Goal: Task Accomplishment & Management: Manage account settings

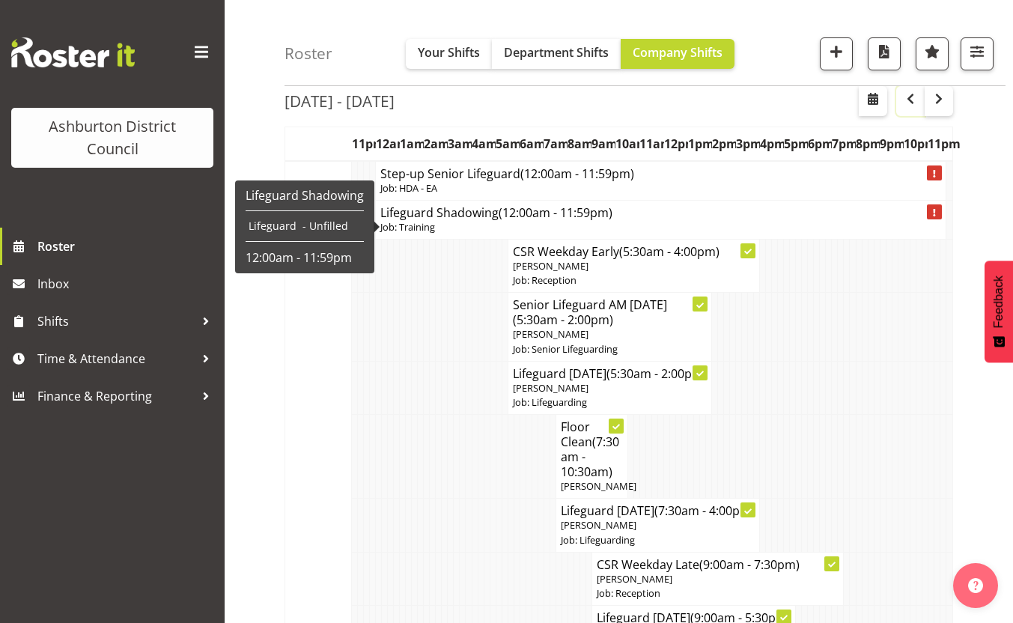
click at [916, 100] on span "button" at bounding box center [911, 99] width 18 height 18
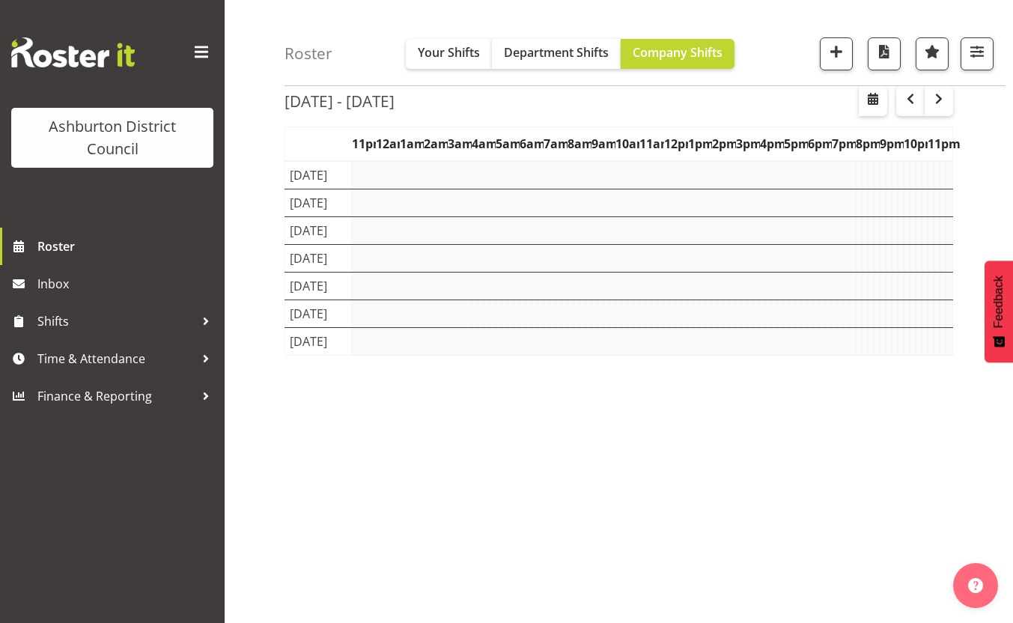
click at [989, 162] on div "Aug 4th - 10th, 2025 August 04 - 10, 2025 Today Day Week Fortnight Month calend…" at bounding box center [649, 362] width 729 height 599
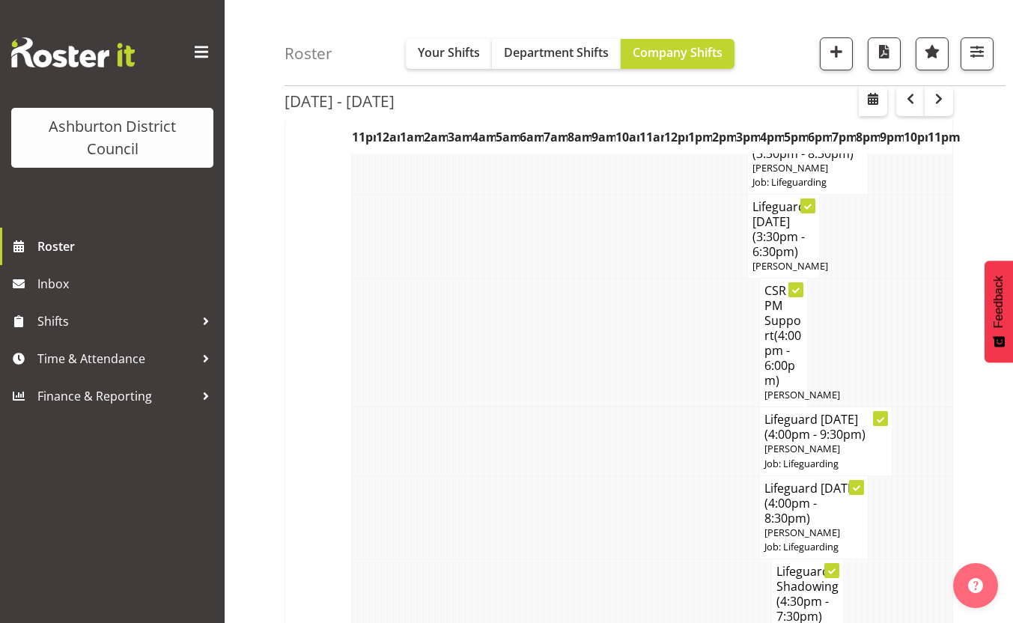
scroll to position [263, 0]
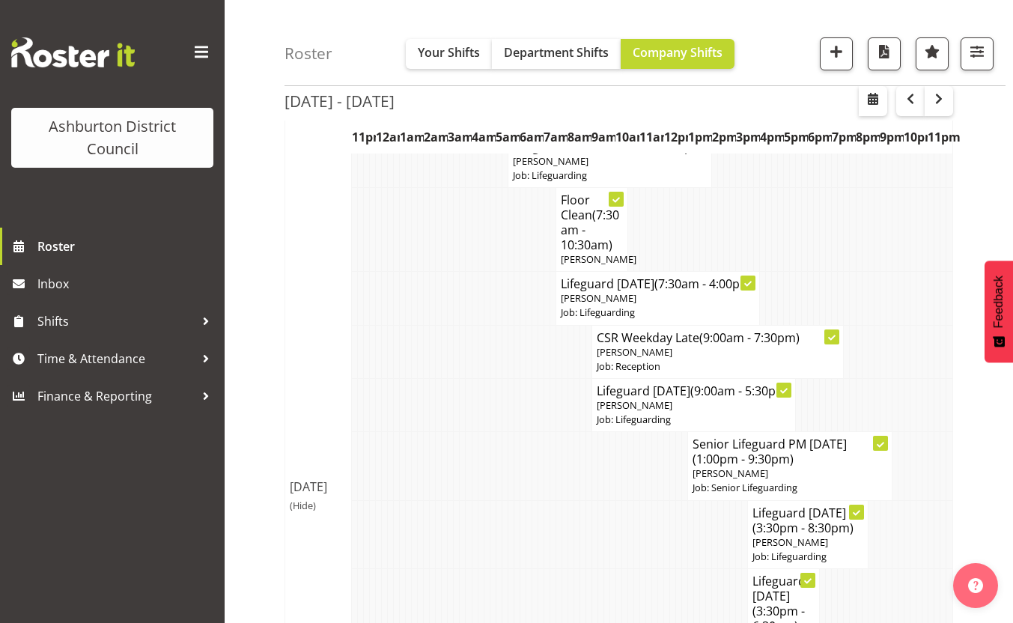
click at [307, 512] on span "(Hide)" at bounding box center [303, 505] width 26 height 13
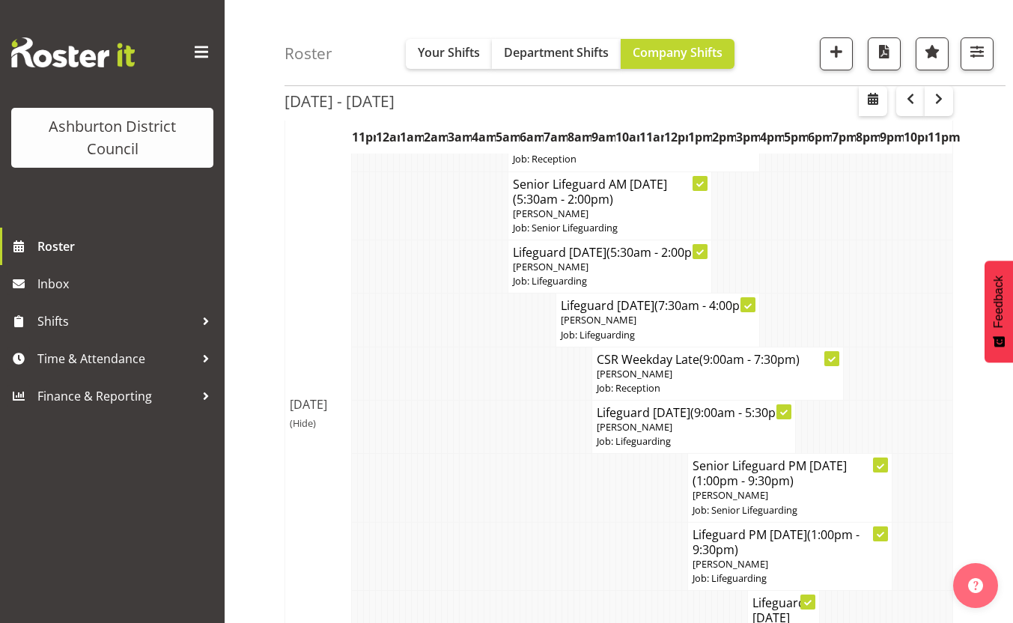
click at [306, 430] on span "(Hide)" at bounding box center [303, 422] width 26 height 13
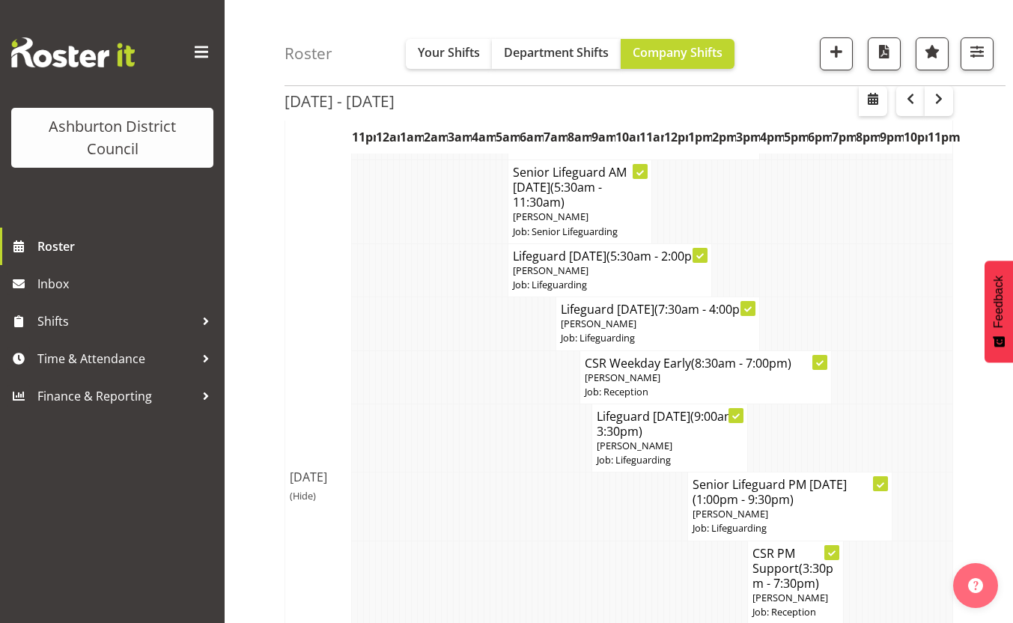
click at [304, 502] on span "(Hide)" at bounding box center [303, 495] width 26 height 13
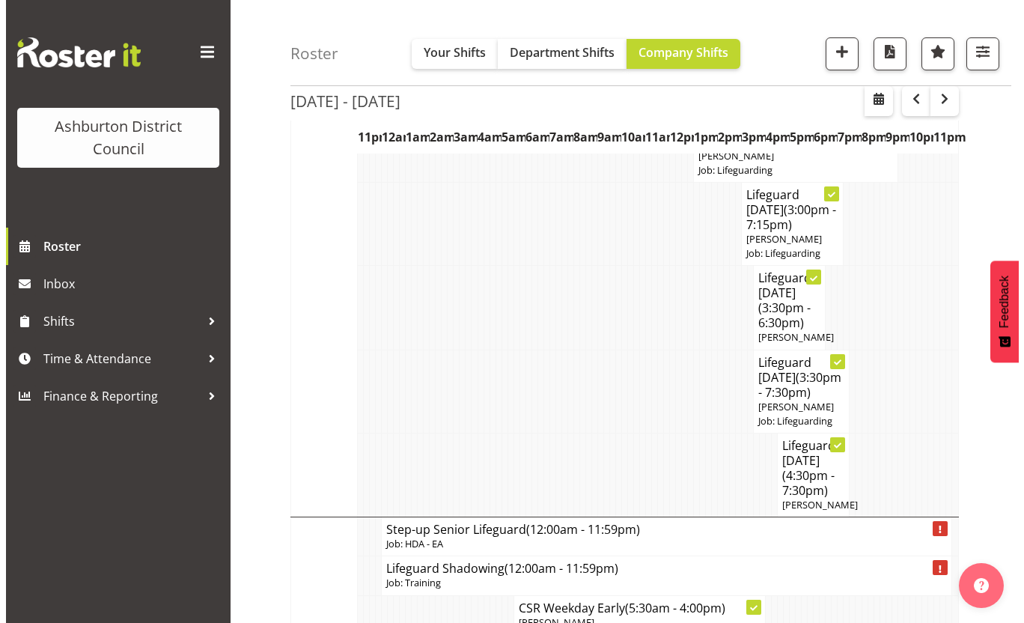
scroll to position [562, 0]
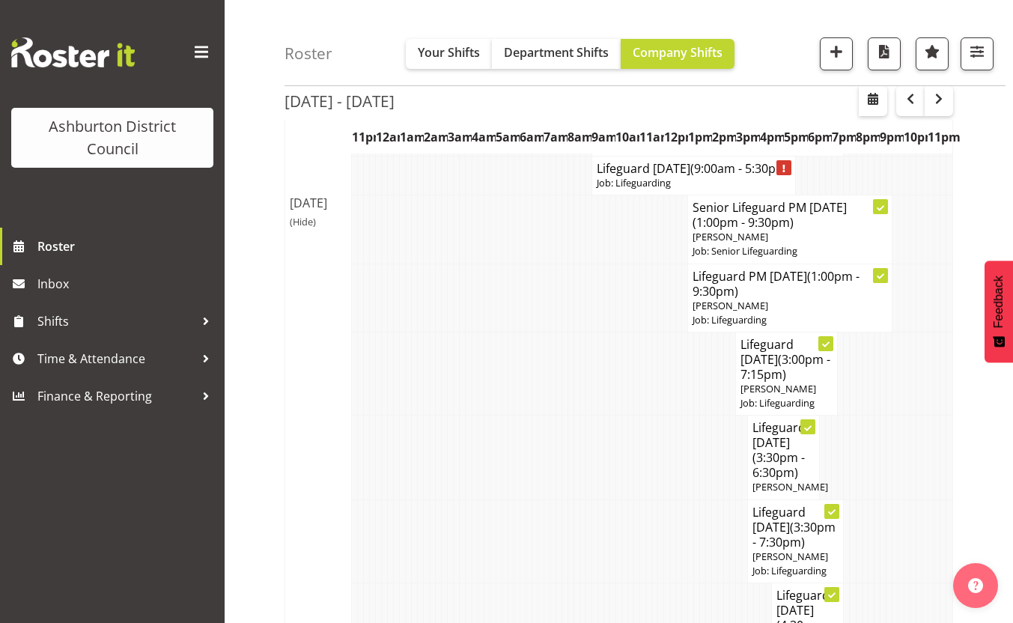
click at [302, 228] on span "(Hide)" at bounding box center [303, 221] width 26 height 13
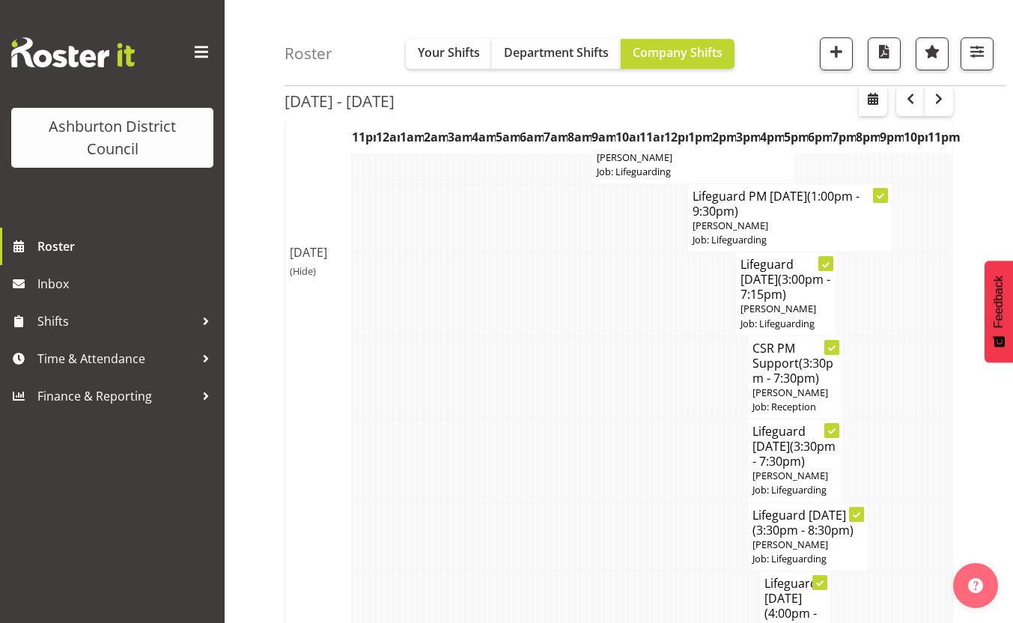
click at [789, 297] on h4 "Lifeguard Friday (3:00pm - 7:15pm)" at bounding box center [787, 279] width 92 height 45
select select
select select "7"
select select "2025"
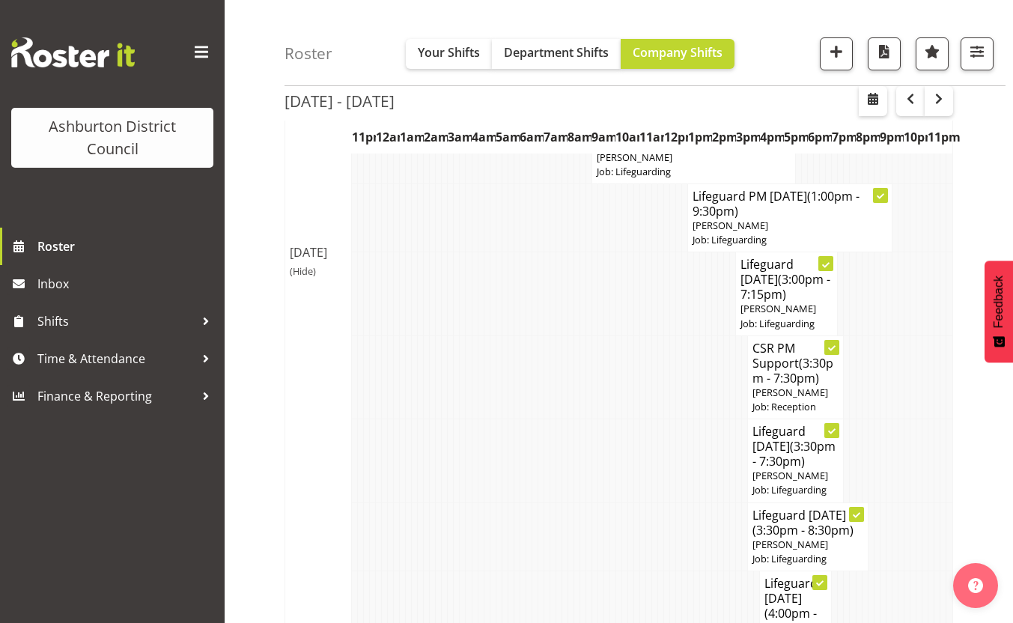
select select "19"
select select "15"
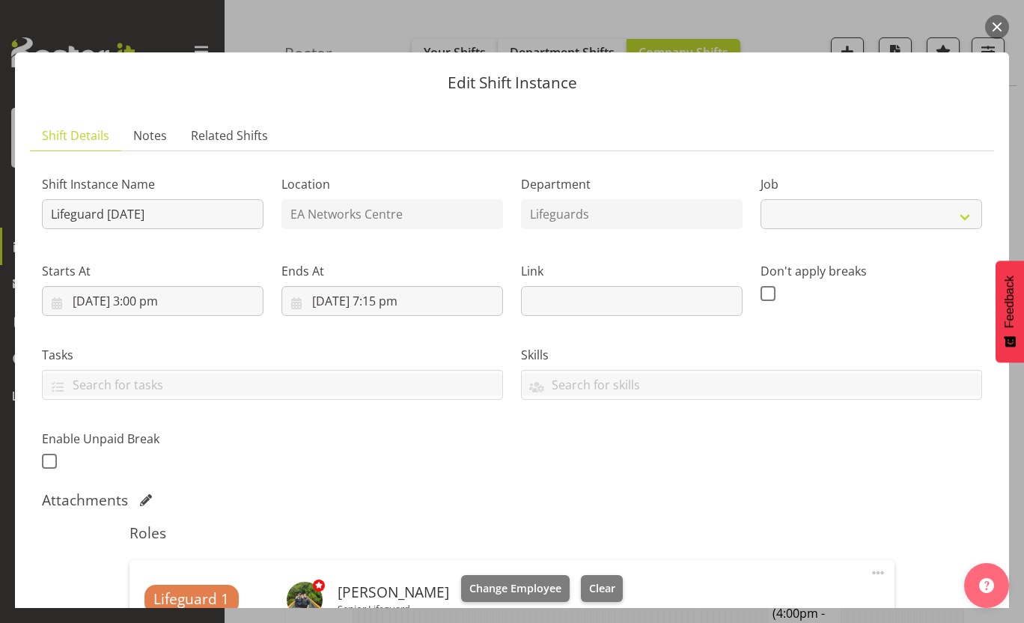
select select "38"
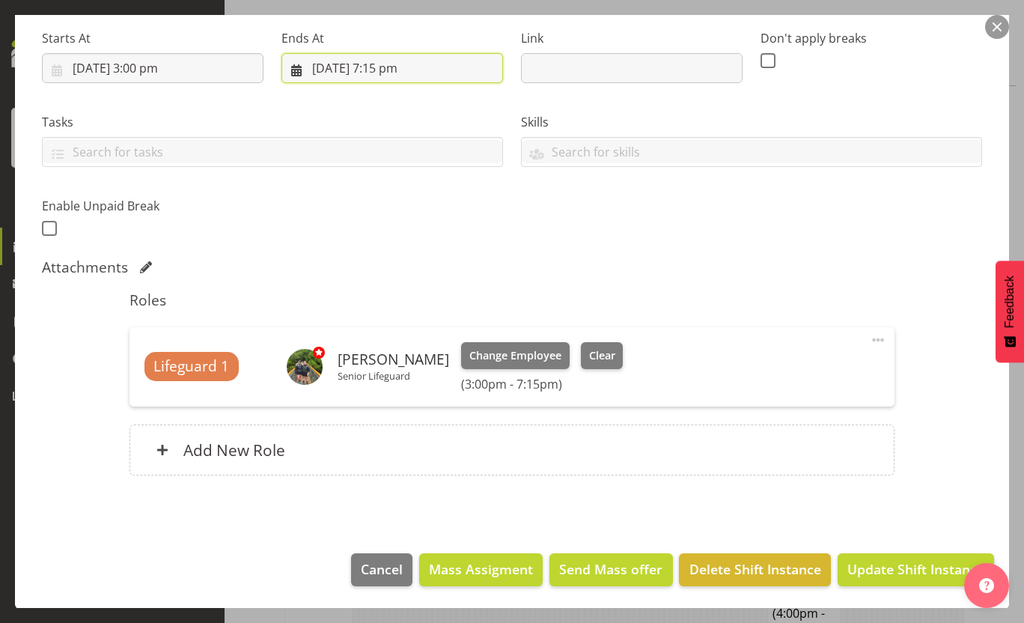
click at [372, 67] on input "8/08/2025, 7:15 pm" at bounding box center [393, 68] width 222 height 30
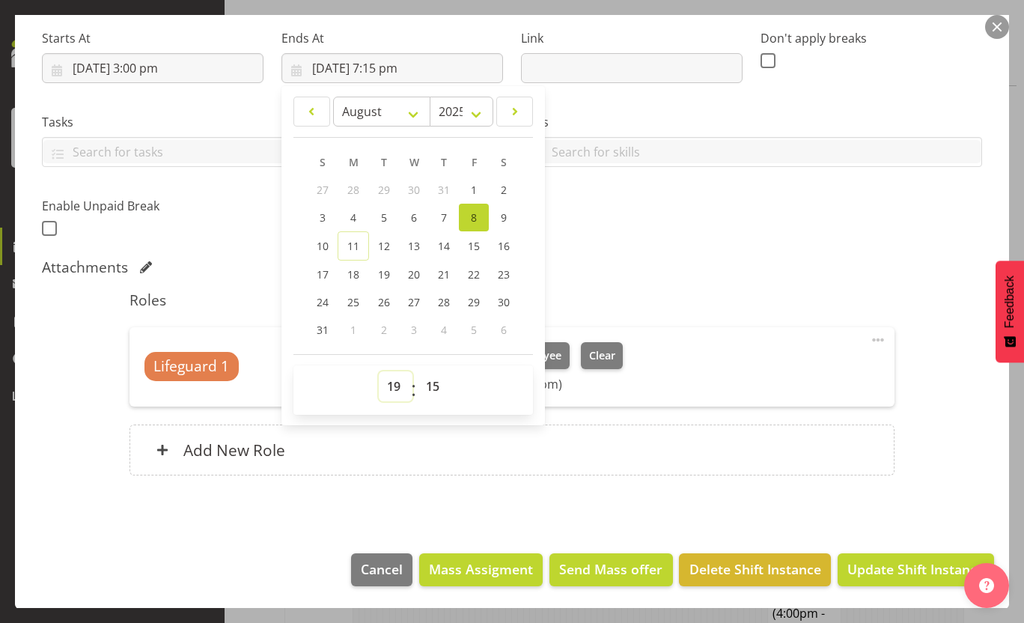
drag, startPoint x: 398, startPoint y: 387, endPoint x: 404, endPoint y: 369, distance: 18.9
click at [398, 387] on select "00 01 02 03 04 05 06 07 08 09 10 11 12 13 14 15 16 17 18 19 20 21 22 23" at bounding box center [396, 386] width 34 height 30
select select "17"
click at [379, 371] on select "00 01 02 03 04 05 06 07 08 09 10 11 12 13 14 15 16 17 18 19 20 21 22 23" at bounding box center [396, 386] width 34 height 30
type input "8/08/2025, 5:15 pm"
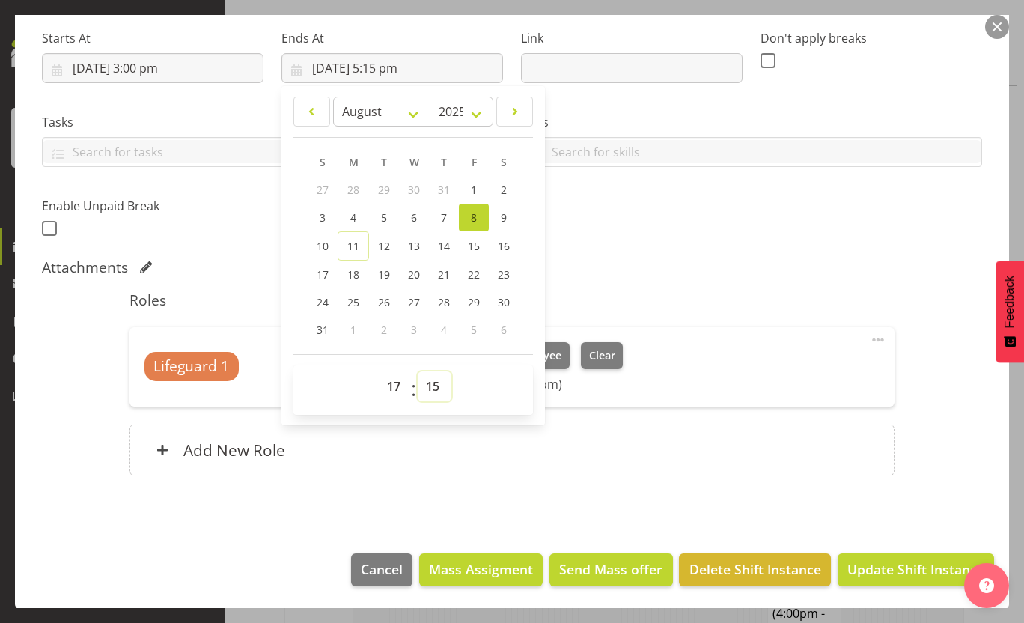
drag, startPoint x: 422, startPoint y: 383, endPoint x: 426, endPoint y: 368, distance: 15.4
click at [422, 383] on select "00 01 02 03 04 05 06 07 08 09 10 11 12 13 14 15 16 17 18 19 20 21 22 23 24 25 2…" at bounding box center [435, 386] width 34 height 30
drag, startPoint x: 427, startPoint y: 383, endPoint x: 429, endPoint y: 374, distance: 8.5
click at [427, 383] on select "00 01 02 03 04 05 06 07 08 09 10 11 12 13 14 15 16 17 18 19 20 21 22 23 24 25 2…" at bounding box center [435, 386] width 34 height 30
select select "0"
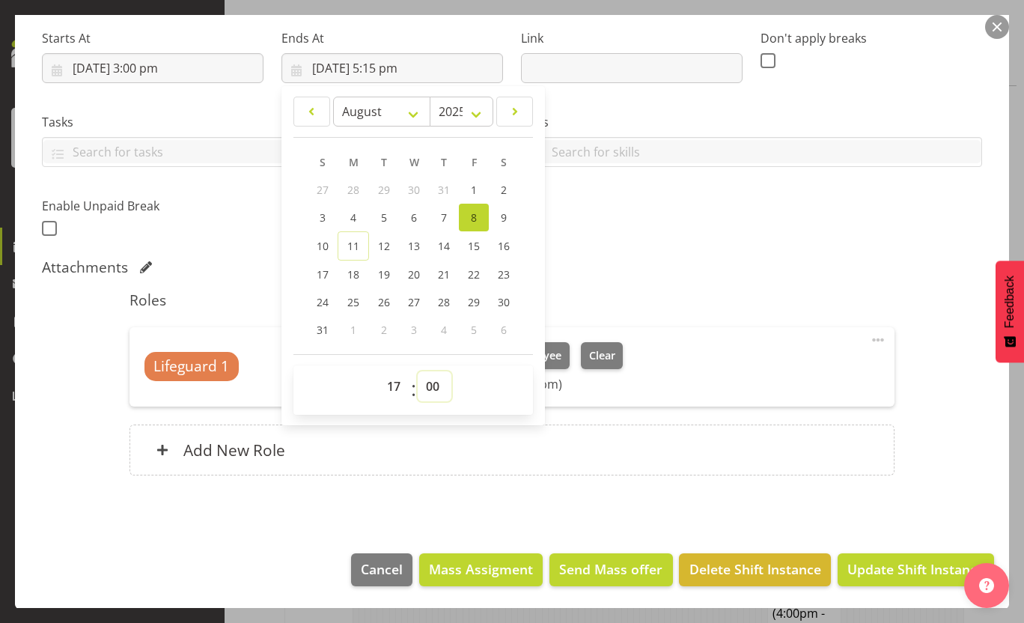
click at [418, 371] on select "00 01 02 03 04 05 06 07 08 09 10 11 12 13 14 15 16 17 18 19 20 21 22 23 24 25 2…" at bounding box center [435, 386] width 34 height 30
type input "8/08/2025, 5:00 pm"
click at [770, 278] on div "Attachments" at bounding box center [512, 268] width 941 height 21
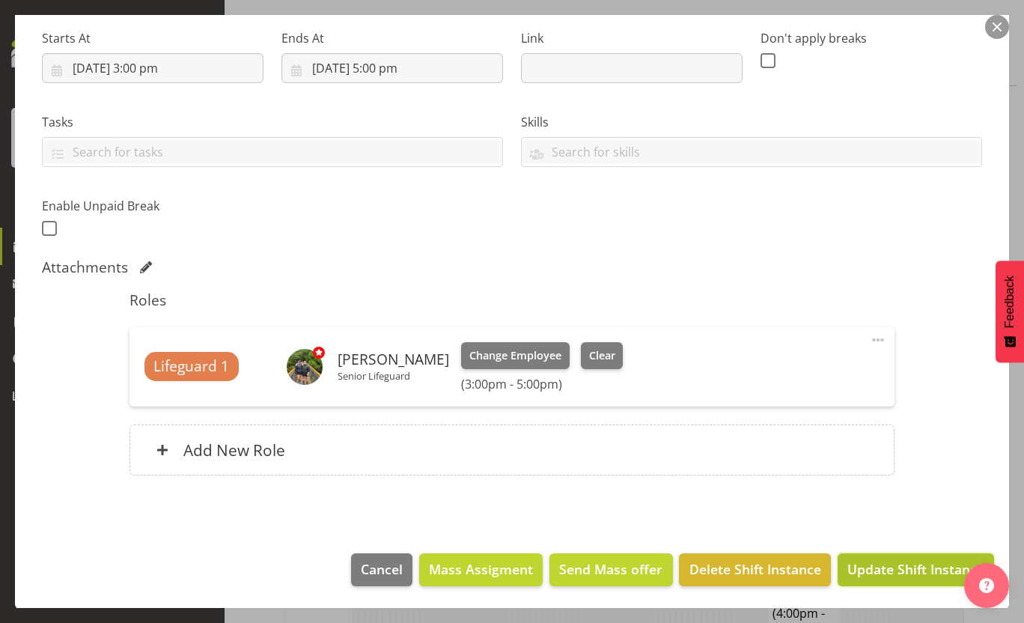
click at [911, 577] on span "Update Shift Instance" at bounding box center [916, 568] width 137 height 19
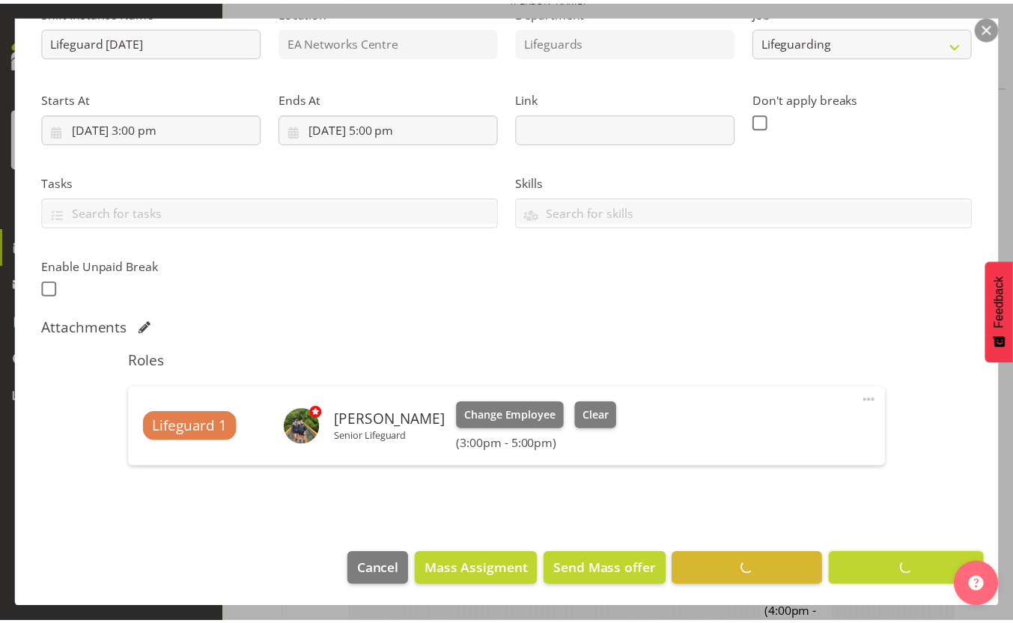
scroll to position [113, 0]
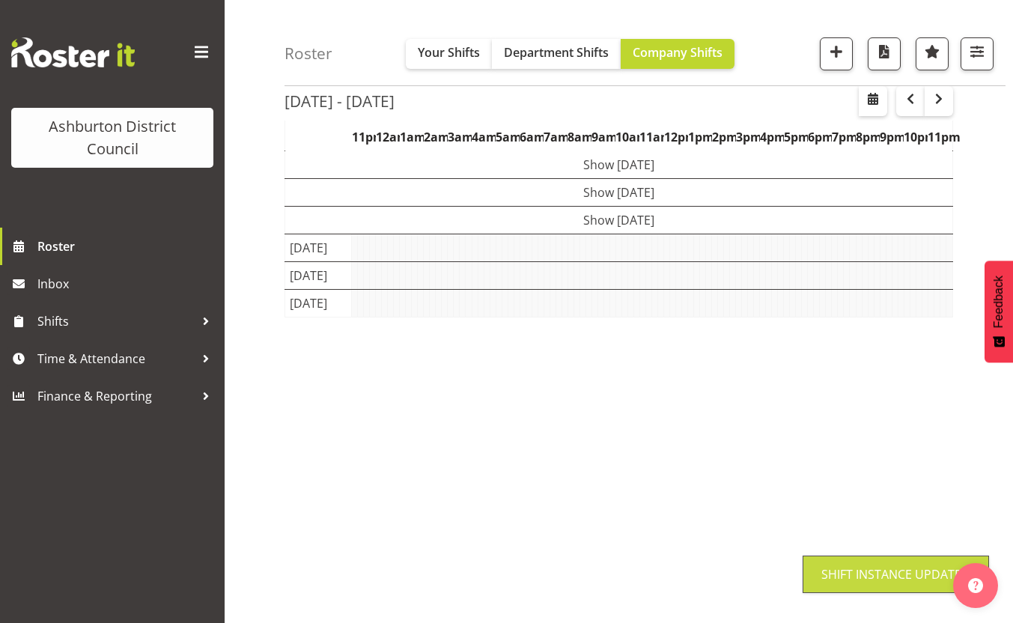
click at [252, 356] on div "Roster Your Shifts Department Shifts Company Shifts 1 Locations [GEOGRAPHIC_DAT…" at bounding box center [619, 275] width 789 height 696
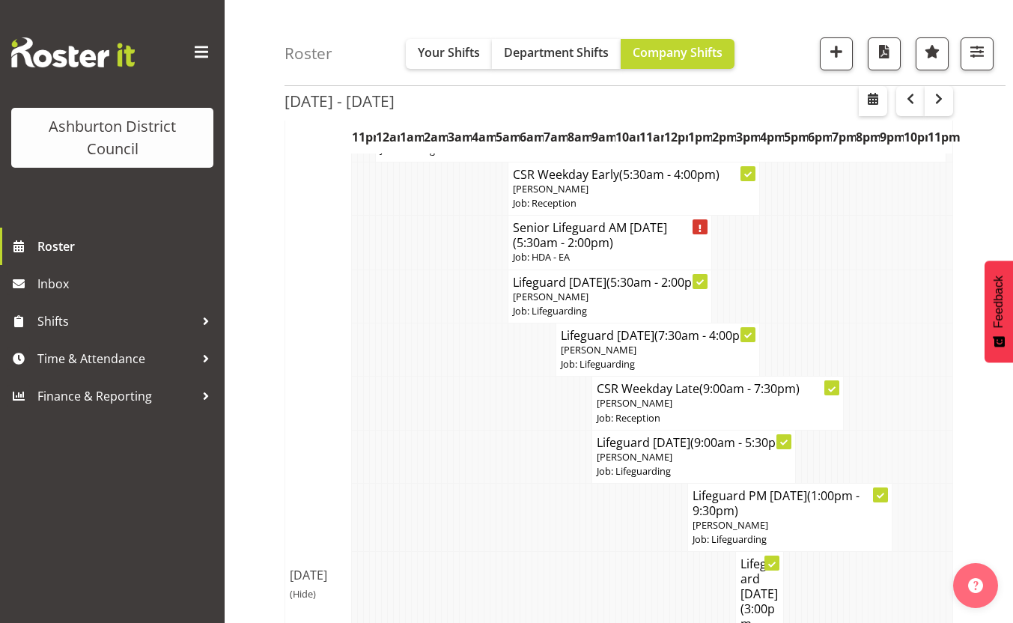
scroll to position [0, 0]
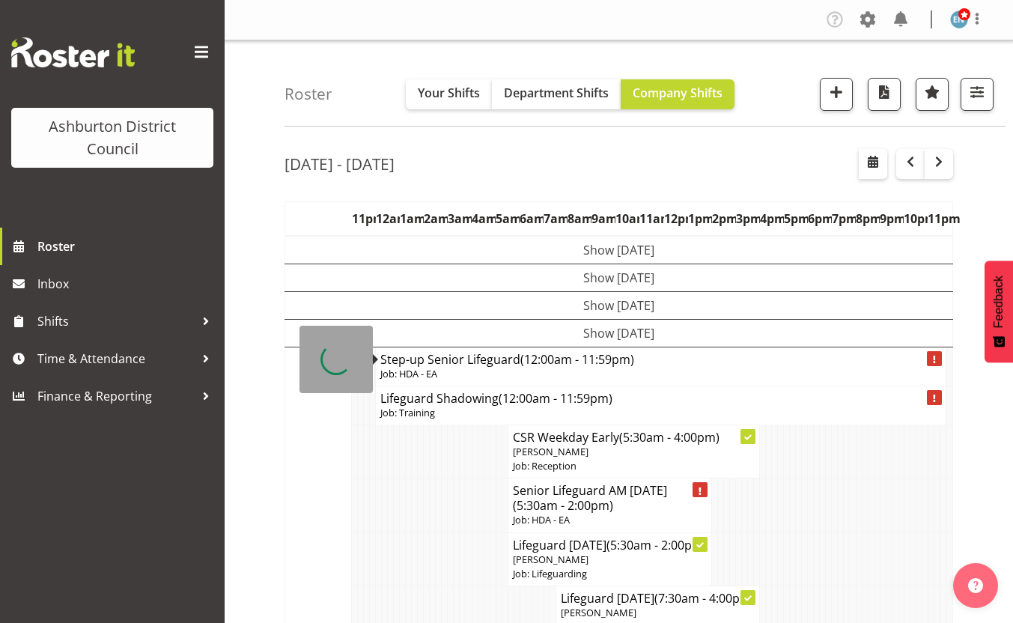
click at [570, 327] on td "Show Thu 7th Aug 2025" at bounding box center [619, 333] width 668 height 28
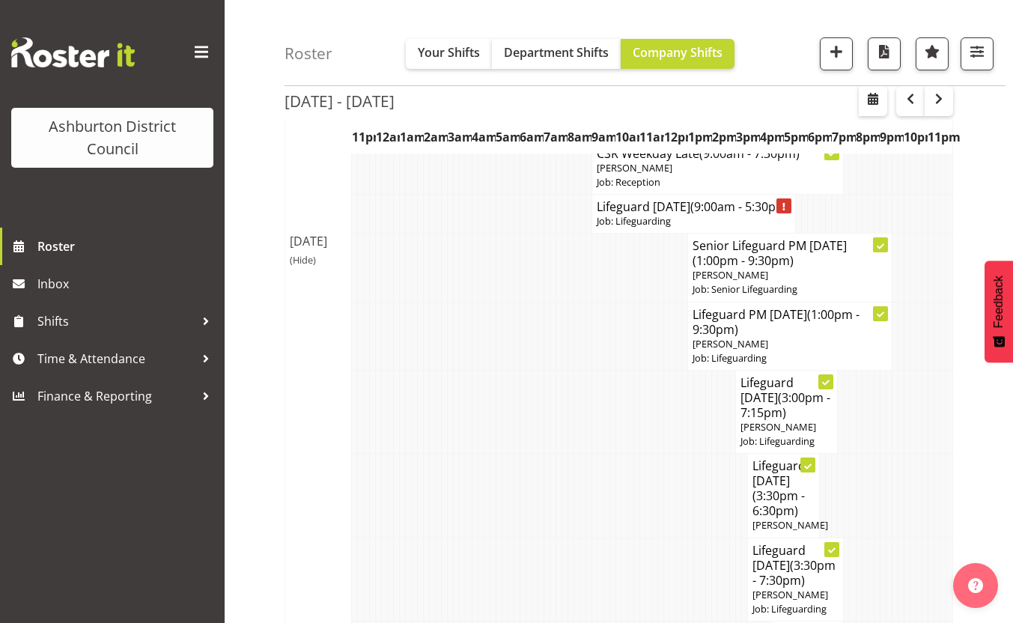
scroll to position [150, 0]
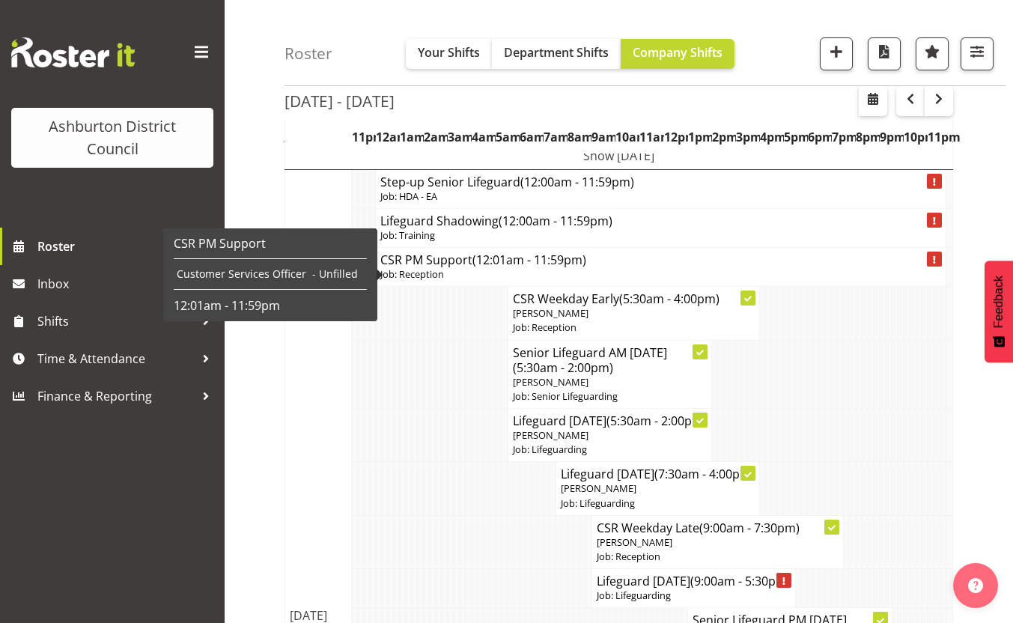
click at [586, 261] on span "(12:01am - 11:59pm)" at bounding box center [530, 260] width 114 height 16
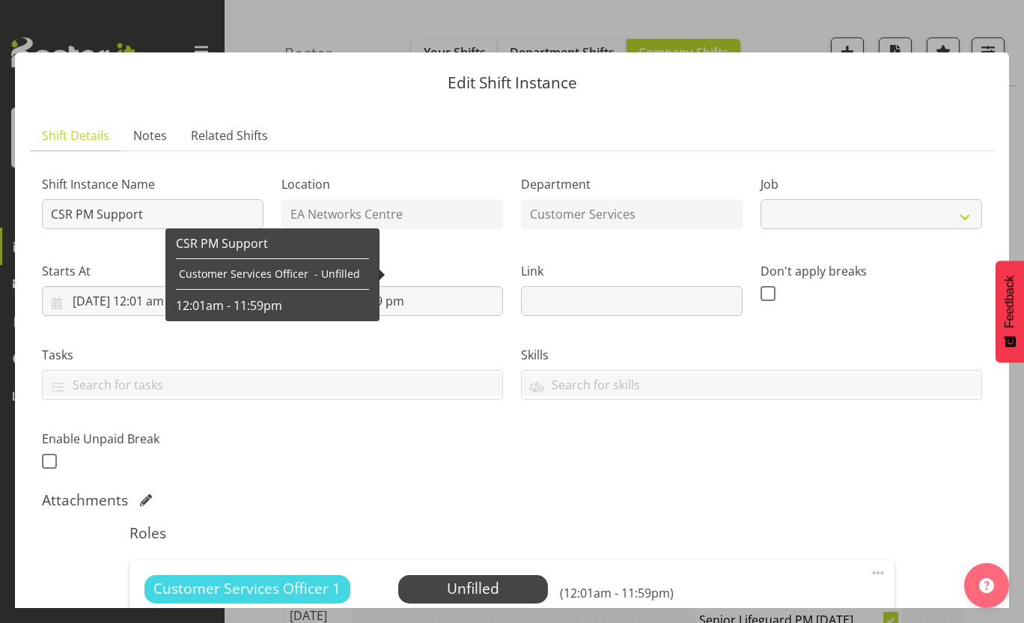
select select "30"
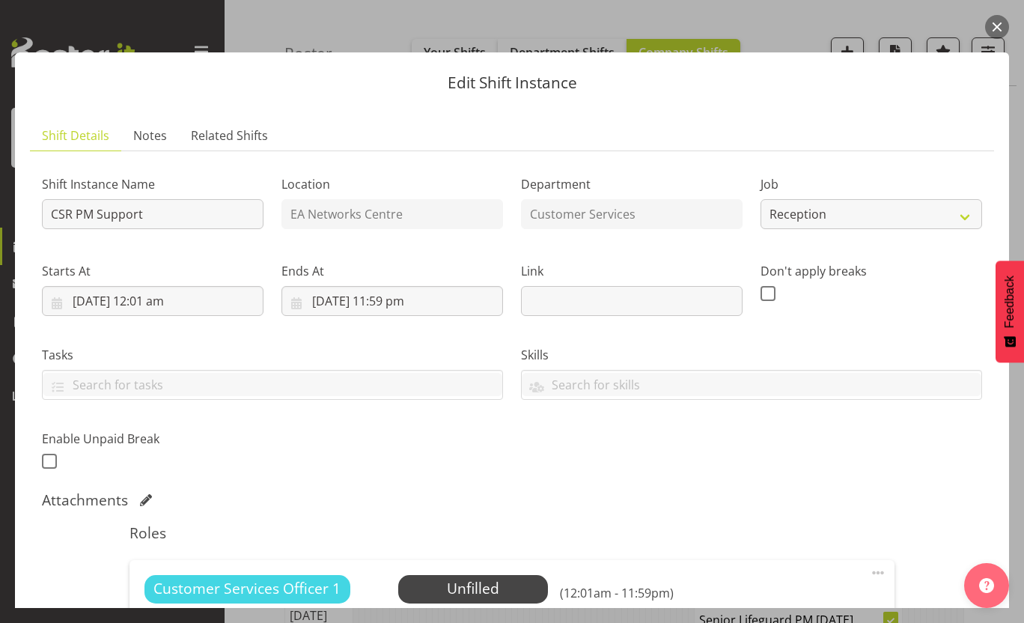
click at [501, 27] on div "Edit Shift Instance Shift Details Notes Related Shifts Shift Instance Name CSR …" at bounding box center [512, 311] width 1024 height 593
click at [997, 21] on button "button" at bounding box center [997, 27] width 24 height 24
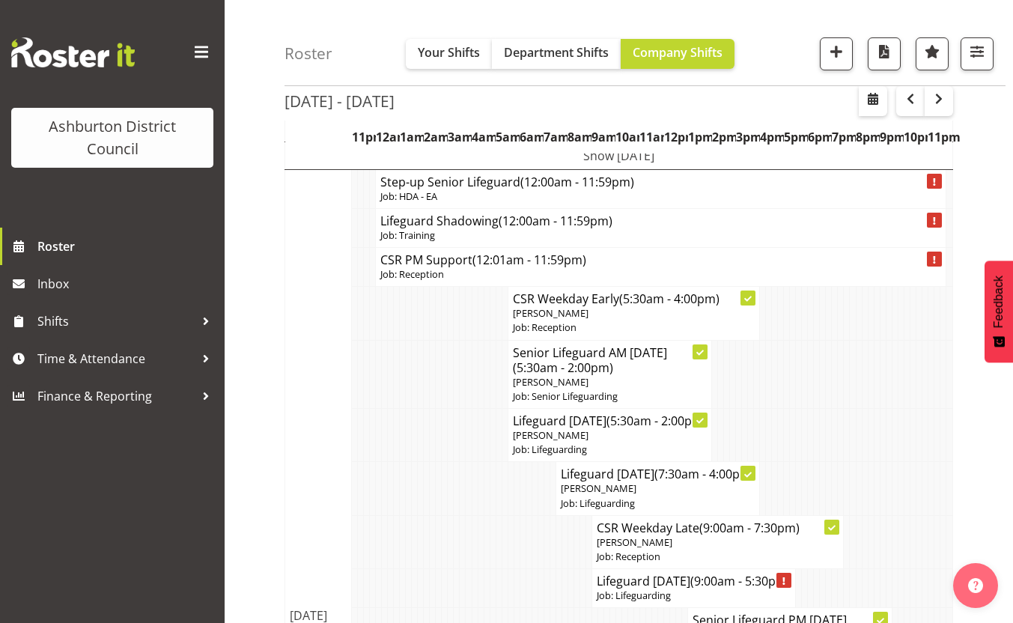
scroll to position [0, 0]
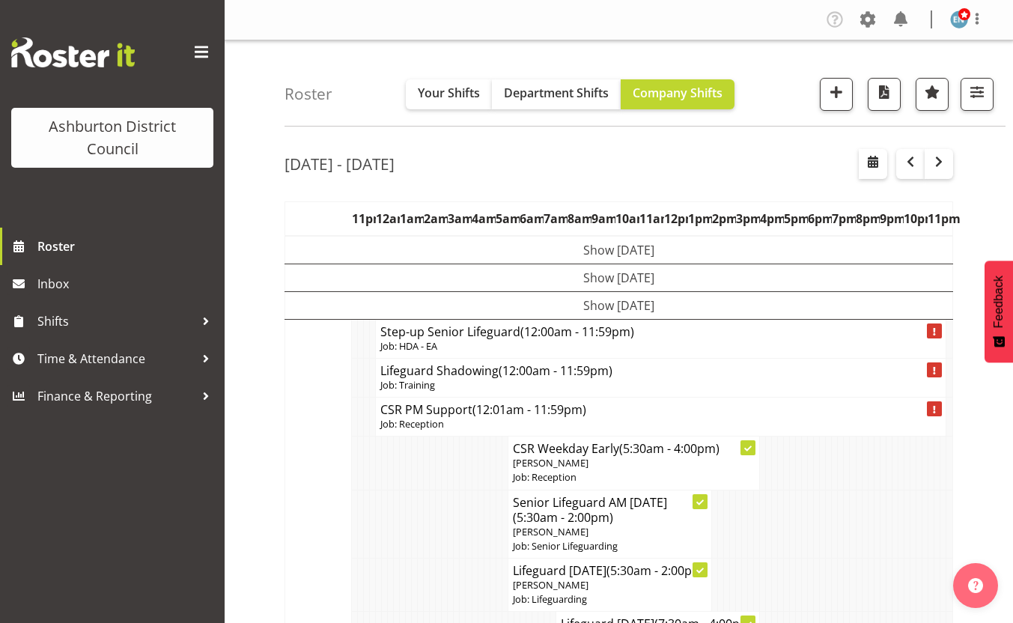
click at [580, 309] on td "Show Wed 6th Aug 2025" at bounding box center [619, 305] width 668 height 28
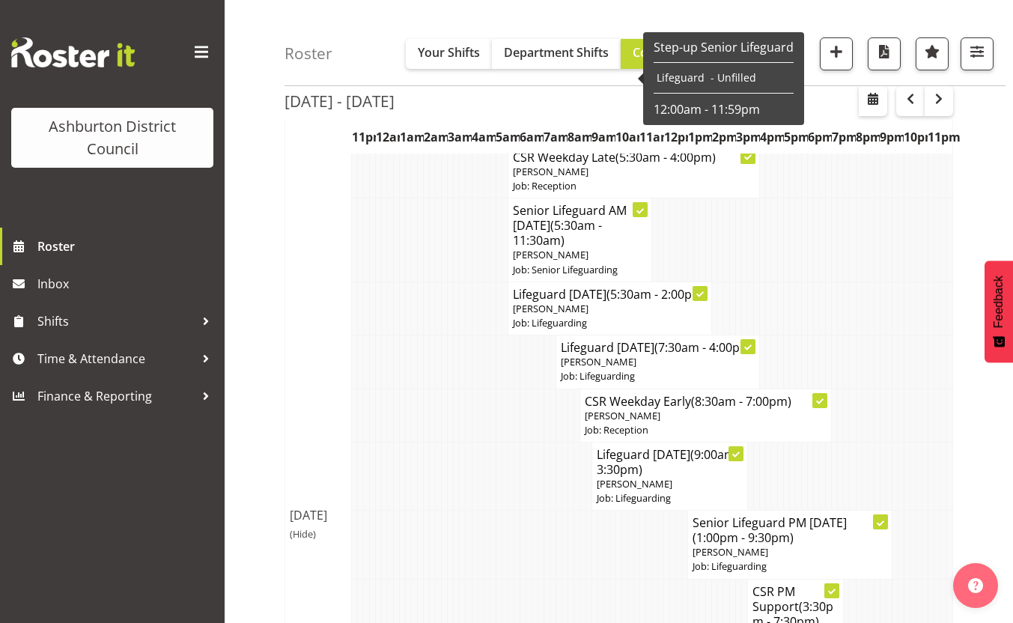
scroll to position [374, 0]
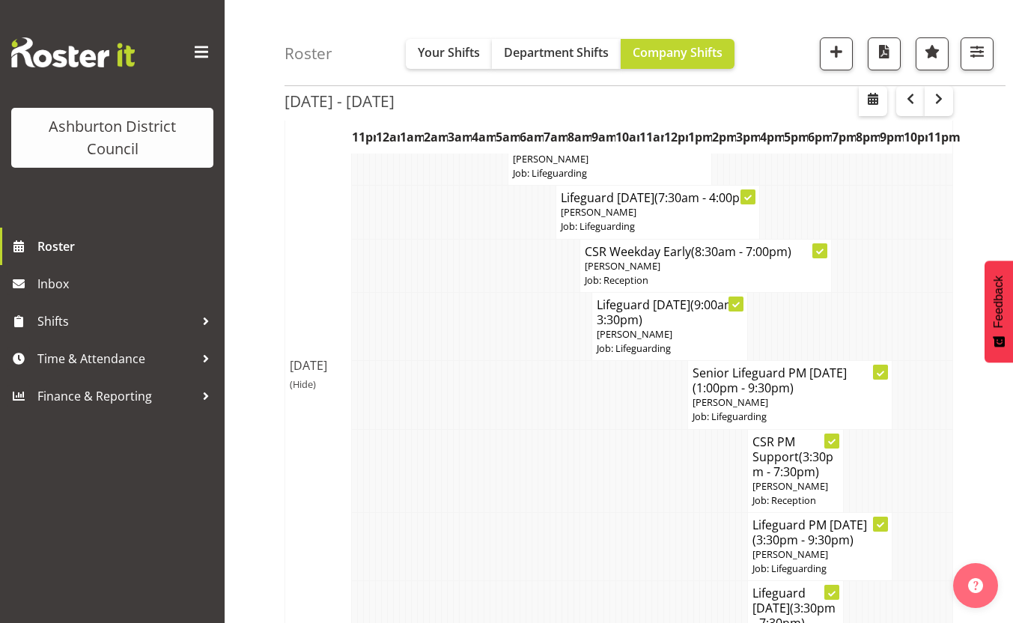
click at [306, 391] on span "(Hide)" at bounding box center [303, 383] width 26 height 13
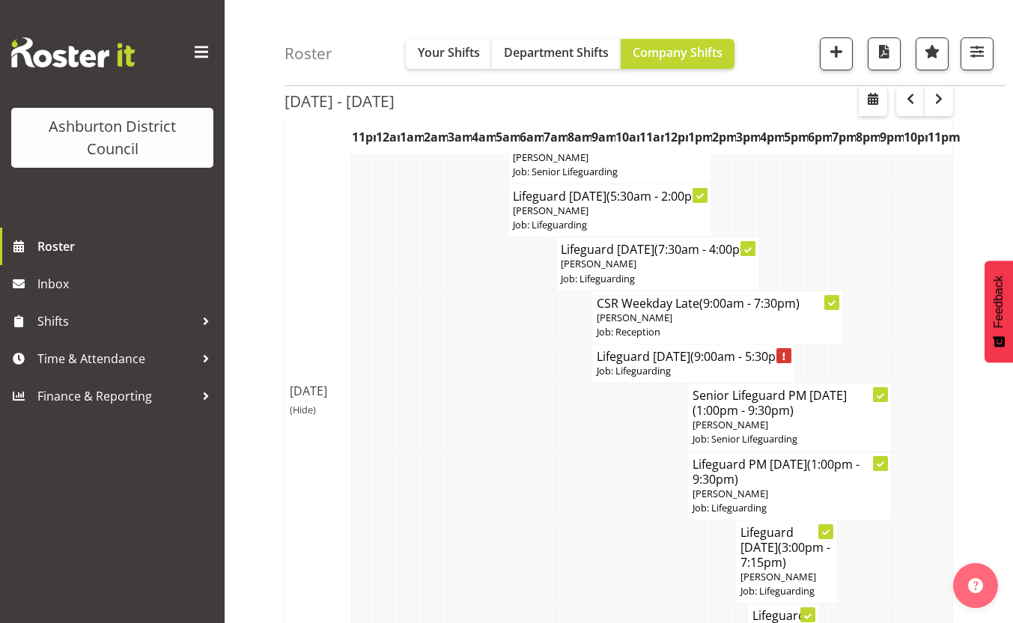
click at [306, 416] on span "(Hide)" at bounding box center [303, 409] width 26 height 13
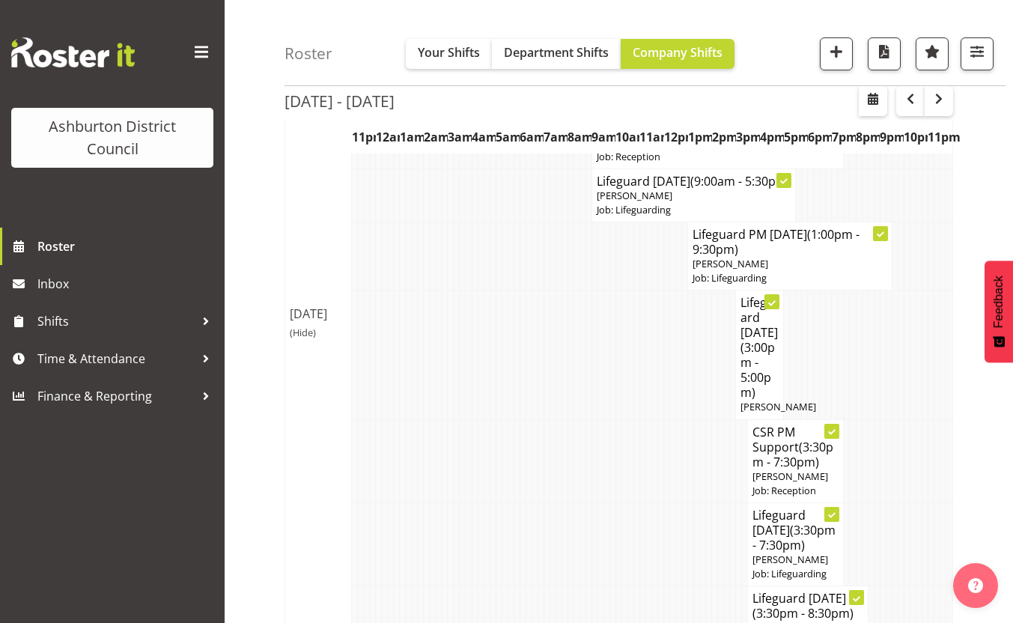
scroll to position [599, 0]
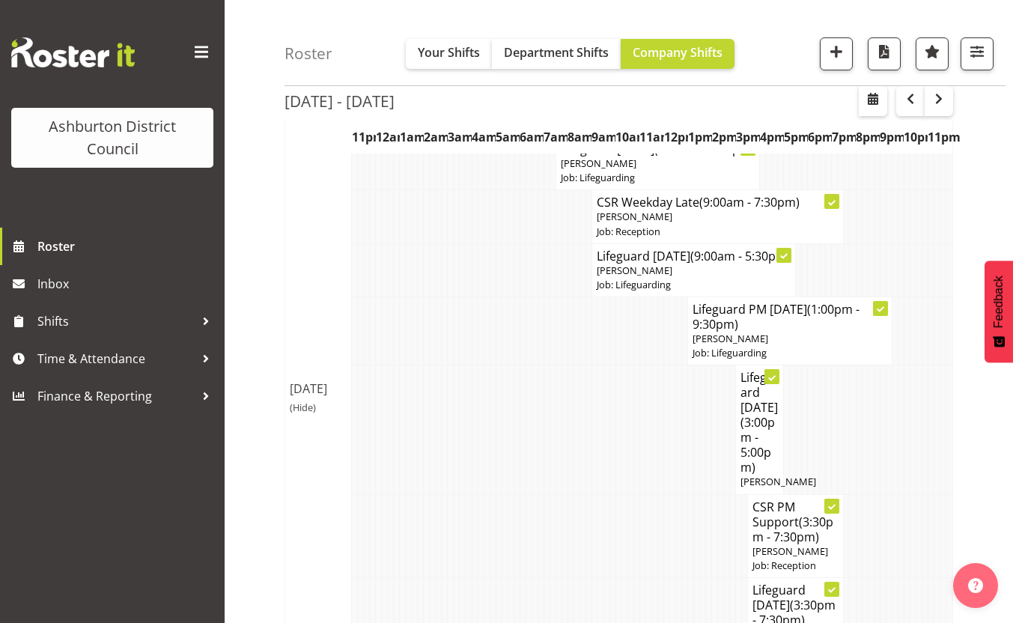
click at [304, 414] on span "(Hide)" at bounding box center [303, 407] width 26 height 13
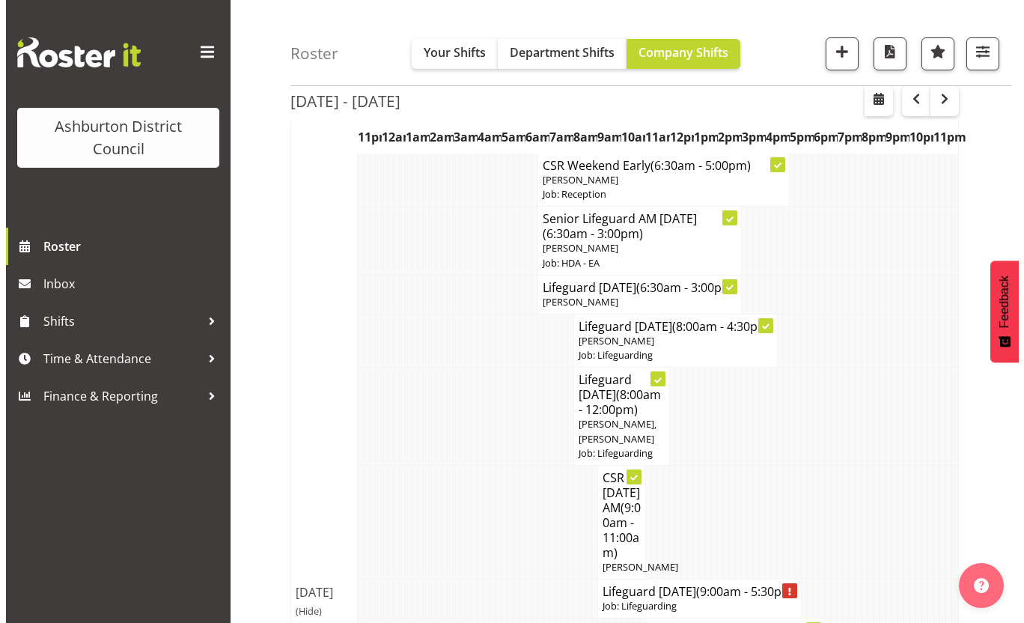
scroll to position [225, 0]
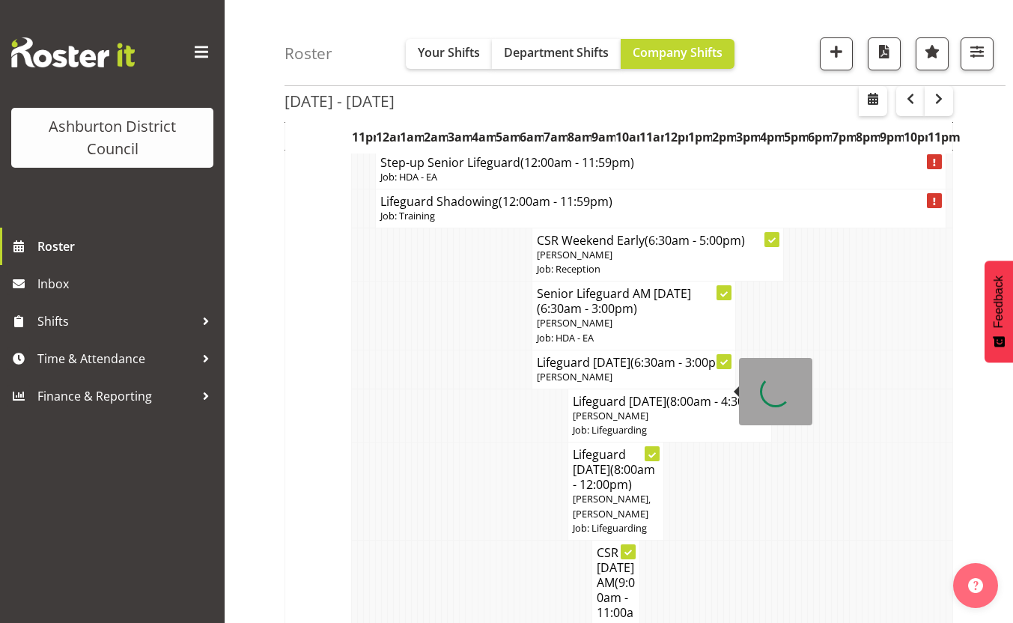
click at [632, 370] on h4 "Lifeguard Saturday (6:30am - 3:00pm)" at bounding box center [634, 362] width 195 height 15
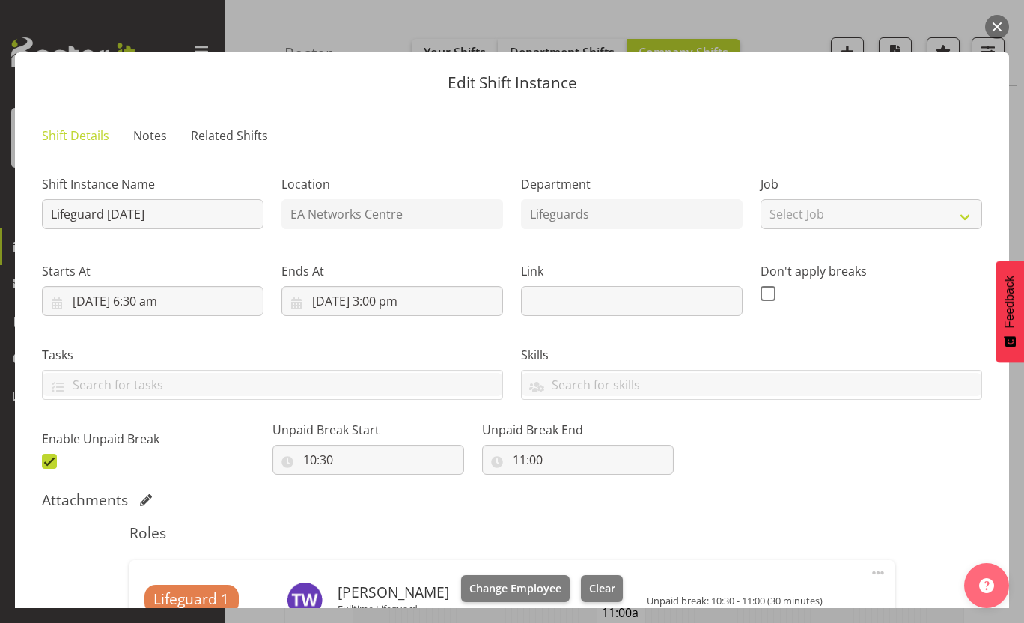
scroll to position [233, 0]
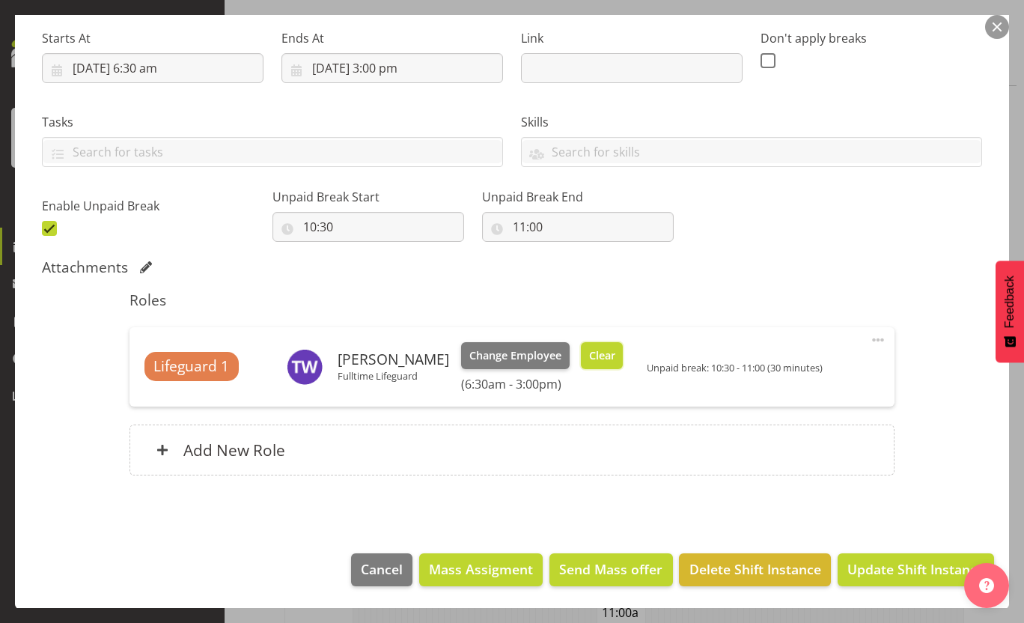
click at [604, 363] on button "Clear" at bounding box center [602, 355] width 43 height 27
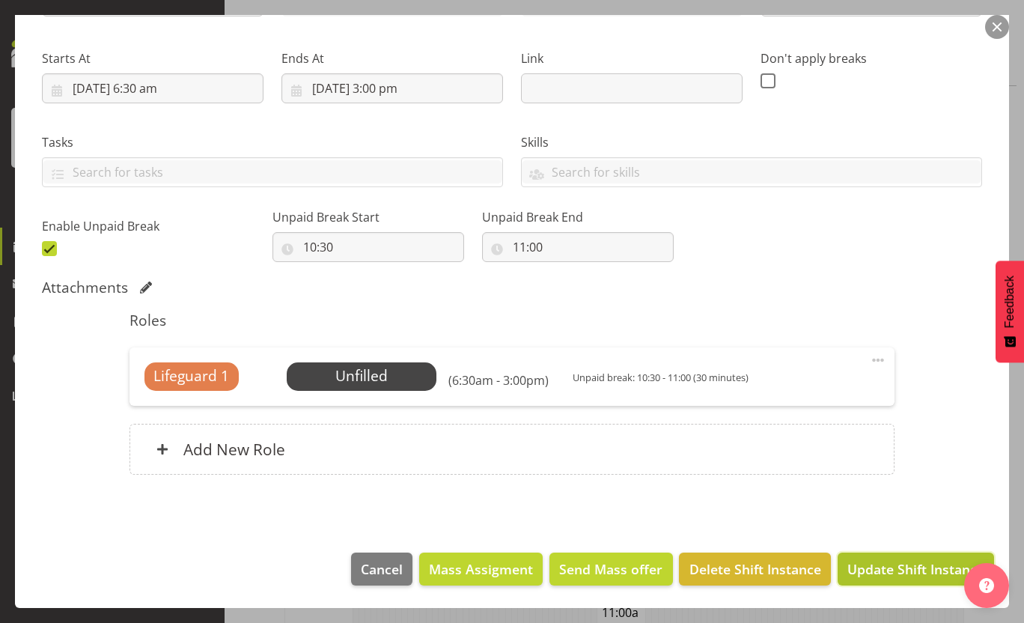
click at [887, 571] on span "Update Shift Instance" at bounding box center [916, 568] width 137 height 19
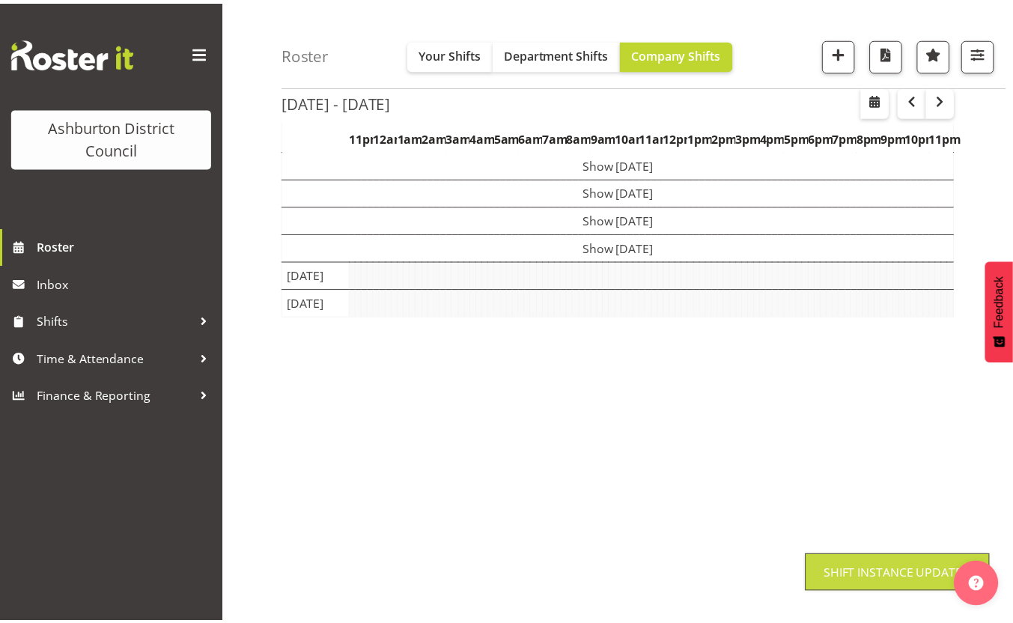
scroll to position [113, 0]
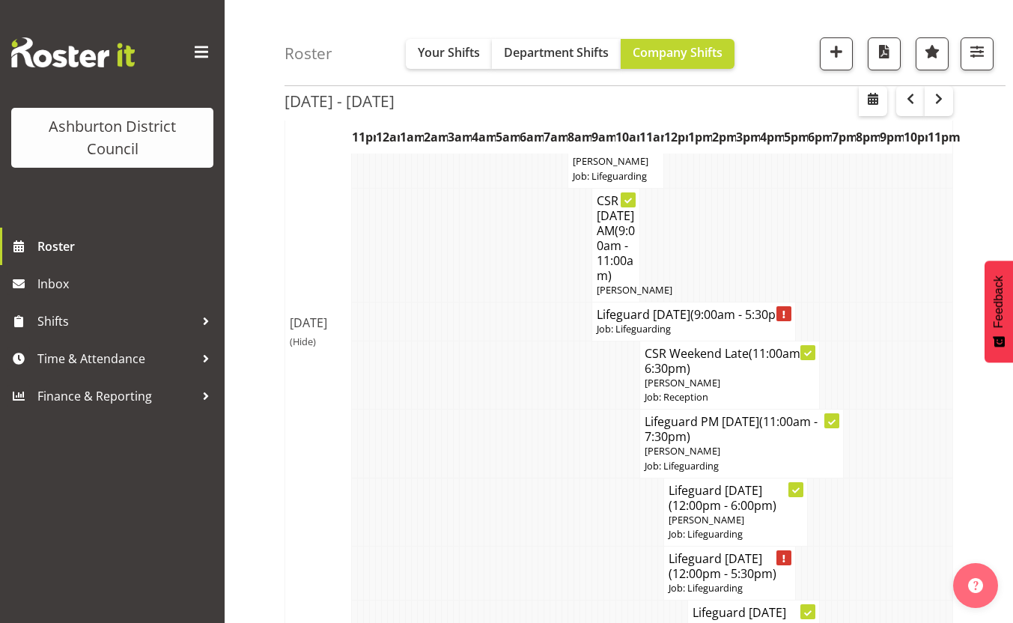
scroll to position [637, 0]
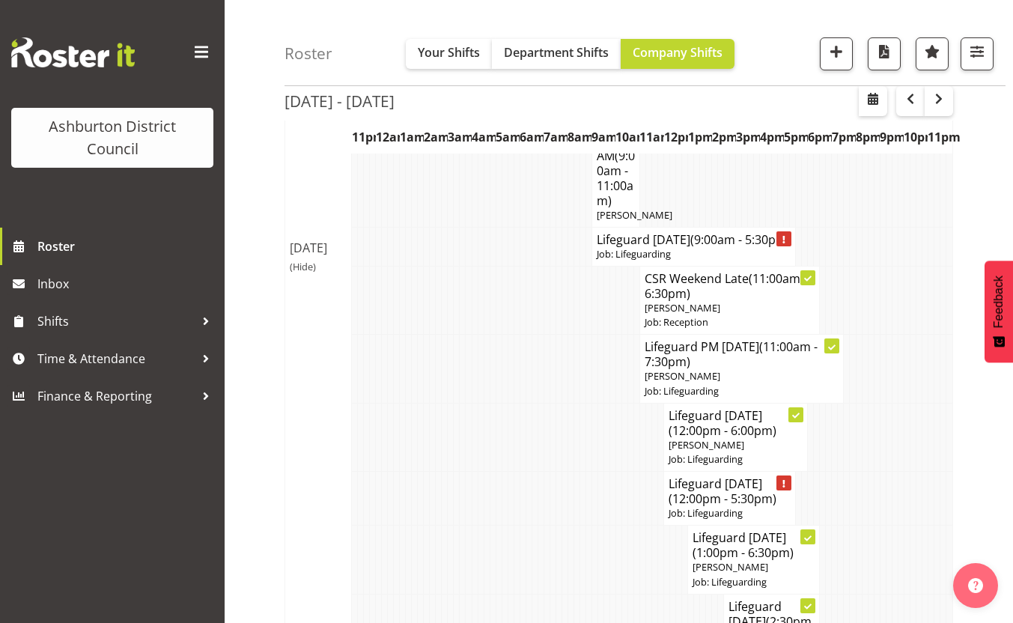
click at [251, 312] on div "Roster Your Shifts Department Shifts Company Shifts 1 Locations [GEOGRAPHIC_DAT…" at bounding box center [619, 523] width 789 height 2240
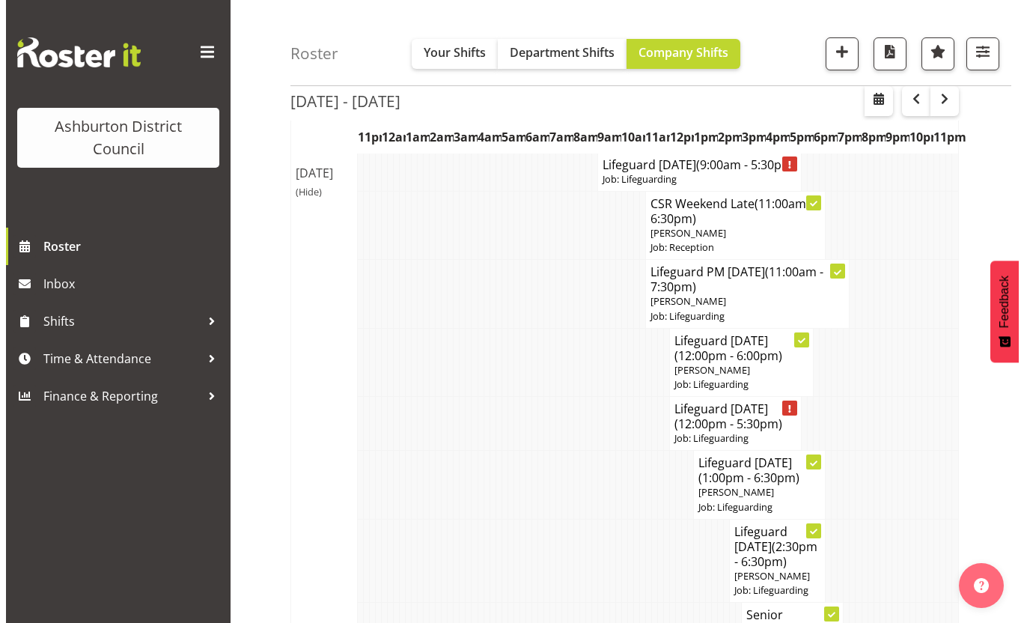
scroll to position [787, 0]
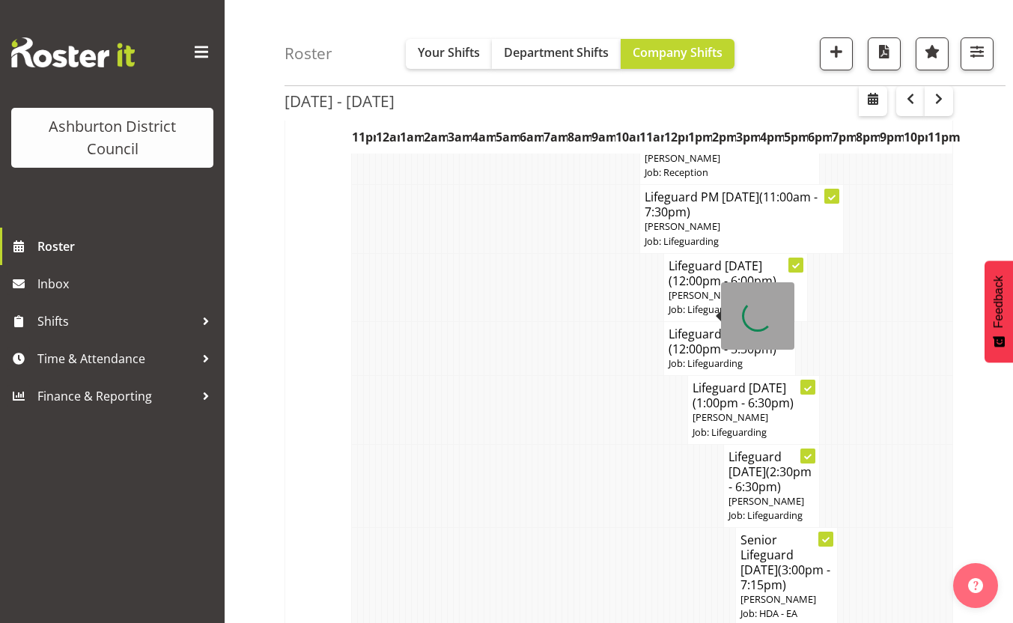
click at [699, 233] on span "[PERSON_NAME]" at bounding box center [683, 225] width 76 height 13
select select
select select "7"
select select "2025"
select select "19"
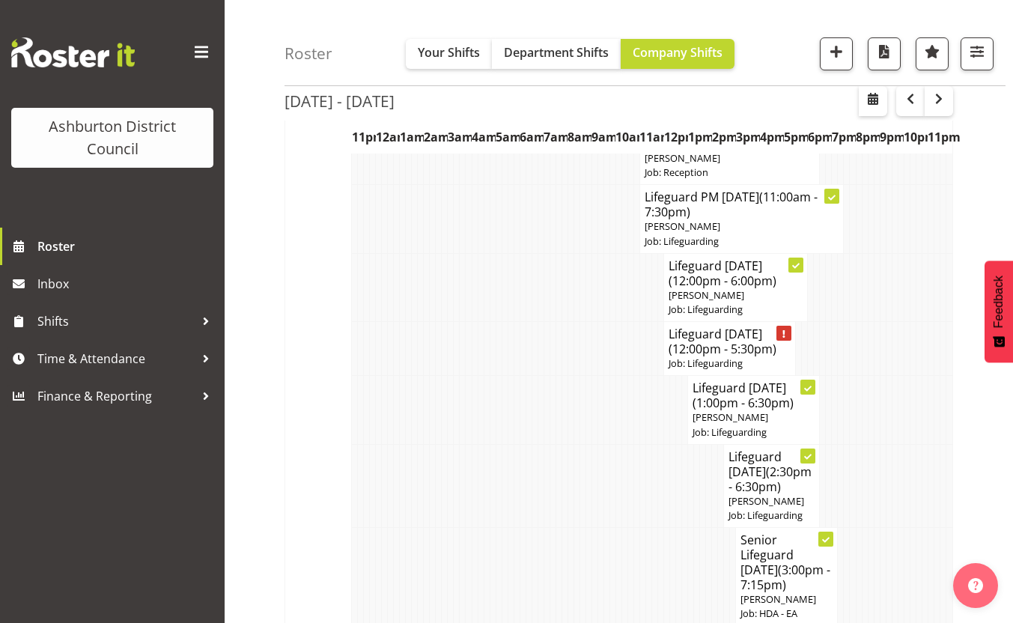
select select "30"
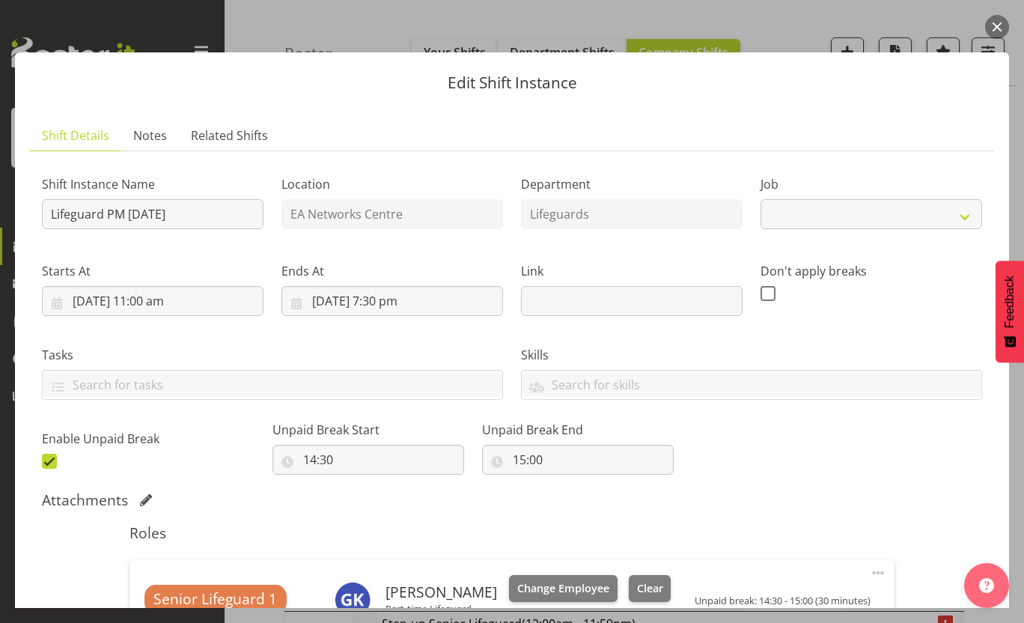
select select "38"
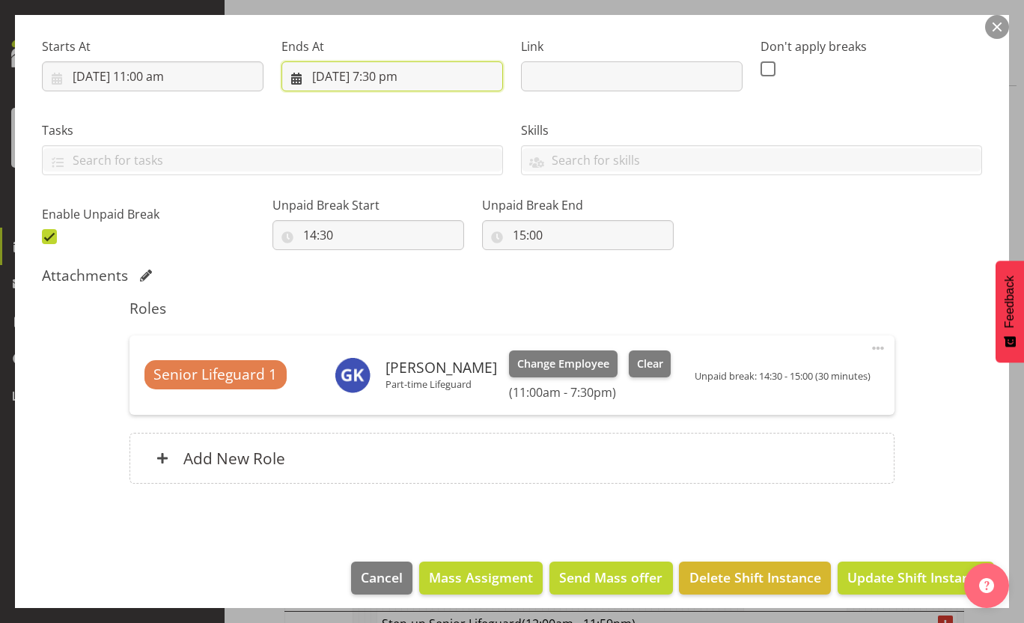
click at [380, 77] on input "9/08/2025, 7:30 pm" at bounding box center [393, 76] width 222 height 30
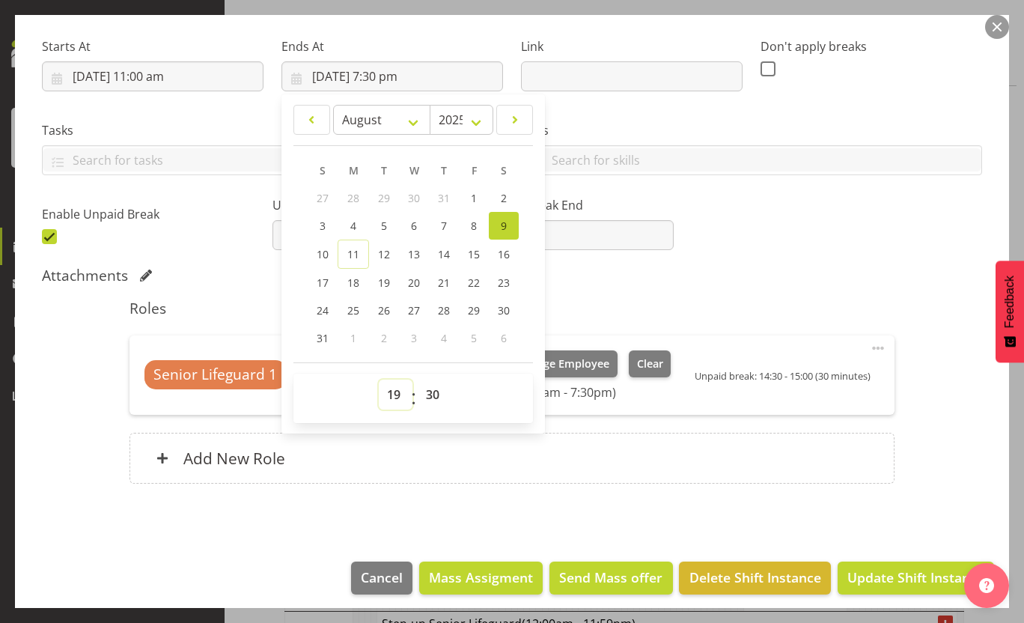
click at [398, 395] on select "00 01 02 03 04 05 06 07 08 09 10 11 12 13 14 15 16 17 18 19 20 21 22 23" at bounding box center [396, 395] width 34 height 30
select select "16"
click at [379, 380] on select "00 01 02 03 04 05 06 07 08 09 10 11 12 13 14 15 16 17 18 19 20 21 22 23" at bounding box center [396, 395] width 34 height 30
type input "9/08/2025, 4:30 pm"
click at [433, 408] on select "00 01 02 03 04 05 06 07 08 09 10 11 12 13 14 15 16 17 18 19 20 21 22 23 24 25 2…" at bounding box center [435, 395] width 34 height 30
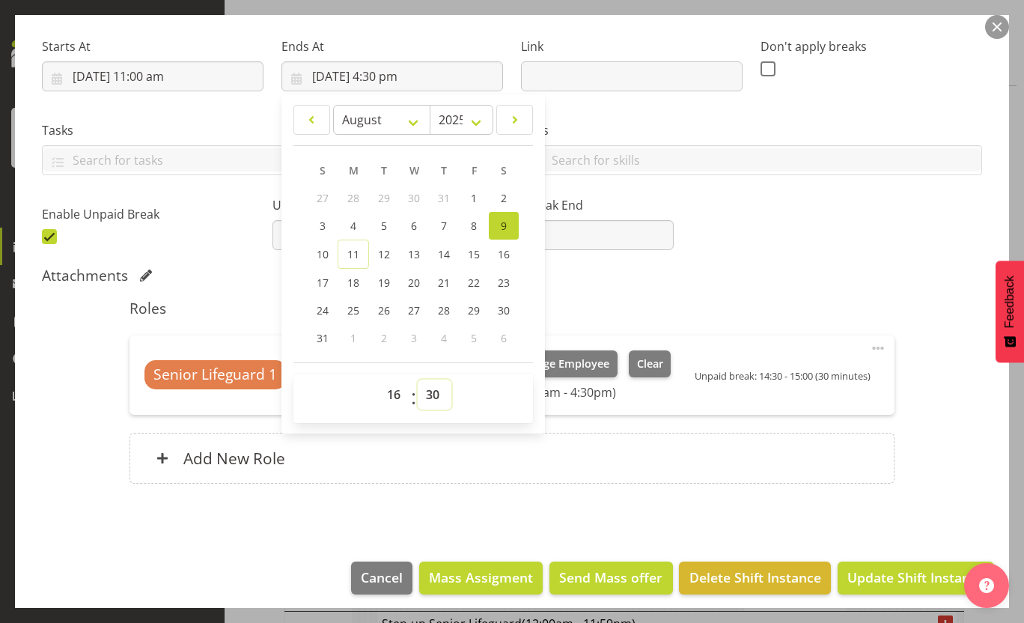
select select "0"
click at [418, 380] on select "00 01 02 03 04 05 06 07 08 09 10 11 12 13 14 15 16 17 18 19 20 21 22 23 24 25 2…" at bounding box center [435, 395] width 34 height 30
type input "9/08/2025, 4:00 pm"
click at [757, 219] on div "Shift Instance Name Lifeguard PM Saturday Location EA Networks Centre Departmen…" at bounding box center [512, 94] width 959 height 328
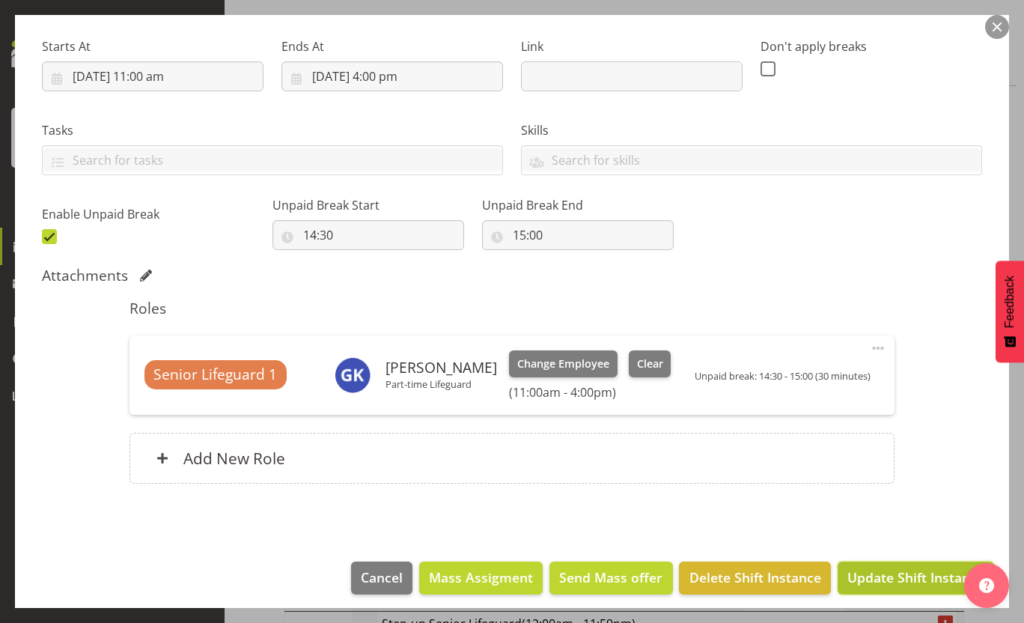
click at [884, 574] on span "Update Shift Instance" at bounding box center [916, 577] width 137 height 19
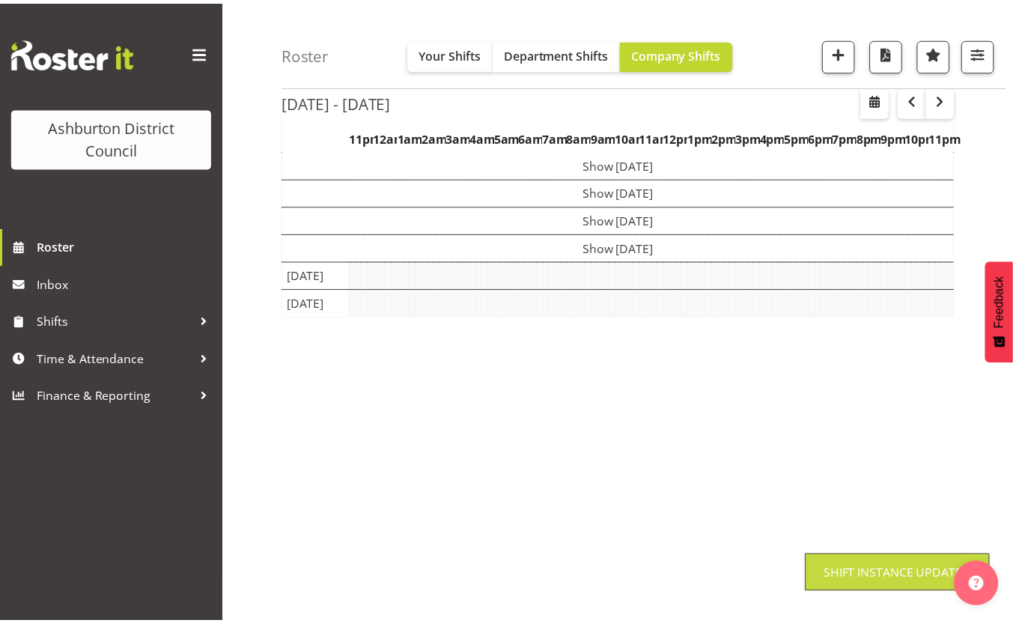
scroll to position [113, 0]
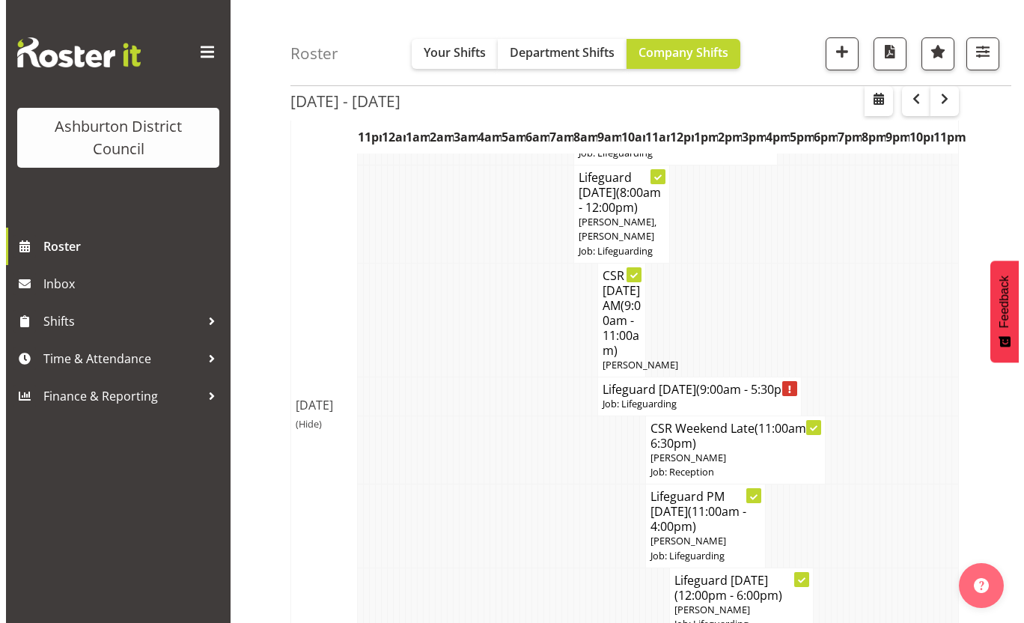
scroll to position [338, 0]
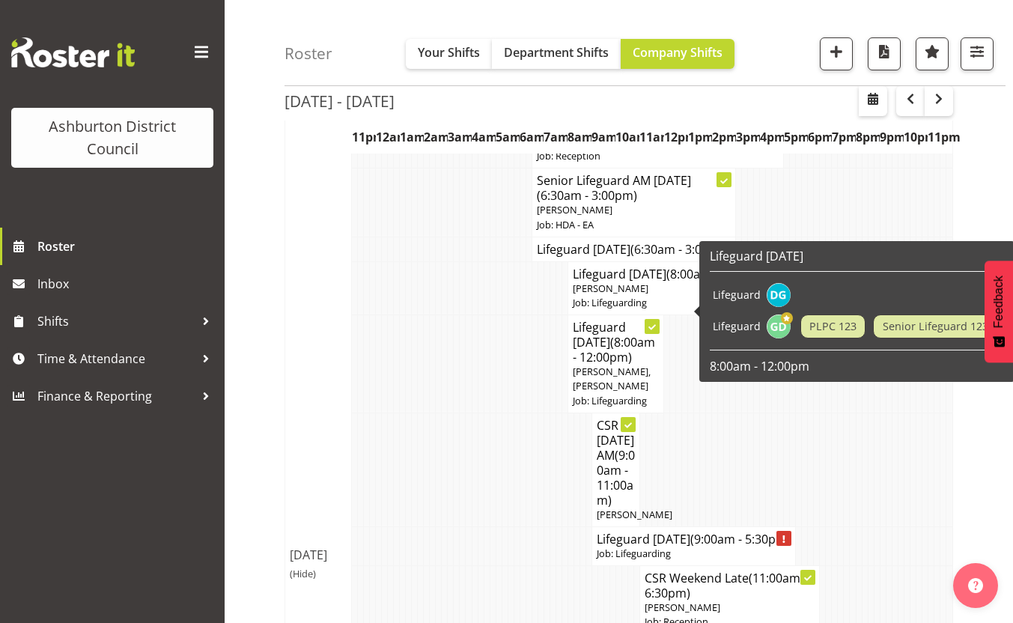
click at [683, 296] on p "[PERSON_NAME]" at bounding box center [670, 289] width 195 height 14
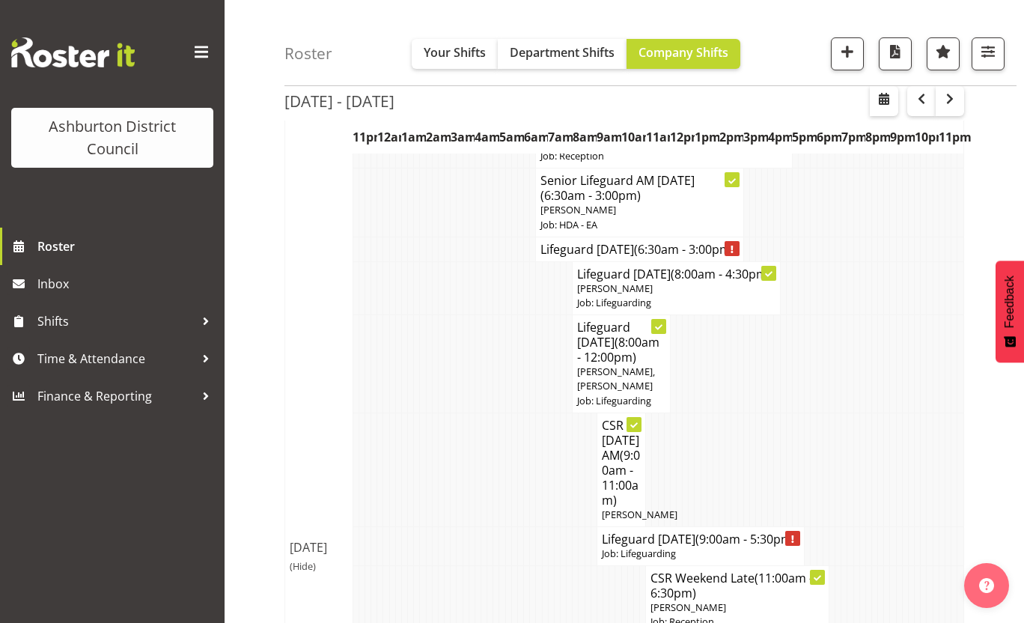
select select
select select "7"
select select "2025"
select select "16"
select select "30"
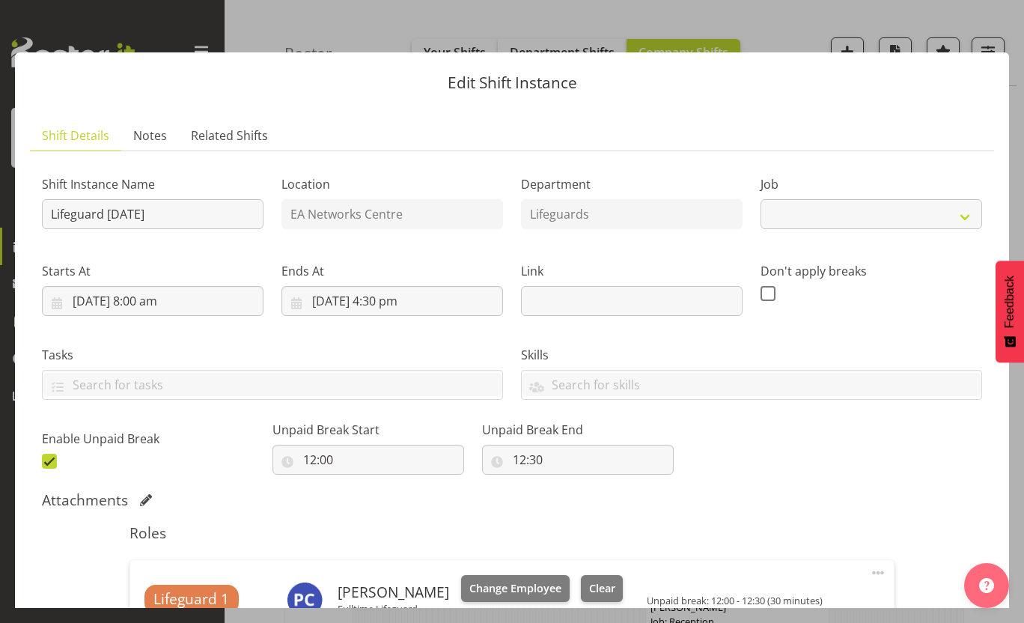
select select "38"
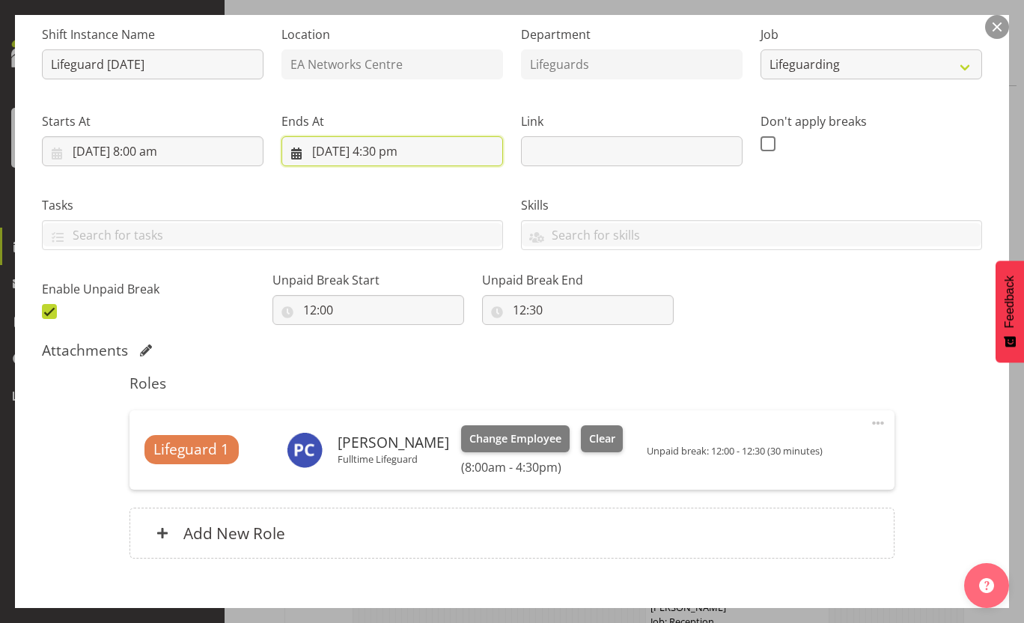
click at [365, 154] on input "9/08/2025, 4:30 pm" at bounding box center [393, 151] width 222 height 30
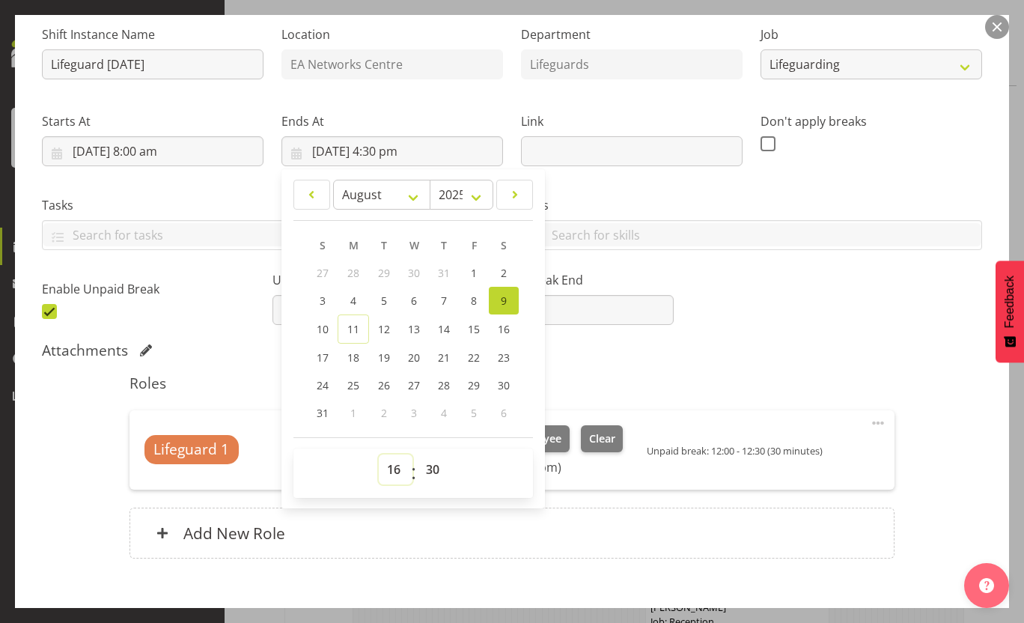
click at [388, 470] on select "00 01 02 03 04 05 06 07 08 09 10 11 12 13 14 15 16 17 18 19 20 21 22 23" at bounding box center [396, 470] width 34 height 30
select select "15"
click at [379, 455] on select "00 01 02 03 04 05 06 07 08 09 10 11 12 13 14 15 16 17 18 19 20 21 22 23" at bounding box center [396, 470] width 34 height 30
type input "9/08/2025, 3:30 pm"
click at [425, 469] on select "00 01 02 03 04 05 06 07 08 09 10 11 12 13 14 15 16 17 18 19 20 21 22 23 24 25 2…" at bounding box center [435, 470] width 34 height 30
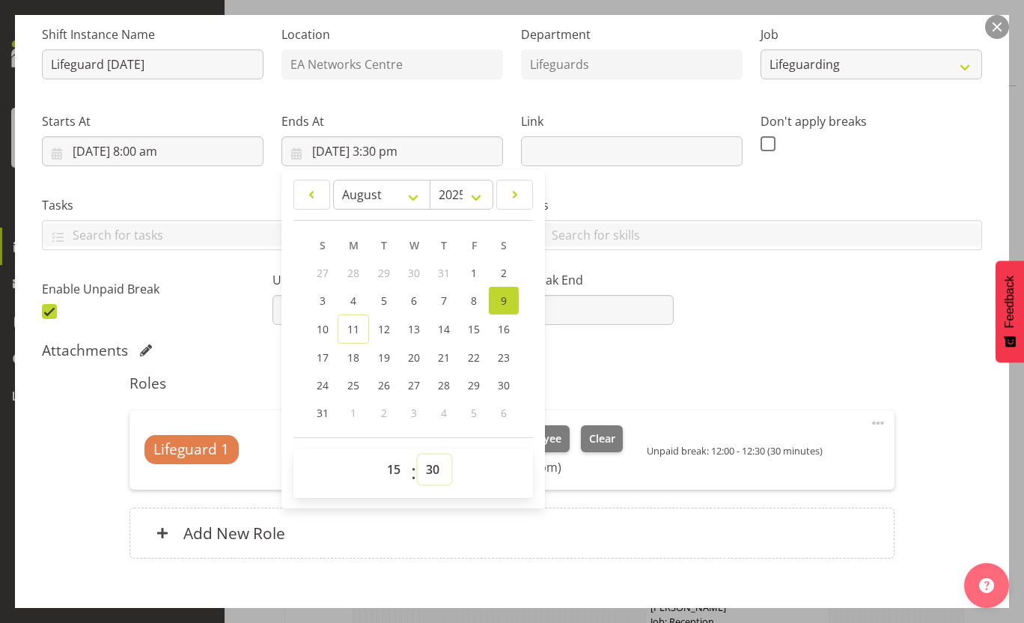
select select "0"
click at [418, 455] on select "00 01 02 03 04 05 06 07 08 09 10 11 12 13 14 15 16 17 18 19 20 21 22 23 24 25 2…" at bounding box center [435, 470] width 34 height 30
type input "9/08/2025, 3:00 pm"
click at [813, 352] on div "Attachments" at bounding box center [512, 350] width 941 height 18
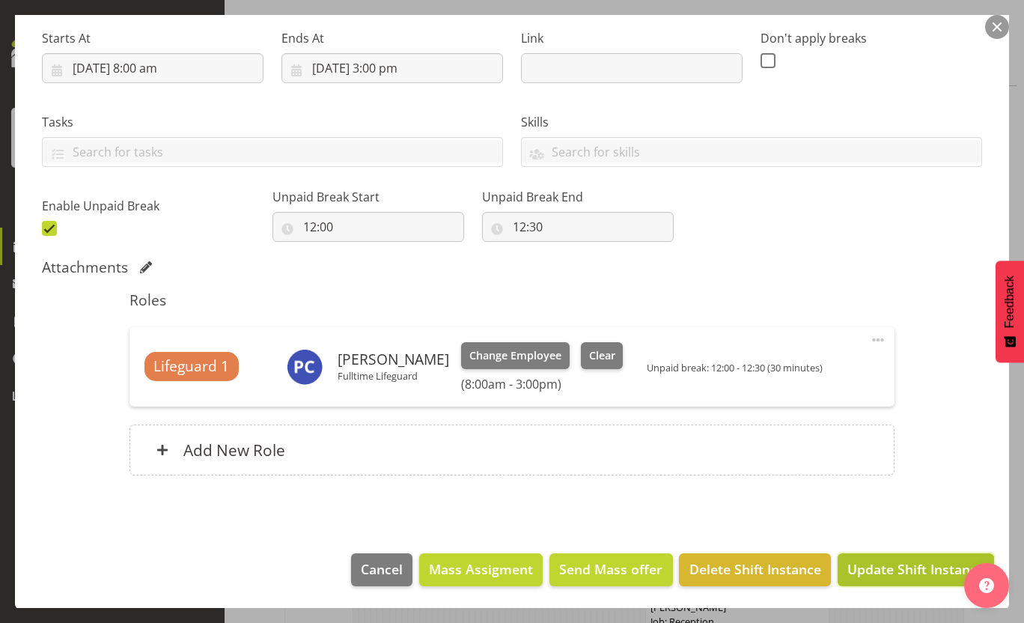
click at [876, 566] on span "Update Shift Instance" at bounding box center [916, 568] width 137 height 19
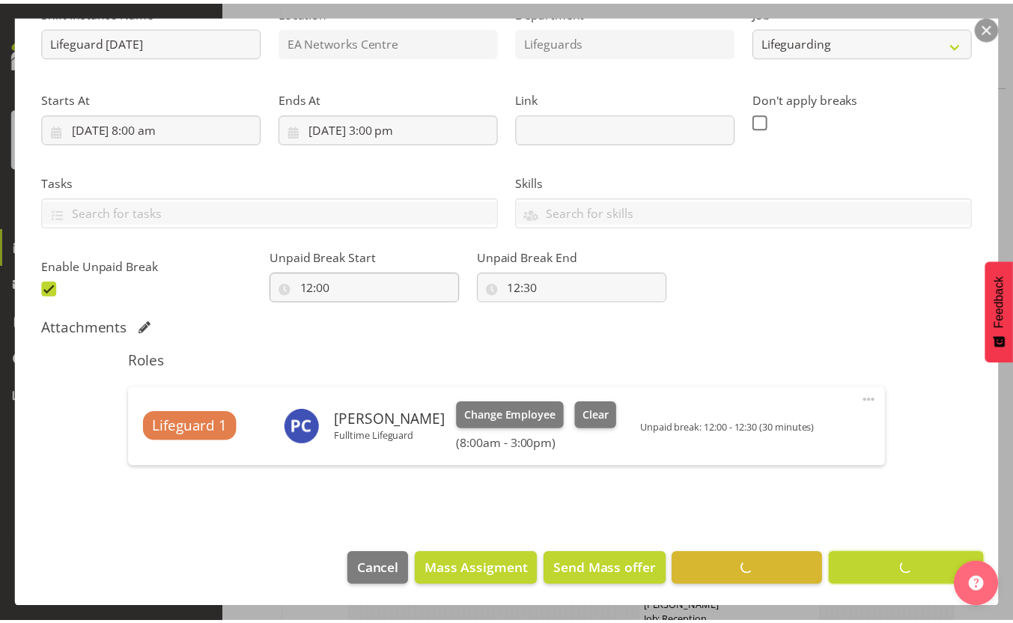
scroll to position [113, 0]
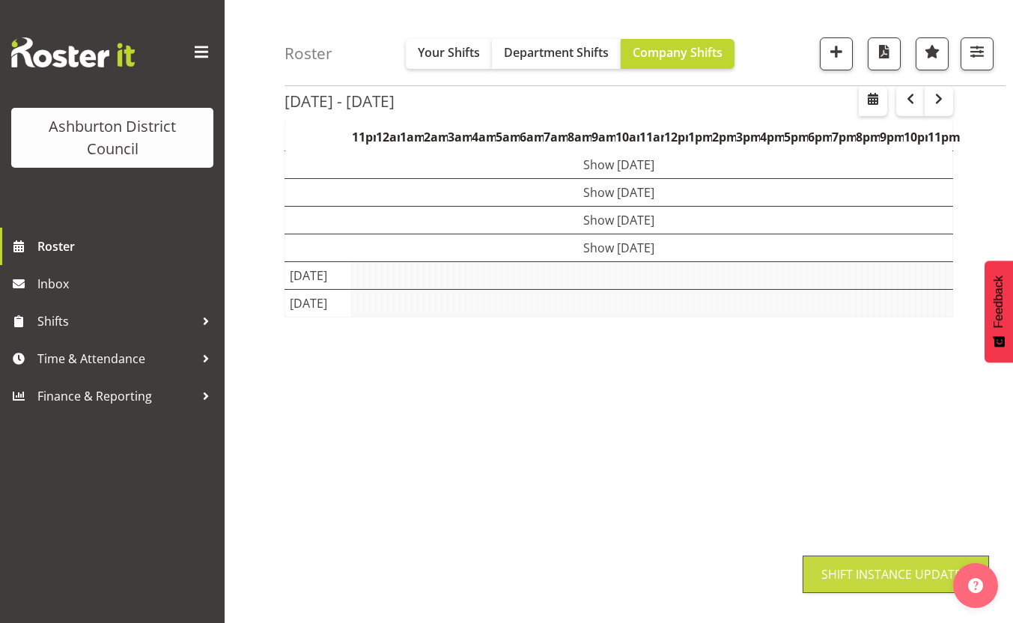
click at [269, 345] on div "Roster Your Shifts Department Shifts Company Shifts 1 Locations [GEOGRAPHIC_DAT…" at bounding box center [619, 275] width 789 height 696
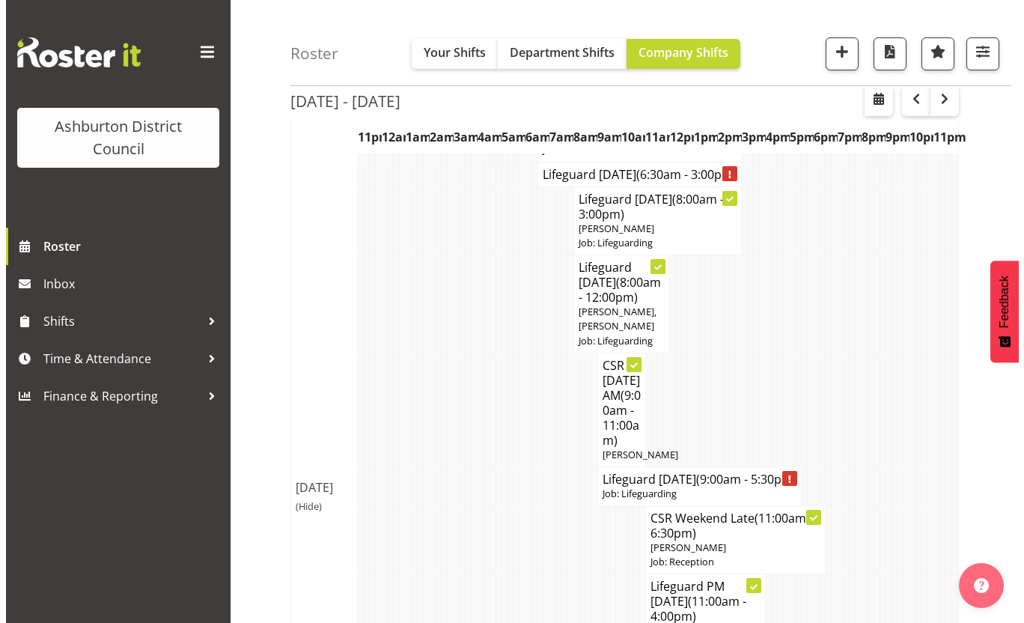
scroll to position [637, 0]
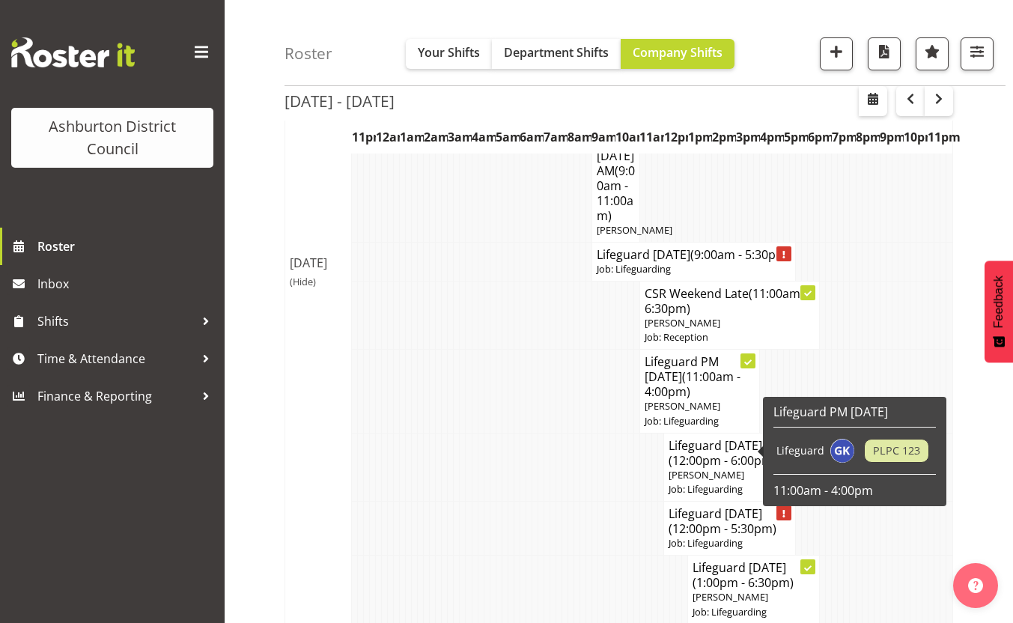
click at [690, 400] on span "(11:00am - 4:00pm)" at bounding box center [693, 383] width 96 height 31
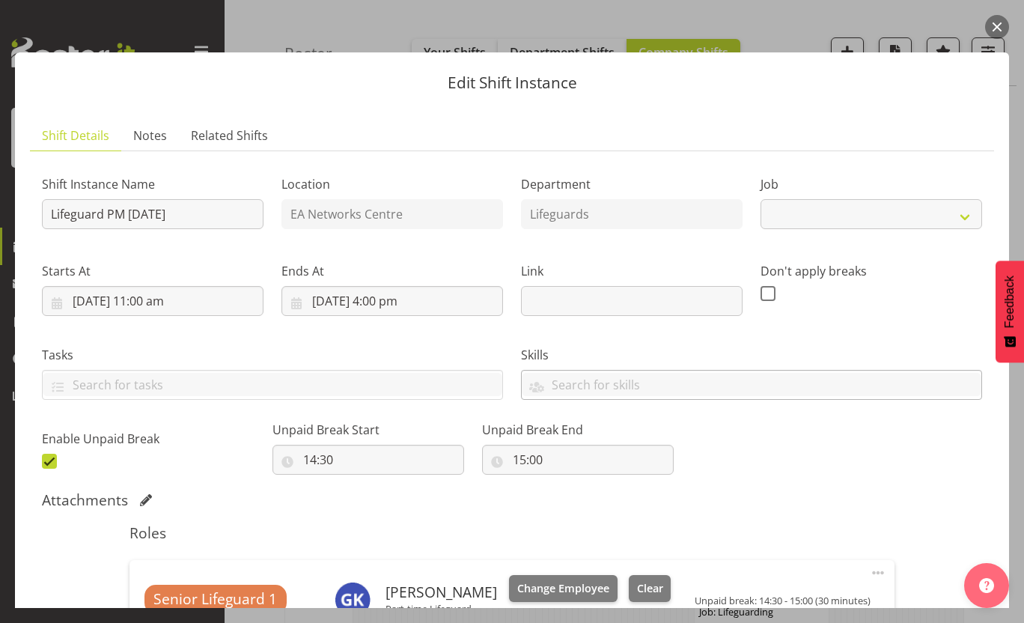
select select "38"
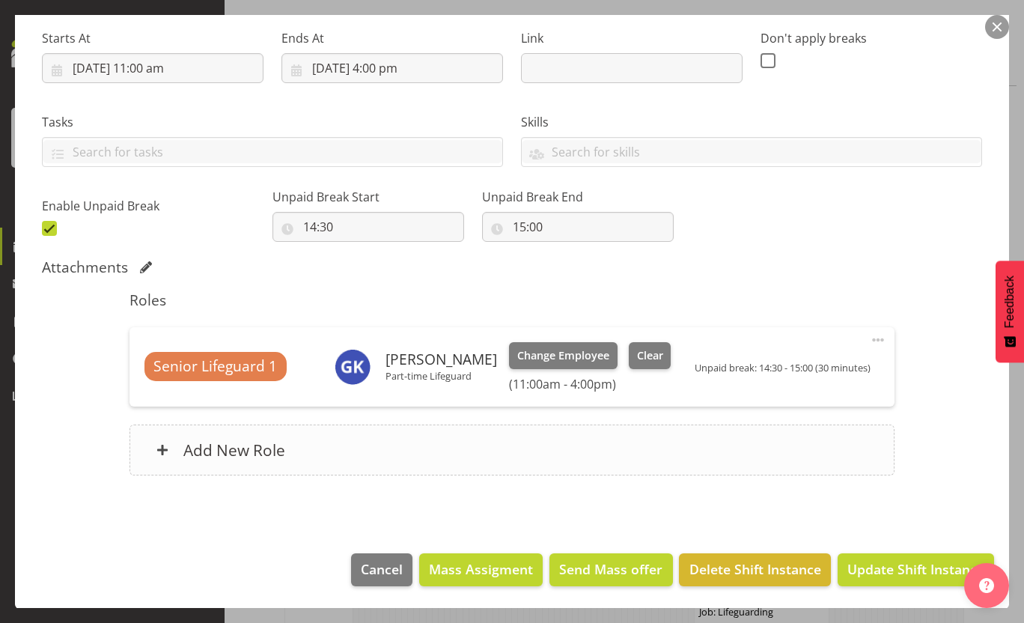
click at [591, 451] on div "Add New Role" at bounding box center [513, 450] width 766 height 51
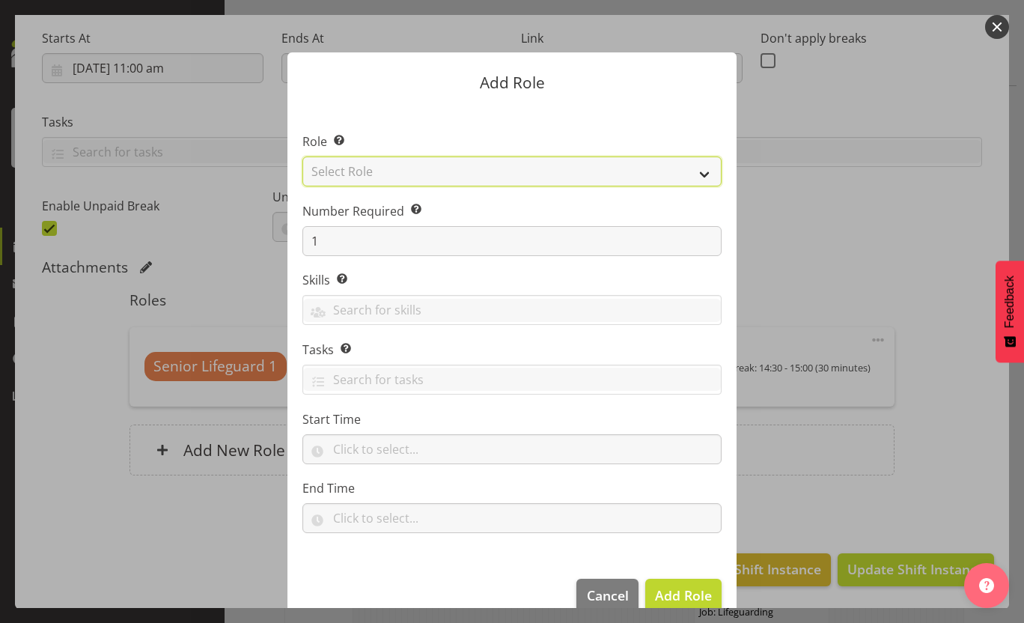
click at [512, 171] on select "Select Role AAGM Deputy Director AAGM Director Archivist Childrens Librarian Co…" at bounding box center [512, 172] width 419 height 30
select select "64"
click at [303, 157] on select "Select Role AAGM Deputy Director AAGM Director Archivist Childrens Librarian Co…" at bounding box center [512, 172] width 419 height 30
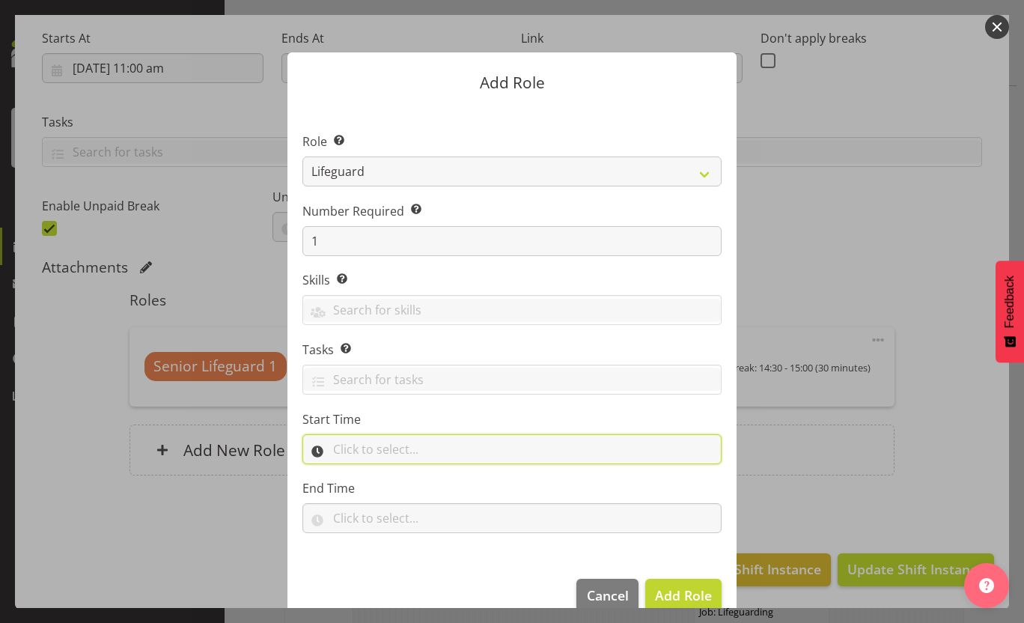
click at [425, 448] on input "text" at bounding box center [512, 449] width 419 height 30
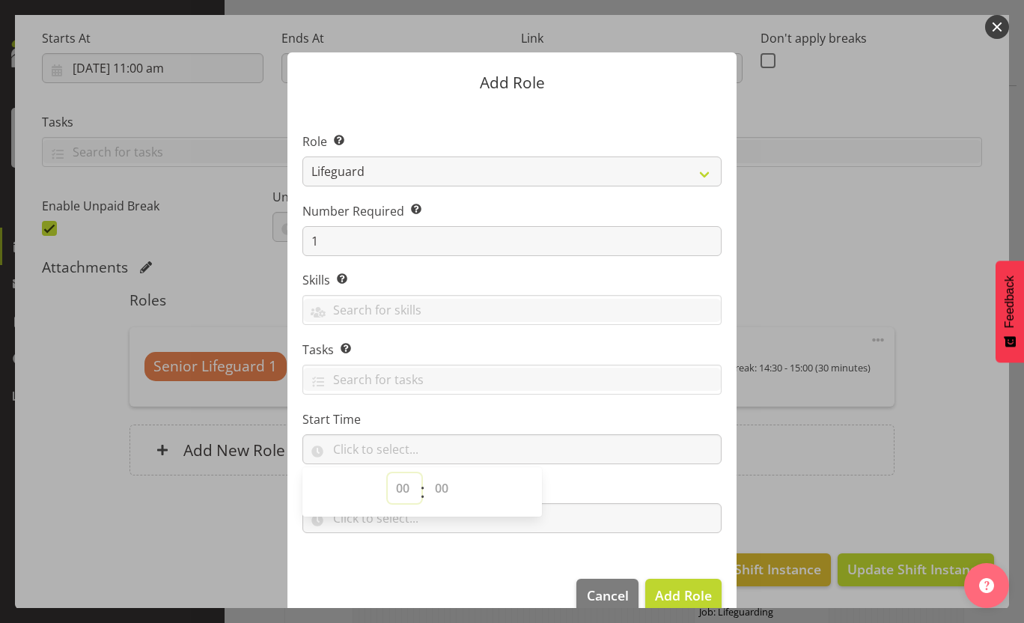
click at [407, 488] on select "00 00 01 02 03 04 05 06 07 08 09 10 11 12 13 14 15 16 17 18 19 20 21 22 23" at bounding box center [405, 488] width 34 height 30
select select "18"
click at [388, 473] on select "00 00 01 02 03 04 05 06 07 08 09 10 11 12 13 14 15 16 17 18 19 20 21 22 23" at bounding box center [405, 488] width 34 height 30
click at [437, 482] on select "00 00 01 02 03 04 05 06 07 08 09 10 11 12 13 14 15 16 17 18 19 20 21 22 23 24 2…" at bounding box center [444, 488] width 34 height 30
select select "30"
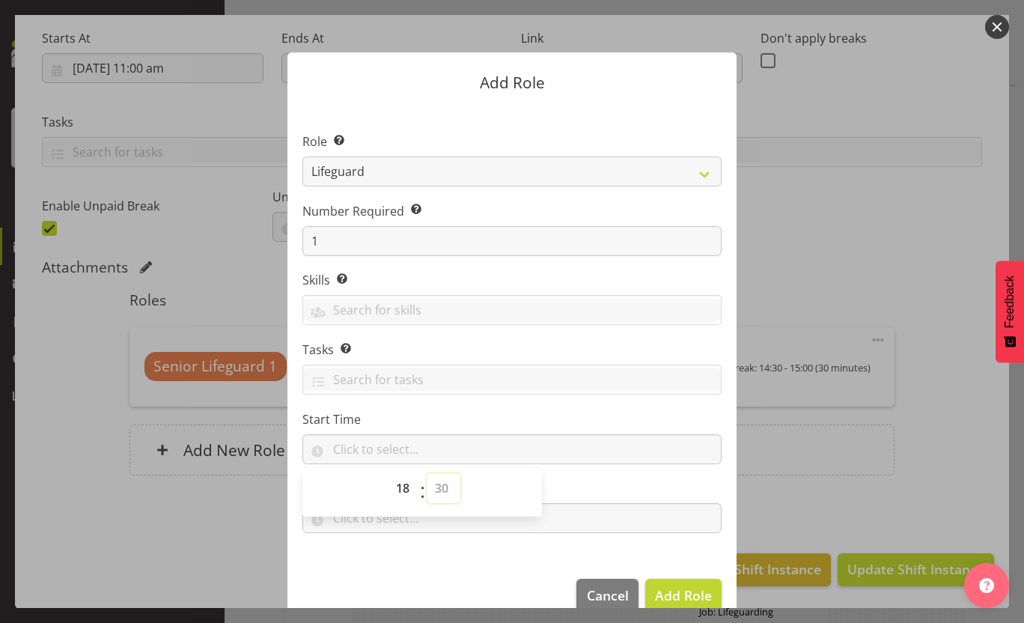
click at [427, 473] on select "00 00 01 02 03 04 05 06 07 08 09 10 11 12 13 14 15 16 17 18 19 20 21 22 23 24 2…" at bounding box center [444, 488] width 34 height 30
type input "18:30"
click at [554, 417] on label "Start Time" at bounding box center [512, 419] width 419 height 18
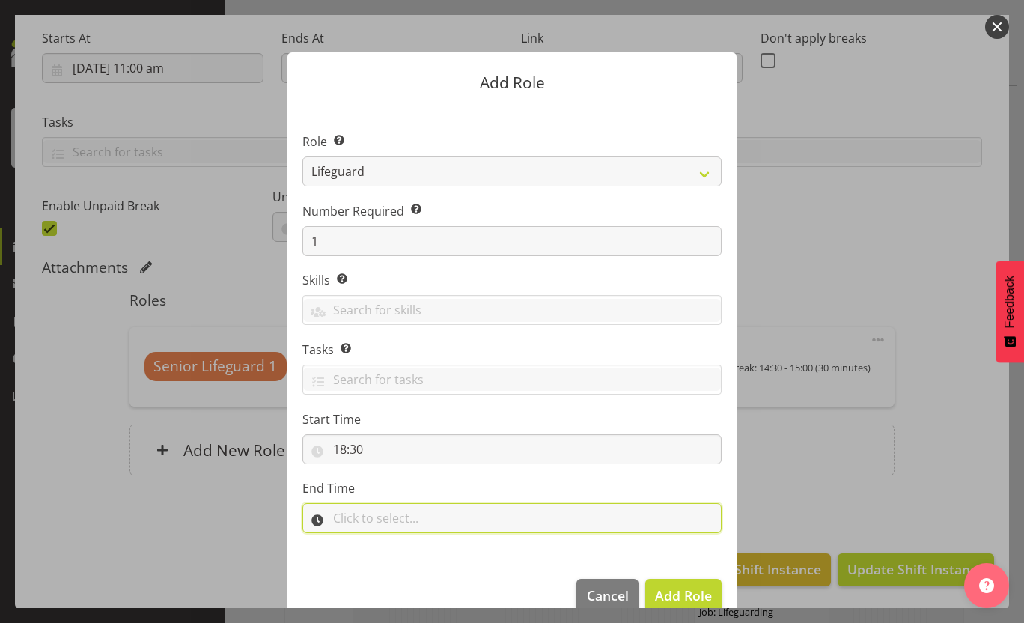
click at [365, 532] on input "text" at bounding box center [512, 518] width 419 height 30
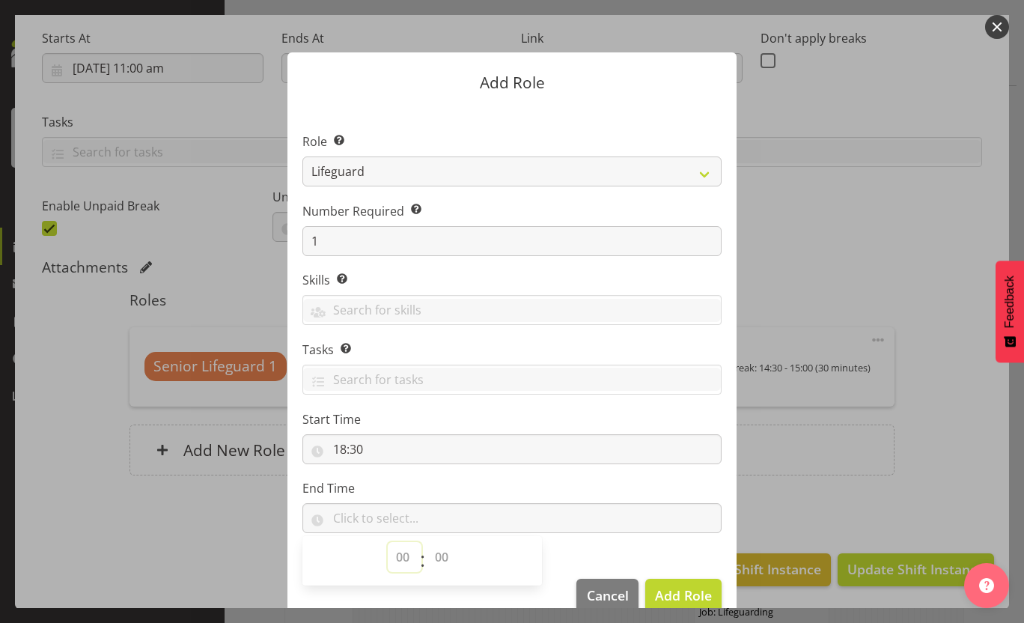
click at [401, 562] on select "00 00 01 02 03 04 05 06 07 08 09 10 11 12 13 14 15 16 17 18 19 20 21 22 23" at bounding box center [405, 557] width 34 height 30
select select "19"
click at [388, 542] on select "00 00 01 02 03 04 05 06 07 08 09 10 11 12 13 14 15 16 17 18 19 20 21 22 23" at bounding box center [405, 557] width 34 height 30
drag, startPoint x: 443, startPoint y: 568, endPoint x: 440, endPoint y: 548, distance: 20.4
click at [443, 568] on select "00 00 01 02 03 04 05 06 07 08 09 10 11 12 13 14 15 16 17 18 19 20 21 22 23 24 2…" at bounding box center [444, 557] width 34 height 30
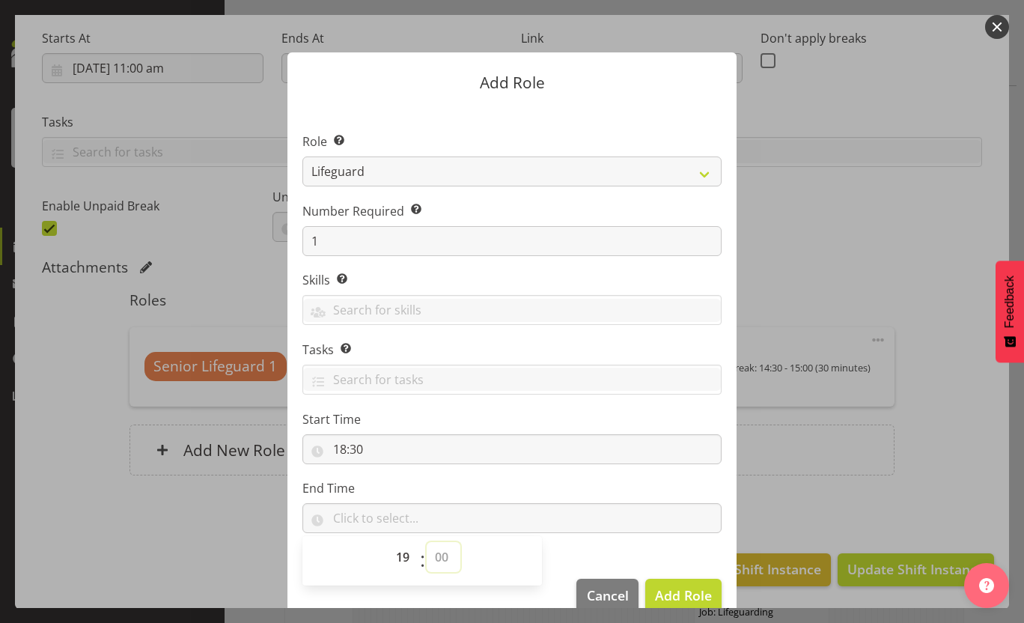
select select "30"
click at [427, 542] on select "00 00 01 02 03 04 05 06 07 08 09 10 11 12 13 14 15 16 17 18 19 20 21 22 23 24 2…" at bounding box center [444, 557] width 34 height 30
type input "19:30"
click at [615, 489] on label "End Time" at bounding box center [512, 488] width 419 height 18
click at [681, 591] on span "Add Role" at bounding box center [683, 595] width 57 height 18
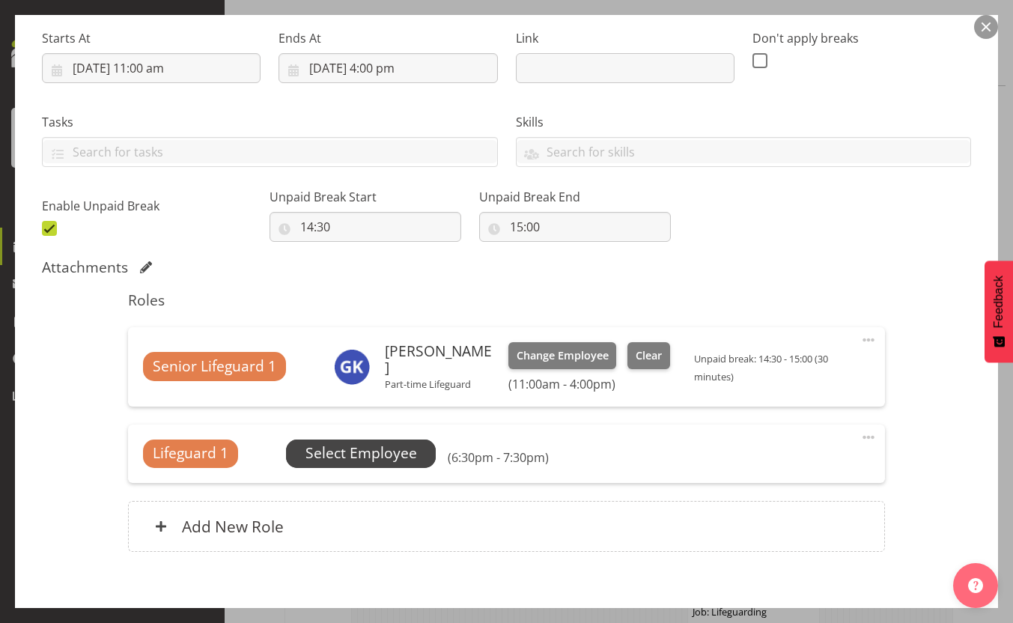
click at [399, 455] on span "Select Employee" at bounding box center [362, 454] width 112 height 22
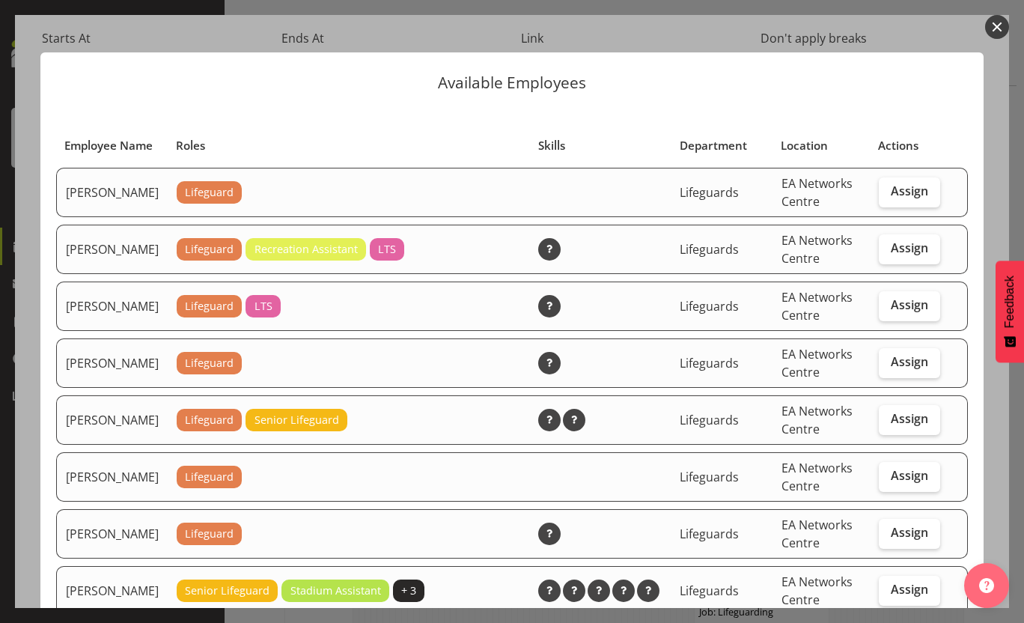
scroll to position [300, 0]
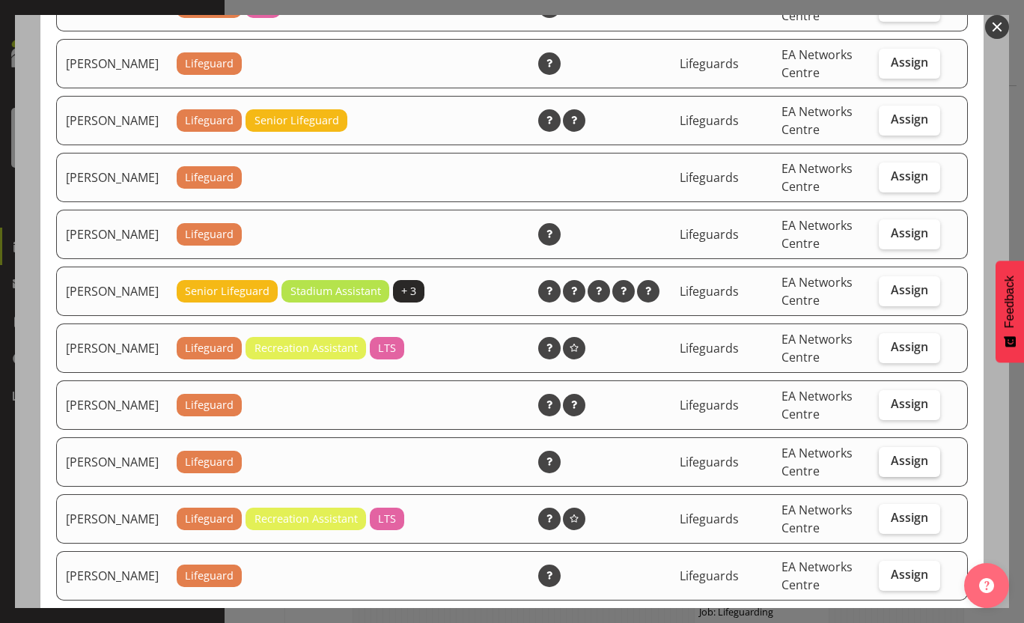
click at [899, 468] on span "Assign" at bounding box center [909, 460] width 37 height 15
click at [889, 466] on input "Assign" at bounding box center [884, 461] width 10 height 10
checkbox input "true"
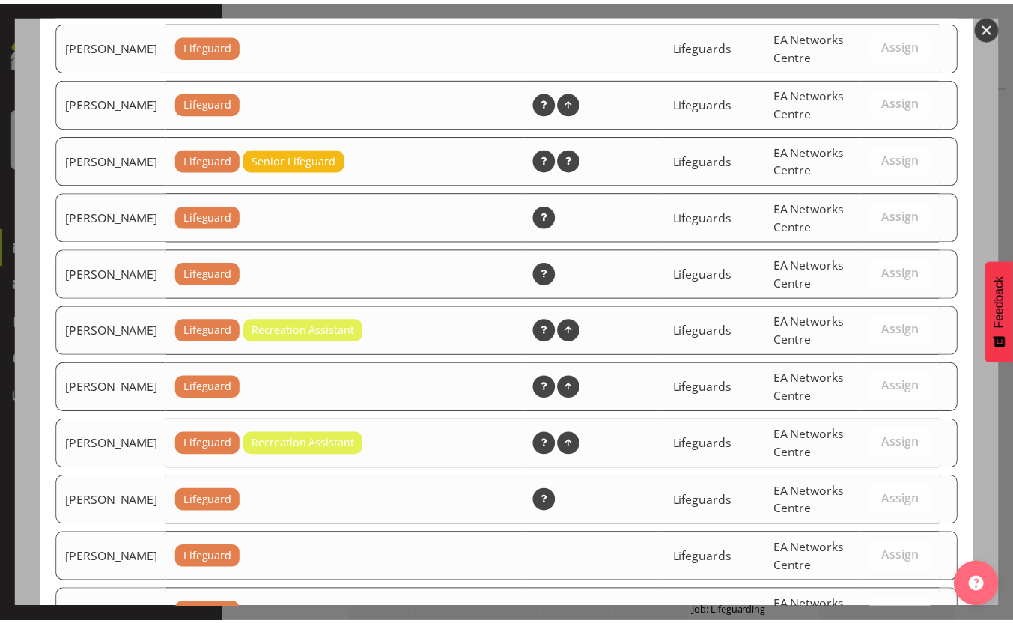
scroll to position [1996, 0]
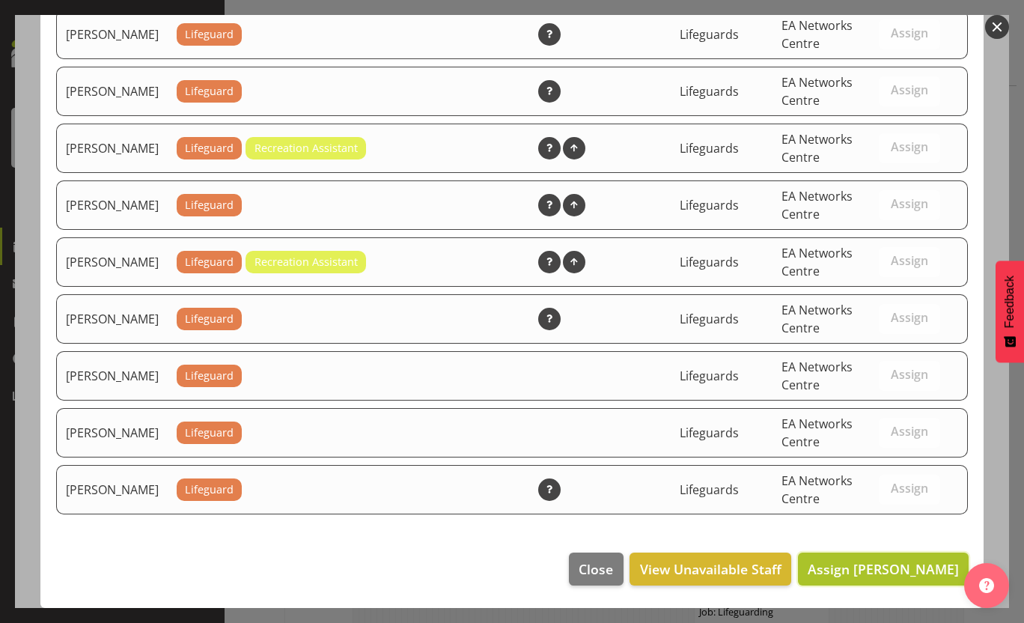
click at [893, 579] on span "Assign Gideon Kuipers" at bounding box center [883, 568] width 151 height 19
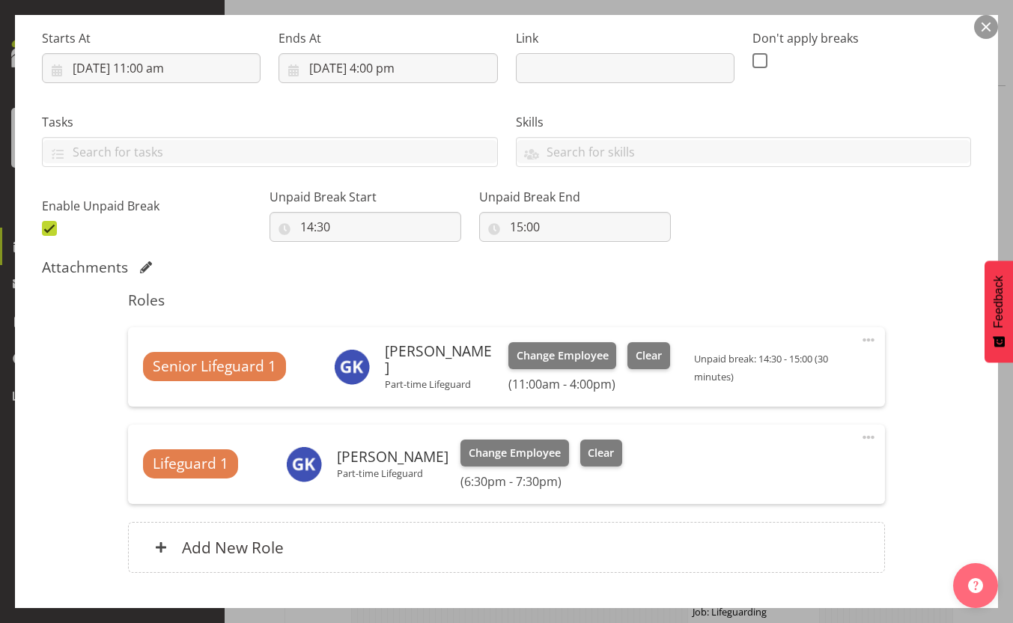
scroll to position [712, 0]
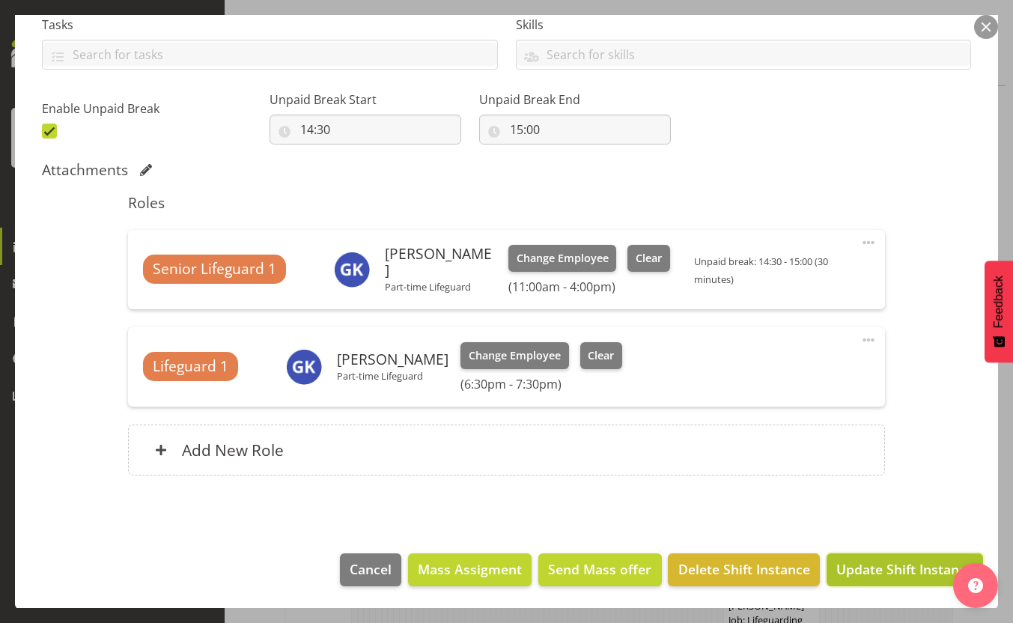
click at [891, 563] on span "Update Shift Instance" at bounding box center [904, 568] width 137 height 19
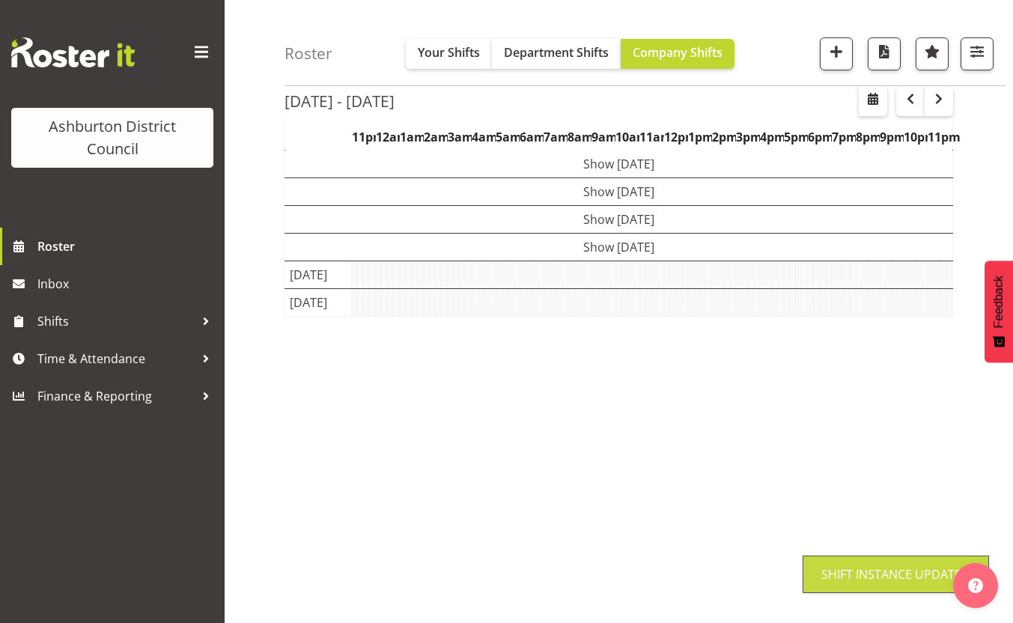
scroll to position [113, 0]
click at [263, 369] on div "Roster Your Shifts Department Shifts Company Shifts 1 Locations [GEOGRAPHIC_DAT…" at bounding box center [619, 275] width 789 height 696
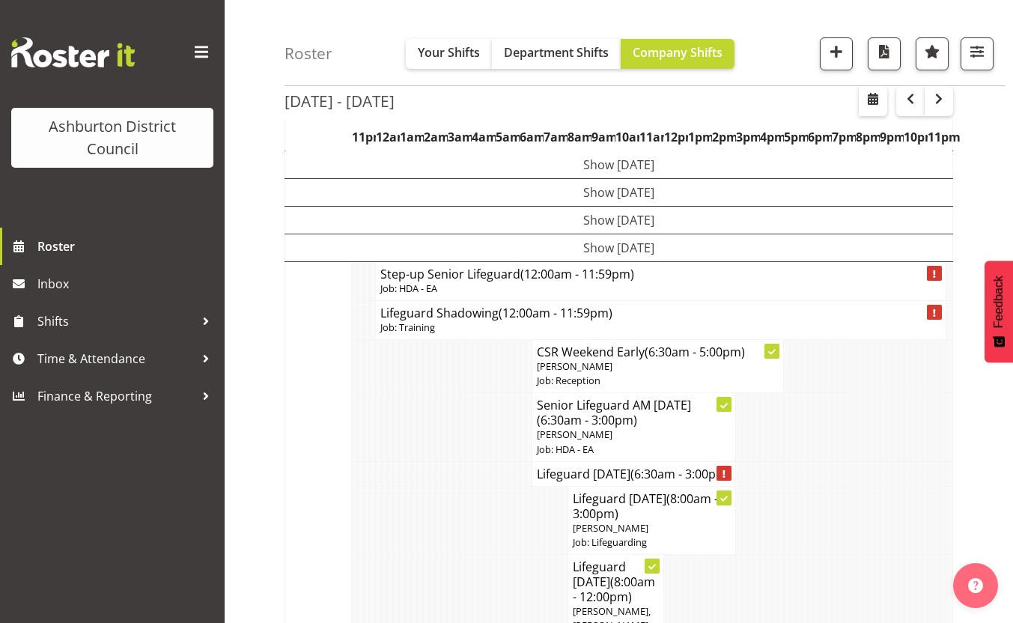
click at [437, 287] on p "Job: HDA - EA" at bounding box center [660, 289] width 560 height 14
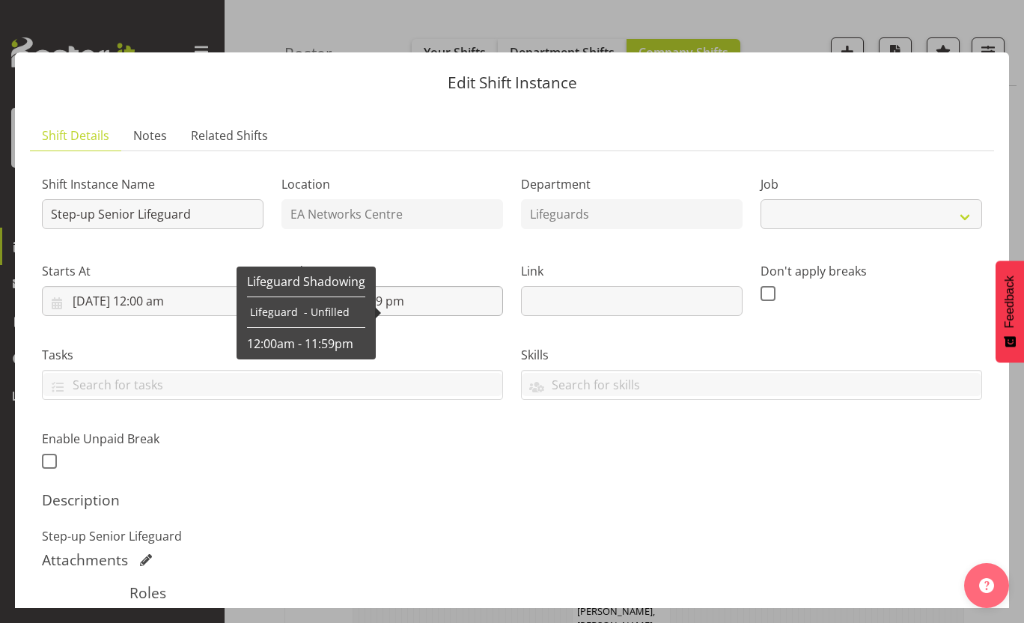
select select "34"
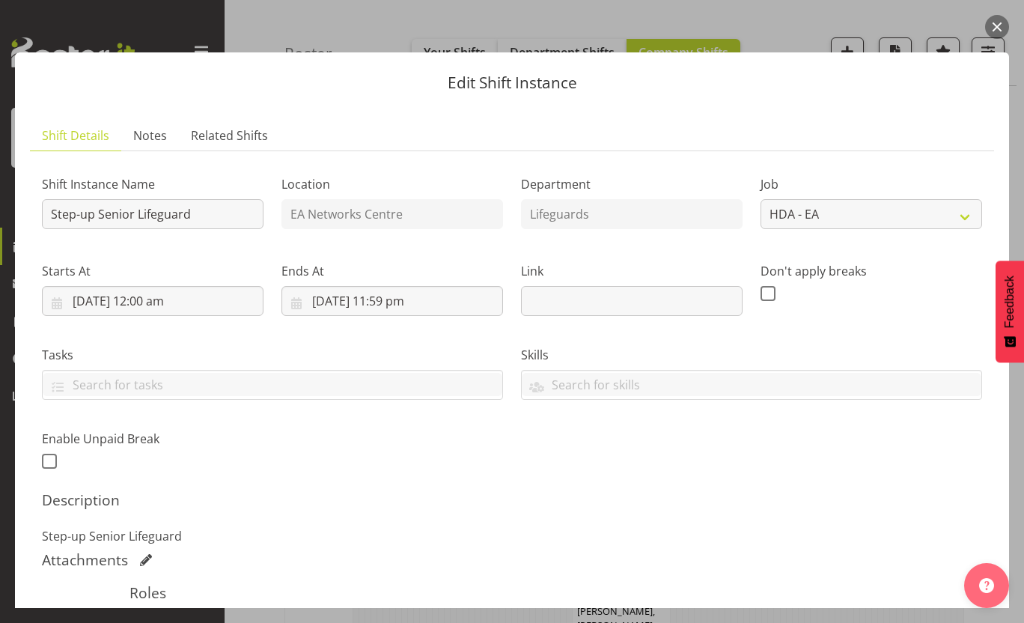
scroll to position [225, 0]
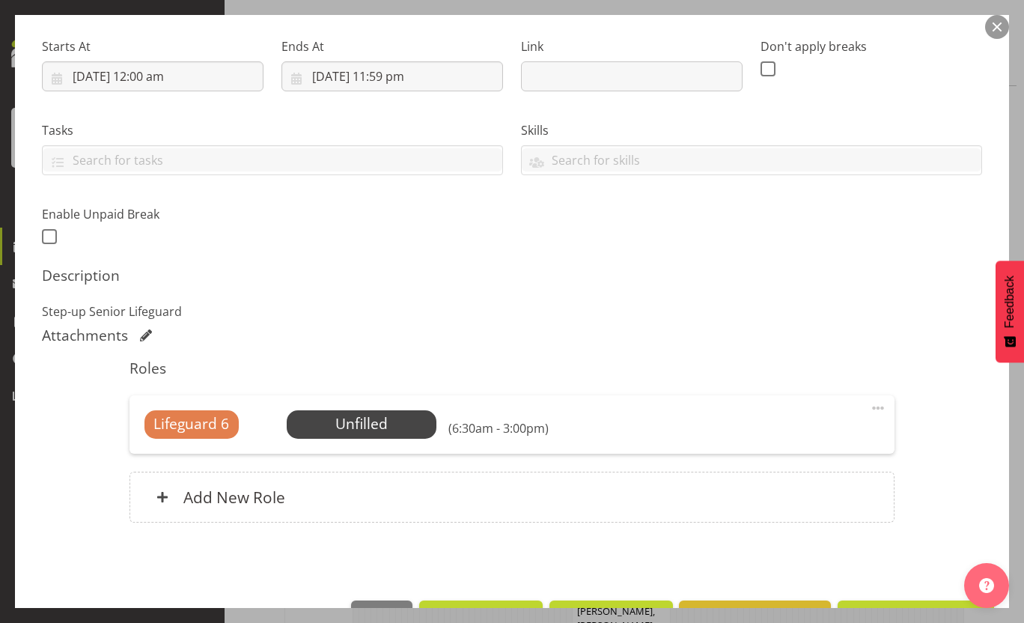
click at [410, 251] on div "Shift Instance Name Step-up Senior Lifeguard Location EA Networks Centre Depart…" at bounding box center [512, 94] width 959 height 328
click at [157, 77] on input "9/08/2025, 12:00 am" at bounding box center [153, 76] width 222 height 30
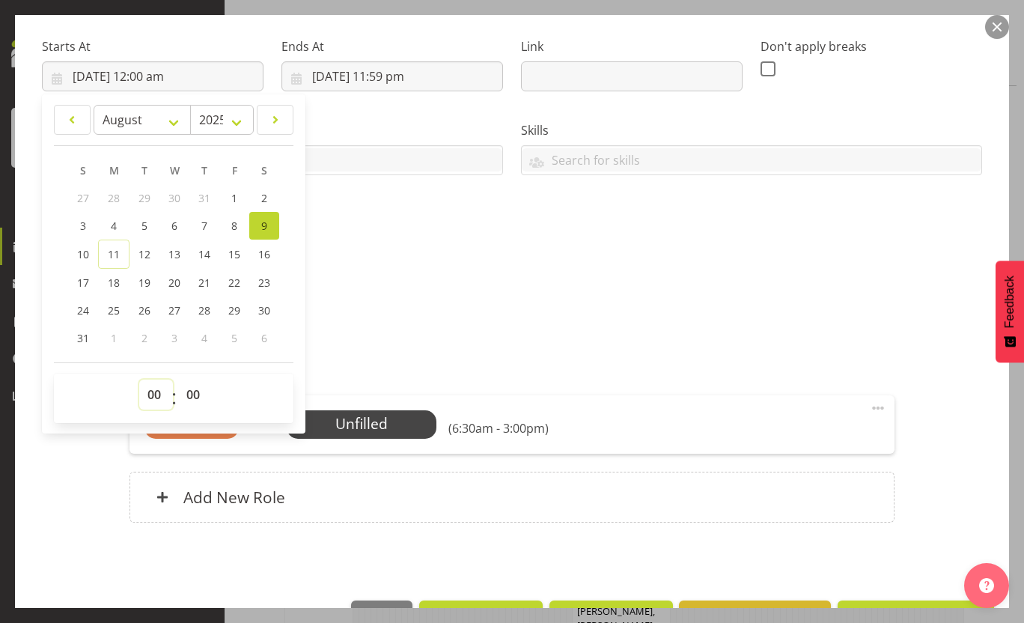
click at [157, 398] on select "00 01 02 03 04 05 06 07 08 09 10 11 12 13 14 15 16 17 18 19 20 21 22 23" at bounding box center [156, 395] width 34 height 30
click at [584, 279] on h5 "Description" at bounding box center [512, 276] width 941 height 18
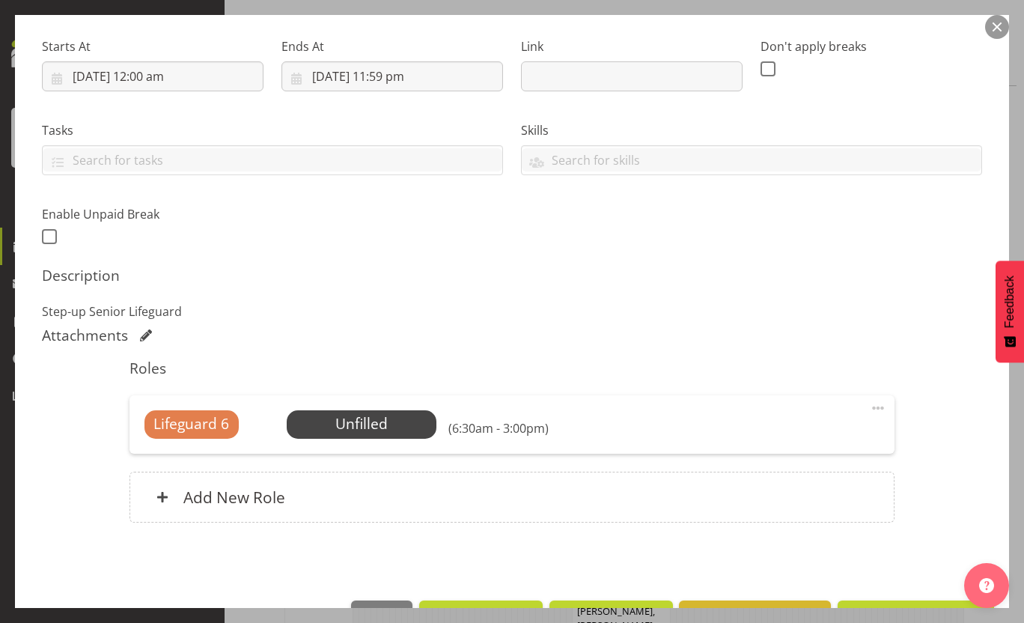
click at [878, 409] on div "Lifeguard 6 Unfilled Select Employee (6:30am - 3:00pm) Edit Cover Role Delete" at bounding box center [513, 424] width 766 height 58
click at [872, 412] on span at bounding box center [878, 408] width 18 height 18
click at [820, 440] on link "Edit" at bounding box center [816, 441] width 144 height 27
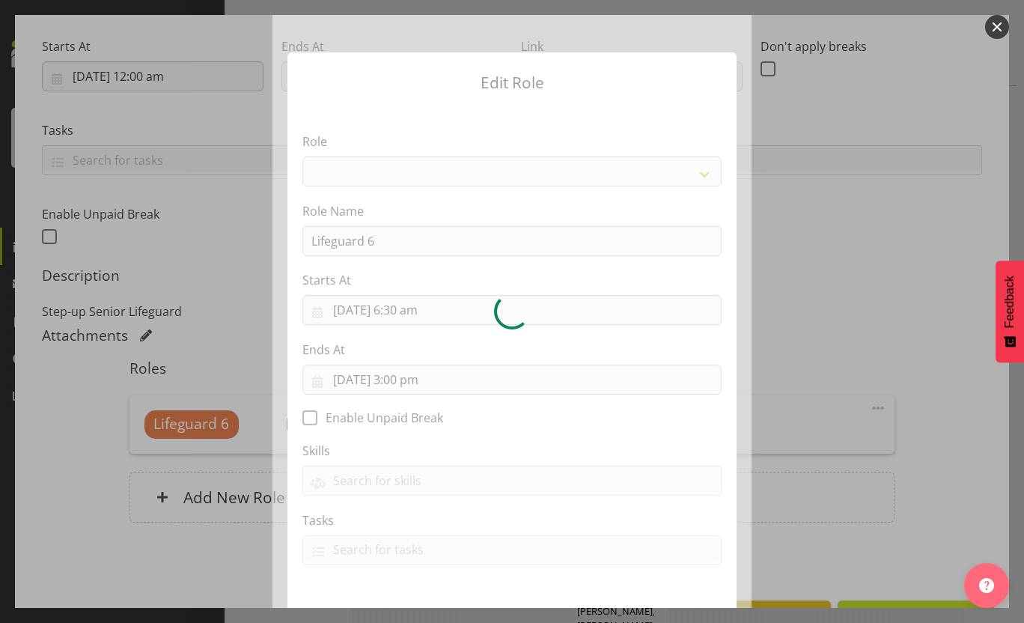
select select "64"
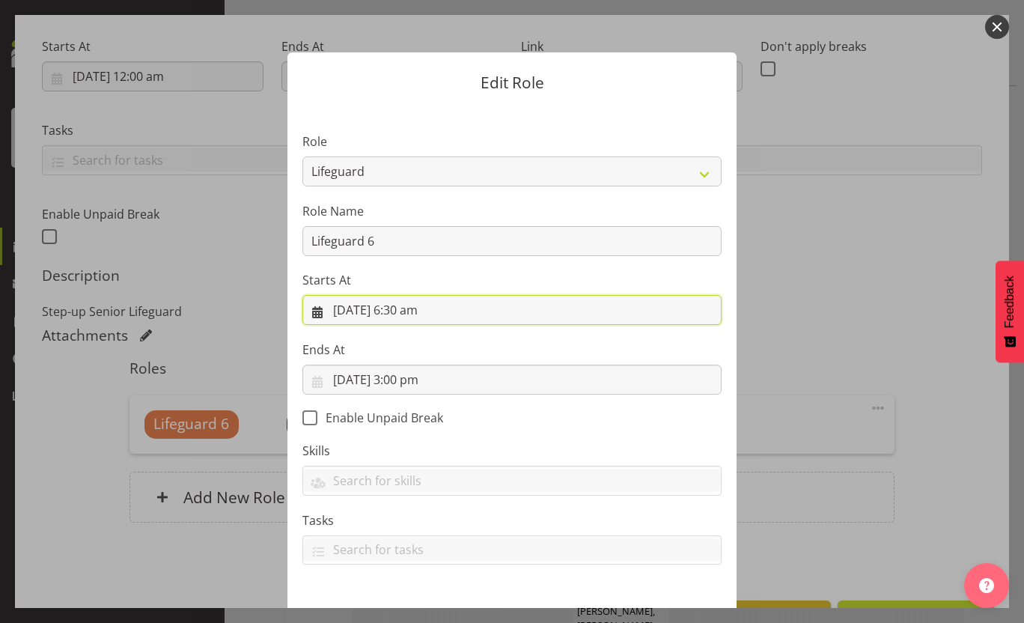
click at [395, 318] on input "9/08/2025, 6:30 am" at bounding box center [512, 310] width 419 height 30
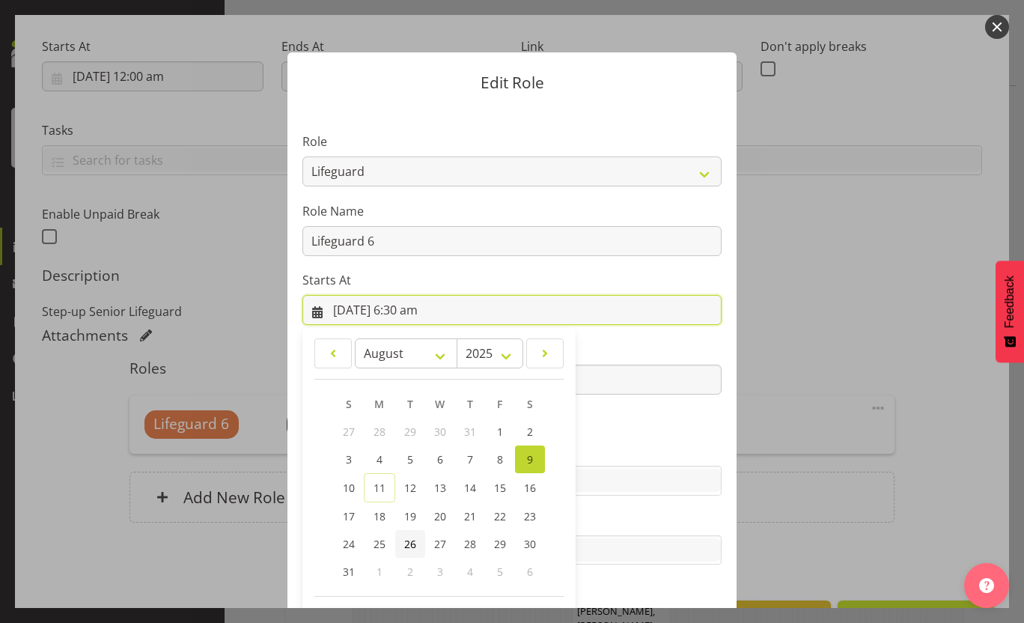
scroll to position [59, 0]
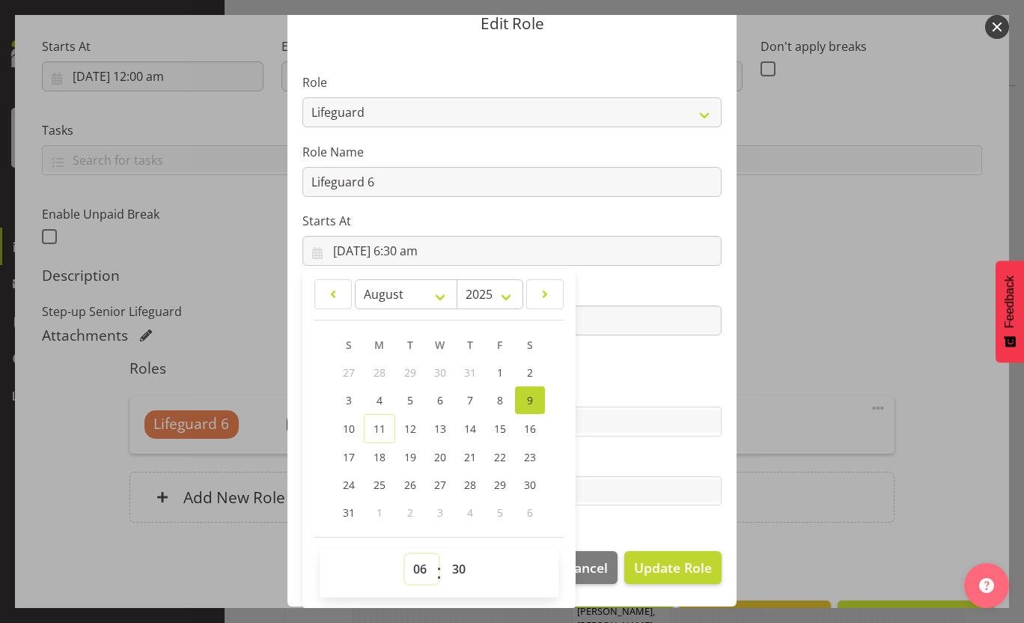
click at [413, 561] on select "00 01 02 03 04 05 06 07 08 09 10 11 12 13 14 15 16 17 18 19 20 21 22 23" at bounding box center [422, 569] width 34 height 30
select select "15"
click at [405, 554] on select "00 01 02 03 04 05 06 07 08 09 10 11 12 13 14 15 16 17 18 19 20 21 22 23" at bounding box center [422, 569] width 34 height 30
type input "9/08/2025, 3:30 pm"
click at [444, 559] on select "00 01 02 03 04 05 06 07 08 09 10 11 12 13 14 15 16 17 18 19 20 21 22 23 24 25 2…" at bounding box center [461, 569] width 34 height 30
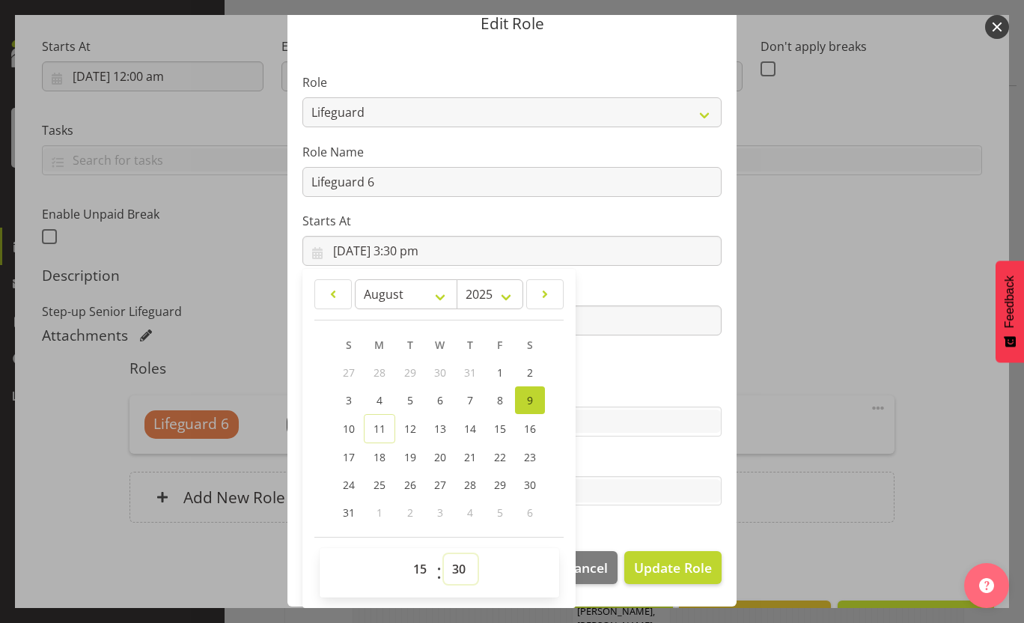
select select "0"
click at [444, 554] on select "00 01 02 03 04 05 06 07 08 09 10 11 12 13 14 15 16 17 18 19 20 21 22 23 24 25 2…" at bounding box center [461, 569] width 34 height 30
type input "9/08/2025, 3:00 pm"
click at [586, 152] on label "Role Name" at bounding box center [512, 152] width 419 height 18
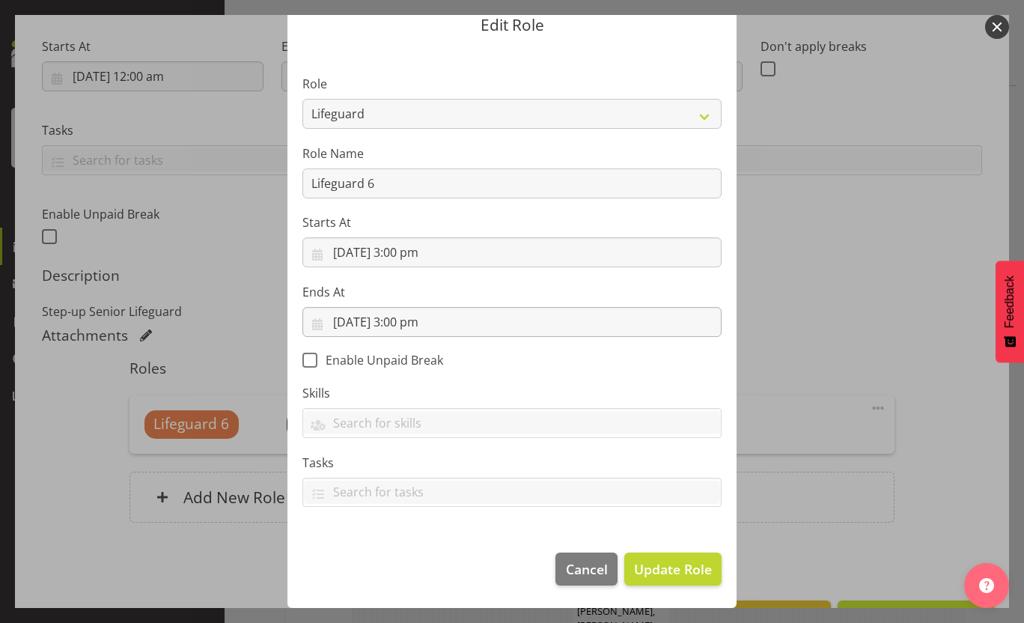
scroll to position [58, 0]
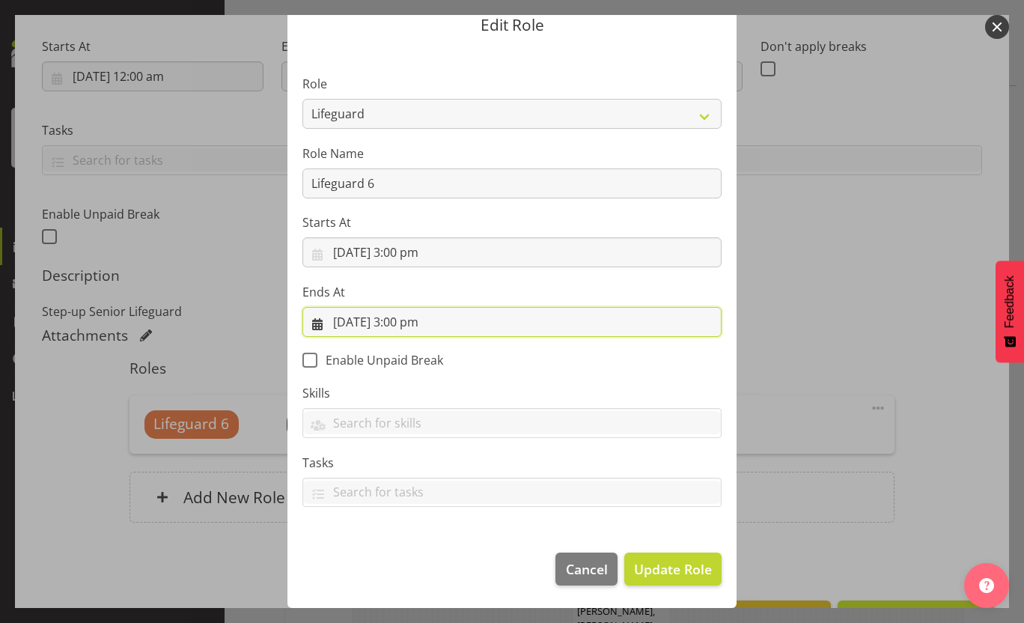
click at [409, 318] on input "9/08/2025, 3:00 pm" at bounding box center [512, 322] width 419 height 30
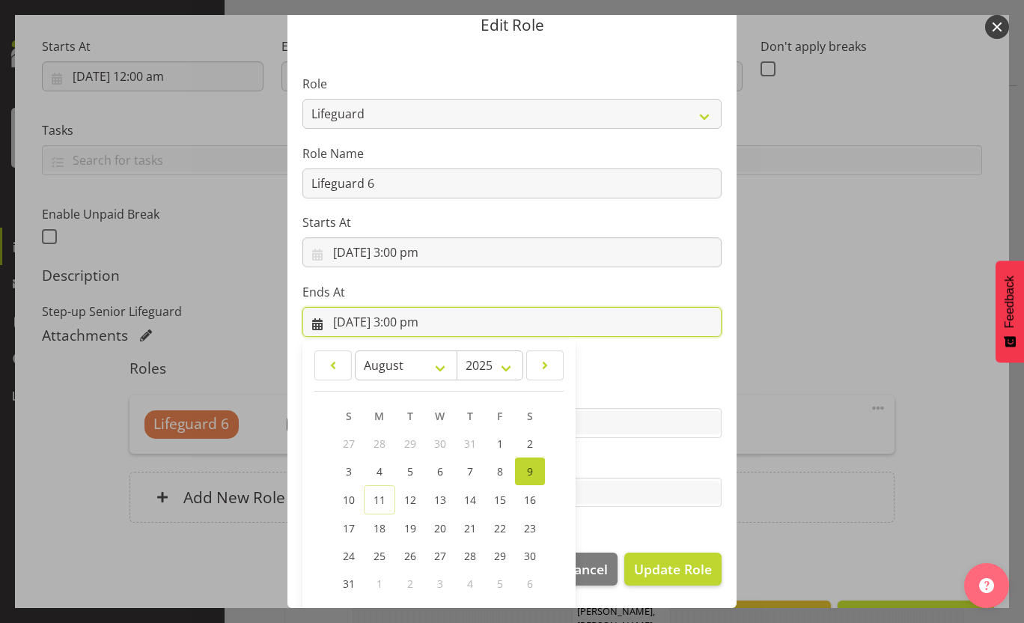
scroll to position [129, 0]
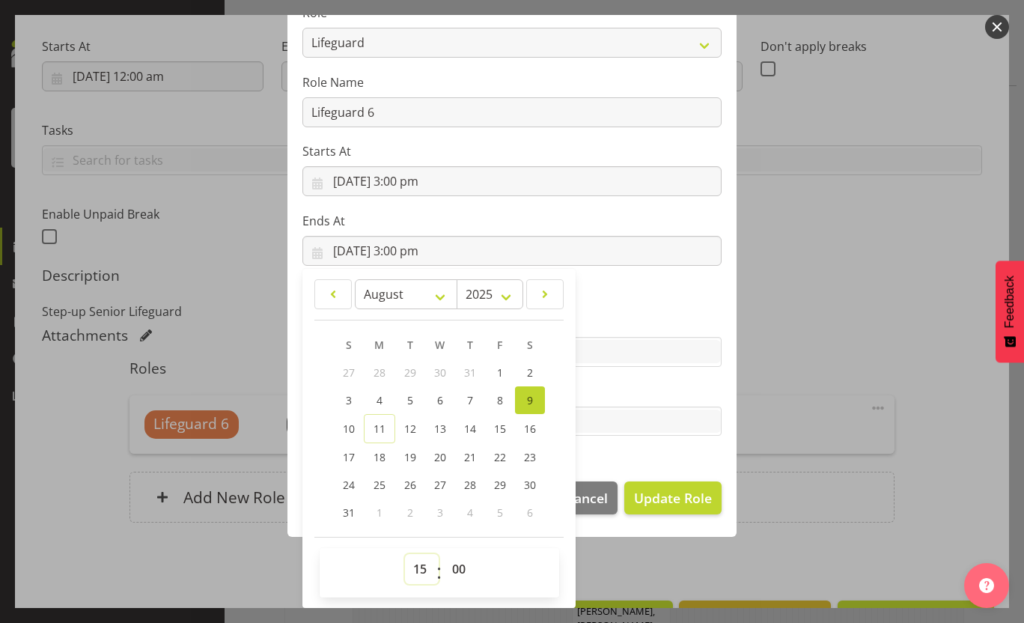
drag, startPoint x: 421, startPoint y: 562, endPoint x: 422, endPoint y: 555, distance: 7.5
click at [421, 562] on select "00 01 02 03 04 05 06 07 08 09 10 11 12 13 14 15 16 17 18 19 20 21 22 23" at bounding box center [422, 569] width 34 height 30
select select "16"
click at [405, 554] on select "00 01 02 03 04 05 06 07 08 09 10 11 12 13 14 15 16 17 18 19 20 21 22 23" at bounding box center [422, 569] width 34 height 30
type input "9/08/2025, 4:00 pm"
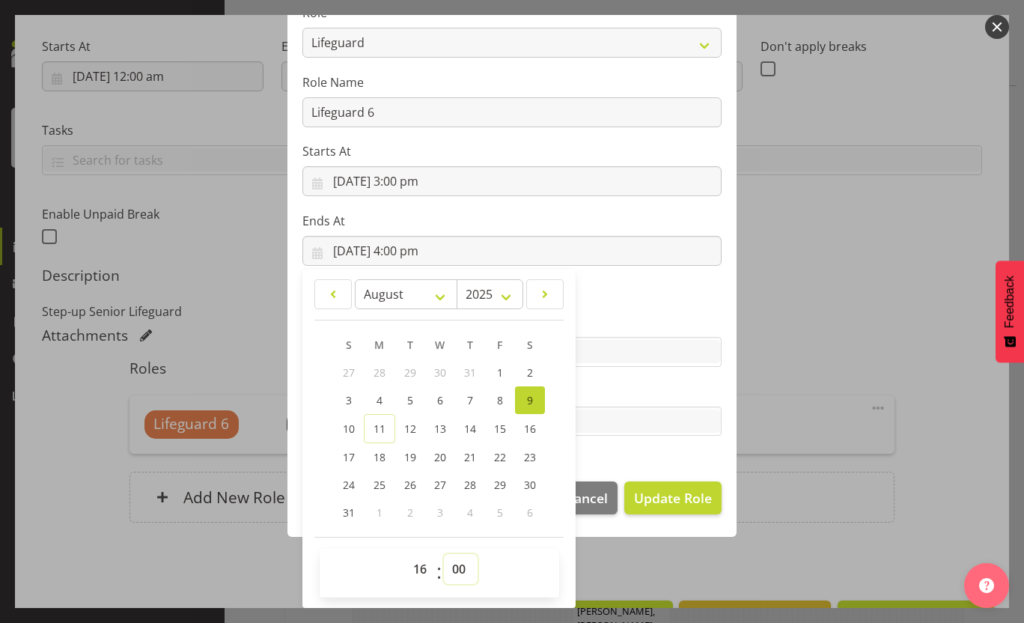
click at [451, 568] on select "00 01 02 03 04 05 06 07 08 09 10 11 12 13 14 15 16 17 18 19 20 21 22 23 24 25 2…" at bounding box center [461, 569] width 34 height 30
select select "30"
click at [444, 554] on select "00 01 02 03 04 05 06 07 08 09 10 11 12 13 14 15 16 17 18 19 20 21 22 23 24 25 2…" at bounding box center [461, 569] width 34 height 30
type input "9/08/2025, 4:30 pm"
click at [632, 273] on section "Role AAGM Deputy Director AAGM Director Archivist Childrens Librarian Collectio…" at bounding box center [512, 222] width 449 height 490
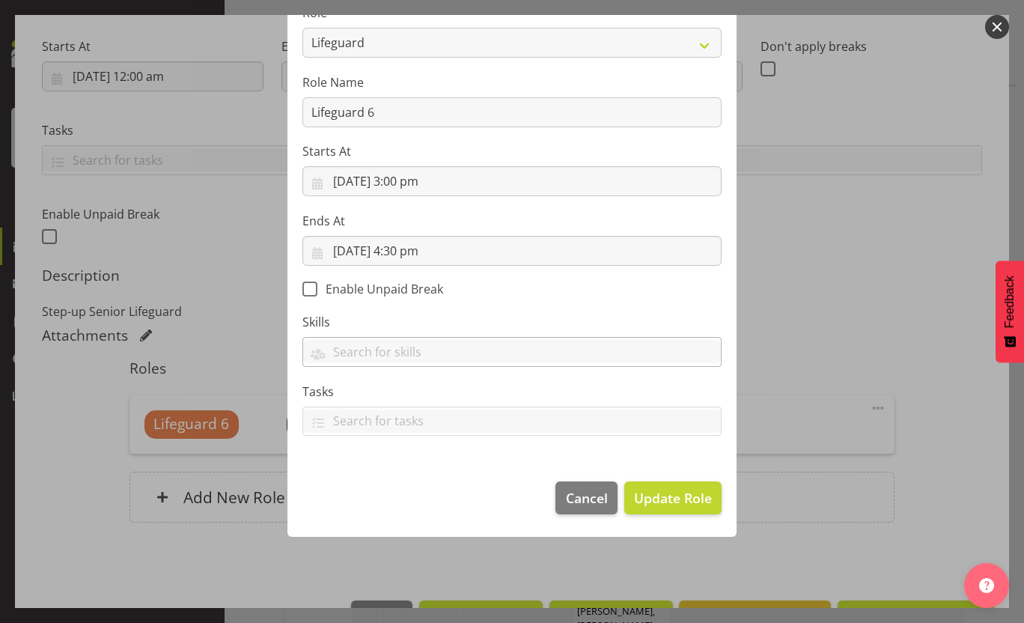
scroll to position [58, 0]
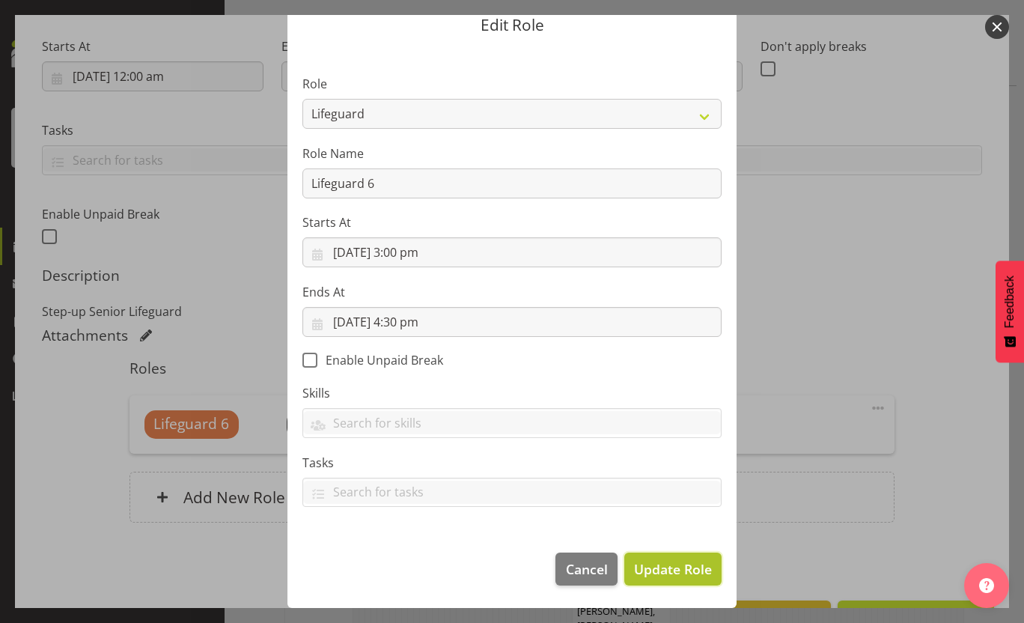
click at [669, 565] on span "Update Role" at bounding box center [673, 568] width 78 height 19
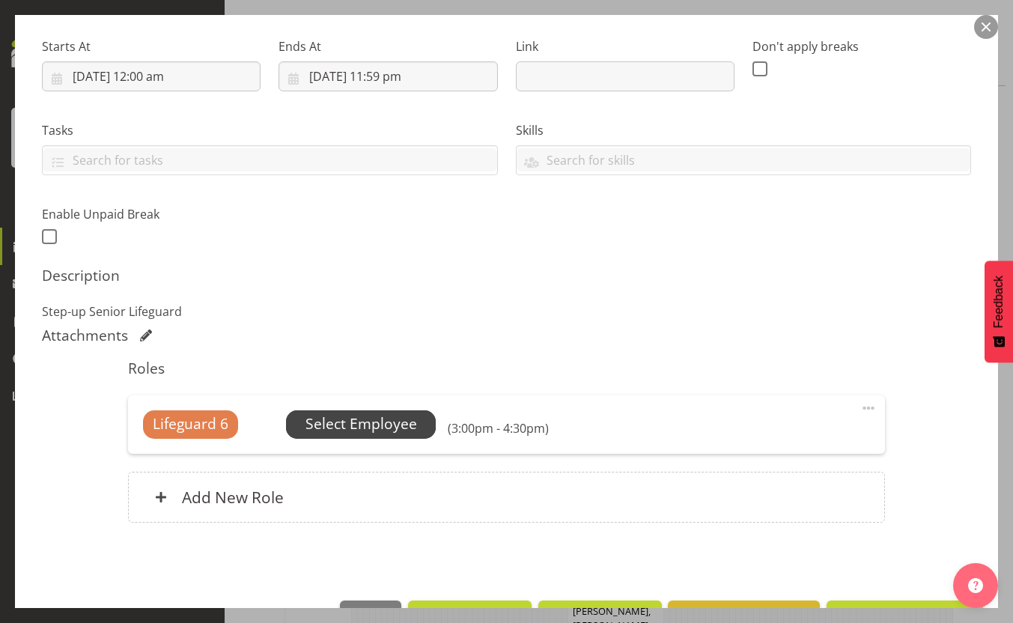
click at [389, 410] on span "Select Employee" at bounding box center [361, 424] width 150 height 28
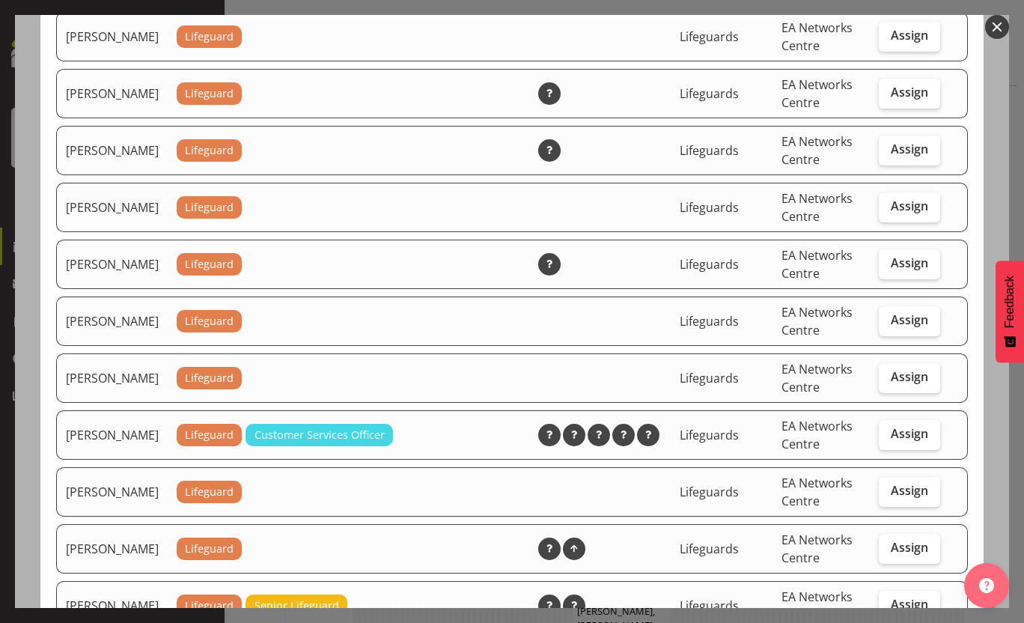
scroll to position [1498, 0]
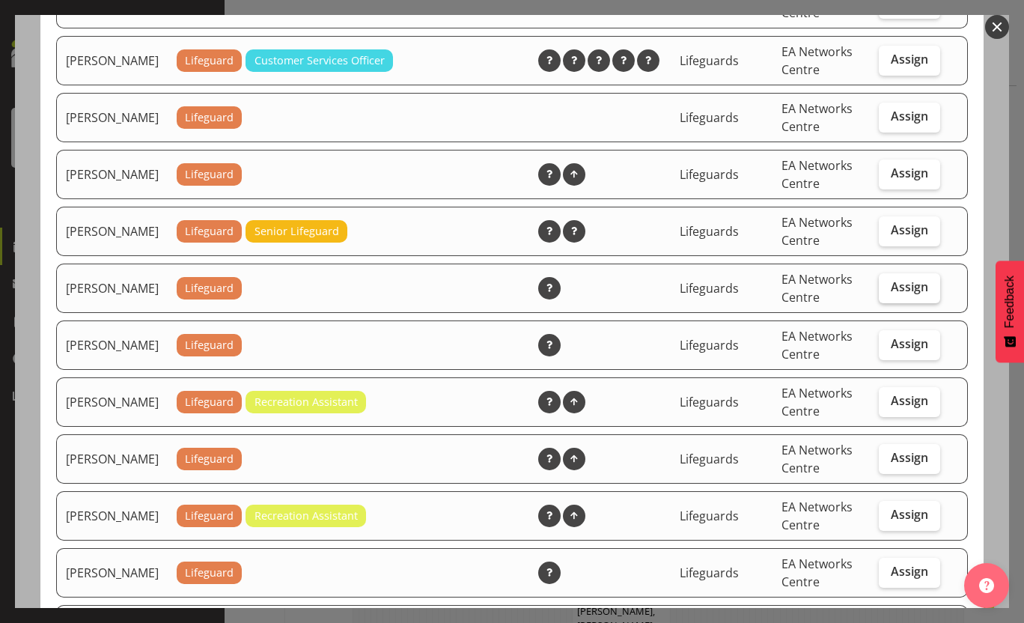
click at [899, 303] on label "Assign" at bounding box center [909, 288] width 61 height 30
click at [889, 292] on input "Assign" at bounding box center [884, 287] width 10 height 10
checkbox input "true"
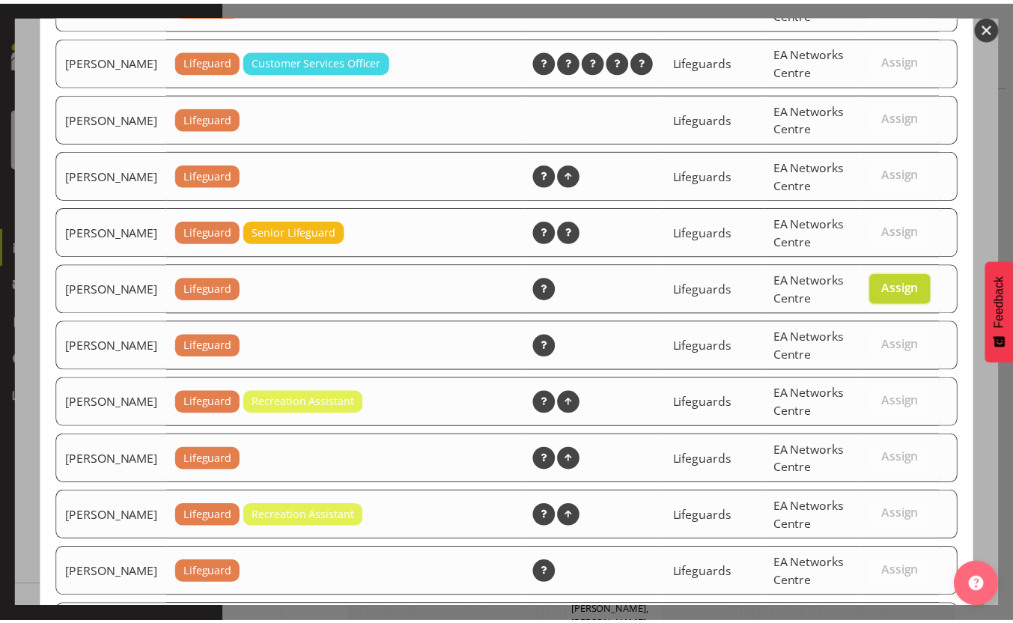
scroll to position [1768, 0]
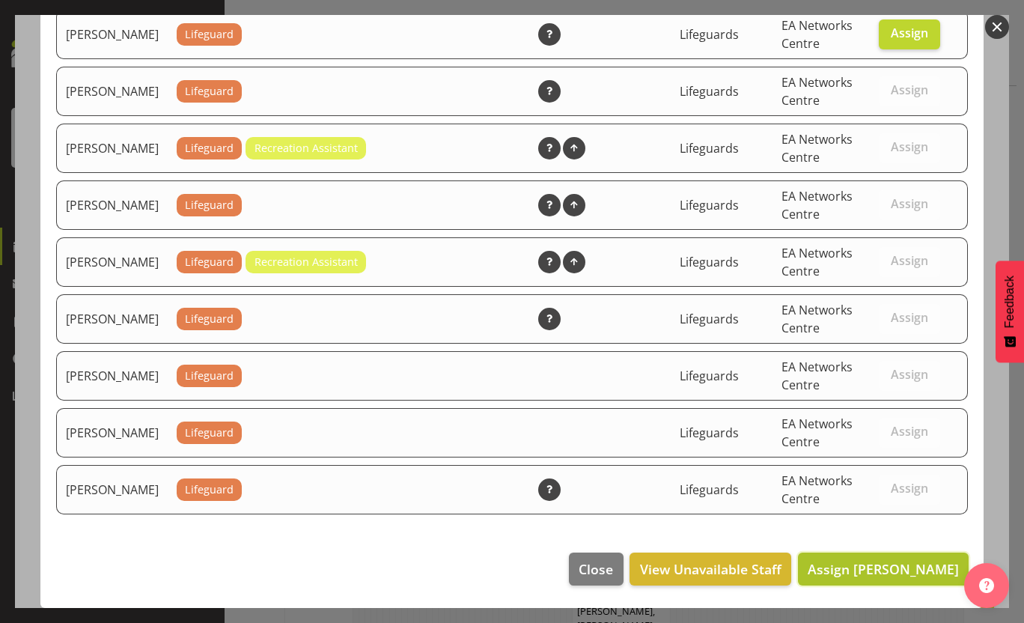
click at [853, 564] on span "Assign Paulina Cuadrado" at bounding box center [883, 569] width 151 height 18
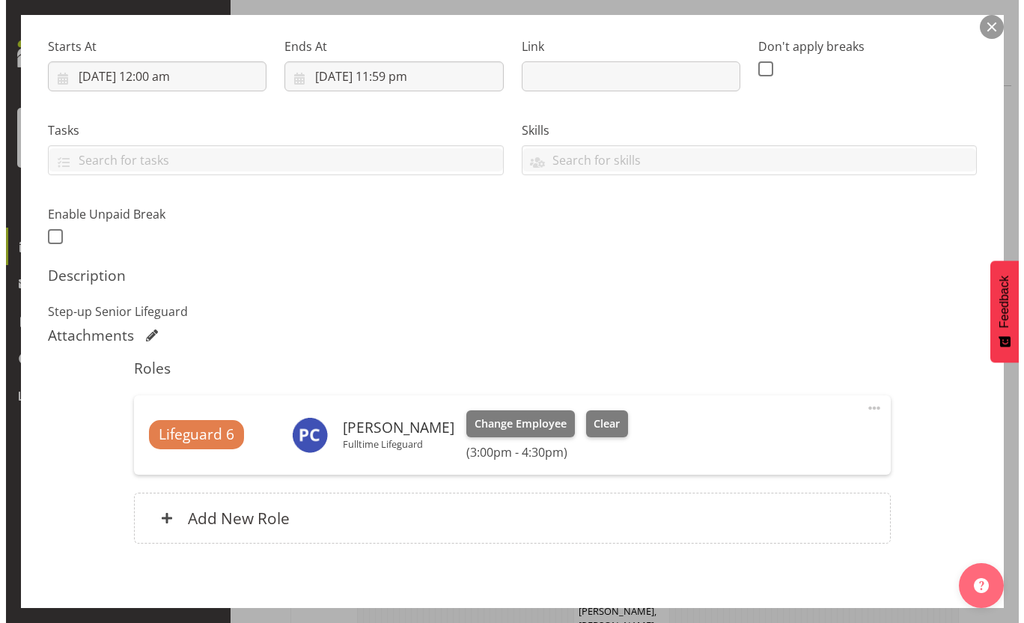
scroll to position [293, 0]
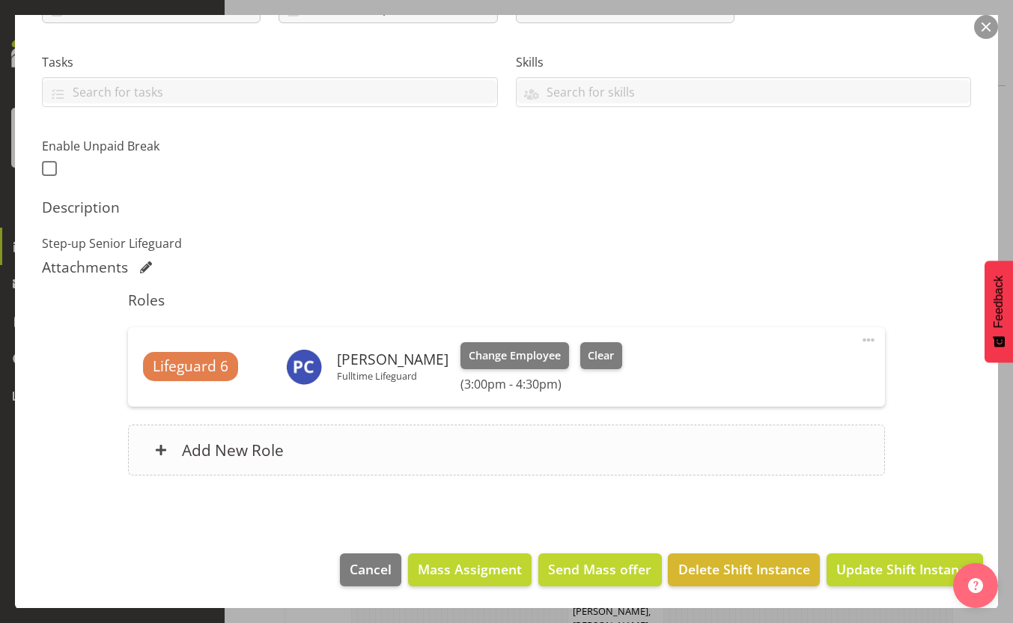
click at [406, 440] on div "Add New Role" at bounding box center [506, 450] width 756 height 51
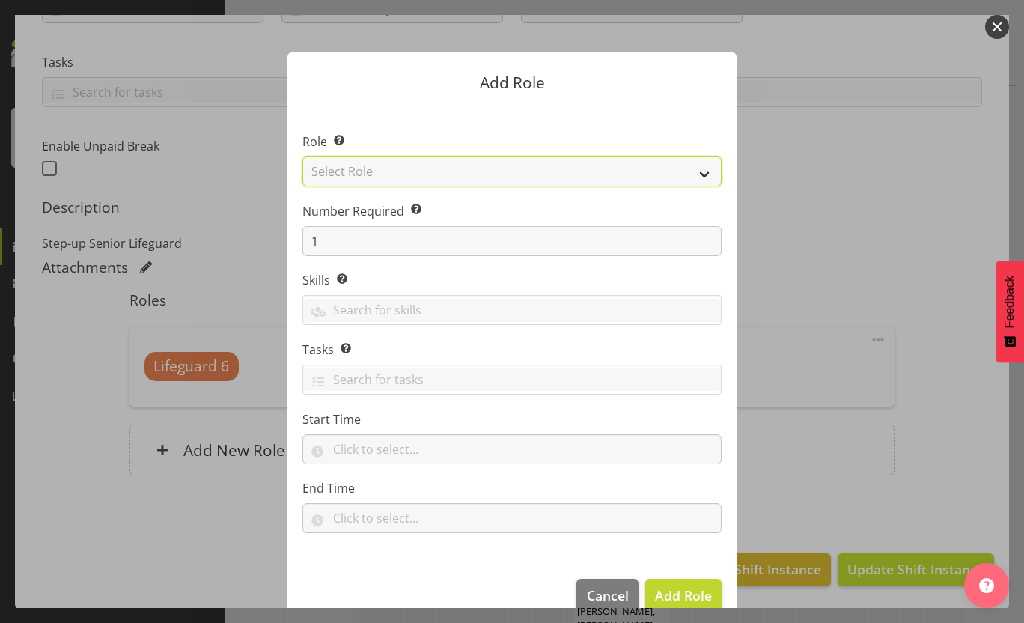
click at [511, 171] on select "Select Role AAGM Deputy Director AAGM Director Archivist Childrens Librarian Co…" at bounding box center [512, 172] width 419 height 30
select select "64"
click at [303, 157] on select "Select Role AAGM Deputy Director AAGM Director Archivist Childrens Librarian Co…" at bounding box center [512, 172] width 419 height 30
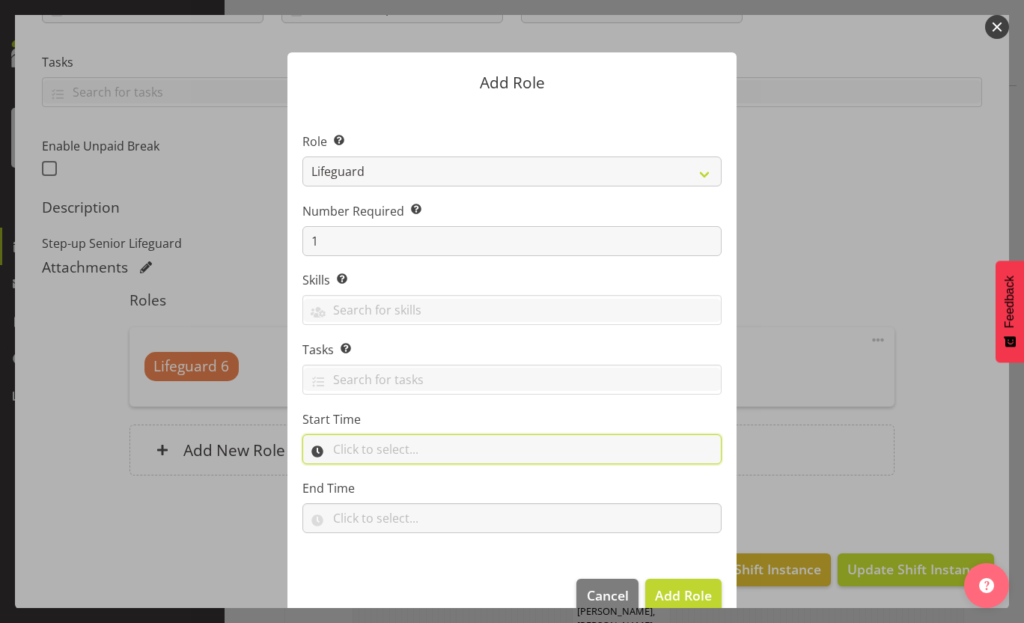
click at [378, 454] on input "text" at bounding box center [512, 449] width 419 height 30
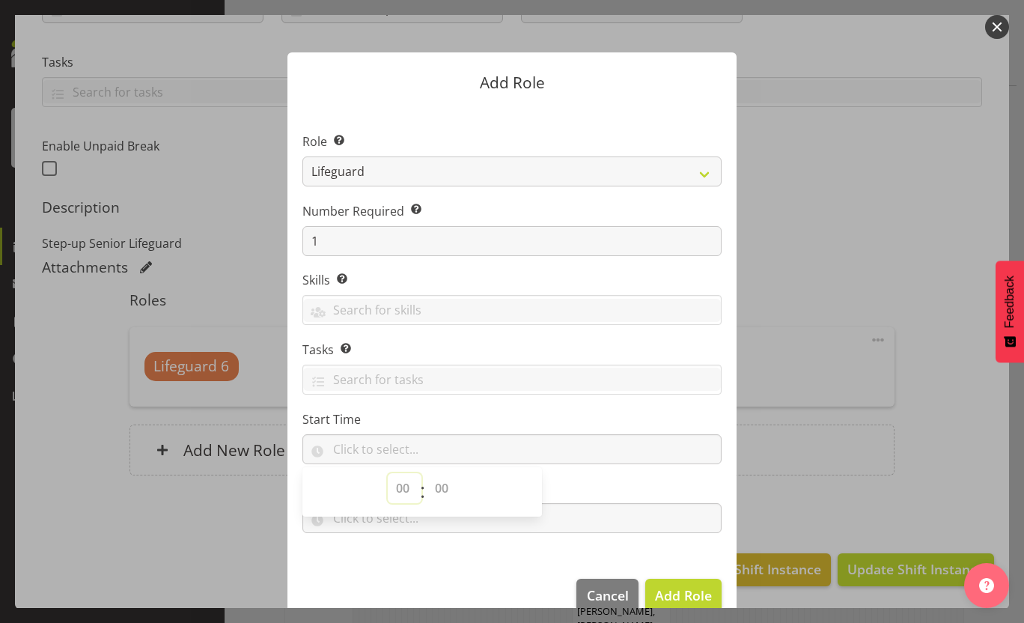
click at [398, 491] on select "00 00 01 02 03 04 05 06 07 08 09 10 11 12 13 14 15 16 17 18 19 20 21 22 23" at bounding box center [405, 488] width 34 height 30
select select "16"
click at [388, 473] on select "00 00 01 02 03 04 05 06 07 08 09 10 11 12 13 14 15 16 17 18 19 20 21 22 23" at bounding box center [405, 488] width 34 height 30
drag, startPoint x: 441, startPoint y: 482, endPoint x: 443, endPoint y: 474, distance: 8.4
click at [441, 482] on select "00 00 01 02 03 04 05 06 07 08 09 10 11 12 13 14 15 16 17 18 19 20 21 22 23 24 2…" at bounding box center [444, 488] width 34 height 30
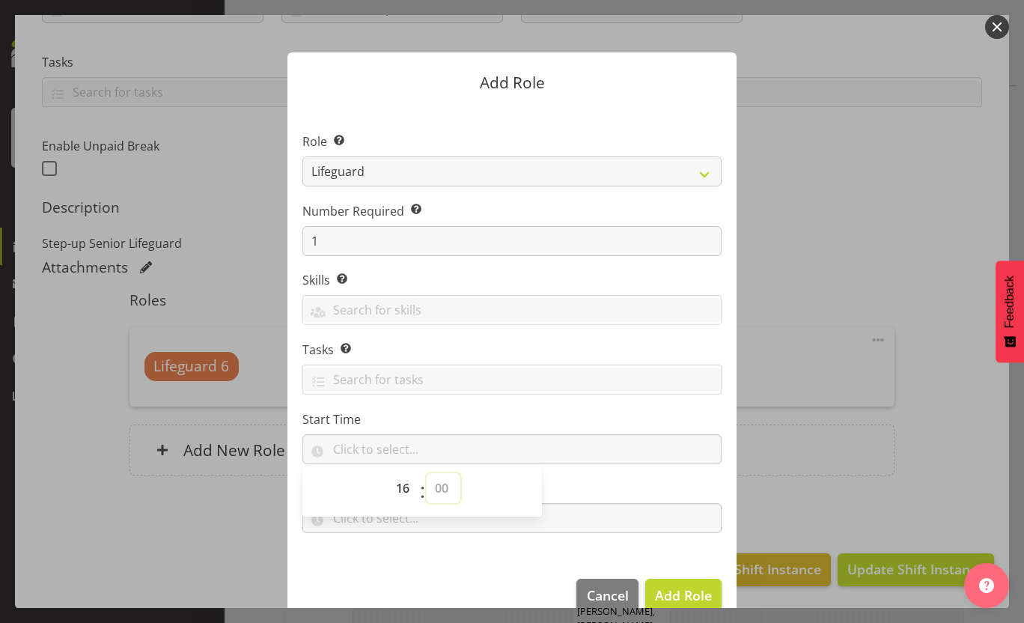
select select "30"
click at [427, 473] on select "00 00 01 02 03 04 05 06 07 08 09 10 11 12 13 14 15 16 17 18 19 20 21 22 23 24 2…" at bounding box center [444, 488] width 34 height 30
type input "16:30"
click at [604, 402] on section "Role Select the role you wish to add to the shift. AAGM Deputy Director AAGM Di…" at bounding box center [512, 335] width 449 height 458
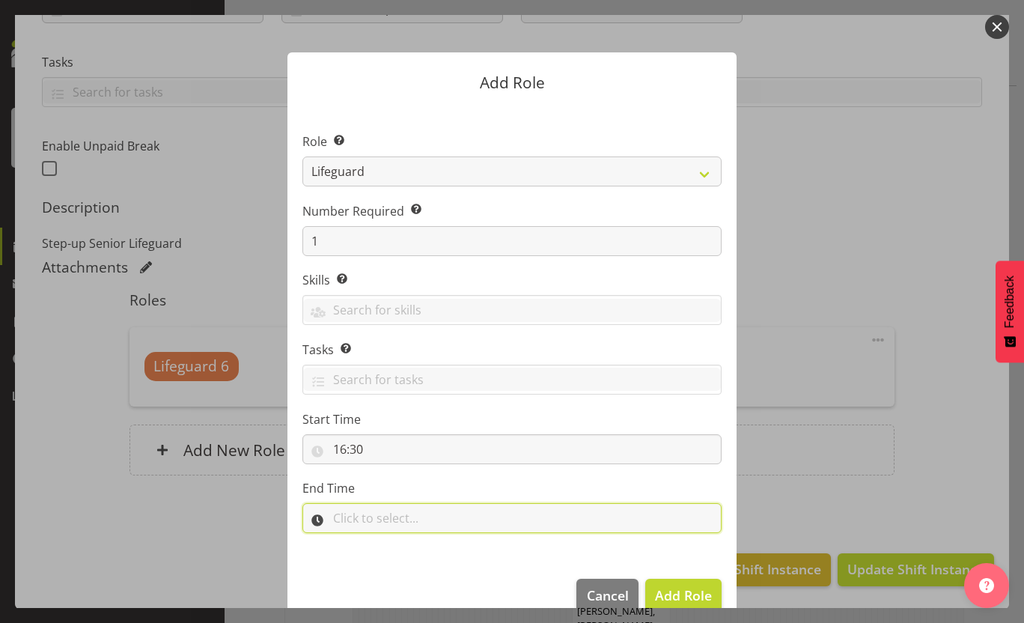
click at [446, 524] on input "text" at bounding box center [512, 518] width 419 height 30
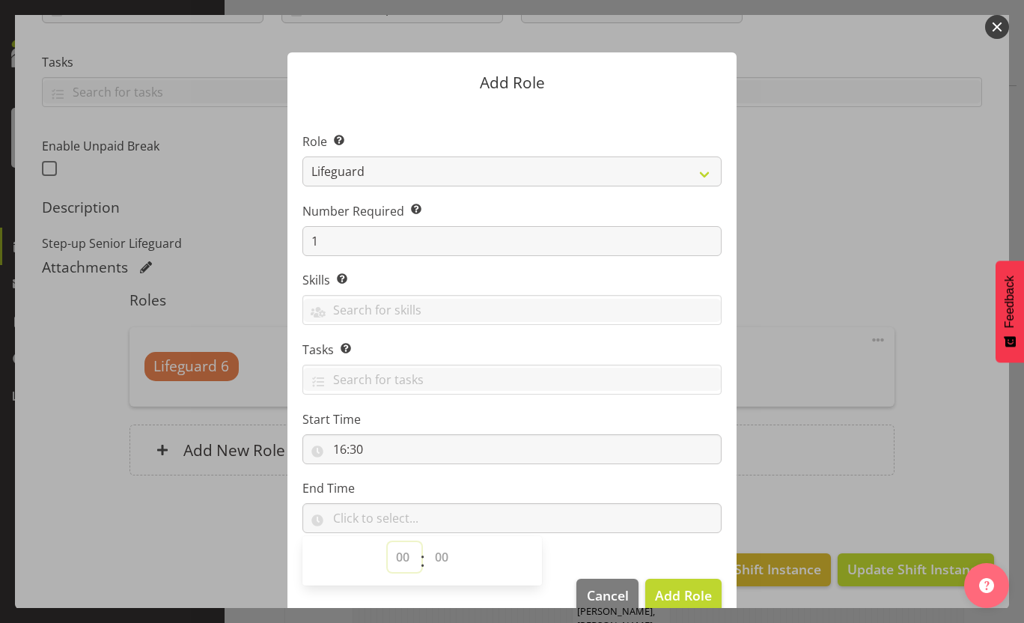
click at [399, 567] on select "00 00 01 02 03 04 05 06 07 08 09 10 11 12 13 14 15 16 17 18 19 20 21 22 23" at bounding box center [405, 557] width 34 height 30
select select "18"
click at [388, 542] on select "00 00 01 02 03 04 05 06 07 08 09 10 11 12 13 14 15 16 17 18 19 20 21 22 23" at bounding box center [405, 557] width 34 height 30
drag, startPoint x: 439, startPoint y: 560, endPoint x: 440, endPoint y: 547, distance: 13.5
click at [439, 560] on select "00 00 01 02 03 04 05 06 07 08 09 10 11 12 13 14 15 16 17 18 19 20 21 22 23 24 2…" at bounding box center [444, 557] width 34 height 30
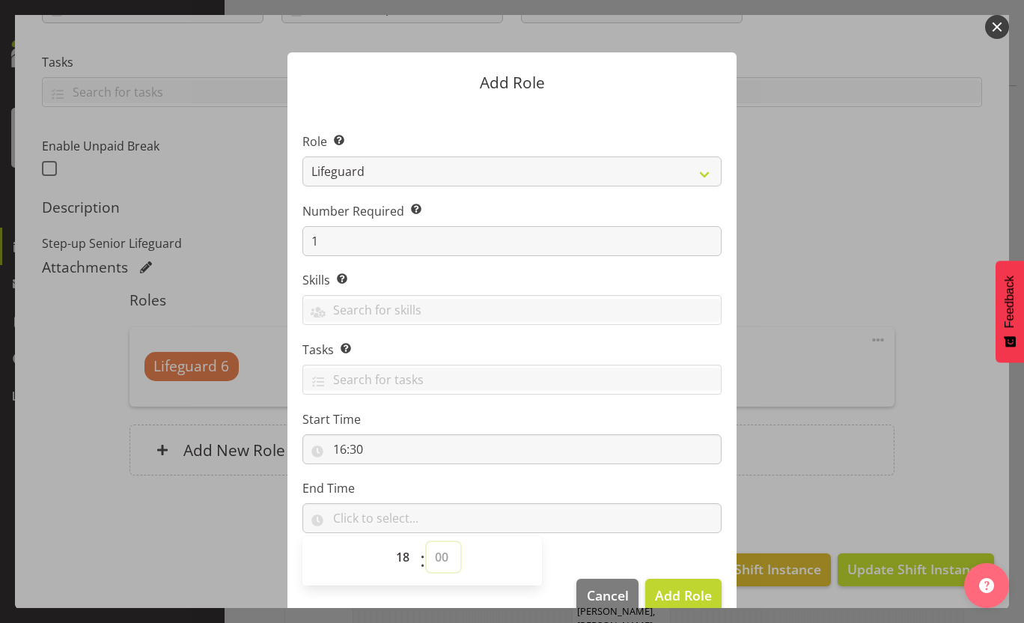
select select "30"
click at [427, 542] on select "00 00 01 02 03 04 05 06 07 08 09 10 11 12 13 14 15 16 17 18 19 20 21 22 23 24 2…" at bounding box center [444, 557] width 34 height 30
type input "18:30"
click at [671, 496] on label "End Time" at bounding box center [512, 488] width 419 height 18
click at [685, 593] on span "Add Role" at bounding box center [683, 595] width 57 height 18
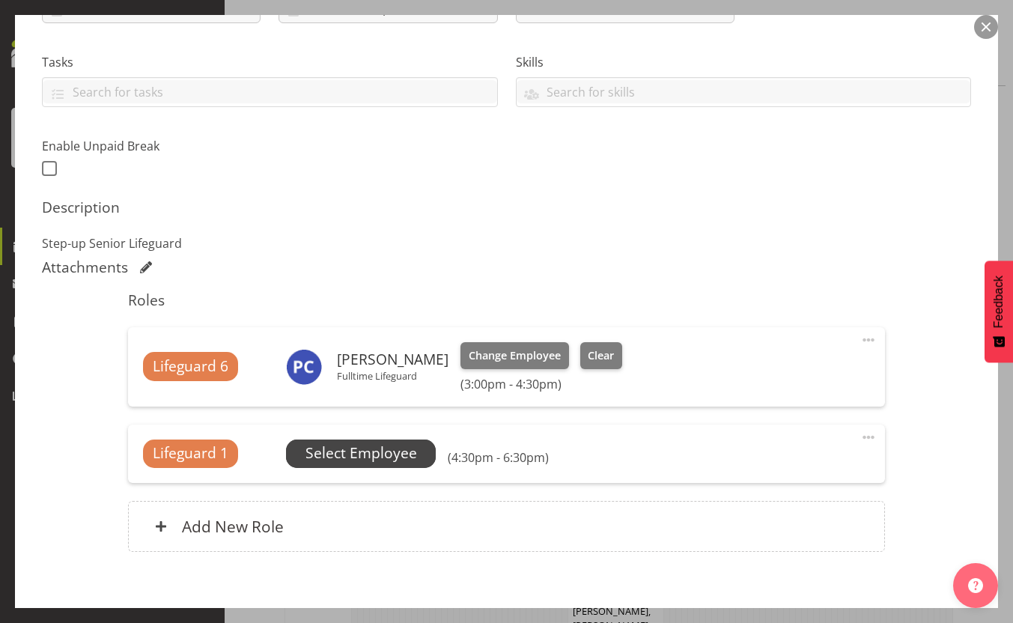
click at [429, 458] on span "Select Employee" at bounding box center [361, 454] width 150 height 28
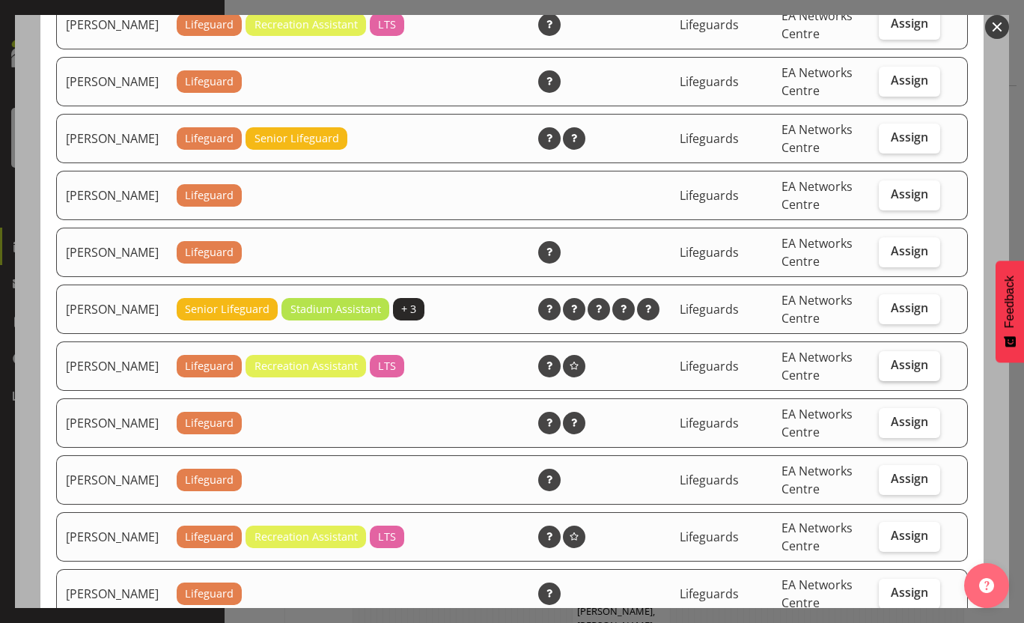
scroll to position [300, 0]
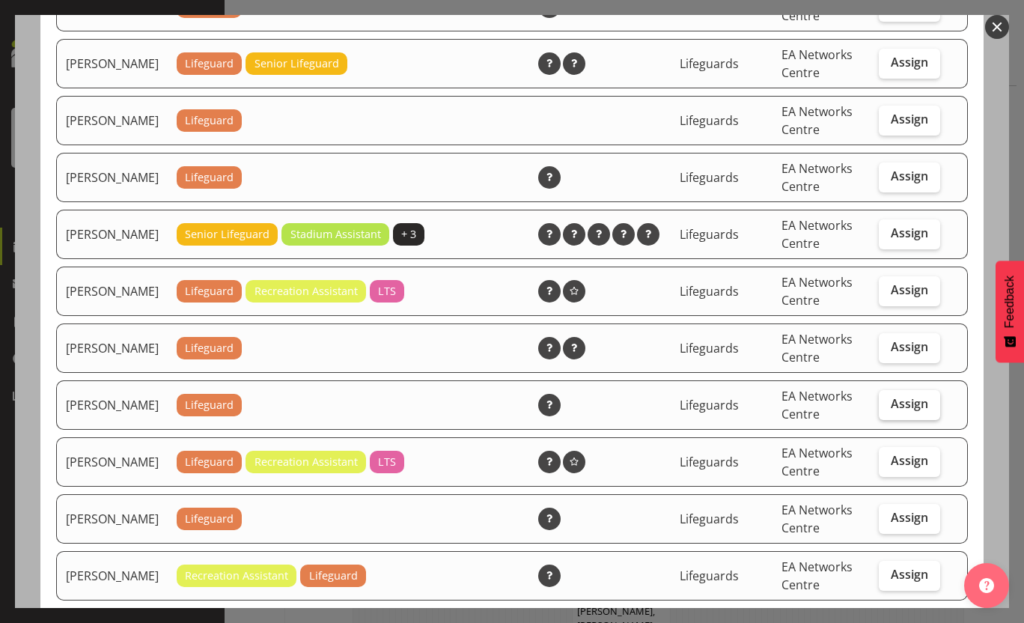
click at [892, 420] on label "Assign" at bounding box center [909, 405] width 61 height 30
click at [889, 409] on input "Assign" at bounding box center [884, 404] width 10 height 10
checkbox input "true"
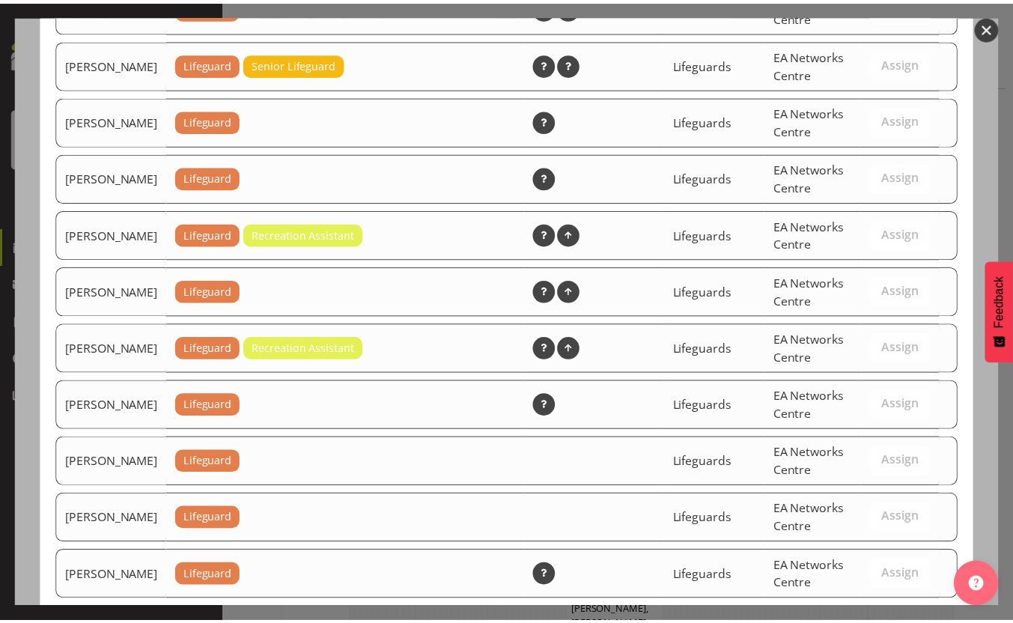
scroll to position [1825, 0]
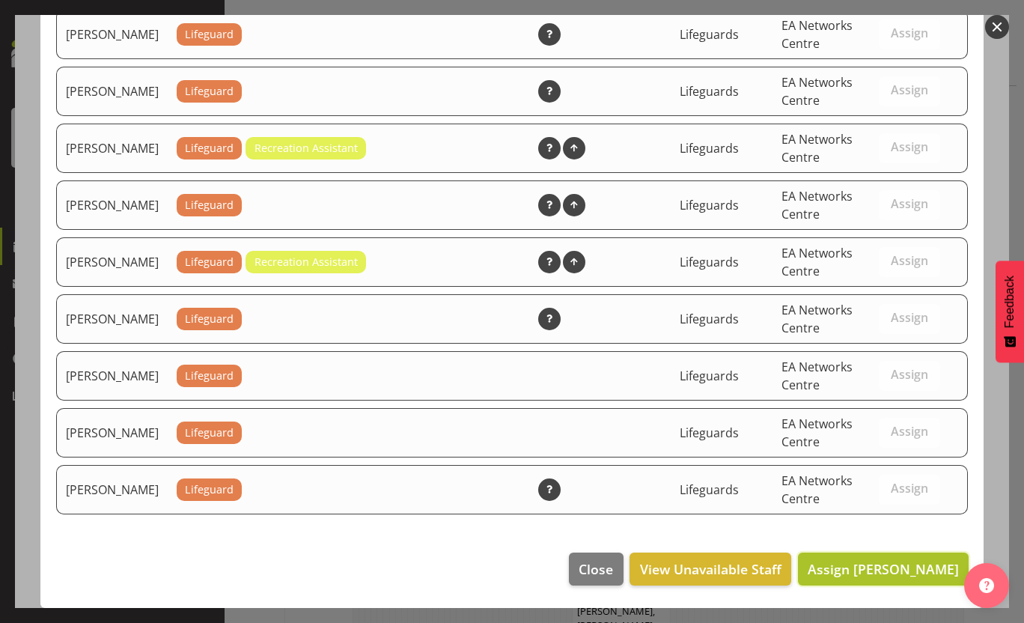
click at [903, 565] on span "Assign Gideon Kuipers" at bounding box center [883, 569] width 151 height 18
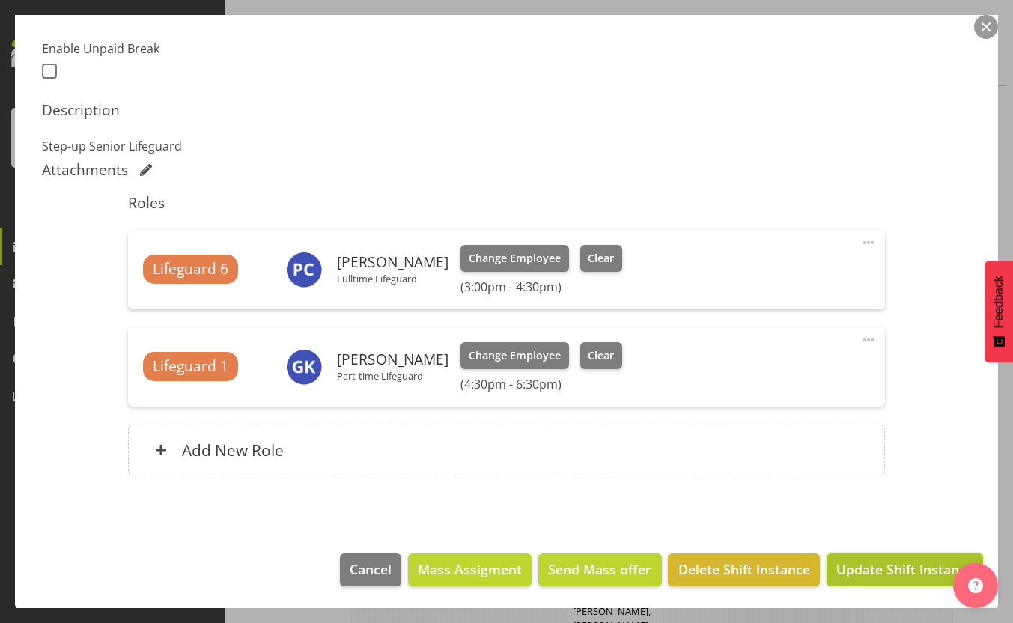
click at [904, 564] on span "Update Shift Instance" at bounding box center [904, 568] width 137 height 19
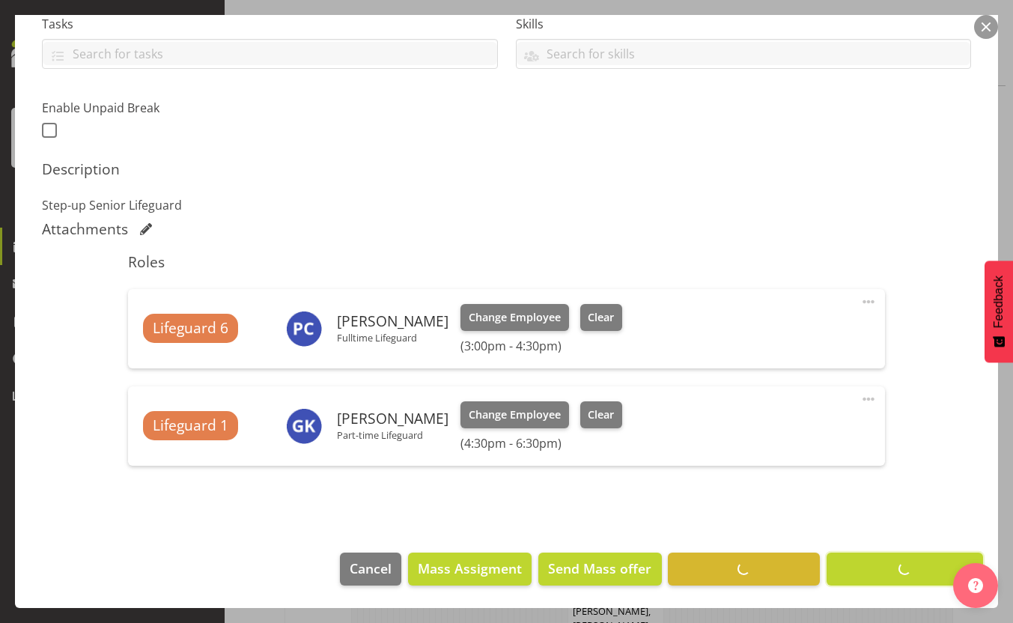
scroll to position [330, 0]
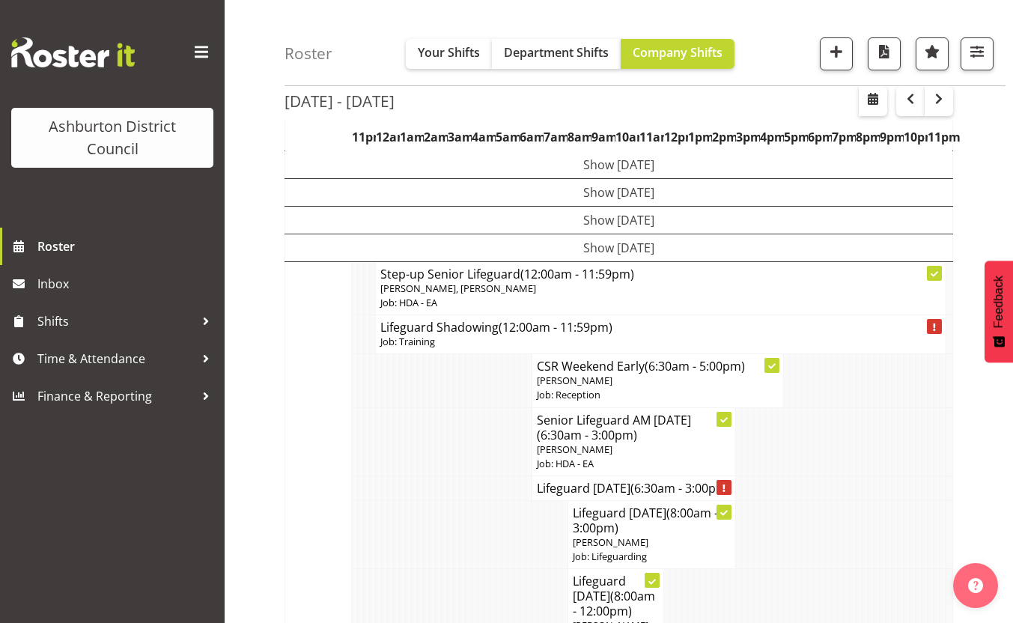
drag, startPoint x: 249, startPoint y: 256, endPoint x: 252, endPoint y: 249, distance: 7.8
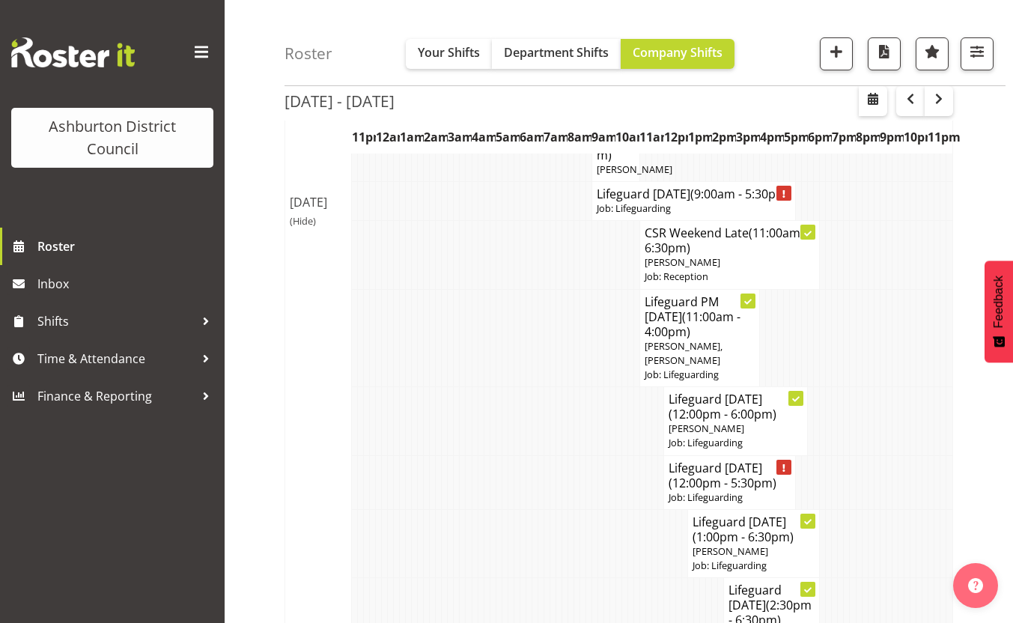
scroll to position [787, 0]
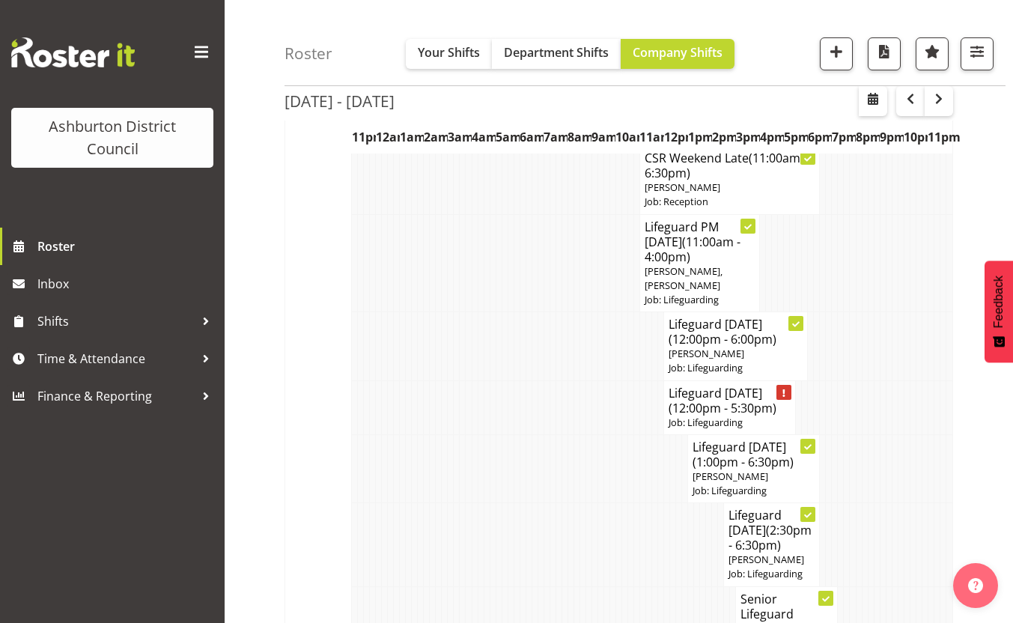
click at [241, 395] on div "Roster Your Shifts Department Shifts Company Shifts 1 Locations [GEOGRAPHIC_DAT…" at bounding box center [619, 402] width 789 height 2299
click at [263, 374] on div "Roster Your Shifts Department Shifts Company Shifts 1 Locations [GEOGRAPHIC_DAT…" at bounding box center [619, 402] width 789 height 2299
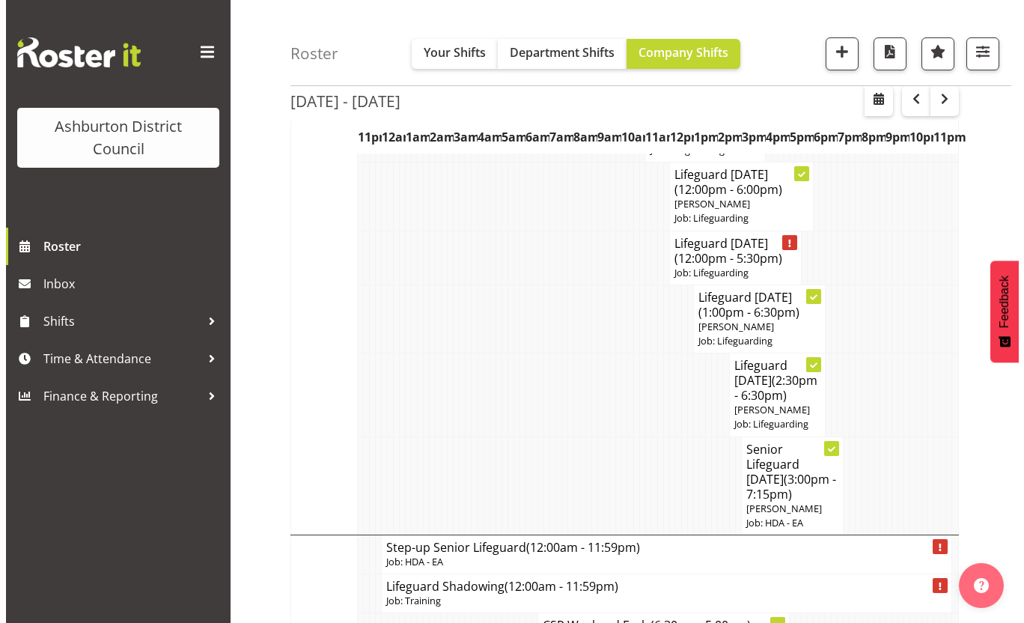
scroll to position [1012, 0]
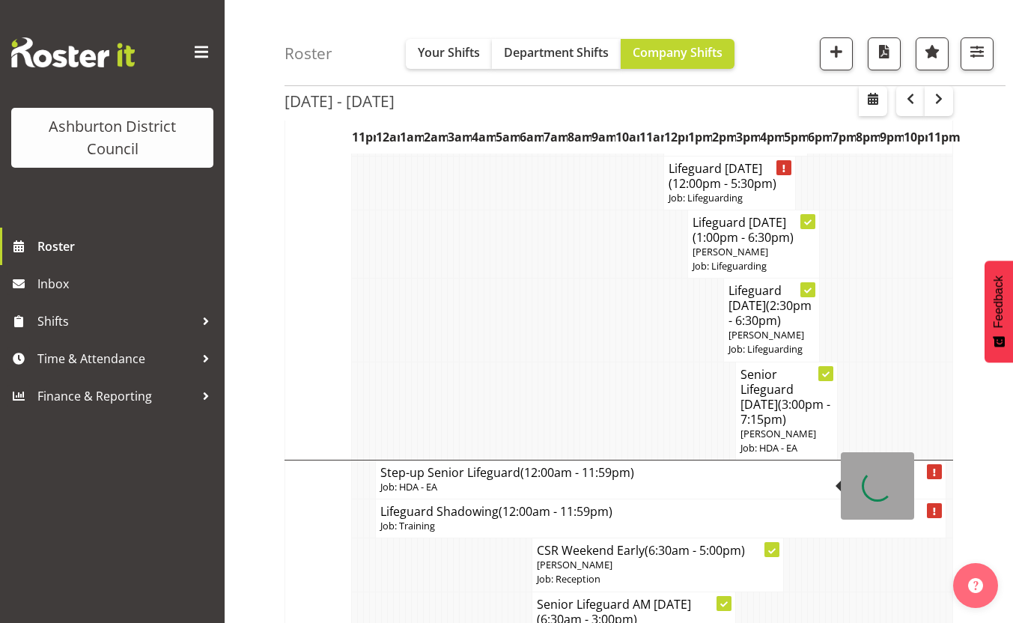
click at [807, 427] on h4 "Senior Lifeguard Saturday (3:00pm - 7:15pm)" at bounding box center [787, 397] width 92 height 60
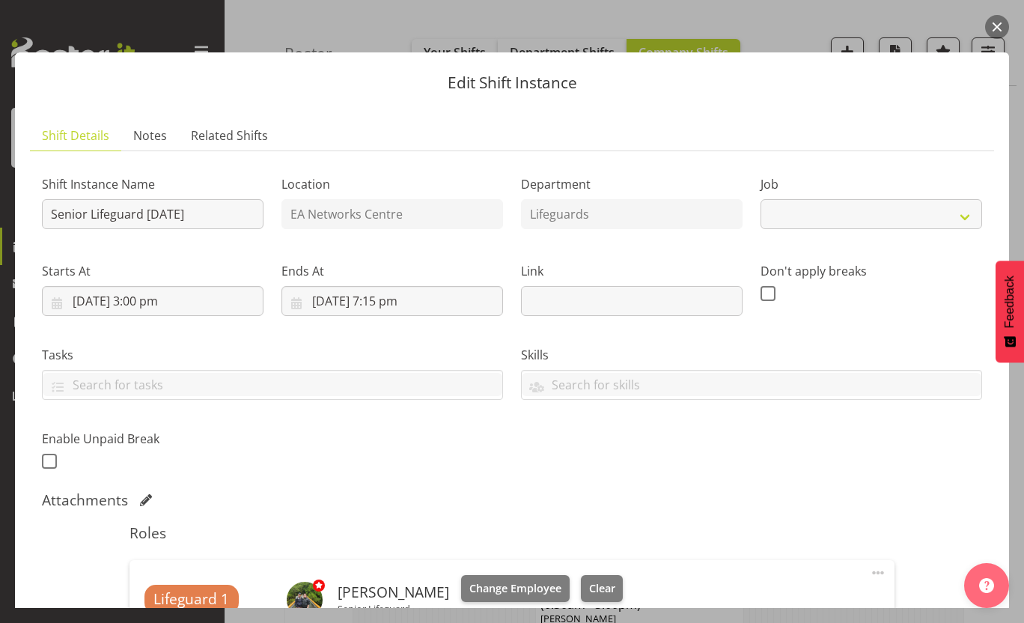
select select "34"
click at [592, 589] on span "Clear" at bounding box center [602, 588] width 26 height 16
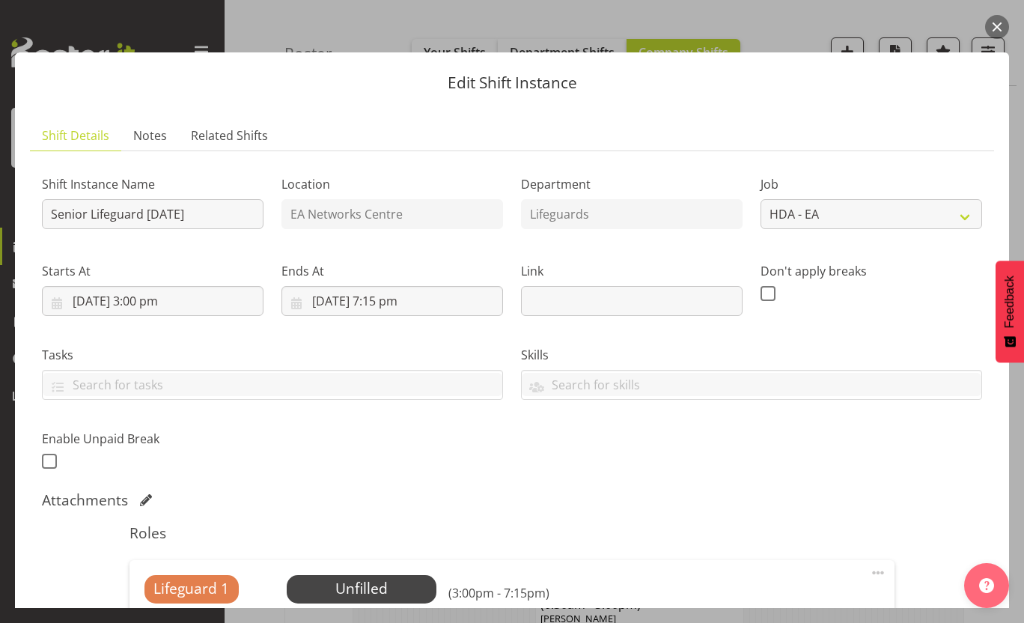
scroll to position [213, 0]
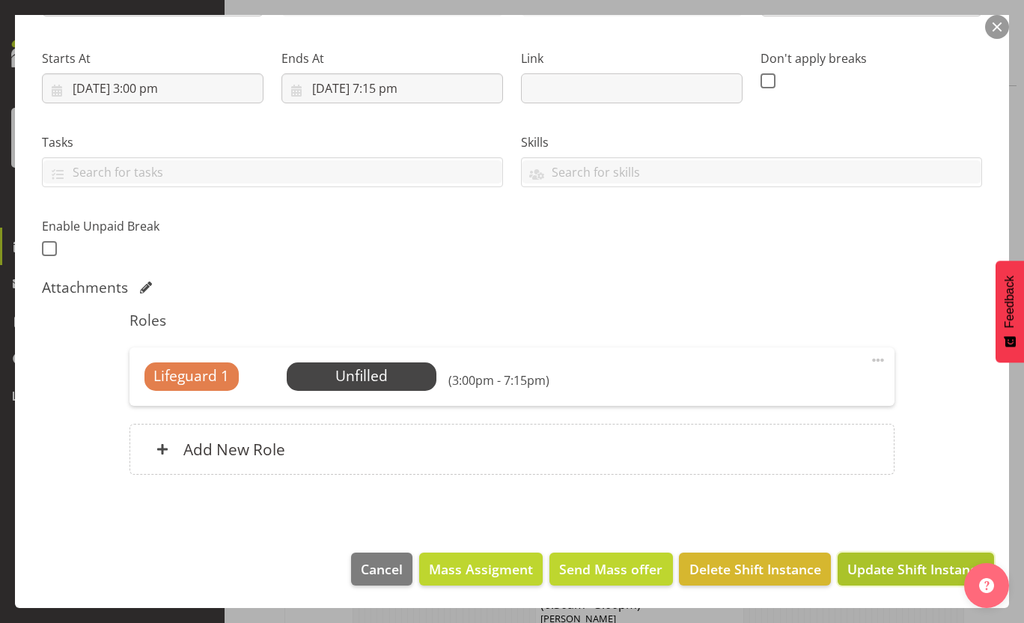
click at [855, 568] on span "Update Shift Instance" at bounding box center [916, 568] width 137 height 19
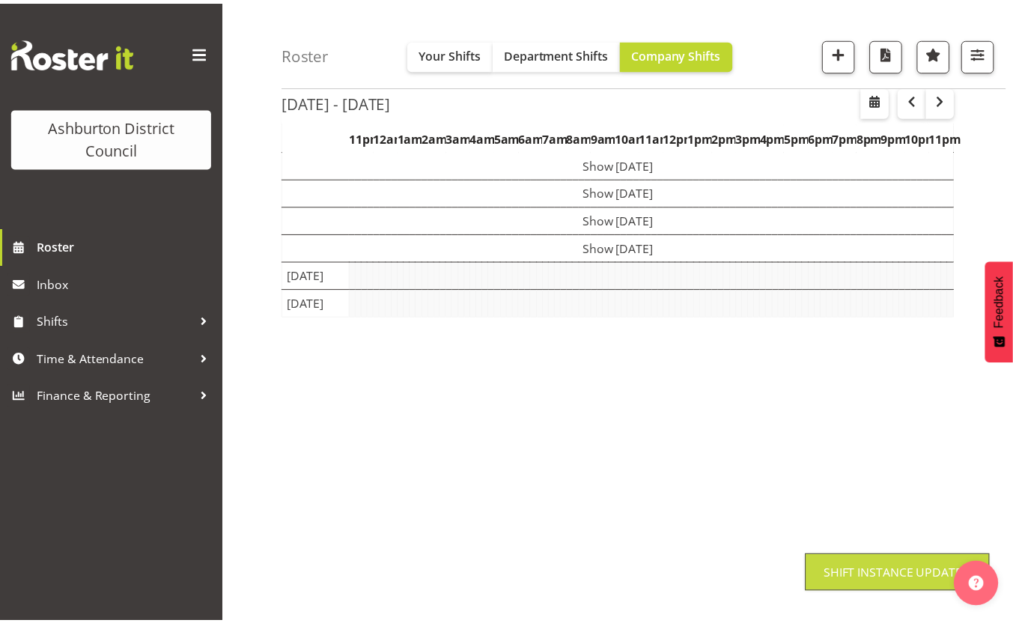
scroll to position [113, 0]
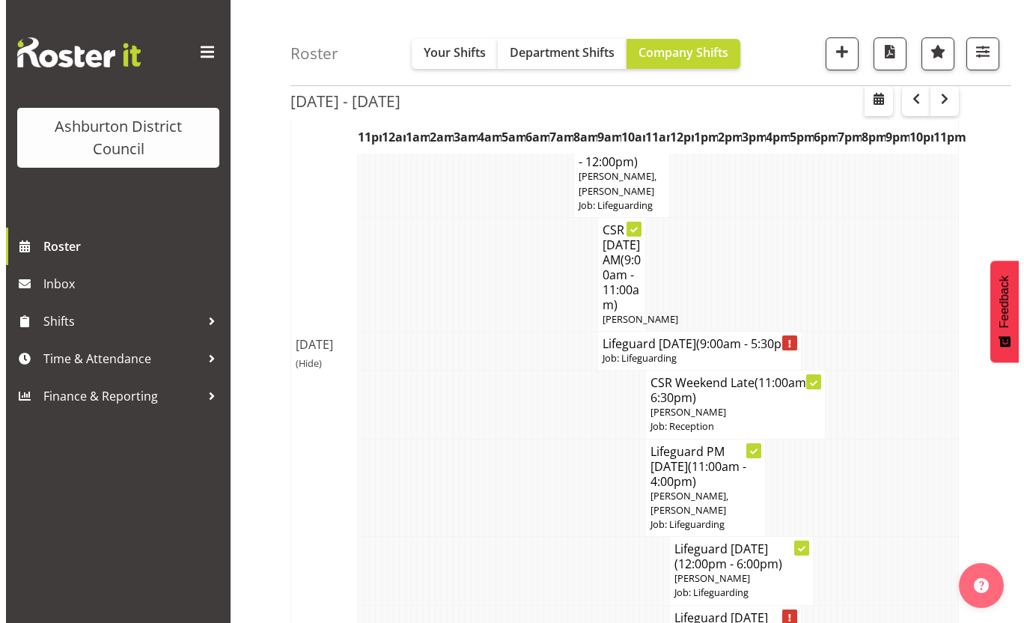
scroll to position [637, 0]
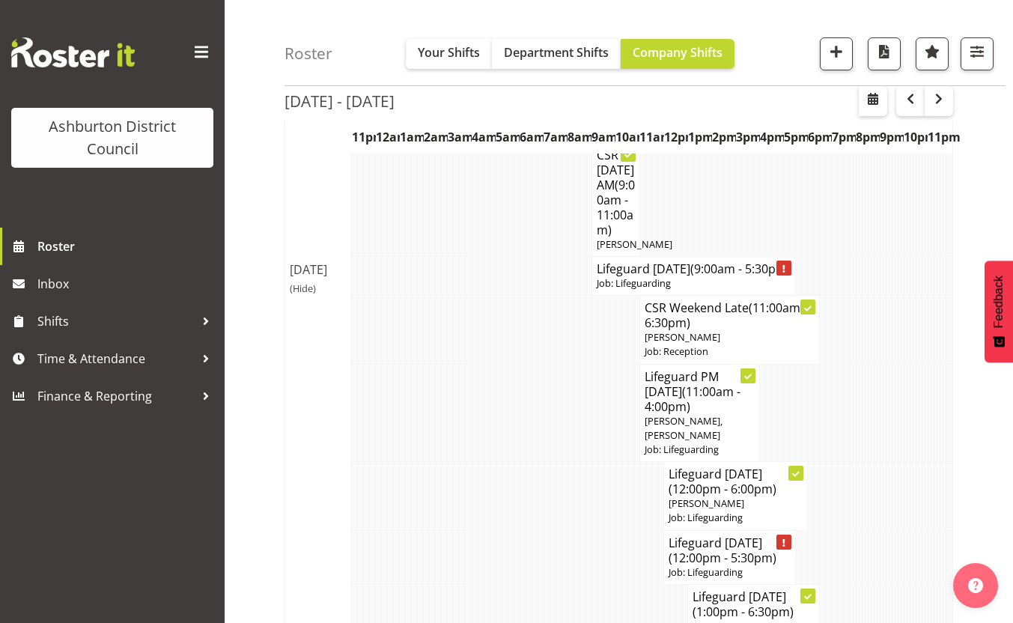
click at [296, 295] on span "(Hide)" at bounding box center [303, 288] width 26 height 13
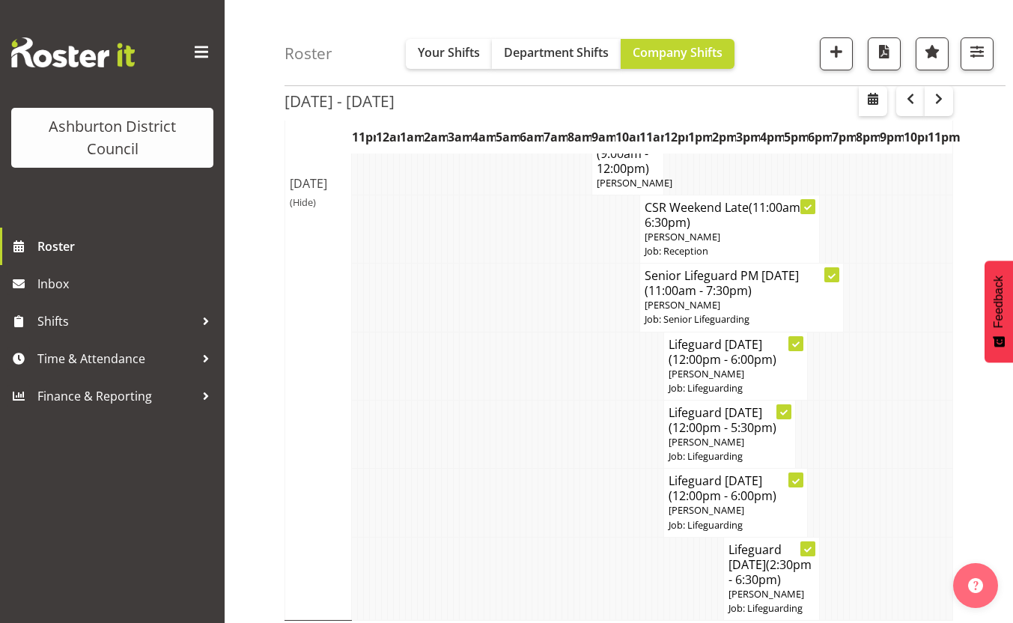
click at [273, 346] on div "Roster Your Shifts Department Shifts Company Shifts 1 Locations [GEOGRAPHIC_DAT…" at bounding box center [619, 18] width 789 height 1230
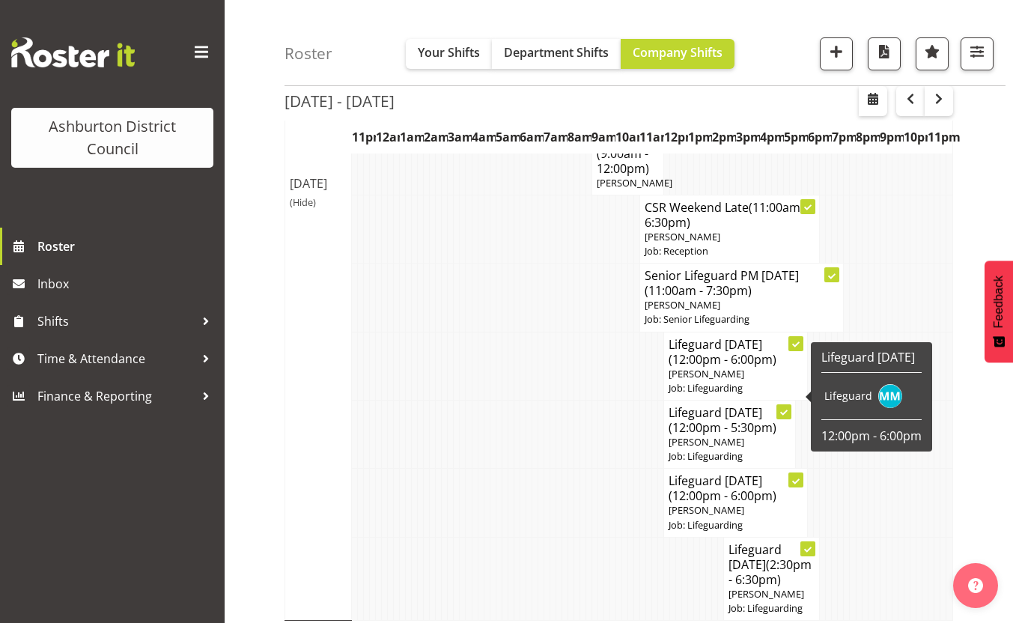
click at [746, 381] on p "[PERSON_NAME]" at bounding box center [736, 374] width 134 height 14
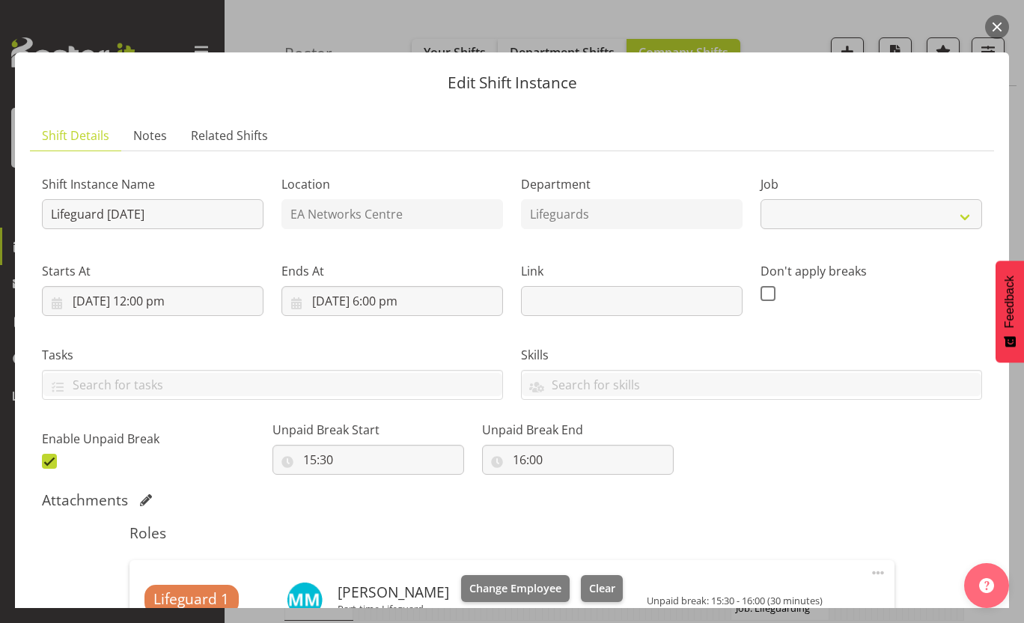
select select "38"
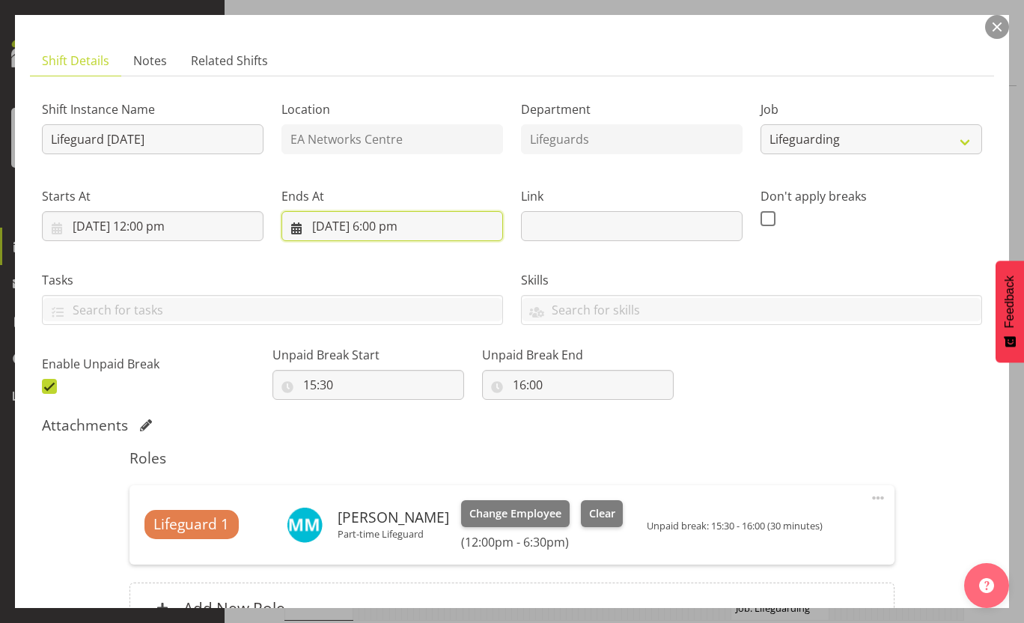
click at [381, 220] on input "10/08/2025, 6:00 pm" at bounding box center [393, 226] width 222 height 30
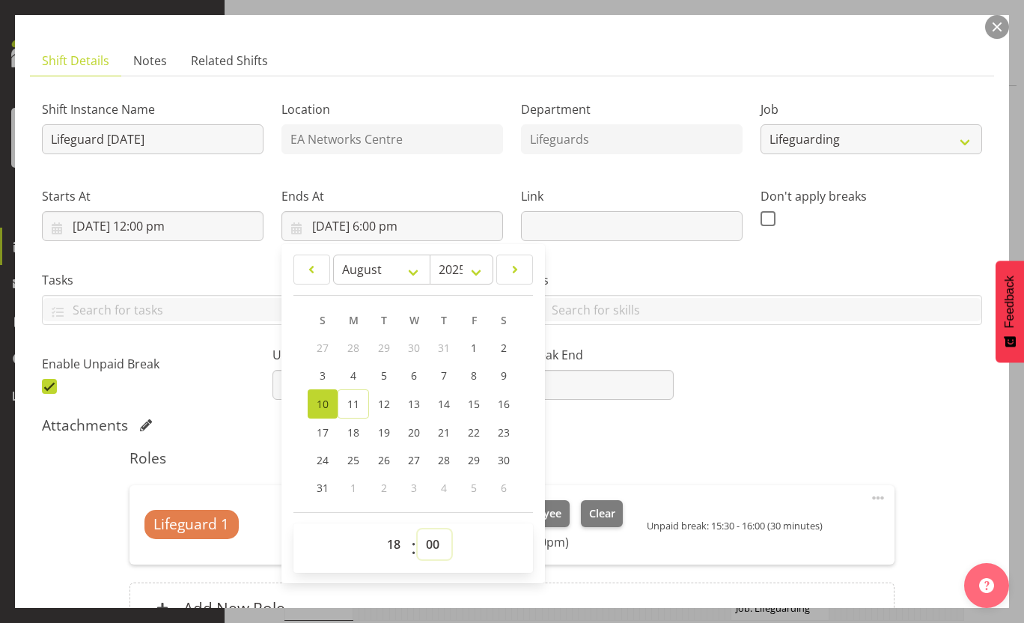
drag, startPoint x: 434, startPoint y: 544, endPoint x: 432, endPoint y: 527, distance: 16.5
click at [434, 544] on select "00 01 02 03 04 05 06 07 08 09 10 11 12 13 14 15 16 17 18 19 20 21 22 23 24 25 2…" at bounding box center [435, 544] width 34 height 30
select select "30"
click at [418, 529] on select "00 01 02 03 04 05 06 07 08 09 10 11 12 13 14 15 16 17 18 19 20 21 22 23 24 25 2…" at bounding box center [435, 544] width 34 height 30
type input "10/08/2025, 6:30 pm"
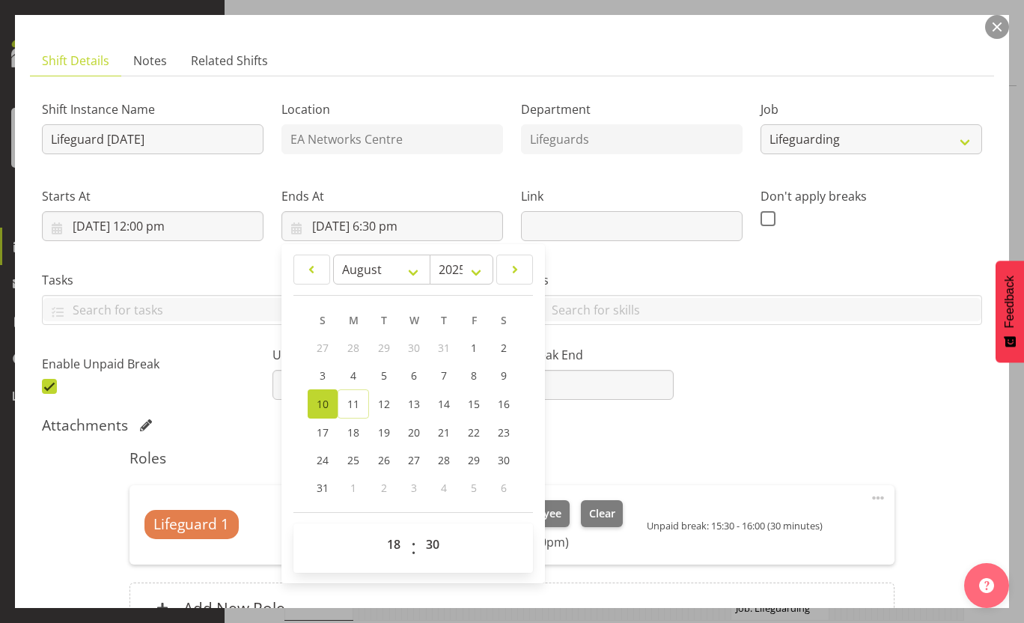
click at [839, 422] on div "Attachments" at bounding box center [512, 425] width 941 height 18
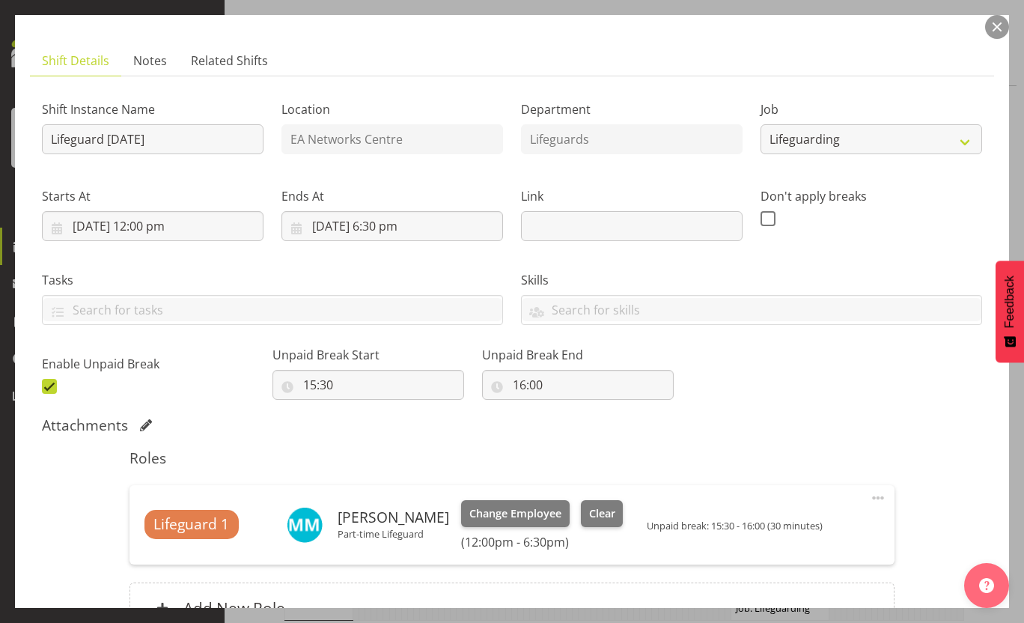
scroll to position [233, 0]
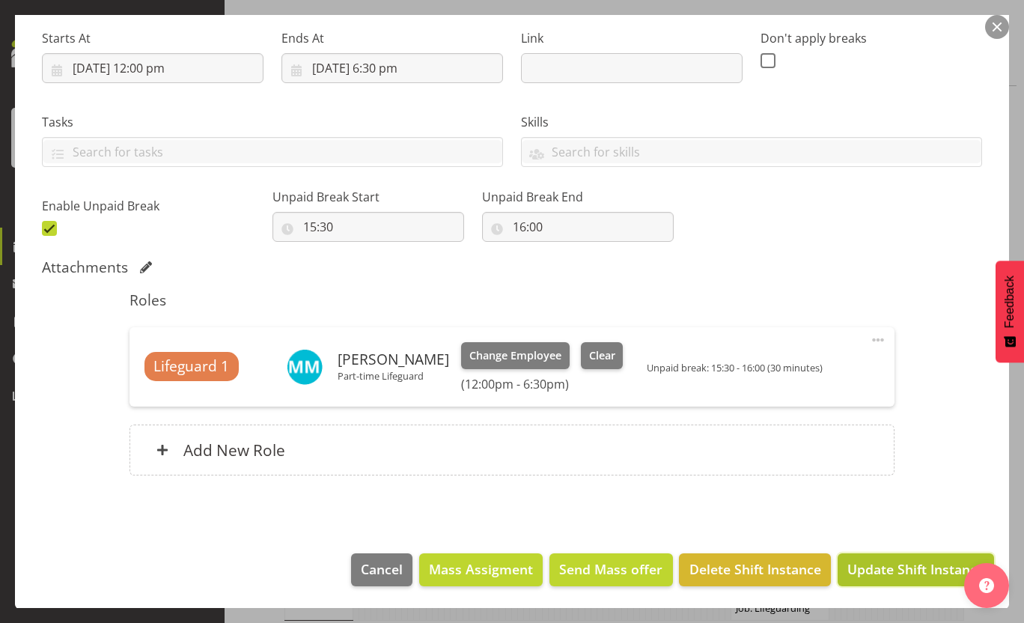
click at [895, 571] on span "Update Shift Instance" at bounding box center [916, 568] width 137 height 19
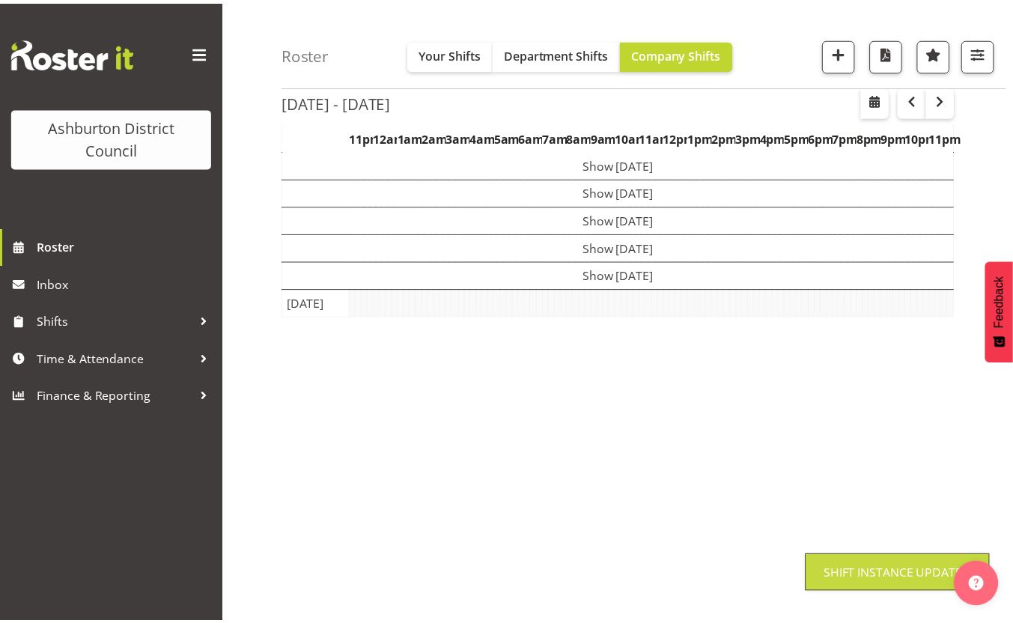
scroll to position [113, 0]
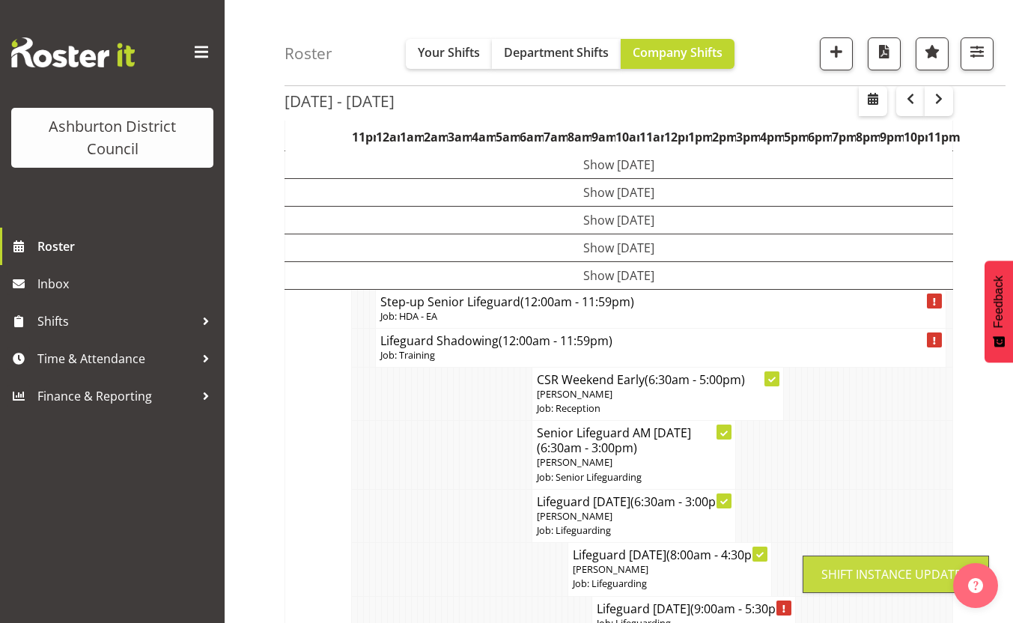
click at [234, 313] on div "Roster Your Shifts Department Shifts Company Shifts 1 Locations [GEOGRAPHIC_DAT…" at bounding box center [619, 542] width 789 height 1230
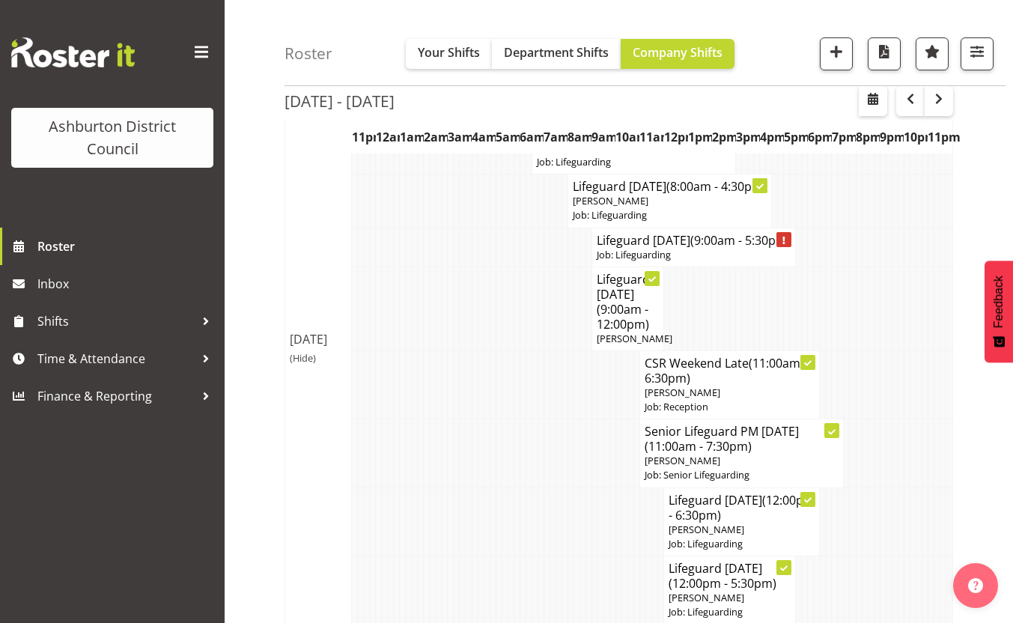
scroll to position [706, 0]
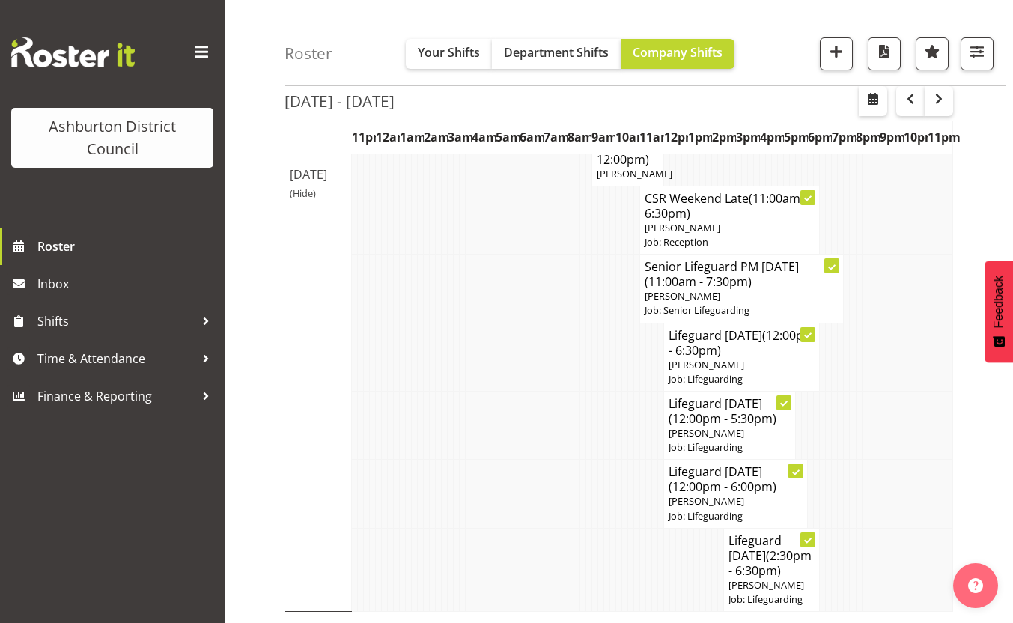
click at [277, 326] on div "Roster Your Shifts Department Shifts Company Shifts 1 Locations [GEOGRAPHIC_DAT…" at bounding box center [619, 9] width 789 height 1230
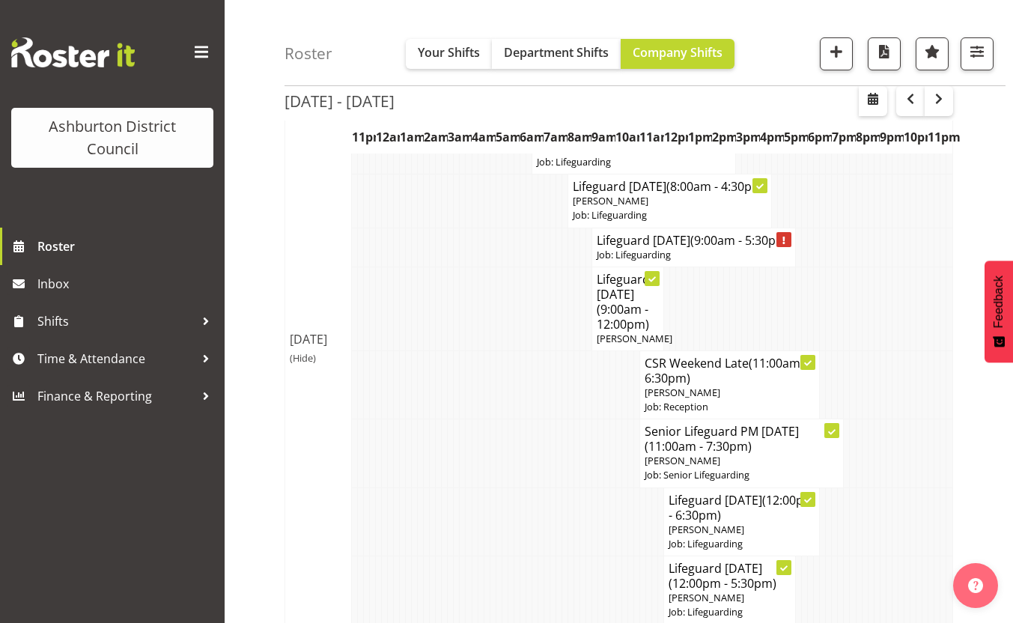
scroll to position [556, 0]
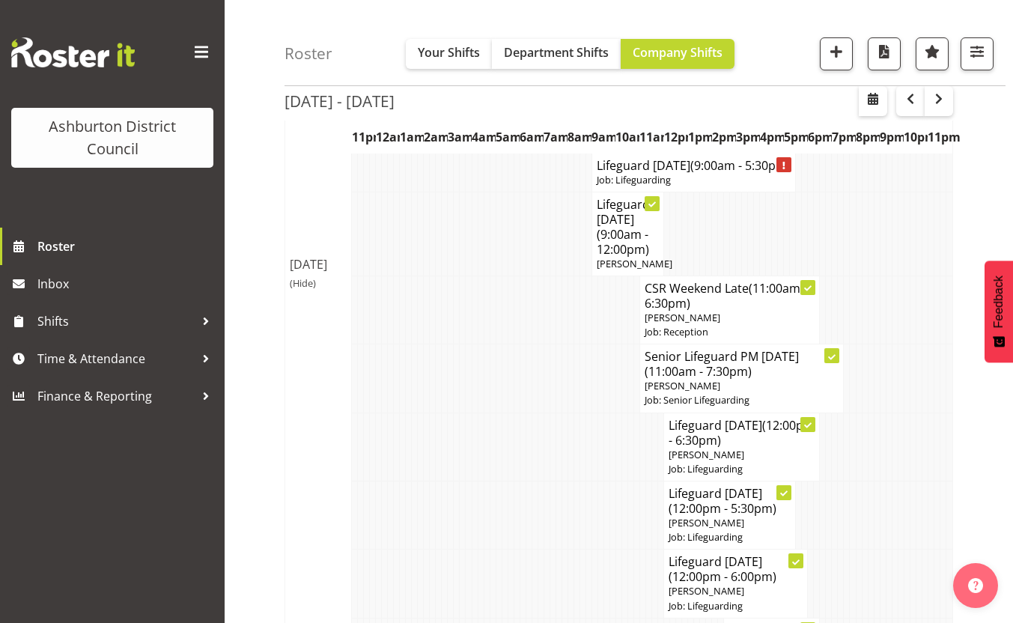
click at [258, 150] on div "Roster Your Shifts Department Shifts Company Shifts 1 Locations [GEOGRAPHIC_DAT…" at bounding box center [619, 99] width 789 height 1230
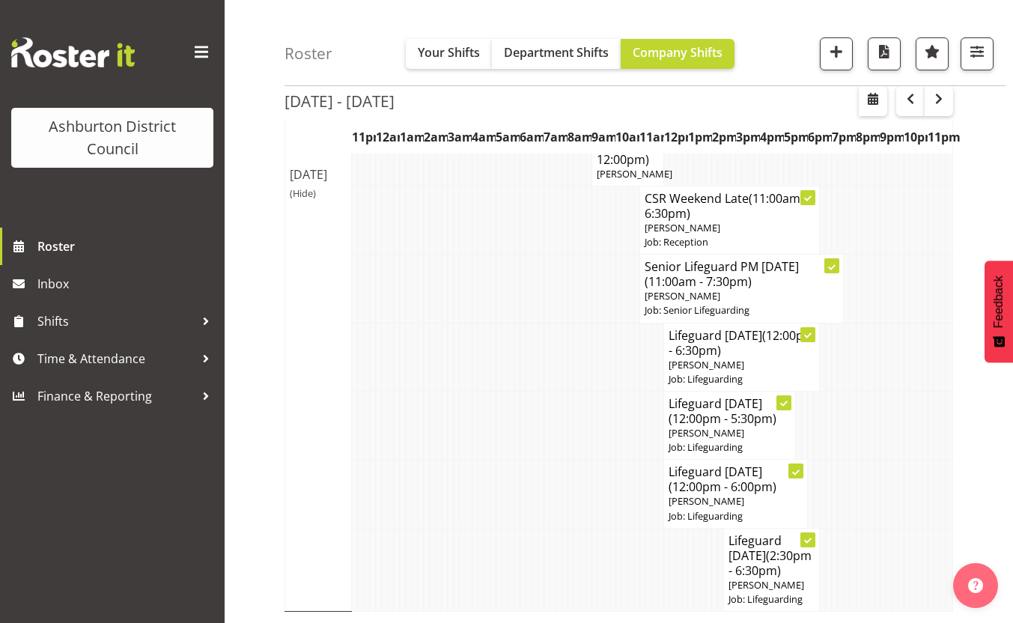
click at [259, 148] on div "Roster Your Shifts Department Shifts Company Shifts 1 Locations [GEOGRAPHIC_DAT…" at bounding box center [619, 9] width 789 height 1230
click at [932, 102] on span "button" at bounding box center [939, 99] width 18 height 18
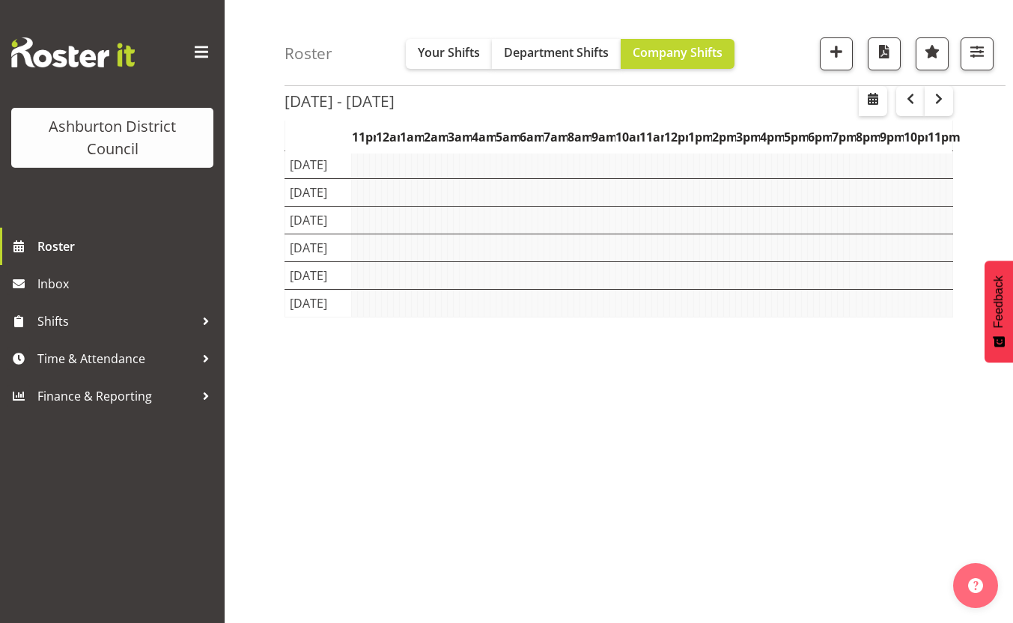
click at [258, 276] on div "Roster Your Shifts Department Shifts Company Shifts 1 Locations [GEOGRAPHIC_DAT…" at bounding box center [619, 275] width 789 height 696
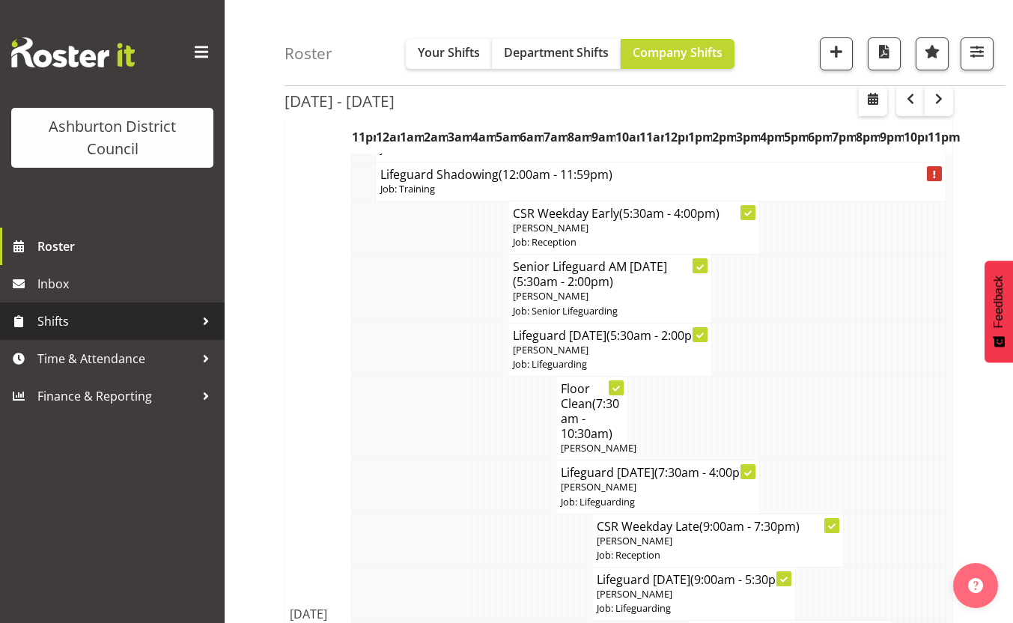
click at [113, 327] on span "Shifts" at bounding box center [115, 321] width 157 height 22
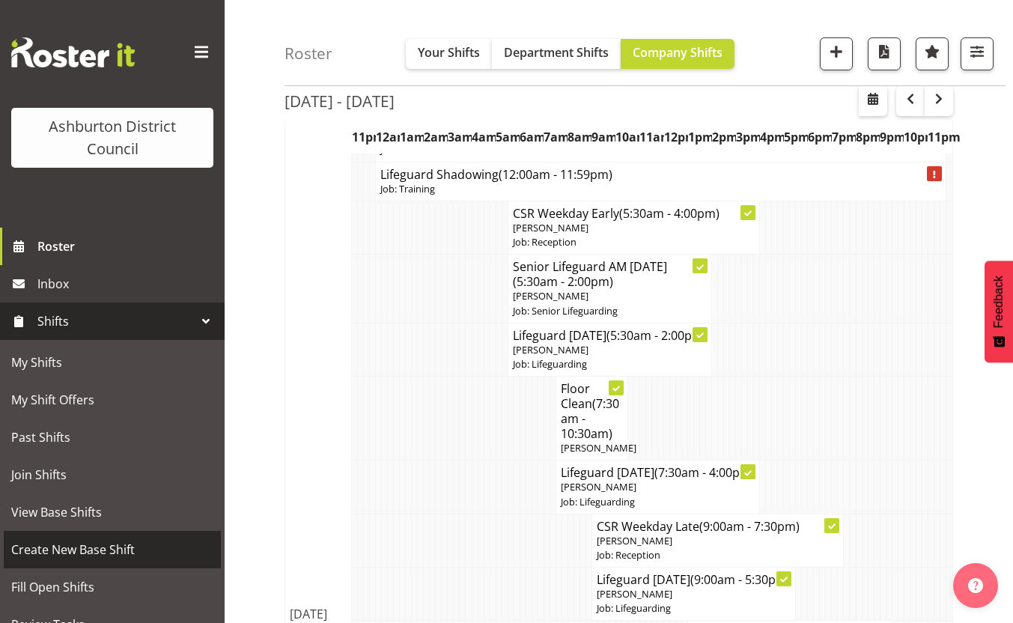
click at [112, 552] on span "Create New Base Shift" at bounding box center [112, 549] width 202 height 22
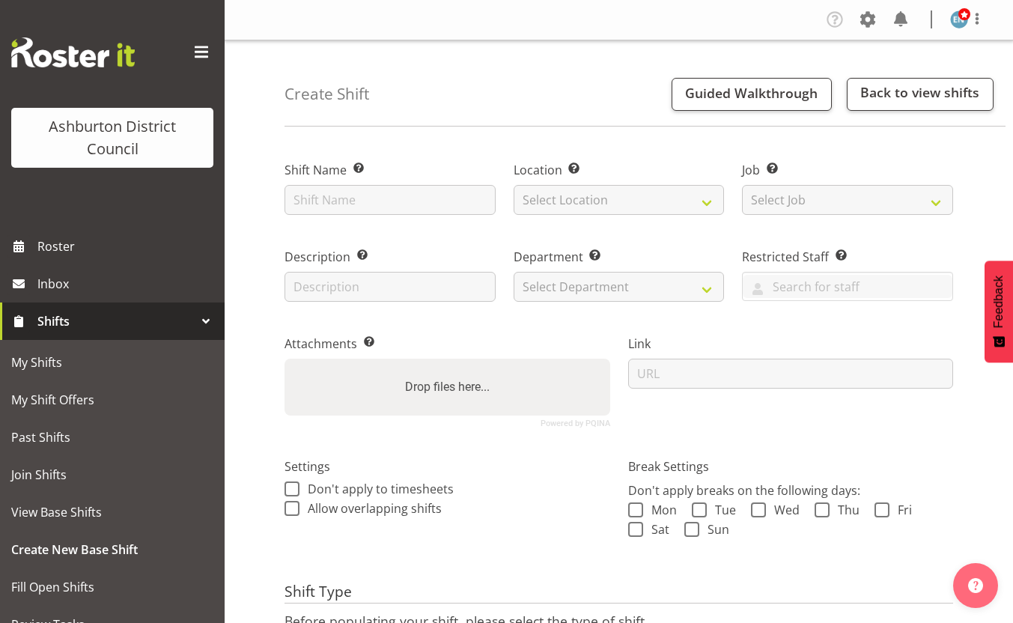
click at [446, 206] on input "text" at bounding box center [390, 200] width 211 height 30
type input "Conference"
click at [650, 206] on select "Select Location Art Gallery & Museum [GEOGRAPHIC_DATA]" at bounding box center [619, 200] width 211 height 30
select select "64"
click at [514, 185] on select "Select Location Art Gallery & Museum EA Networks Centre Library" at bounding box center [619, 200] width 211 height 30
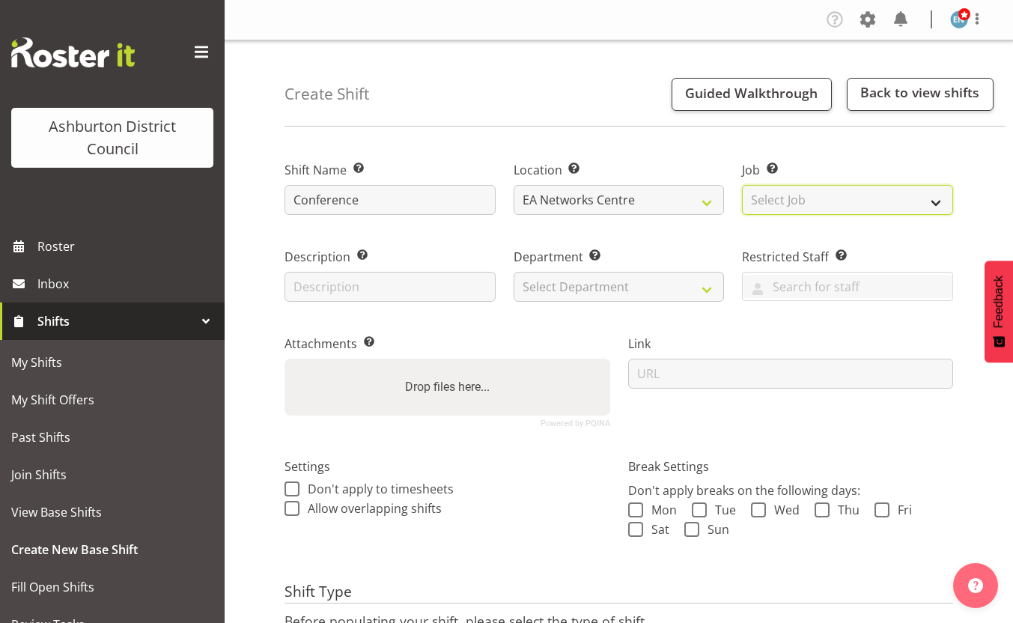
click at [839, 196] on select "Select Job Create new job Casual HDA - CSR HDA - EA Lifeguarding LTS- Alt Dutie…" at bounding box center [847, 200] width 211 height 30
select select "2648"
click at [742, 185] on select "Select Job Create new job Casual HDA - CSR HDA - EA Lifeguarding LTS- Alt Dutie…" at bounding box center [847, 200] width 211 height 30
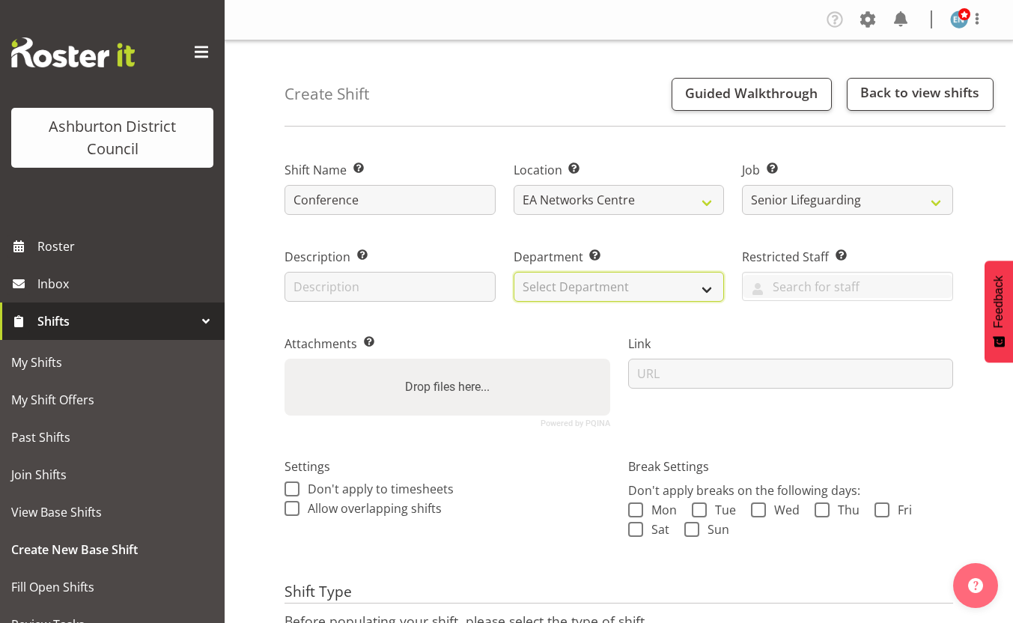
click at [655, 292] on select "Select Department AAGM Cleaning Customer Services Library Lifeguards Recreation…" at bounding box center [619, 287] width 211 height 30
select select "65"
click at [514, 272] on select "Select Department AAGM Cleaning Customer Services Library Lifeguards Recreation…" at bounding box center [619, 287] width 211 height 30
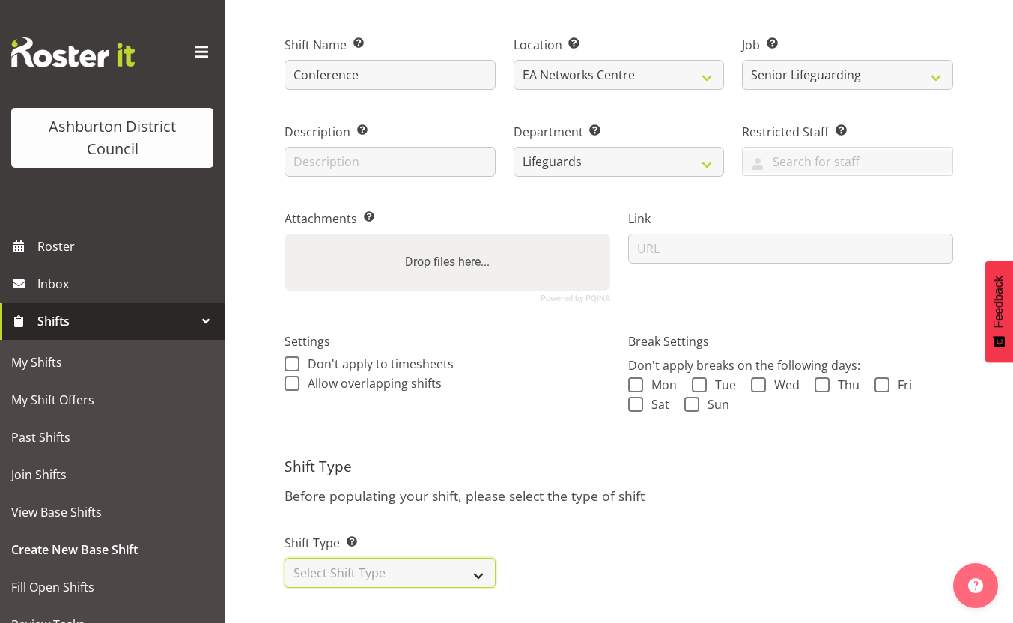
click at [453, 563] on select "Select Shift Type One Off Shift Recurring Shift Rotating Shift" at bounding box center [390, 573] width 211 height 30
click at [285, 558] on select "Select Shift Type One Off Shift Recurring Shift Rotating Shift" at bounding box center [390, 573] width 211 height 30
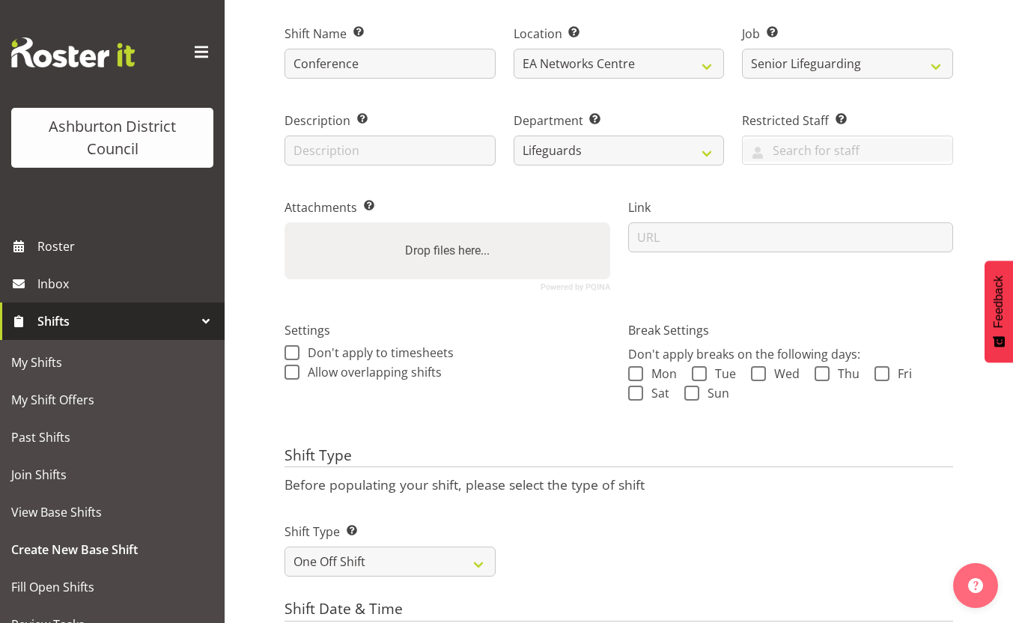
click at [716, 496] on div "Shift Type Before populating your shift, please select the type of shift Shift …" at bounding box center [619, 516] width 669 height 139
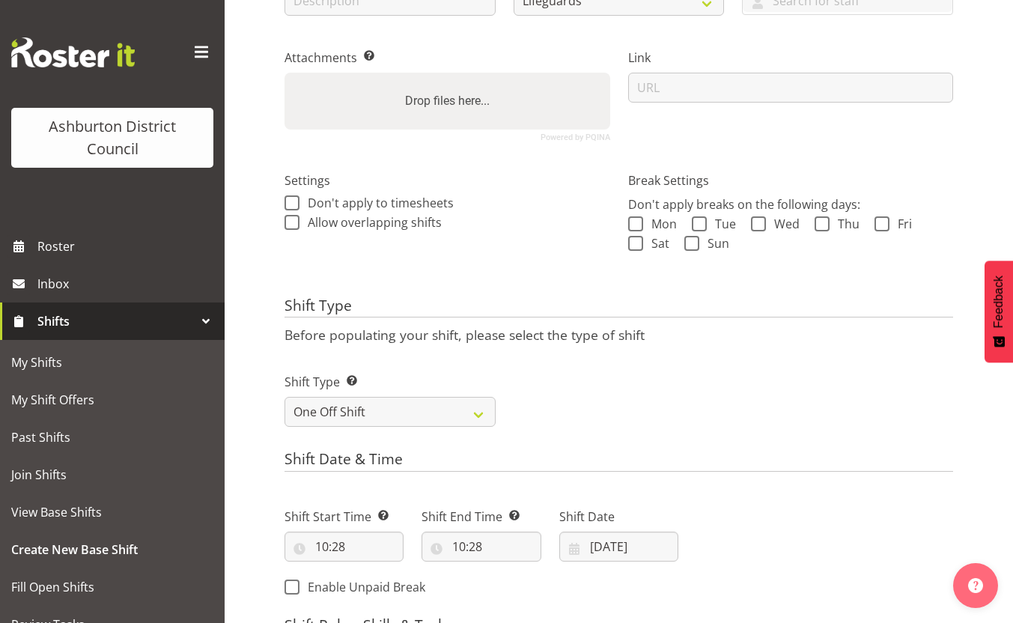
scroll to position [436, 0]
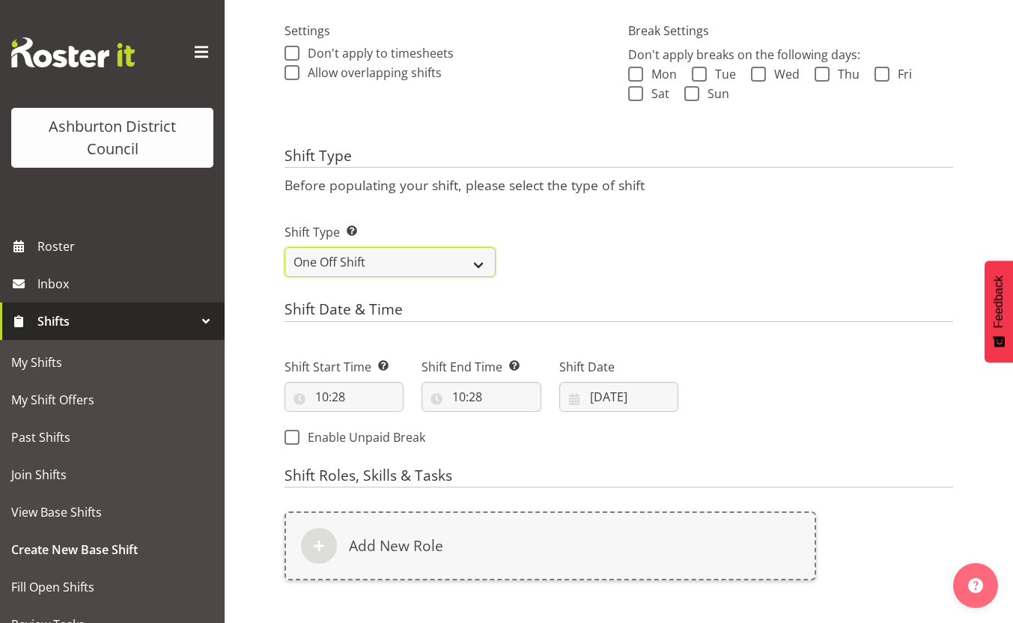
click at [415, 268] on select "One Off Shift Recurring Shift Rotating Shift" at bounding box center [390, 262] width 211 height 30
select select "recurring"
click at [285, 247] on select "One Off Shift Recurring Shift Rotating Shift" at bounding box center [390, 262] width 211 height 30
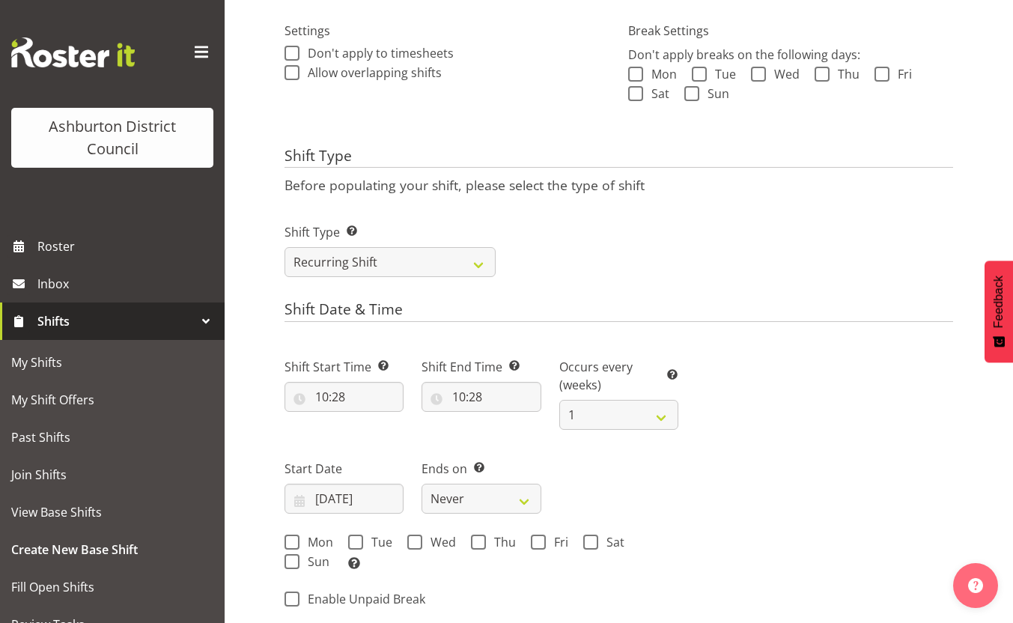
click at [735, 300] on form "Shift Name Enter a name for the shift (e.g. Day Shift). Conference Location Ent…" at bounding box center [619, 323] width 669 height 1239
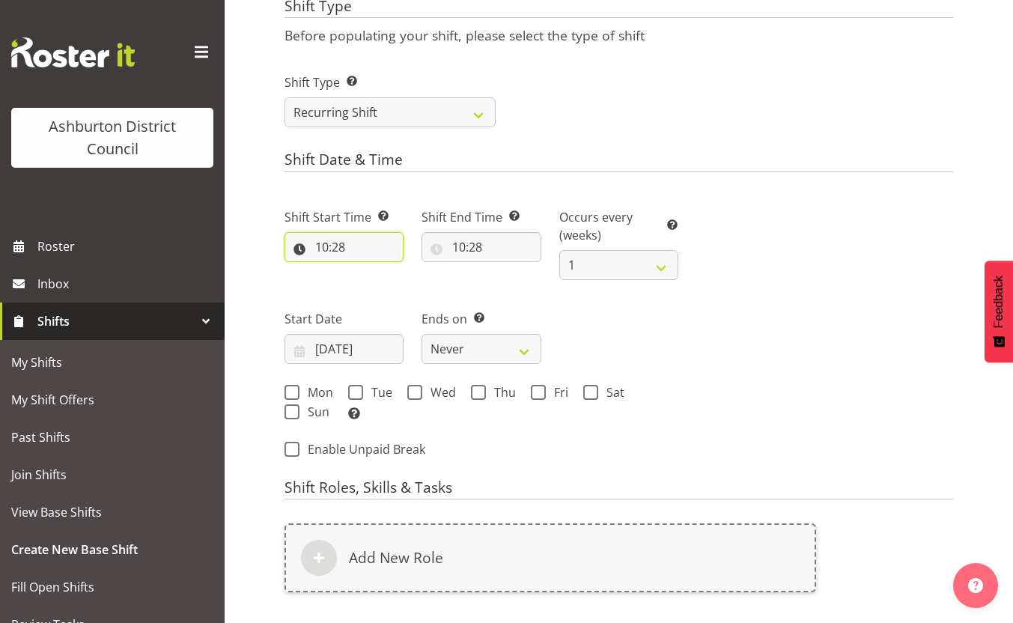
click at [337, 243] on input "10:28" at bounding box center [344, 247] width 119 height 30
click at [378, 292] on select "00 01 02 03 04 05 06 07 08 09 10 11 12 13 14 15 16 17 18 19 20 21 22 23" at bounding box center [387, 286] width 34 height 30
select select "8"
click at [370, 271] on select "00 01 02 03 04 05 06 07 08 09 10 11 12 13 14 15 16 17 18 19 20 21 22 23" at bounding box center [387, 286] width 34 height 30
type input "08:28"
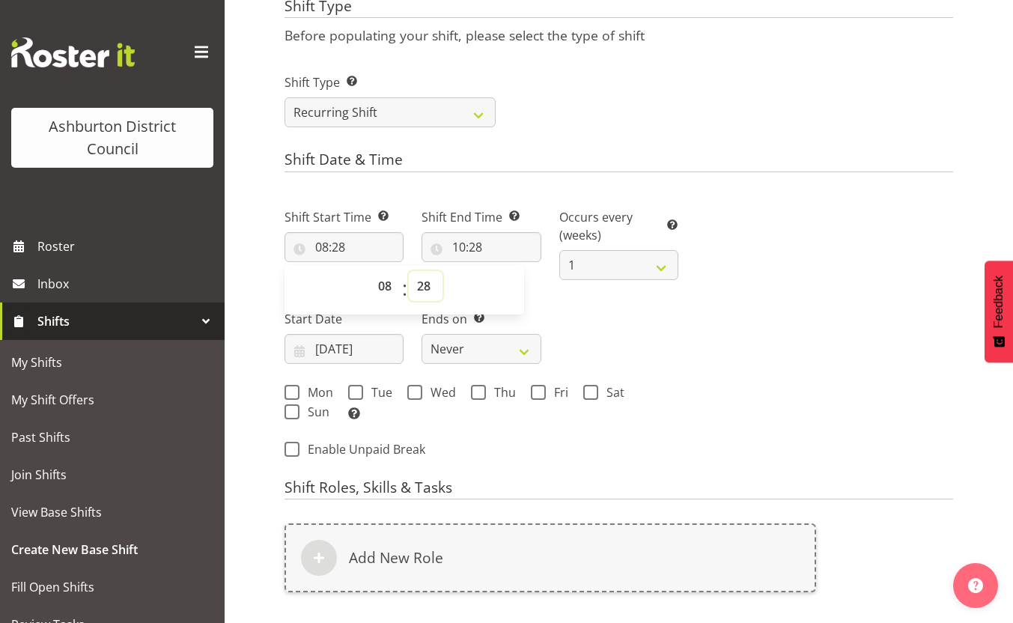
click at [421, 282] on select "00 01 02 03 04 05 06 07 08 09 10 11 12 13 14 15 16 17 18 19 20 21 22 23 24 25 2…" at bounding box center [426, 286] width 34 height 30
select select "0"
click at [409, 271] on select "00 01 02 03 04 05 06 07 08 09 10 11 12 13 14 15 16 17 18 19 20 21 22 23 24 25 2…" at bounding box center [426, 286] width 34 height 30
type input "08:00"
click at [467, 249] on input "10:28" at bounding box center [481, 247] width 119 height 30
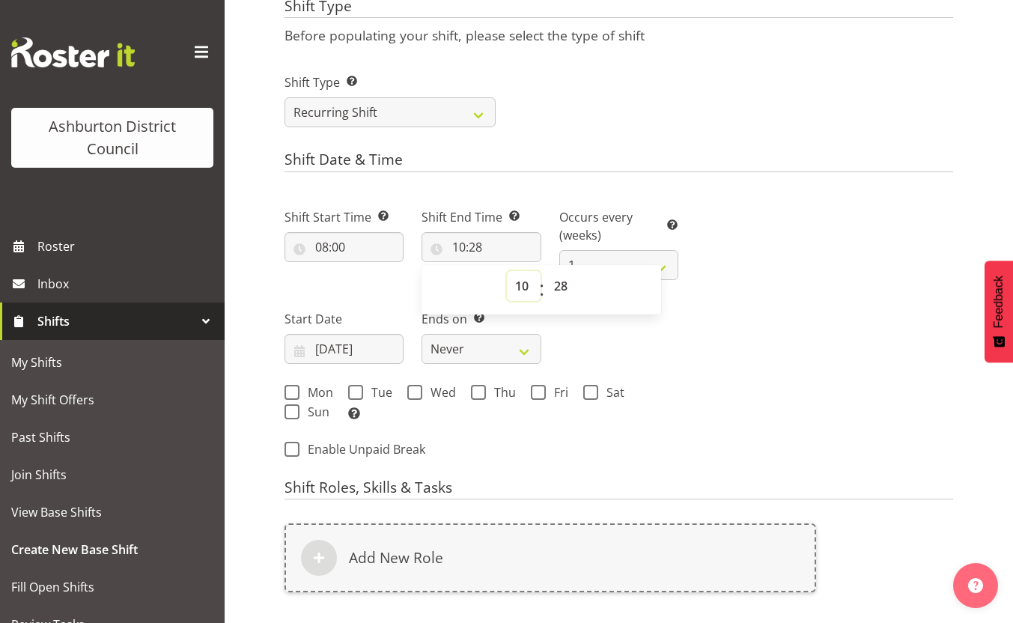
click at [529, 285] on select "00 01 02 03 04 05 06 07 08 09 10 11 12 13 14 15 16 17 18 19 20 21 22 23" at bounding box center [524, 286] width 34 height 30
select select "17"
click at [507, 271] on select "00 01 02 03 04 05 06 07 08 09 10 11 12 13 14 15 16 17 18 19 20 21 22 23" at bounding box center [524, 286] width 34 height 30
type input "17:28"
click at [558, 289] on select "00 01 02 03 04 05 06 07 08 09 10 11 12 13 14 15 16 17 18 19 20 21 22 23 24 25 2…" at bounding box center [563, 286] width 34 height 30
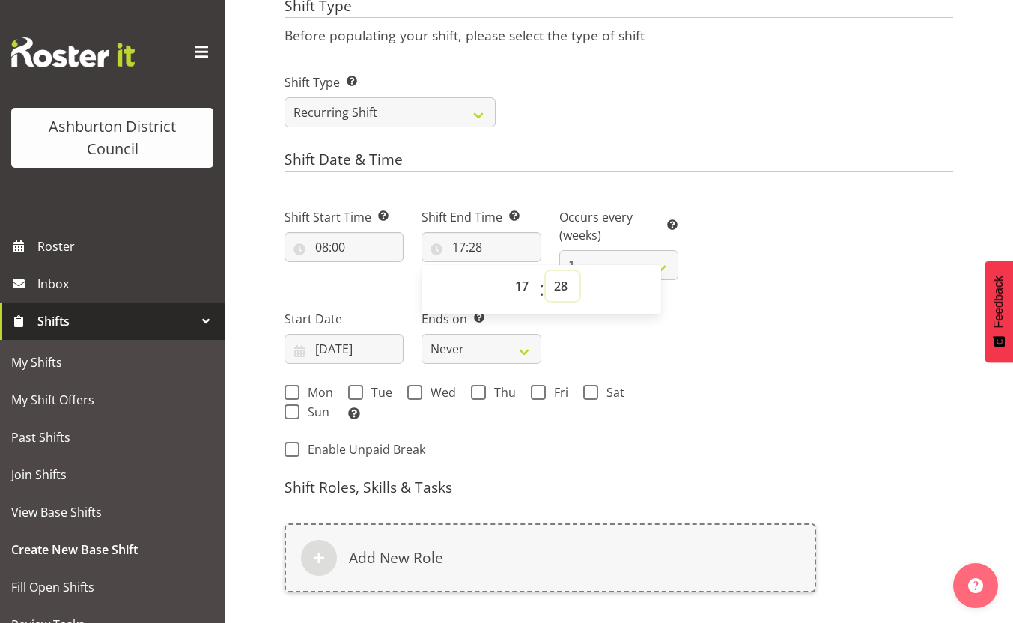
select select "30"
click at [546, 271] on select "00 01 02 03 04 05 06 07 08 09 10 11 12 13 14 15 16 17 18 19 20 21 22 23 24 25 2…" at bounding box center [563, 286] width 34 height 30
type input "17:30"
click at [725, 369] on div "Next Shifts" at bounding box center [824, 328] width 275 height 283
click at [356, 351] on input "11/08/2025" at bounding box center [344, 349] width 119 height 30
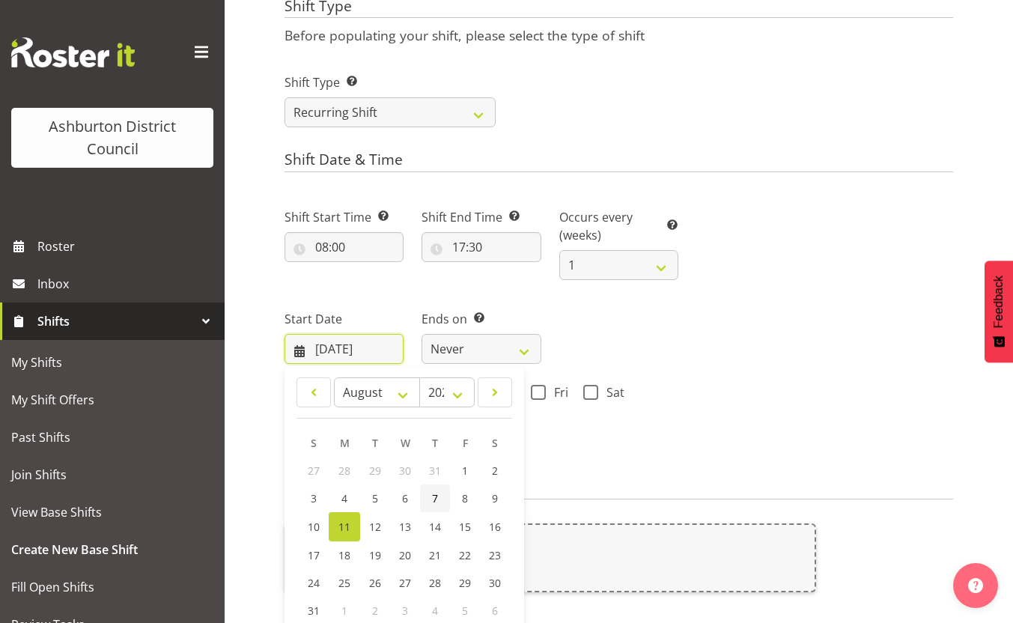
scroll to position [735, 0]
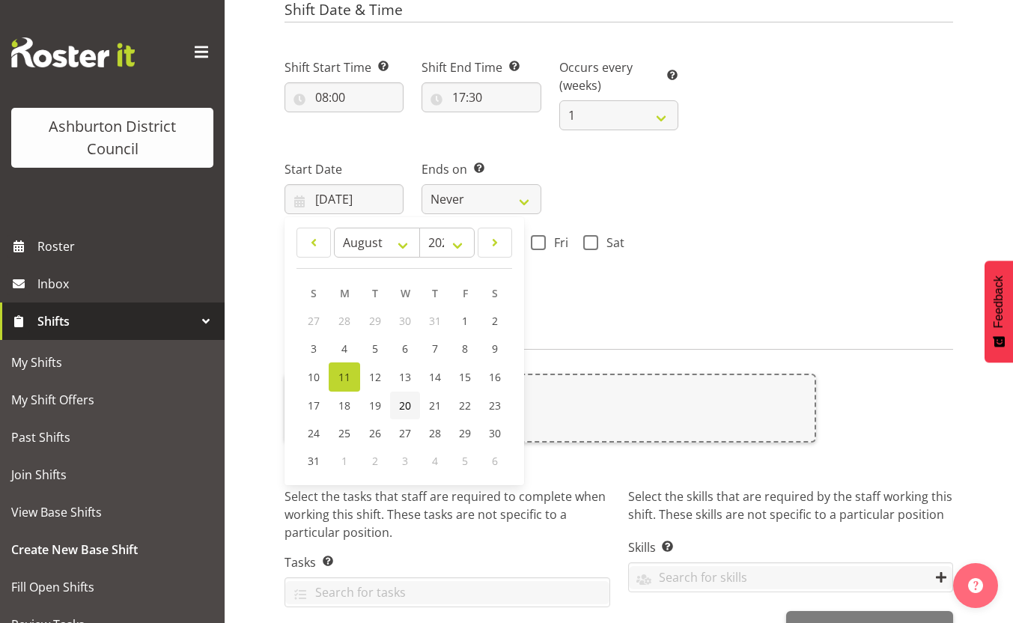
click at [404, 404] on span "20" at bounding box center [405, 405] width 12 height 14
type input "20/08/2025"
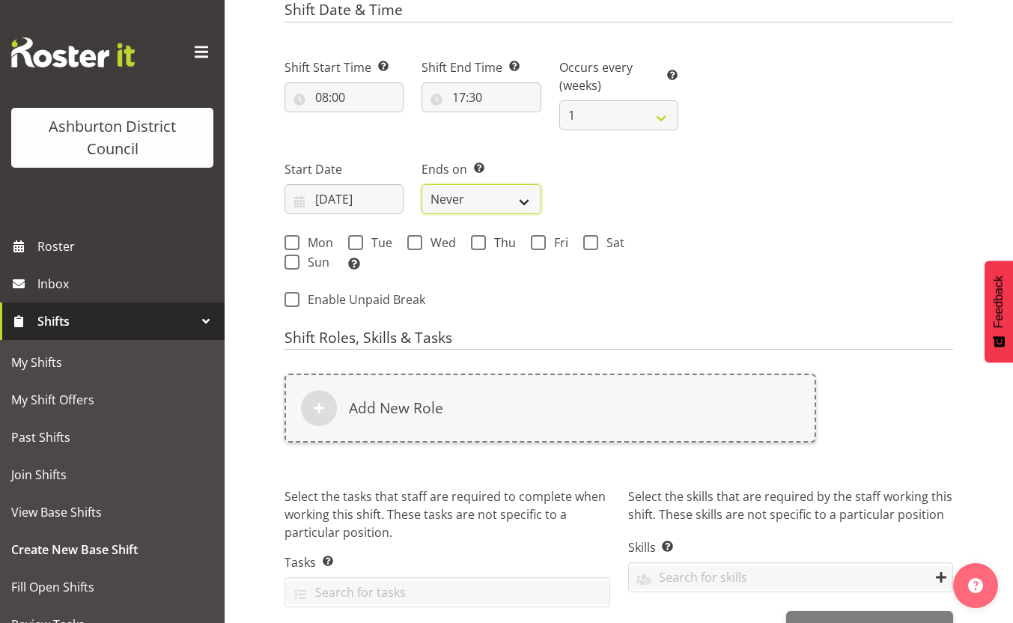
click at [525, 212] on select "Never On Date" at bounding box center [481, 199] width 119 height 30
select select "date"
click at [422, 184] on select "Never On Date" at bounding box center [481, 199] width 119 height 30
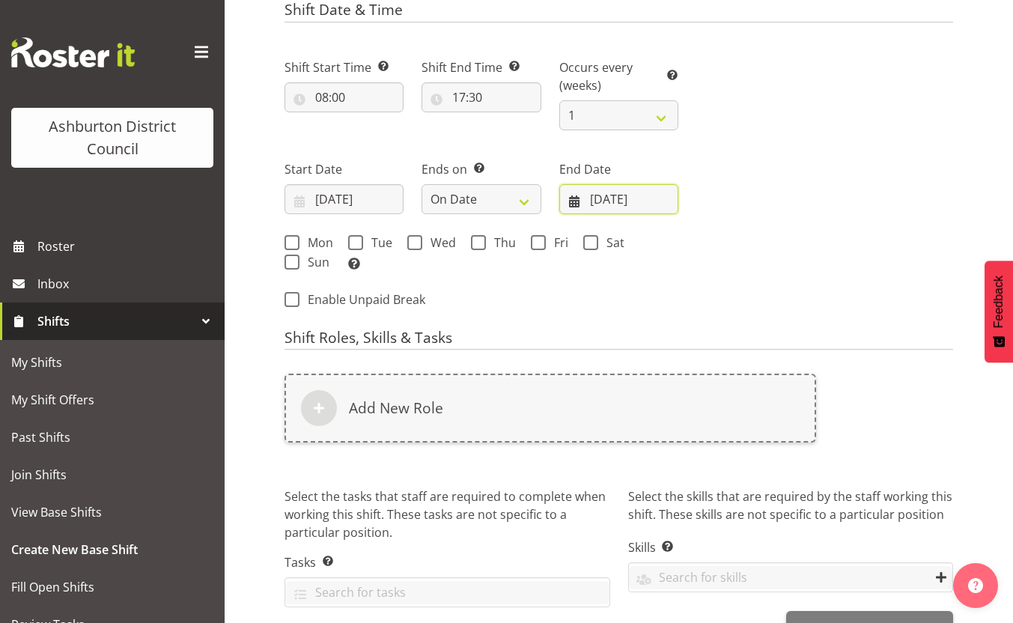
click at [597, 201] on input "11/08/2025" at bounding box center [618, 199] width 119 height 30
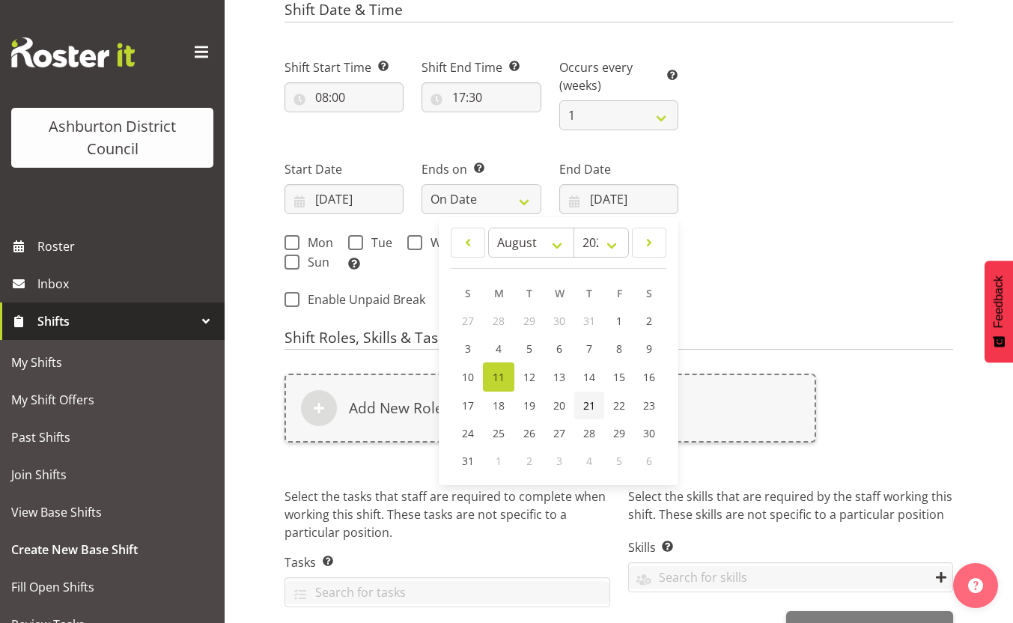
click at [586, 407] on span "21" at bounding box center [589, 405] width 12 height 14
type input "21/08/2025"
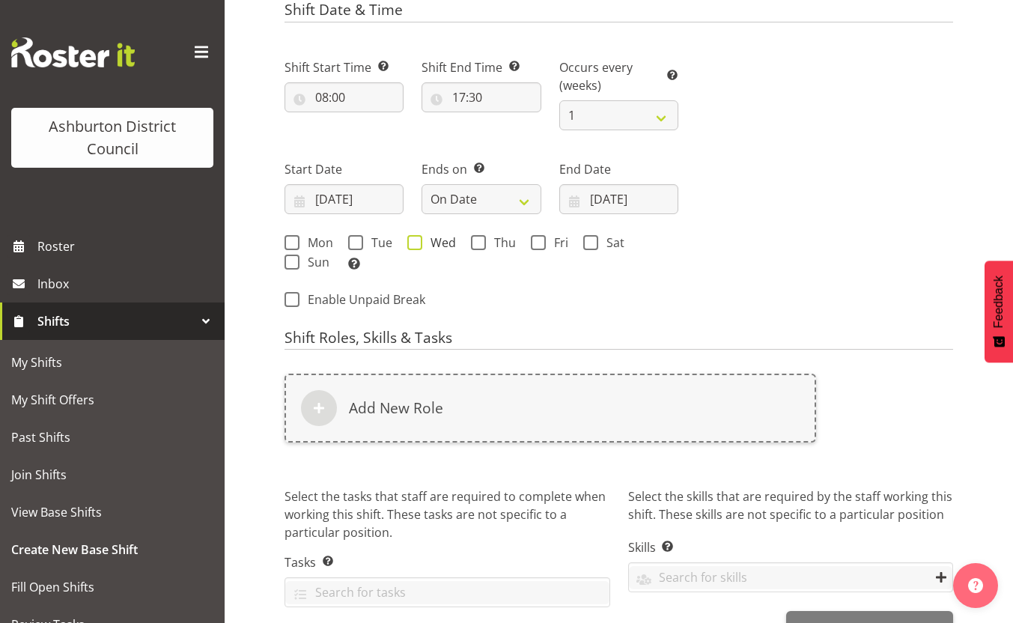
click at [429, 243] on span "Wed" at bounding box center [439, 242] width 34 height 15
click at [417, 243] on input "Wed" at bounding box center [412, 242] width 10 height 10
checkbox input "true"
click at [471, 241] on span at bounding box center [478, 242] width 15 height 15
click at [471, 241] on input "Thu" at bounding box center [476, 242] width 10 height 10
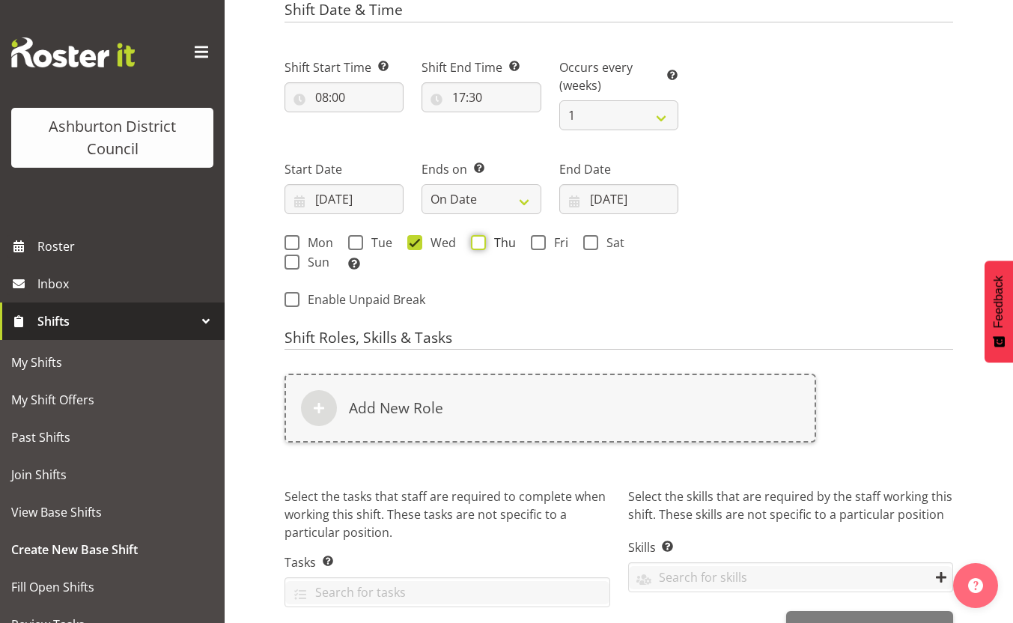
checkbox input "true"
click at [694, 277] on div "Next Shifts" at bounding box center [824, 178] width 275 height 283
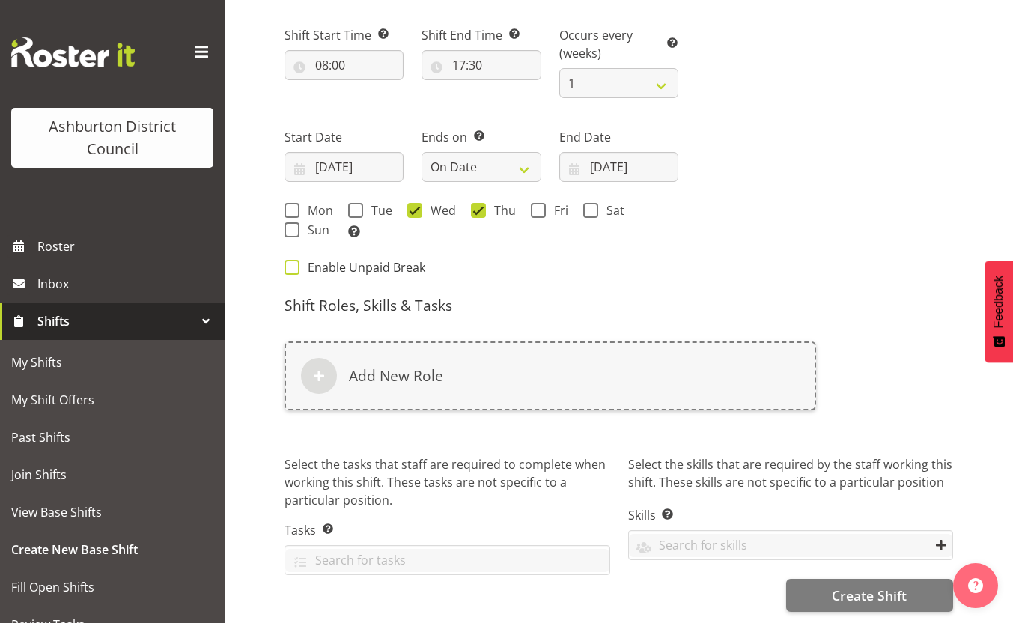
click at [404, 260] on span "Enable Unpaid Break" at bounding box center [363, 267] width 126 height 15
click at [294, 262] on input "Enable Unpaid Break" at bounding box center [290, 267] width 10 height 10
checkbox input "true"
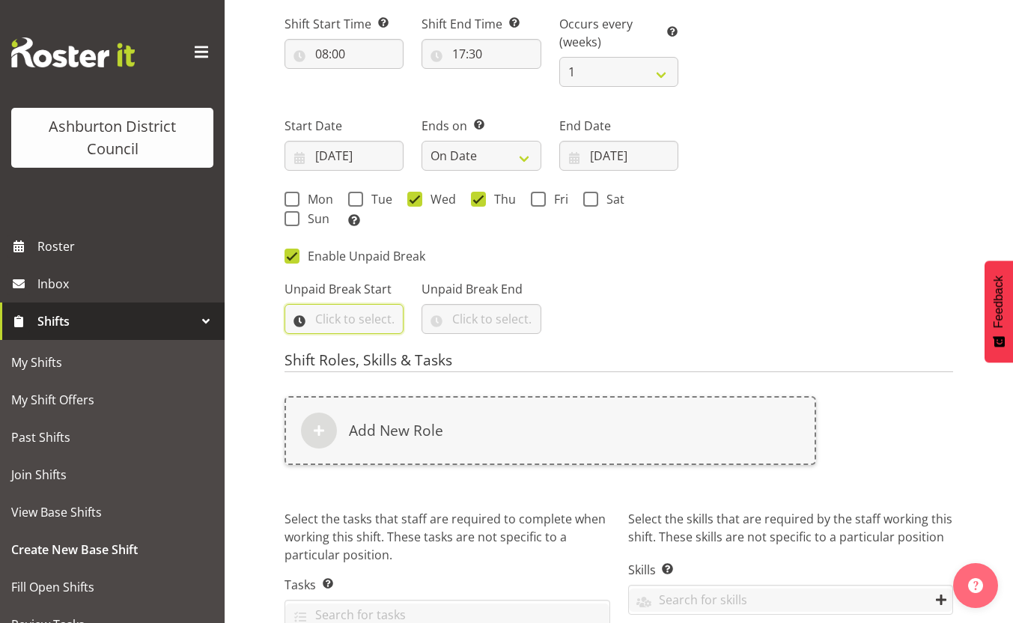
click at [316, 326] on input "text" at bounding box center [344, 319] width 119 height 30
click at [386, 359] on select "00 00 01 02 03 04 05 06 07 08 09 10 11 12 13 14 15 16 17 18 19 20 21 22 23" at bounding box center [387, 358] width 34 height 30
select select "12"
click at [370, 343] on select "00 00 01 02 03 04 05 06 07 08 09 10 11 12 13 14 15 16 17 18 19 20 21 22 23" at bounding box center [387, 358] width 34 height 30
drag, startPoint x: 431, startPoint y: 360, endPoint x: 437, endPoint y: 344, distance: 17.1
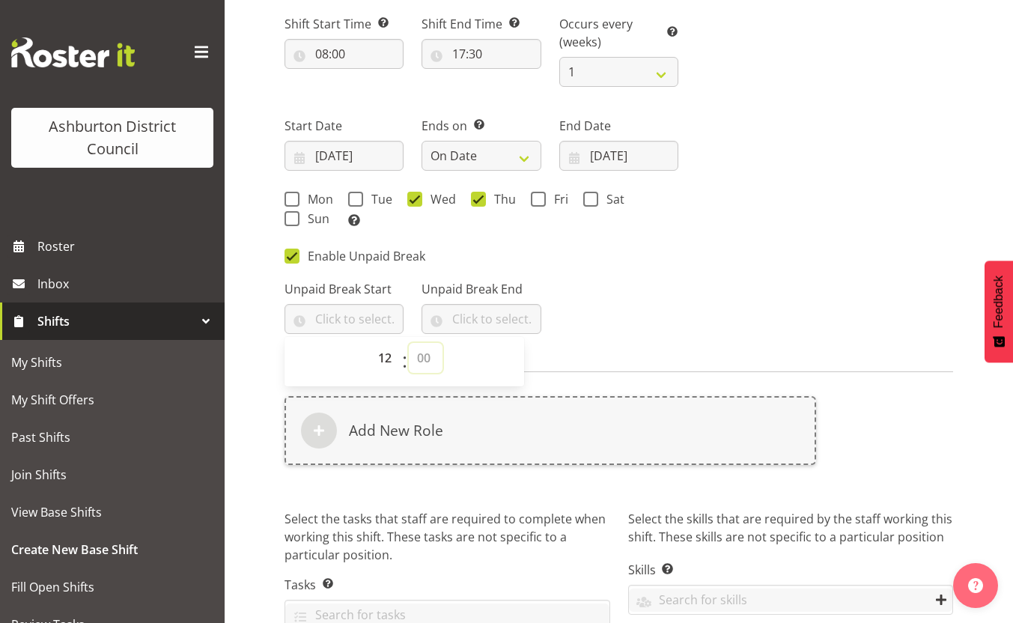
click at [431, 360] on select "00 00 01 02 03 04 05 06 07 08 09 10 11 12 13 14 15 16 17 18 19 20 21 22 23 24 2…" at bounding box center [426, 358] width 34 height 30
select select "0"
click at [409, 343] on select "00 00 01 02 03 04 05 06 07 08 09 10 11 12 13 14 15 16 17 18 19 20 21 22 23 24 2…" at bounding box center [426, 358] width 34 height 30
type input "12:00"
click at [464, 322] on input "text" at bounding box center [481, 319] width 119 height 30
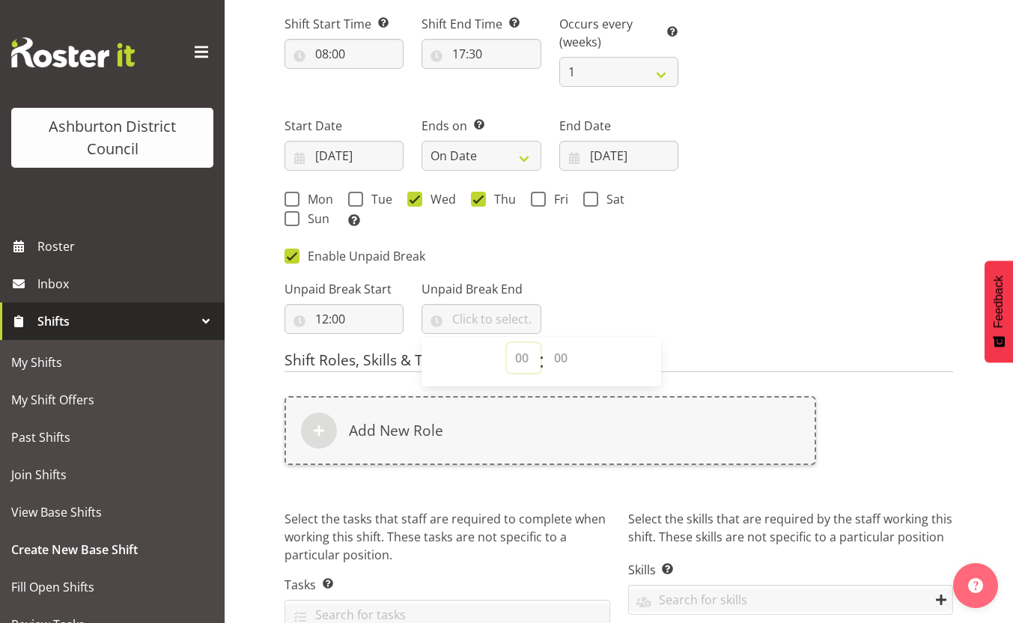
click at [523, 357] on select "00 00 01 02 03 04 05 06 07 08 09 10 11 12 13 14 15 16 17 18 19 20 21 22 23" at bounding box center [524, 358] width 34 height 30
select select "13"
click at [507, 343] on select "00 00 01 02 03 04 05 06 07 08 09 10 11 12 13 14 15 16 17 18 19 20 21 22 23" at bounding box center [524, 358] width 34 height 30
drag, startPoint x: 564, startPoint y: 357, endPoint x: 562, endPoint y: 344, distance: 13.6
click at [564, 357] on select "00 00 01 02 03 04 05 06 07 08 09 10 11 12 13 14 15 16 17 18 19 20 21 22 23 24 2…" at bounding box center [563, 358] width 34 height 30
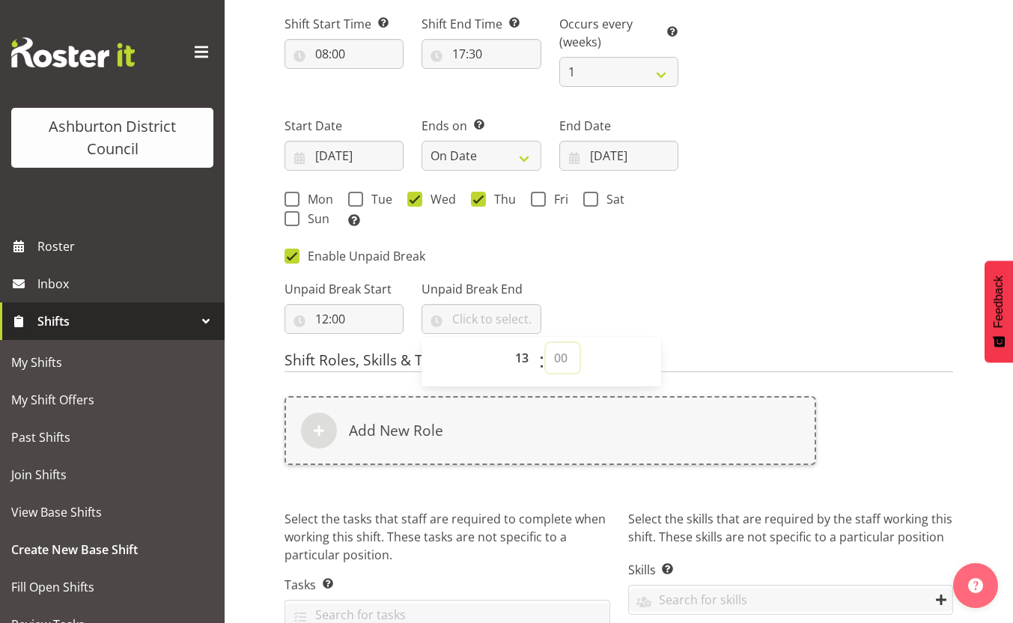
select select "0"
click at [546, 343] on select "00 00 01 02 03 04 05 06 07 08 09 10 11 12 13 14 15 16 17 18 19 20 21 22 23 24 2…" at bounding box center [563, 358] width 34 height 30
type input "13:00"
click at [795, 210] on div "Next Shifts" at bounding box center [824, 168] width 275 height 349
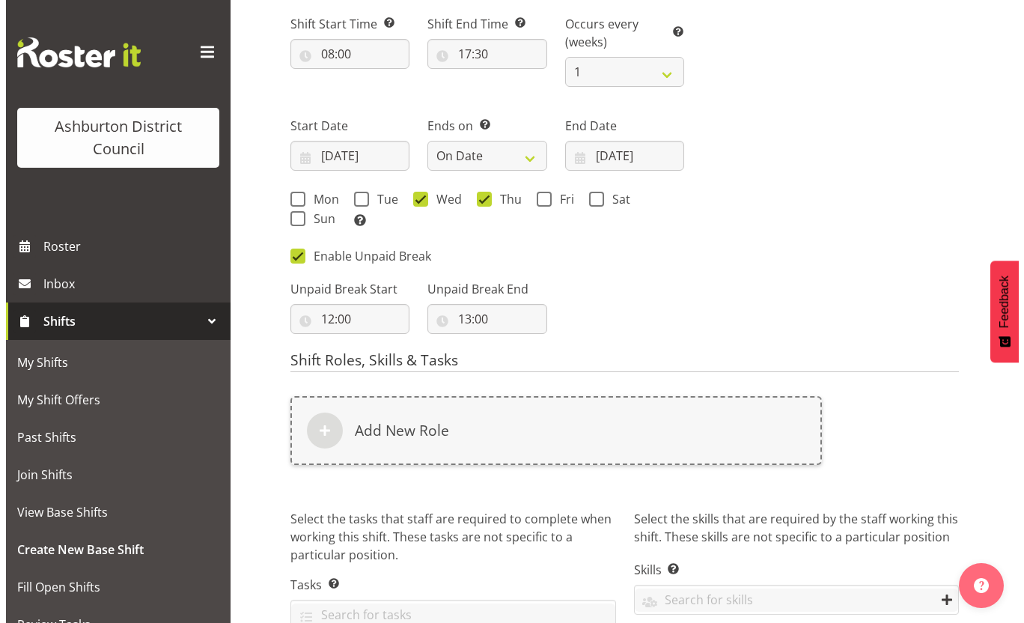
scroll to position [845, 0]
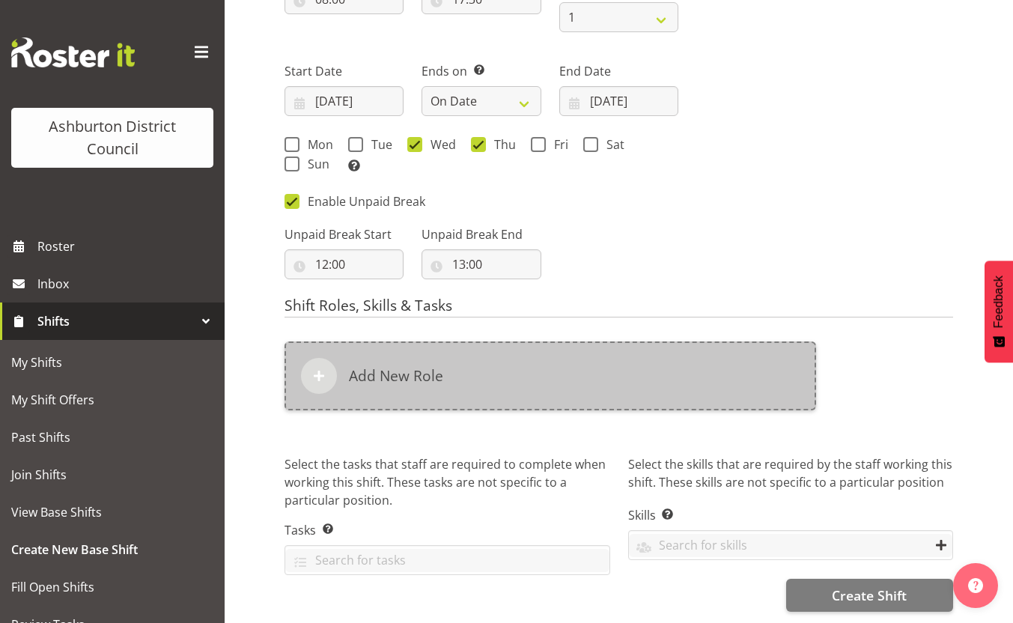
click at [490, 372] on div "Add New Role" at bounding box center [551, 375] width 532 height 69
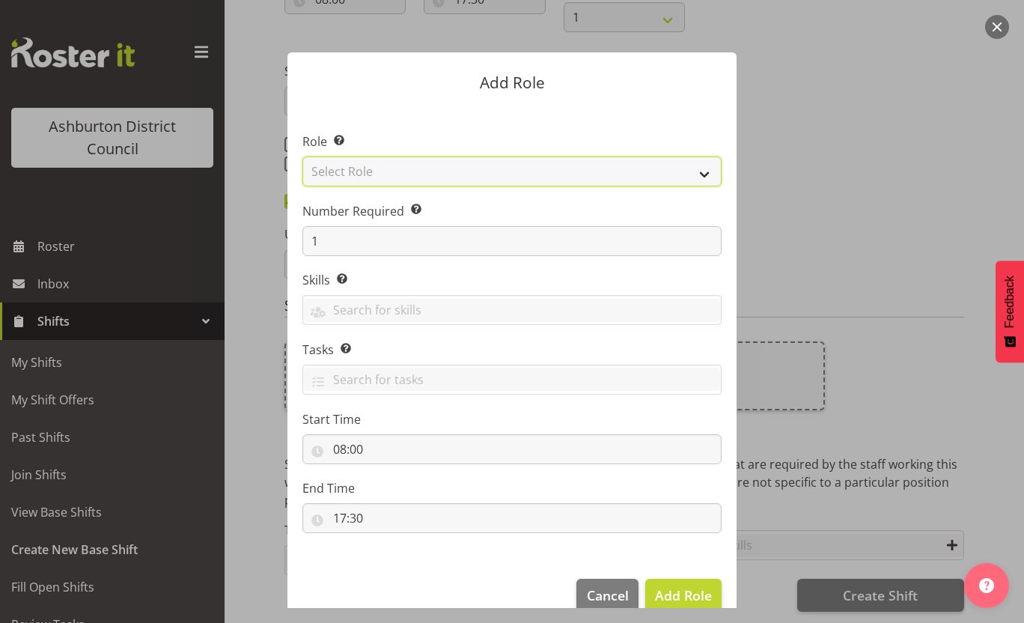
click at [565, 174] on select "Select Role AAGM Deputy Director AAGM Director Archivist Childrens Librarian Co…" at bounding box center [512, 172] width 419 height 30
select select "64"
click at [303, 157] on select "Select Role AAGM Deputy Director AAGM Director Archivist Childrens Librarian Co…" at bounding box center [512, 172] width 419 height 30
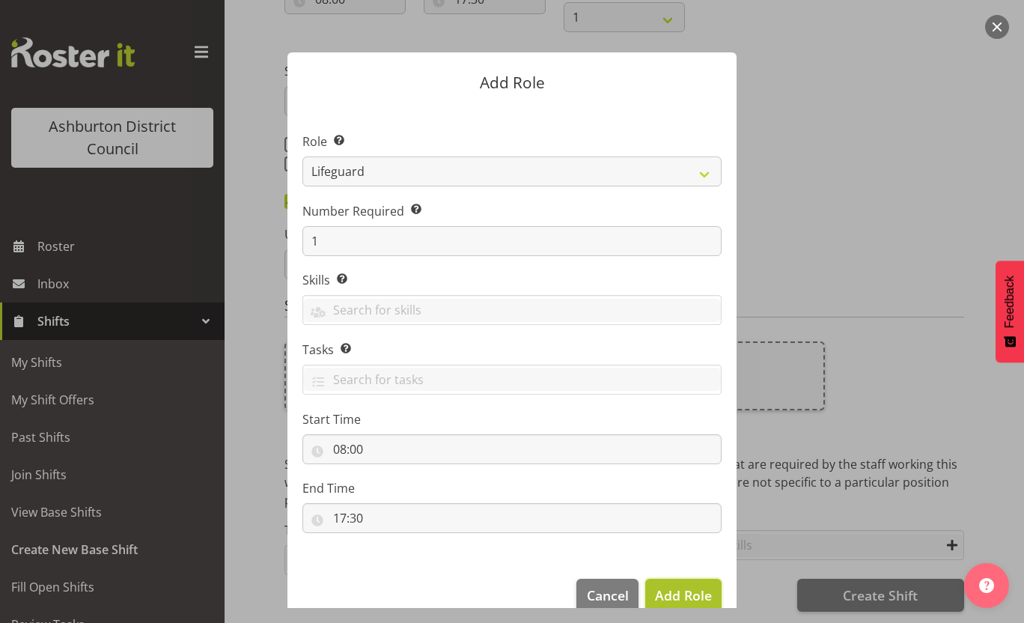
click at [681, 587] on span "Add Role" at bounding box center [683, 595] width 57 height 18
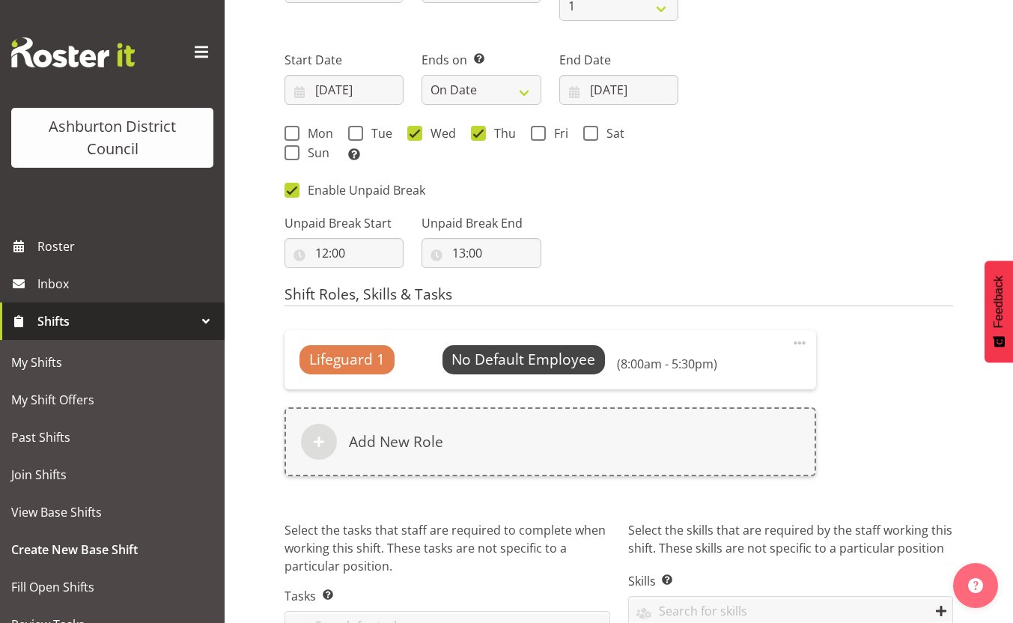
click at [798, 333] on div "Lifeguard 1 No Default Employee Select Employee (8:00am - 5:30pm) Edit Delete" at bounding box center [551, 359] width 532 height 58
click at [801, 341] on span at bounding box center [800, 343] width 18 height 18
click at [720, 374] on link "Edit" at bounding box center [737, 375] width 144 height 27
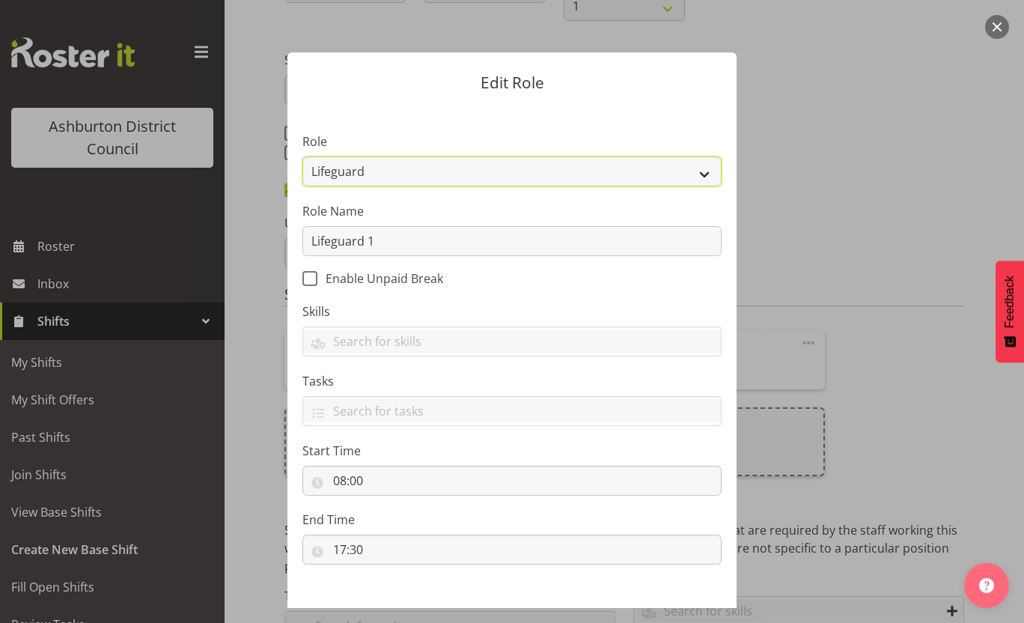
click at [592, 182] on select "AAGM Deputy Director AAGM Director Archivist Childrens Librarian Collections & …" at bounding box center [512, 172] width 419 height 30
select select "63"
click at [303, 157] on select "AAGM Deputy Director AAGM Director Archivist Childrens Librarian Collections & …" at bounding box center [512, 172] width 419 height 30
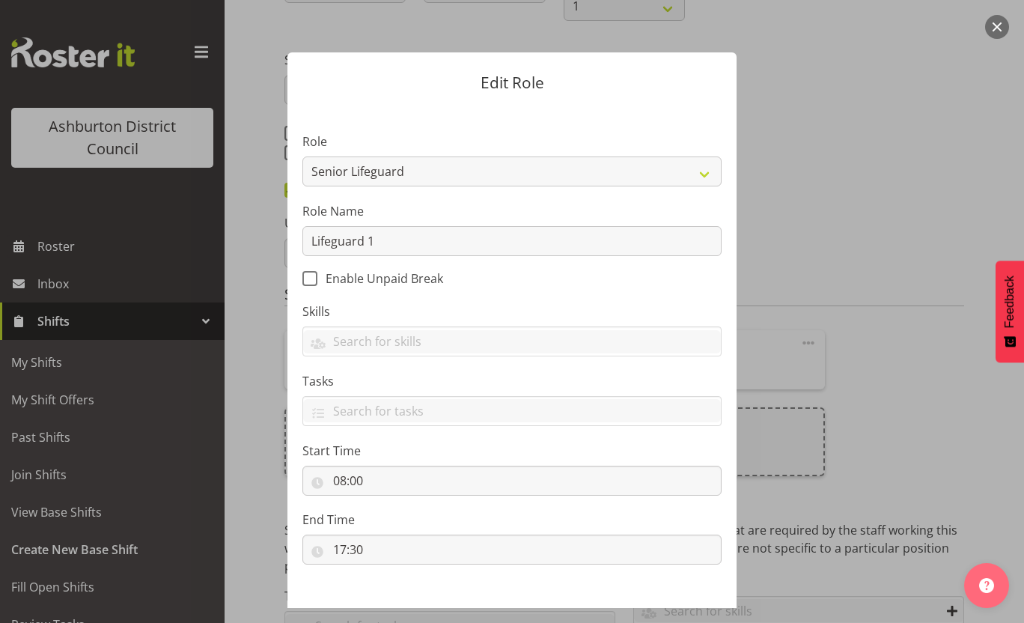
click at [543, 520] on label "End Time" at bounding box center [512, 520] width 419 height 18
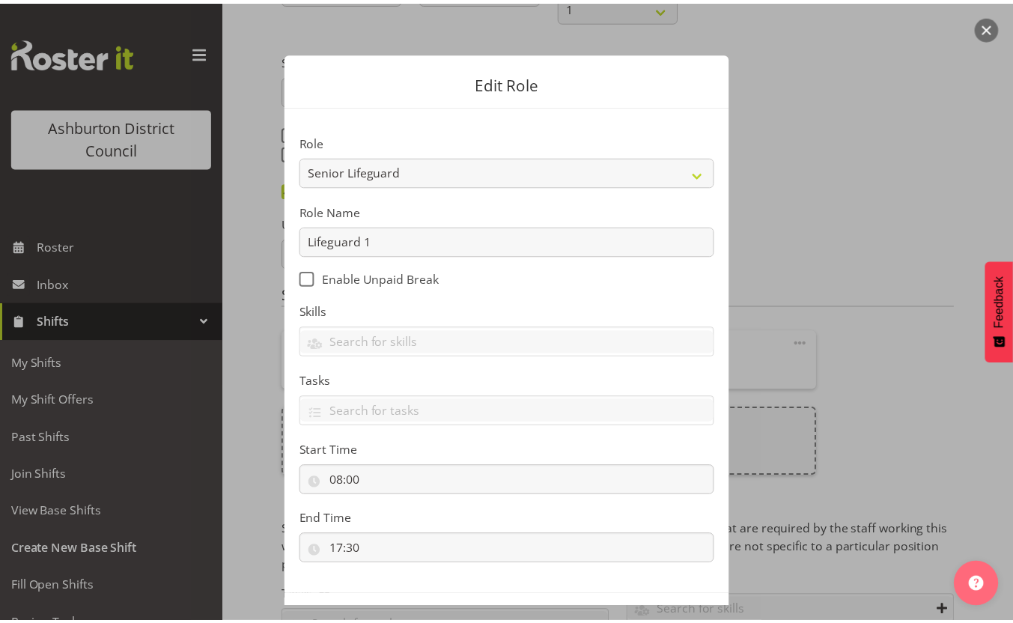
scroll to position [58, 0]
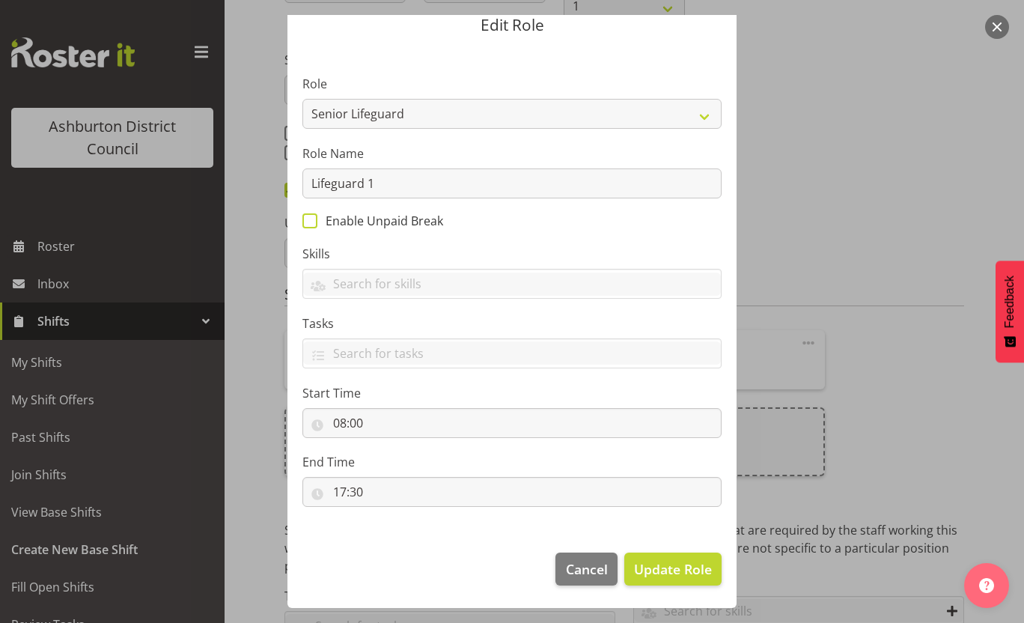
click at [387, 225] on span "Enable Unpaid Break" at bounding box center [381, 220] width 126 height 15
click at [312, 225] on input "Enable Unpaid Break" at bounding box center [308, 221] width 10 height 10
checkbox input "true"
click at [675, 574] on span "Update Role" at bounding box center [673, 568] width 78 height 19
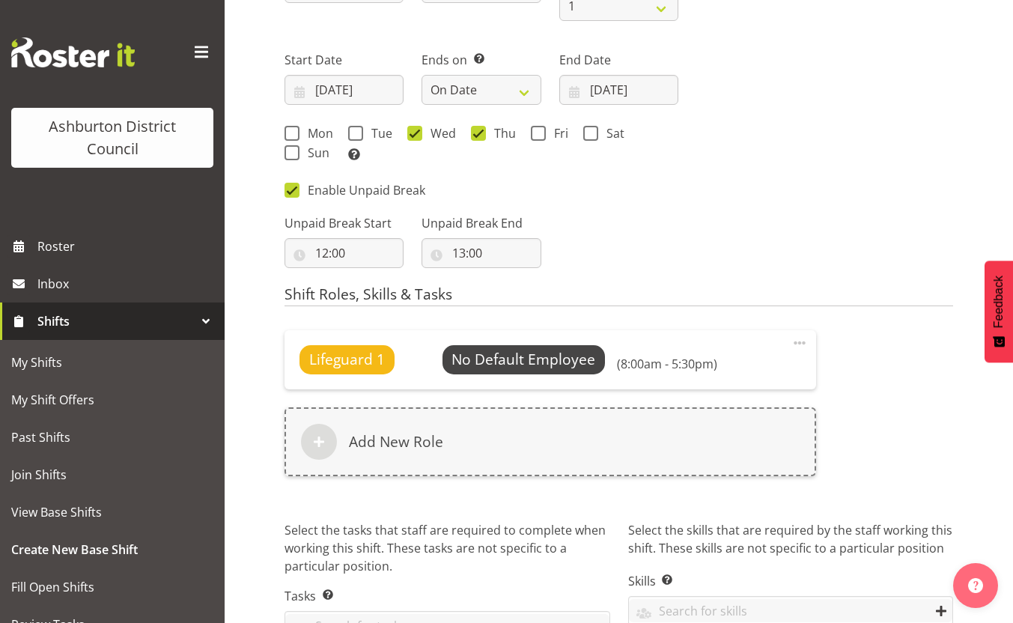
click at [911, 464] on div "Lifeguard 1 No Default Employee Select Employee (8:00am - 5:30pm) Edit Delete A…" at bounding box center [619, 411] width 687 height 181
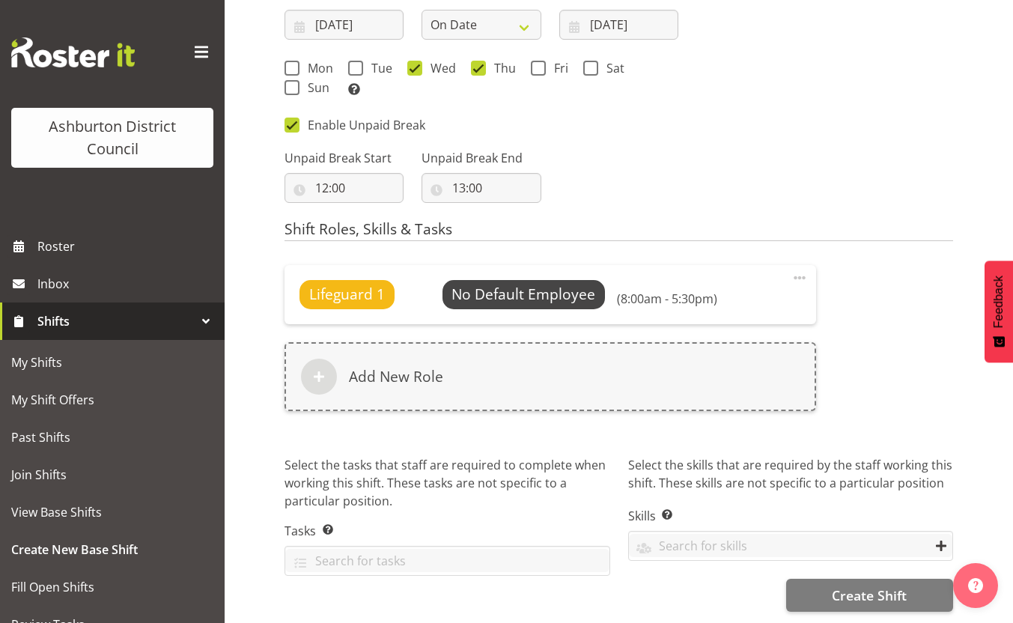
scroll to position [921, 0]
click at [862, 586] on span "Create Shift" at bounding box center [869, 595] width 75 height 19
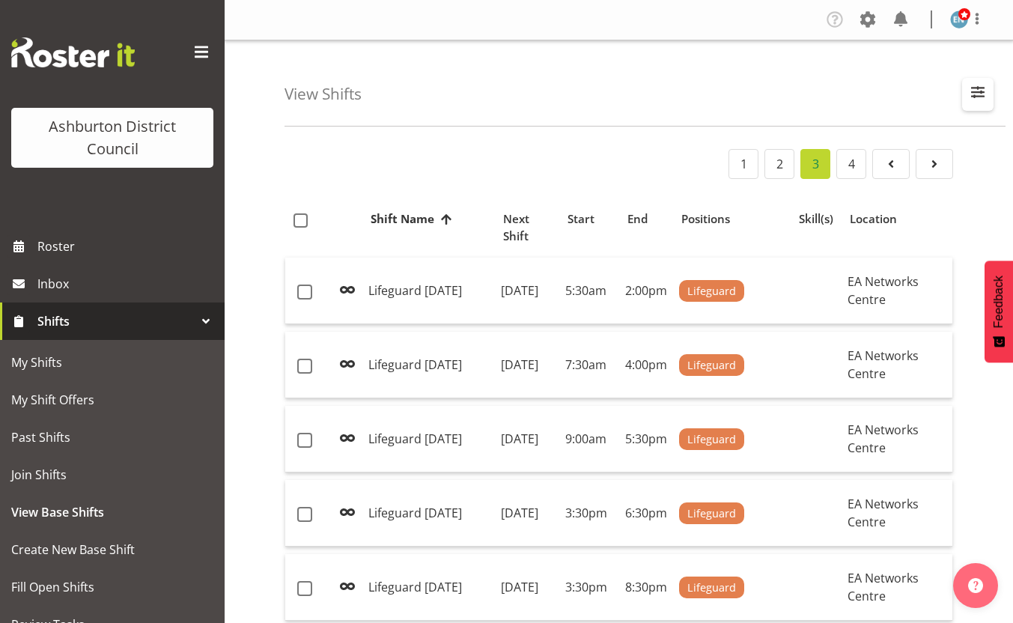
click at [973, 93] on span "button" at bounding box center [977, 91] width 19 height 19
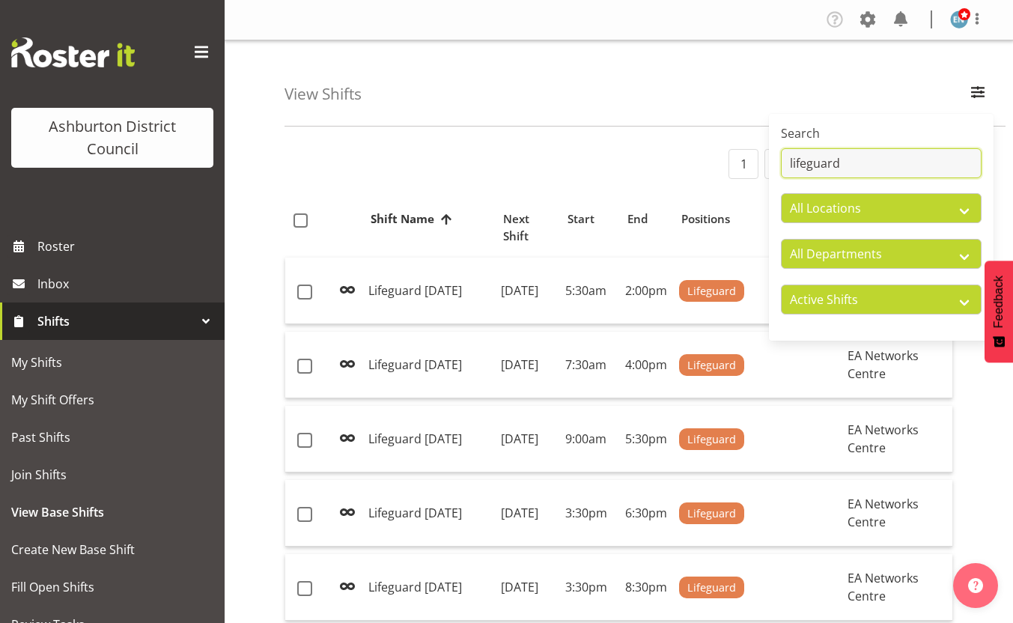
click at [885, 170] on input "lifeguard" at bounding box center [881, 163] width 201 height 30
type input "l"
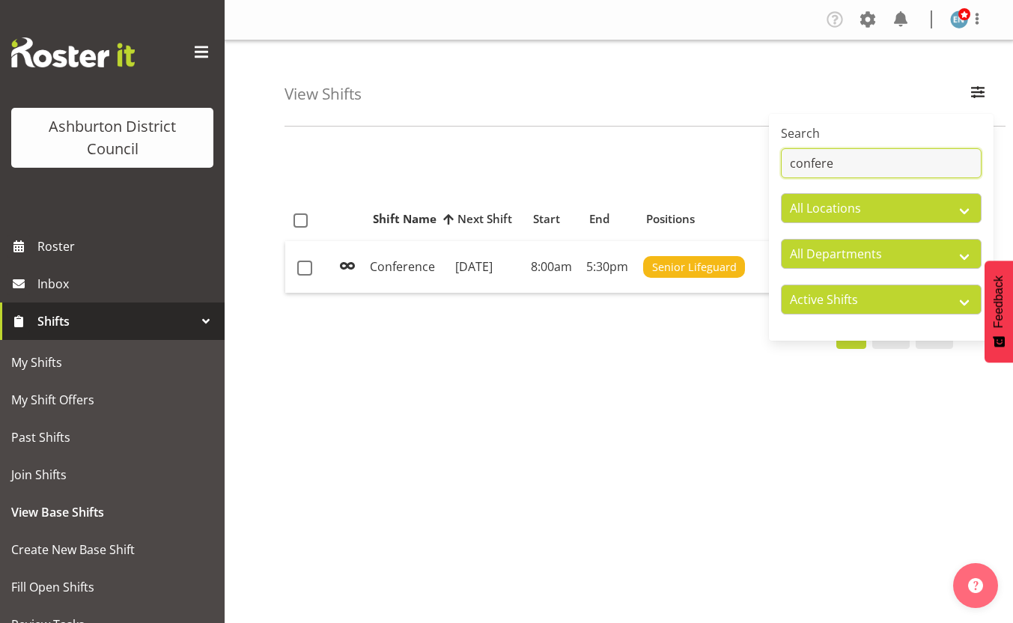
type input "confere"
click at [640, 127] on div "View Shifts Search confere All Locations Art Gallery & Museum EA Networks Centr…" at bounding box center [619, 388] width 789 height 696
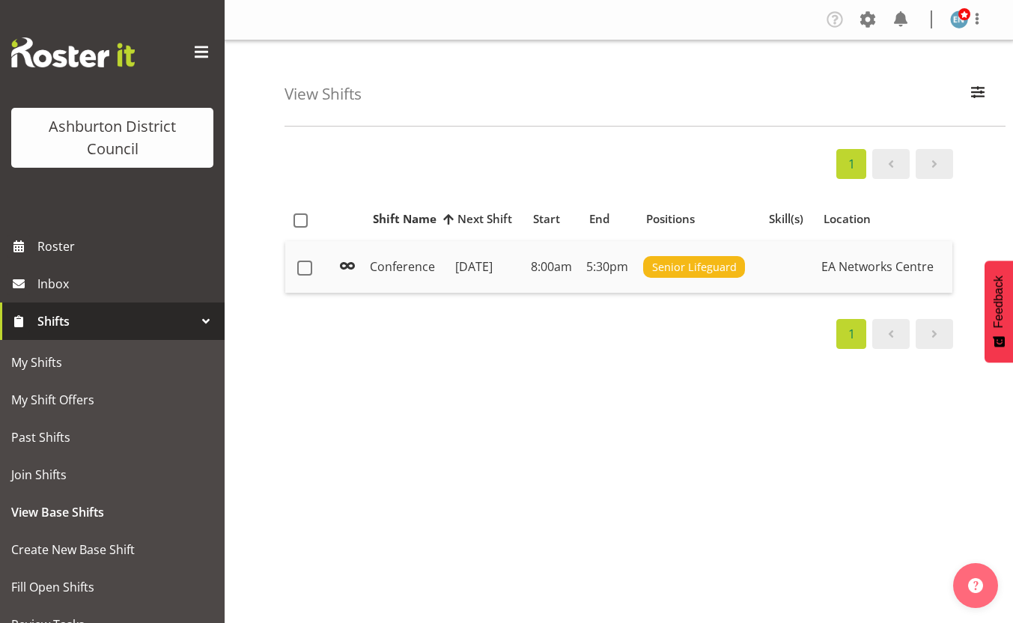
click at [457, 289] on td "Wednesday, 20th Aug 2025" at bounding box center [487, 267] width 76 height 52
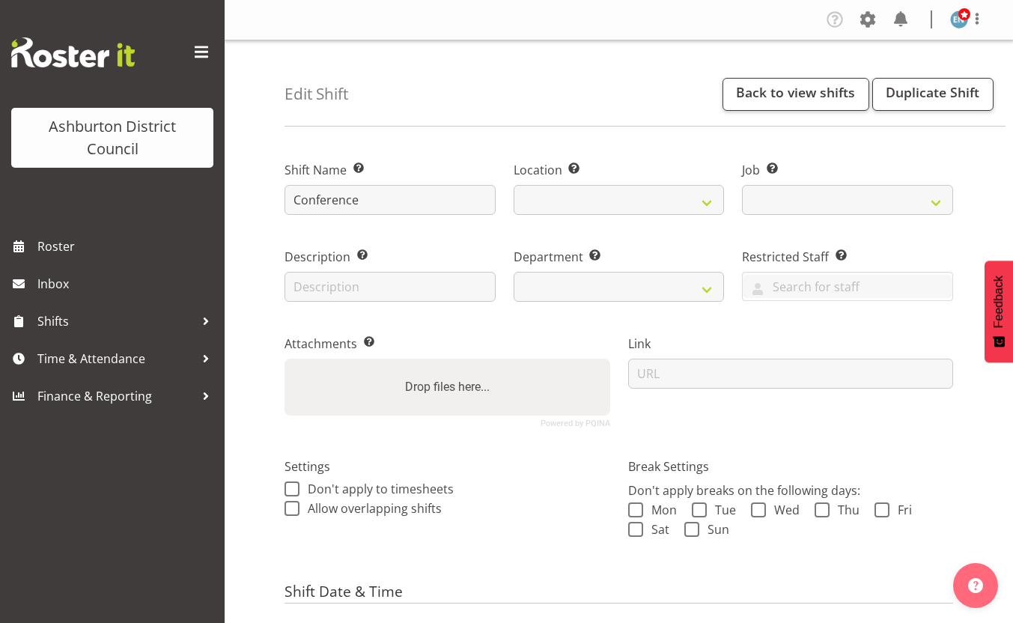
select select
select select "date"
select select
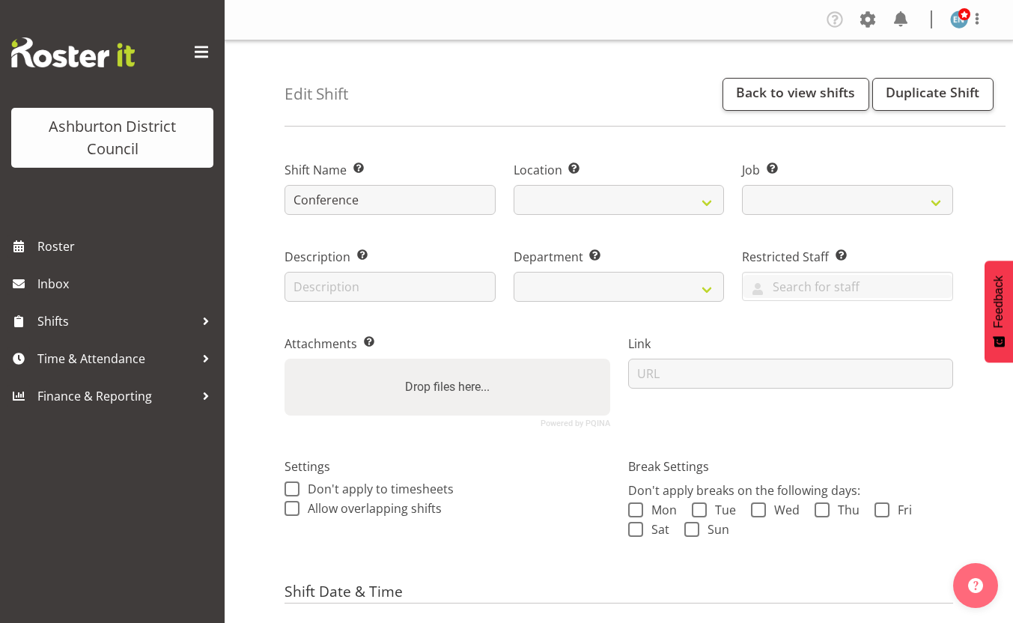
scroll to position [300, 0]
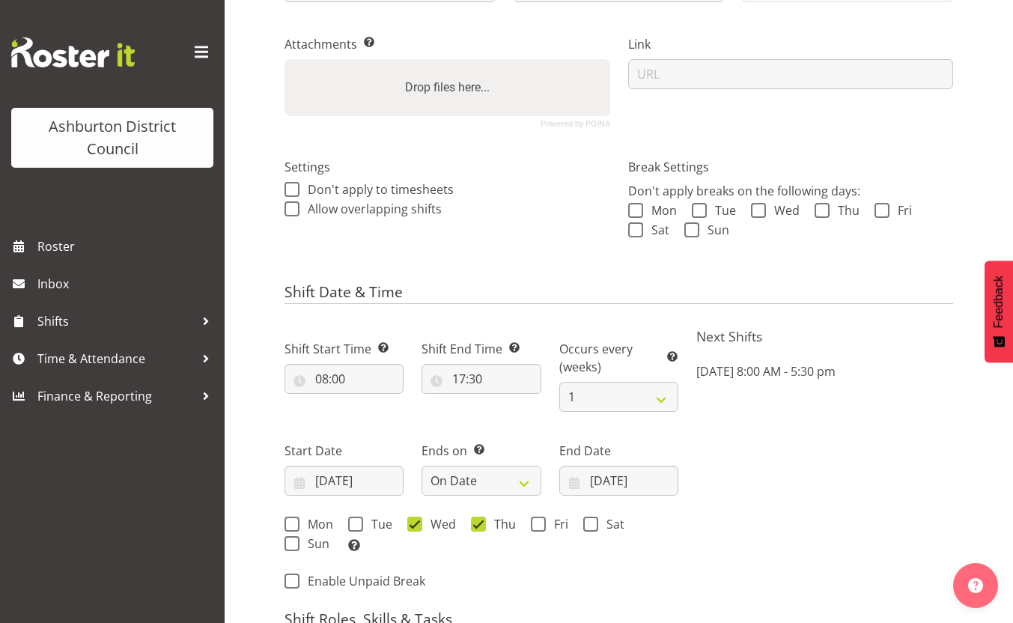
select select
select select "64"
select select
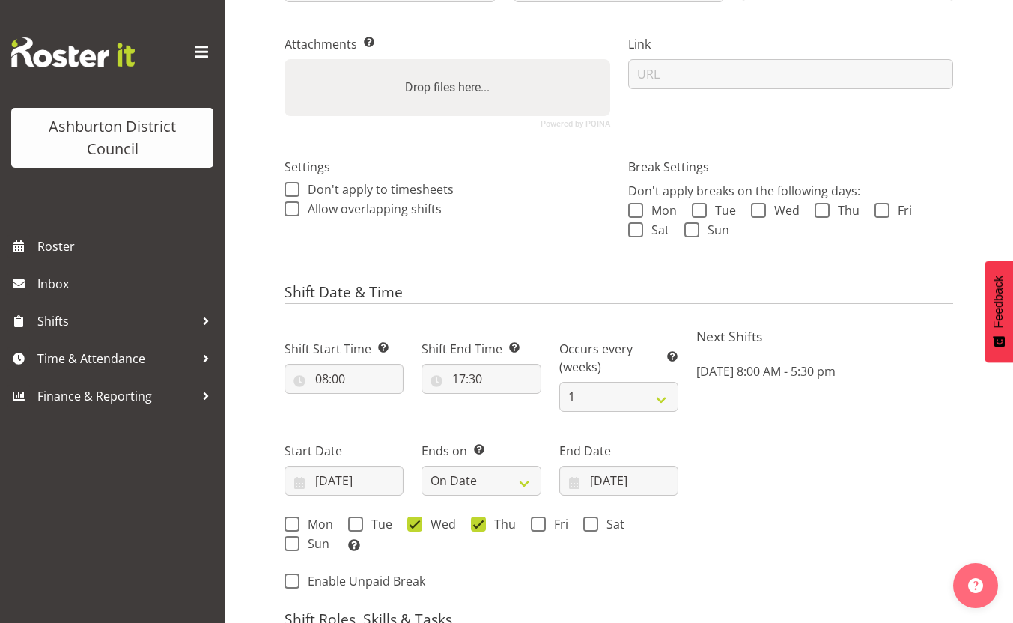
select select
select select "65"
select select "2648"
click at [917, 410] on div "Next Shifts Wed, Aug 20, 2025 8:00 AM - 5:30 pm" at bounding box center [824, 460] width 275 height 283
click at [603, 484] on input "[DATE]" at bounding box center [618, 481] width 119 height 30
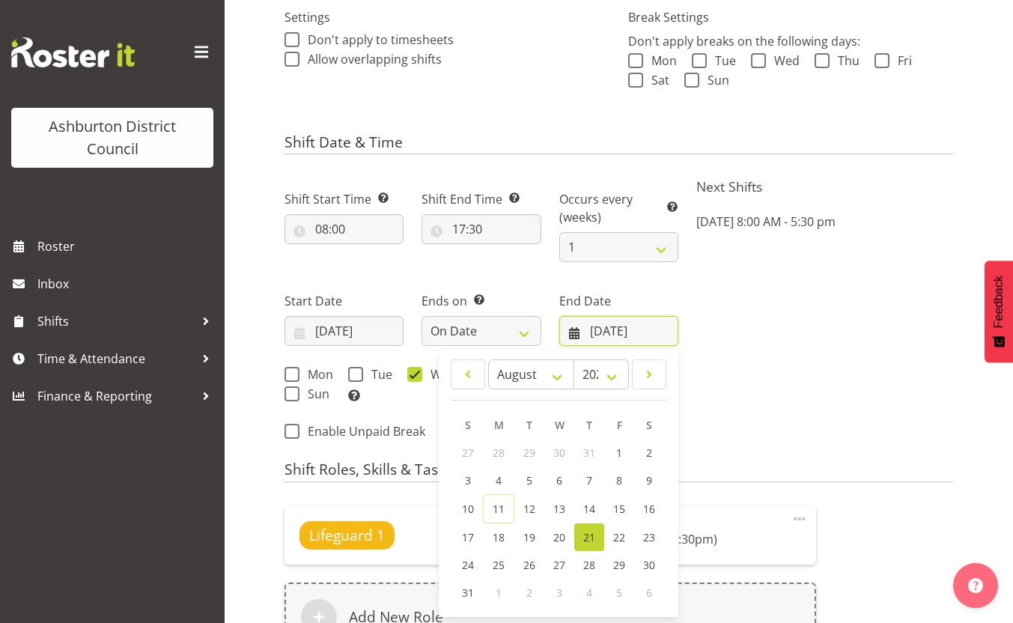
scroll to position [524, 0]
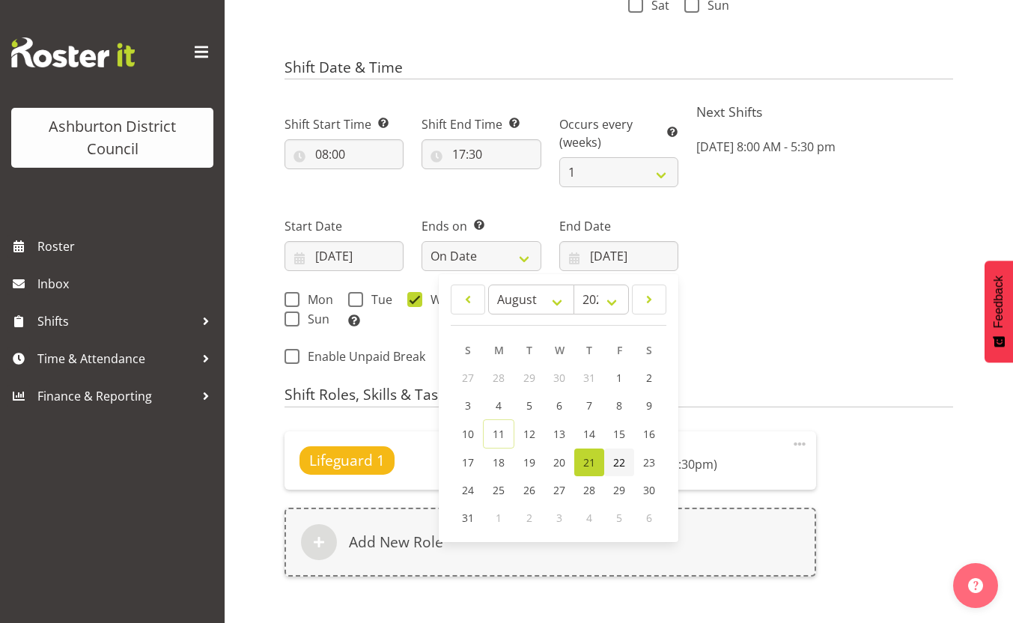
click at [616, 458] on span "22" at bounding box center [619, 462] width 12 height 14
type input "22/08/2025"
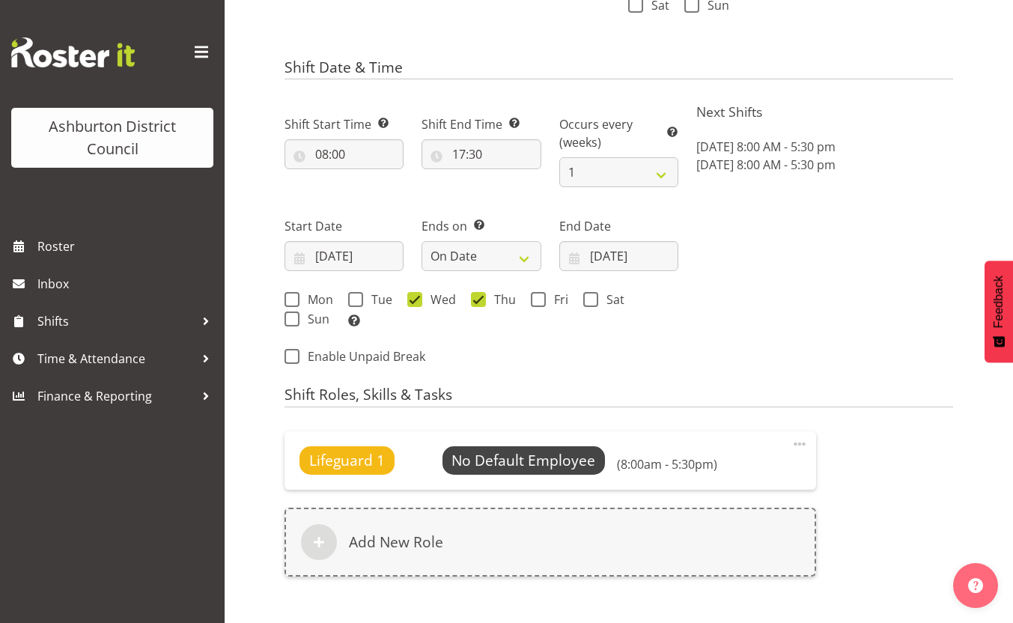
click at [786, 278] on div "Next Shifts Wed, Aug 20, 2025 8:00 AM - 5:30 pm Thu, Aug 21, 2025 8:00 AM - 5:3…" at bounding box center [824, 235] width 275 height 283
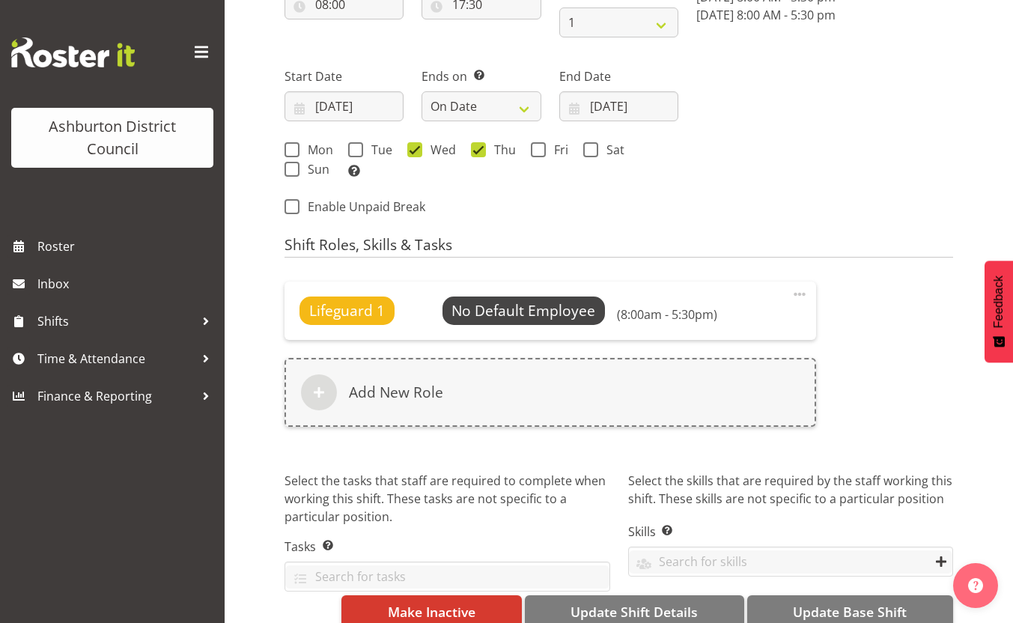
scroll to position [702, 0]
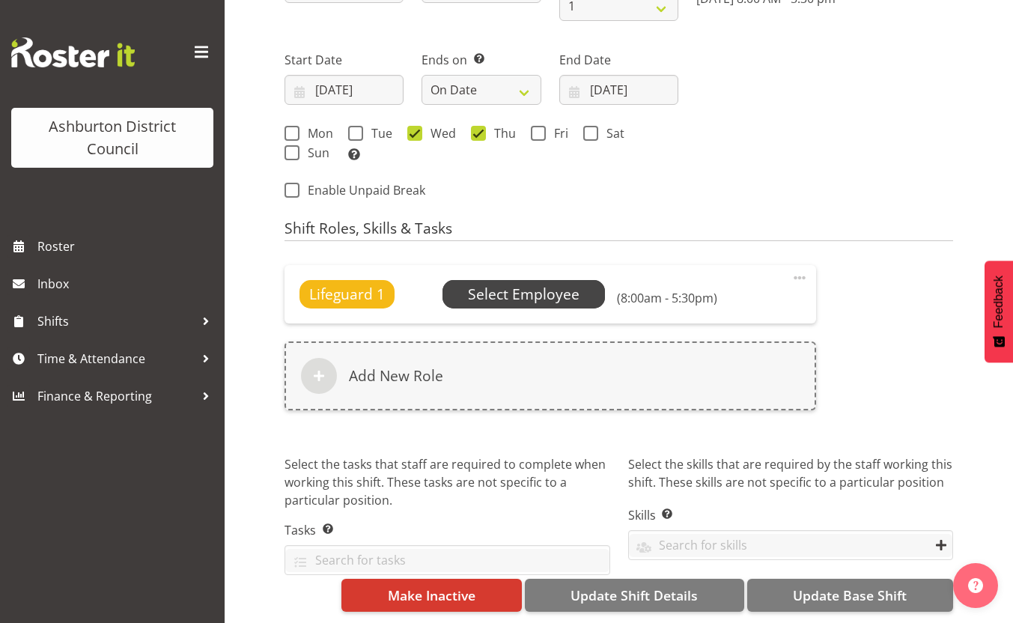
click at [554, 284] on span "Select Employee" at bounding box center [524, 295] width 112 height 22
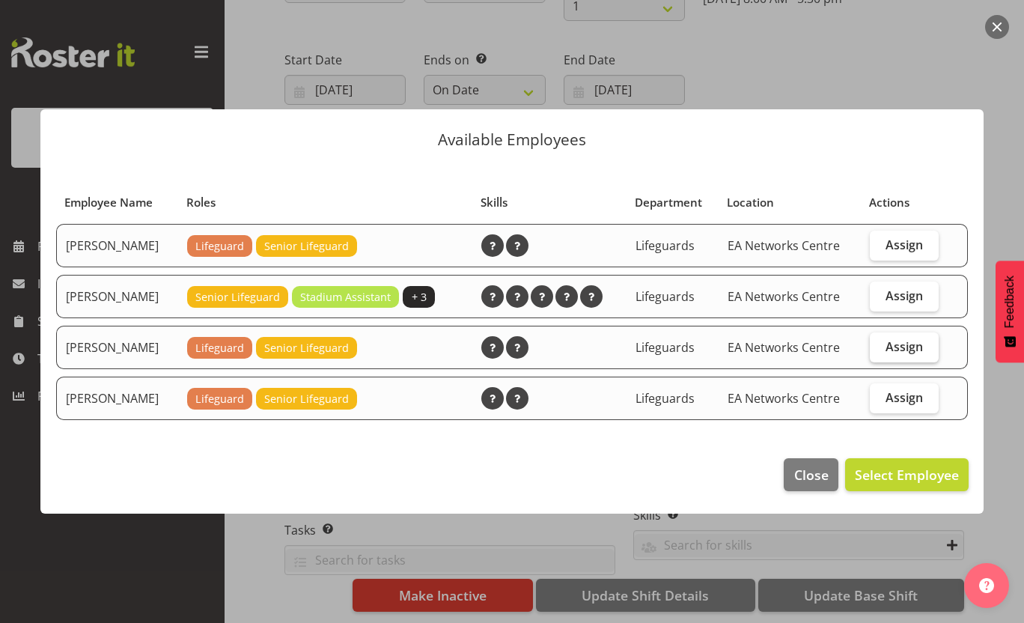
click at [880, 351] on label "Assign" at bounding box center [904, 347] width 69 height 30
click at [880, 351] on input "Assign" at bounding box center [875, 346] width 10 height 10
checkbox input "true"
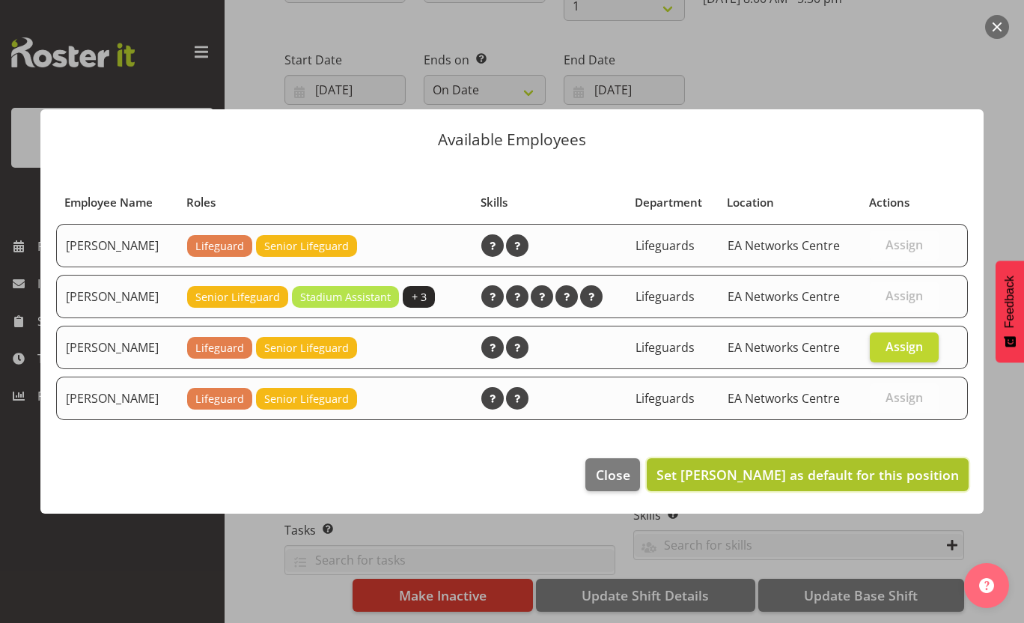
click at [878, 473] on span "Set Molly Jones as default for this position" at bounding box center [808, 475] width 303 height 18
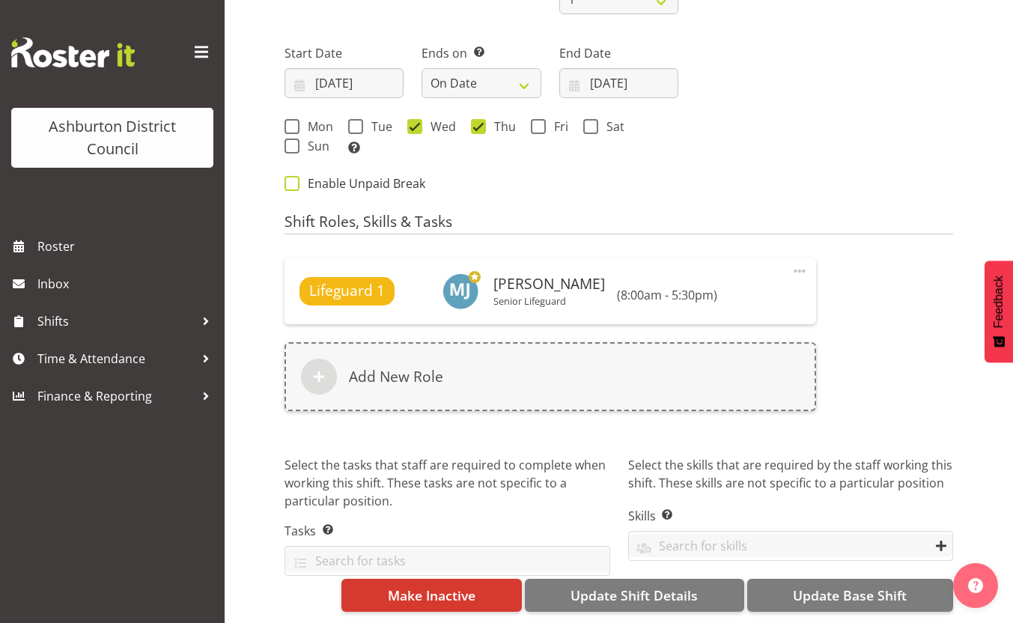
click at [389, 180] on span "Enable Unpaid Break" at bounding box center [363, 183] width 126 height 15
click at [294, 180] on input "Enable Unpaid Break" at bounding box center [290, 184] width 10 height 10
checkbox input "true"
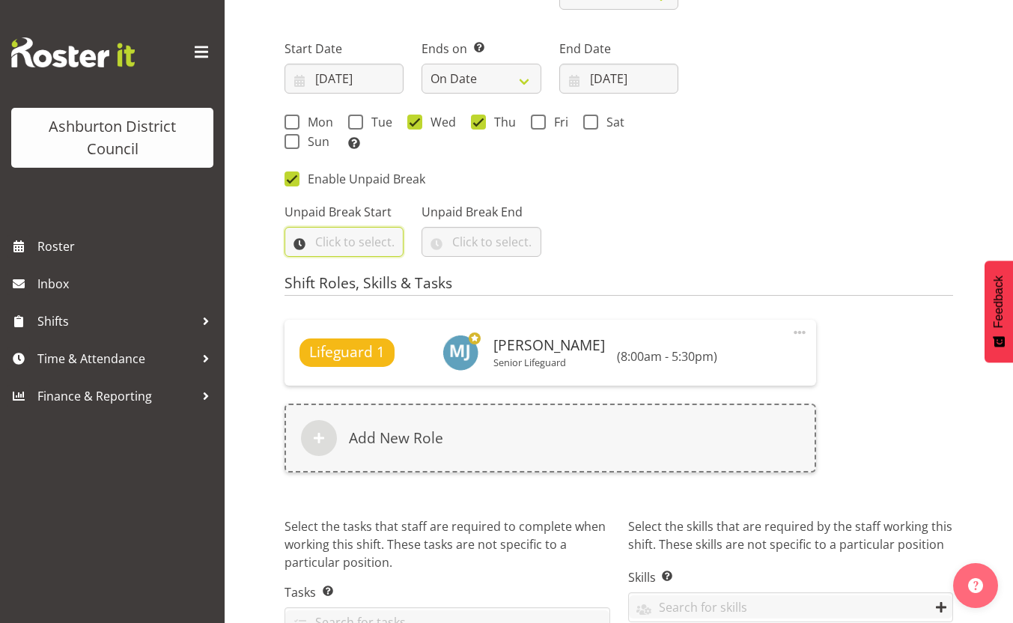
click at [356, 240] on input "text" at bounding box center [344, 242] width 119 height 30
click at [383, 288] on select "00 00 01 02 03 04 05 06 07 08 09 10 11 12 13 14 15 16 17 18 19 20 21 22 23" at bounding box center [387, 281] width 34 height 30
select select "12"
click at [370, 266] on select "00 00 01 02 03 04 05 06 07 08 09 10 11 12 13 14 15 16 17 18 19 20 21 22 23" at bounding box center [387, 281] width 34 height 30
click at [428, 275] on select "00 00 01 02 03 04 05 06 07 08 09 10 11 12 13 14 15 16 17 18 19 20 21 22 23 24 2…" at bounding box center [426, 281] width 34 height 30
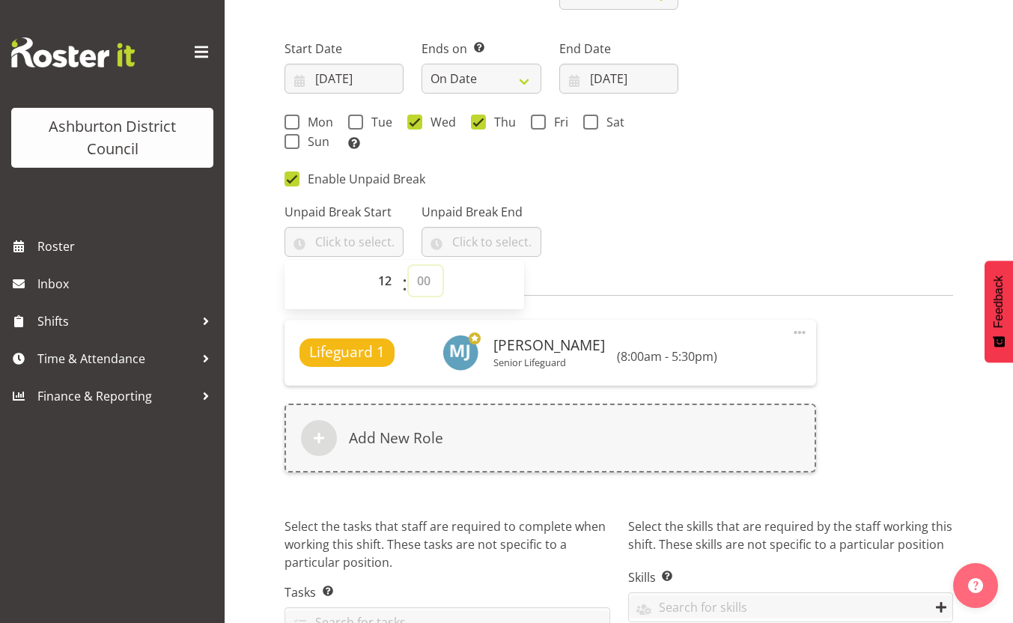
select select "0"
click at [409, 266] on select "00 00 01 02 03 04 05 06 07 08 09 10 11 12 13 14 15 16 17 18 19 20 21 22 23 24 2…" at bounding box center [426, 281] width 34 height 30
type input "12:00"
click at [462, 244] on input "text" at bounding box center [481, 242] width 119 height 30
click at [520, 288] on select "00 00 01 02 03 04 05 06 07 08 09 10 11 12 13 14 15 16 17 18 19 20 21 22 23" at bounding box center [524, 281] width 34 height 30
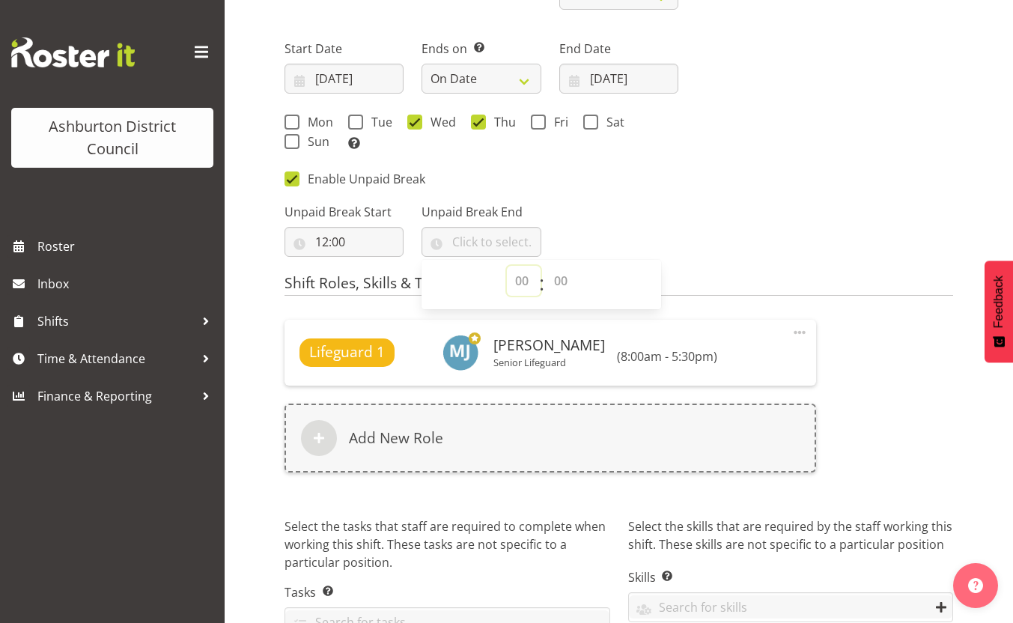
select select "13"
click at [507, 266] on select "00 00 01 02 03 04 05 06 07 08 09 10 11 12 13 14 15 16 17 18 19 20 21 22 23" at bounding box center [524, 281] width 34 height 30
click at [556, 285] on select "00 00 01 02 03 04 05 06 07 08 09 10 11 12 13 14 15 16 17 18 19 20 21 22 23 24 2…" at bounding box center [563, 281] width 34 height 30
select select "0"
click at [546, 266] on select "00 00 01 02 03 04 05 06 07 08 09 10 11 12 13 14 15 16 17 18 19 20 21 22 23 24 2…" at bounding box center [563, 281] width 34 height 30
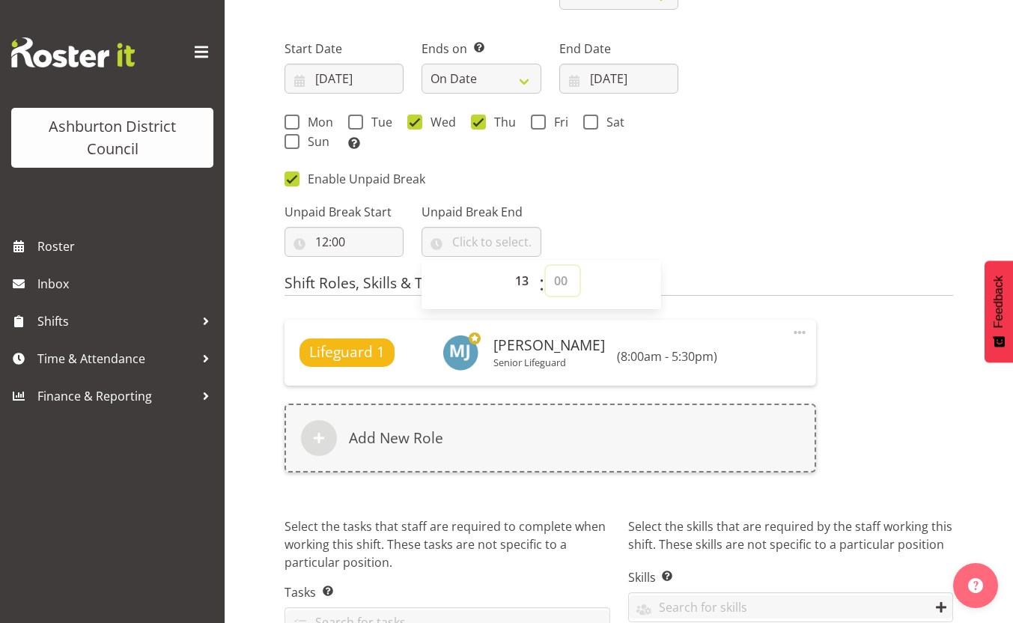
type input "13:00"
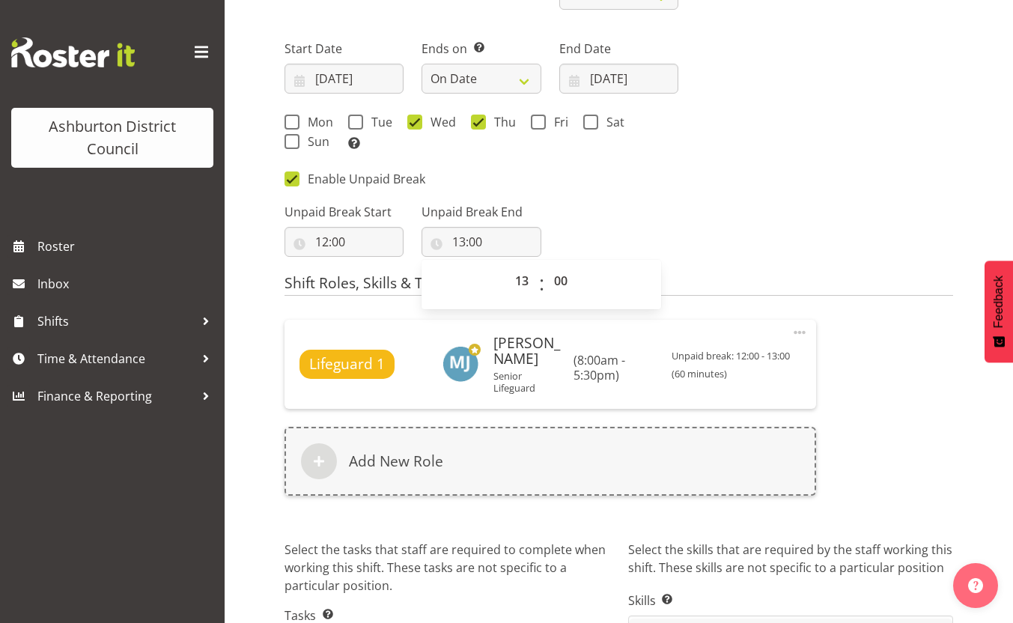
click at [766, 261] on div "Next Shifts Wed, Aug 20, 2025 8:00 AM - 5:30 pm Thu, Aug 21, 2025 8:00 AM - 5:3…" at bounding box center [824, 91] width 275 height 349
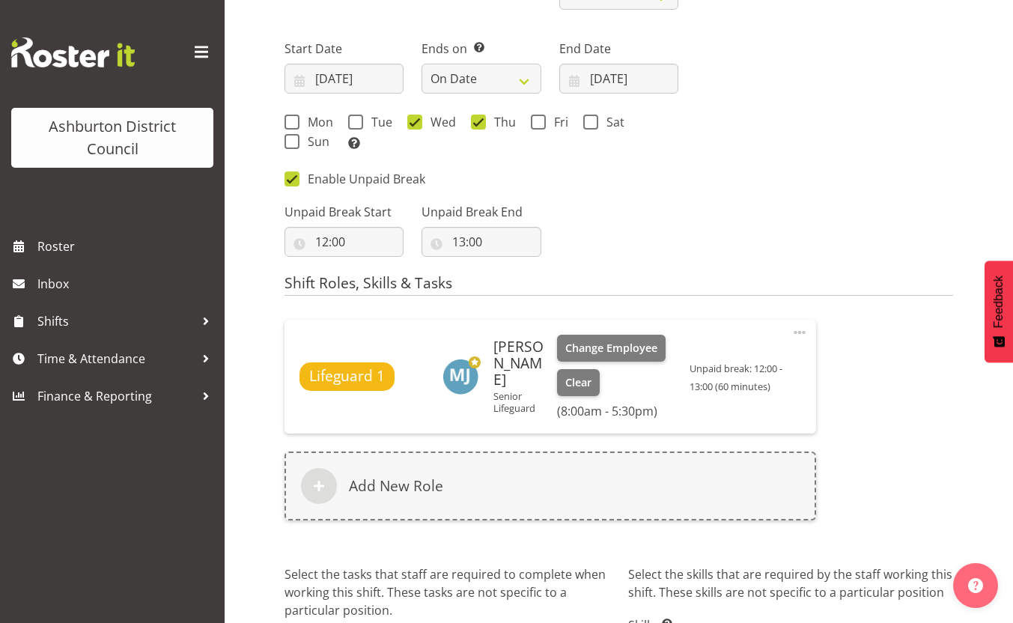
scroll to position [798, 0]
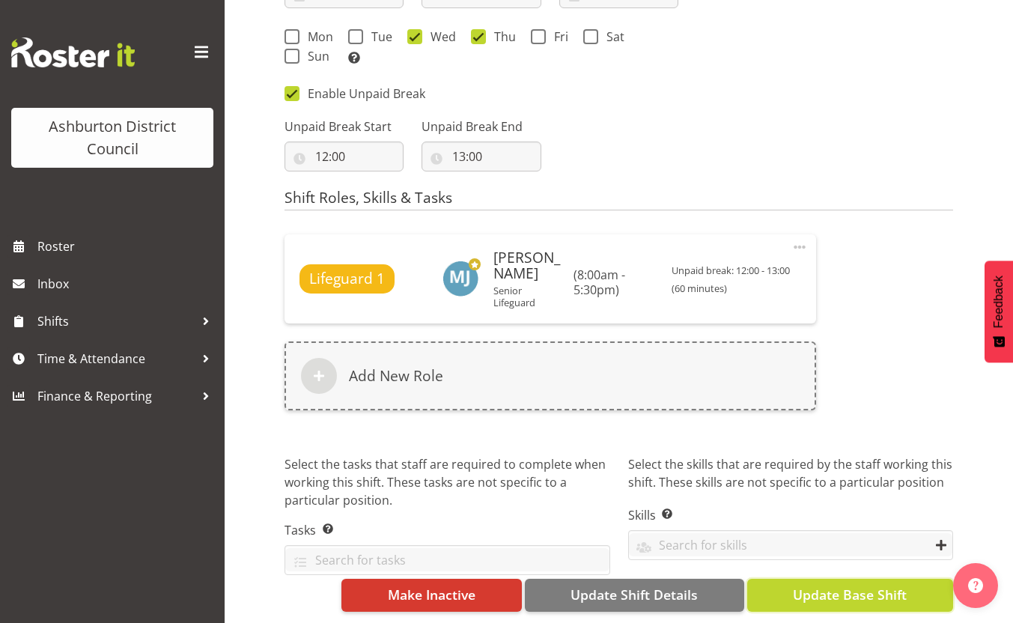
click at [860, 594] on span "Update Base Shift" at bounding box center [850, 594] width 114 height 19
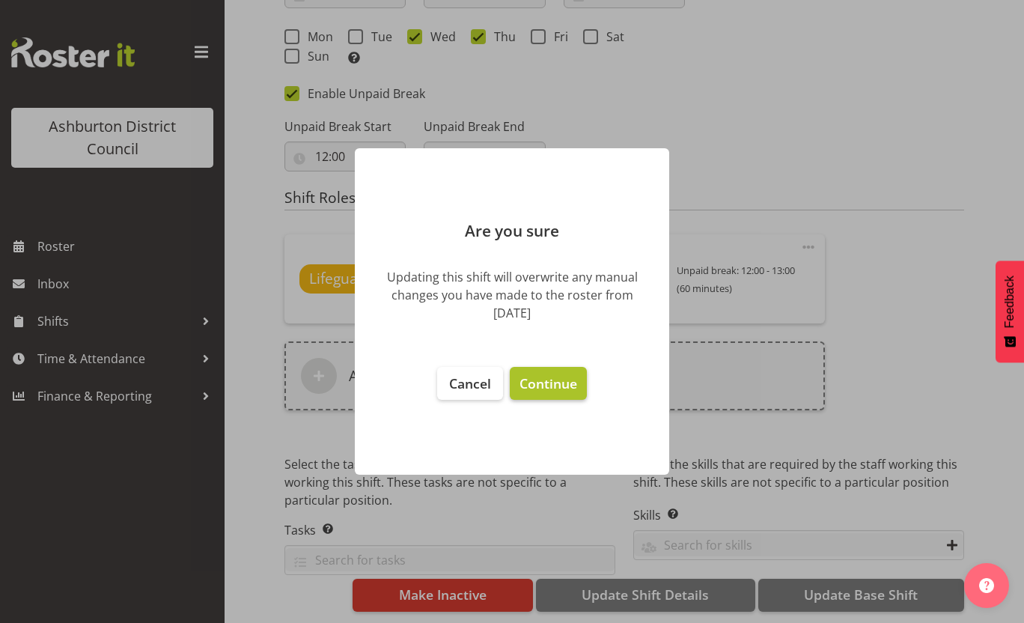
click at [559, 387] on span "Continue" at bounding box center [549, 383] width 58 height 18
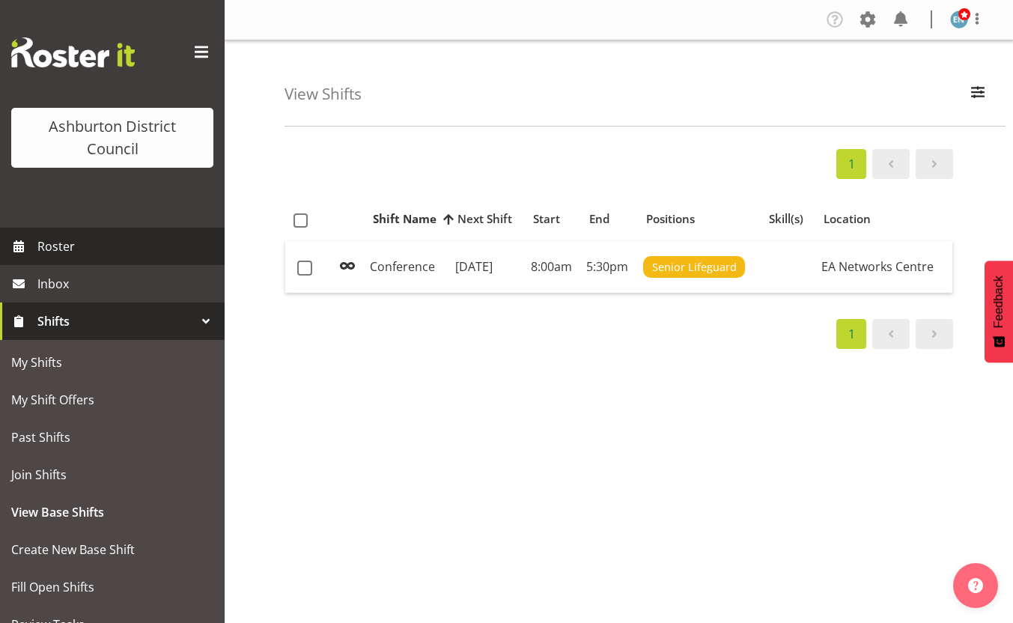
click at [112, 255] on span "Roster" at bounding box center [127, 246] width 180 height 22
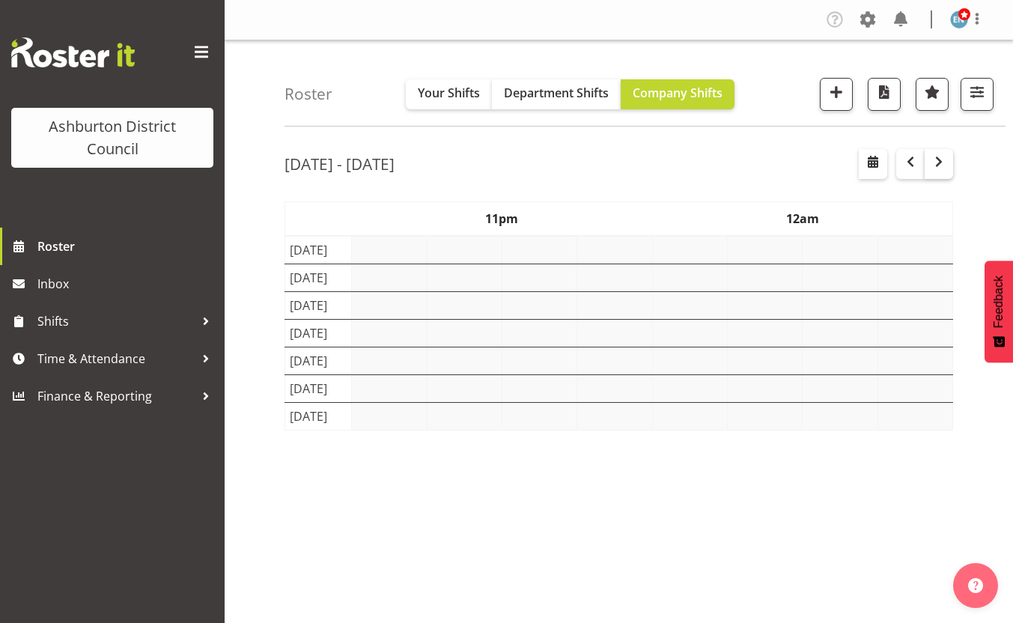
click at [944, 160] on span "button" at bounding box center [939, 162] width 18 height 18
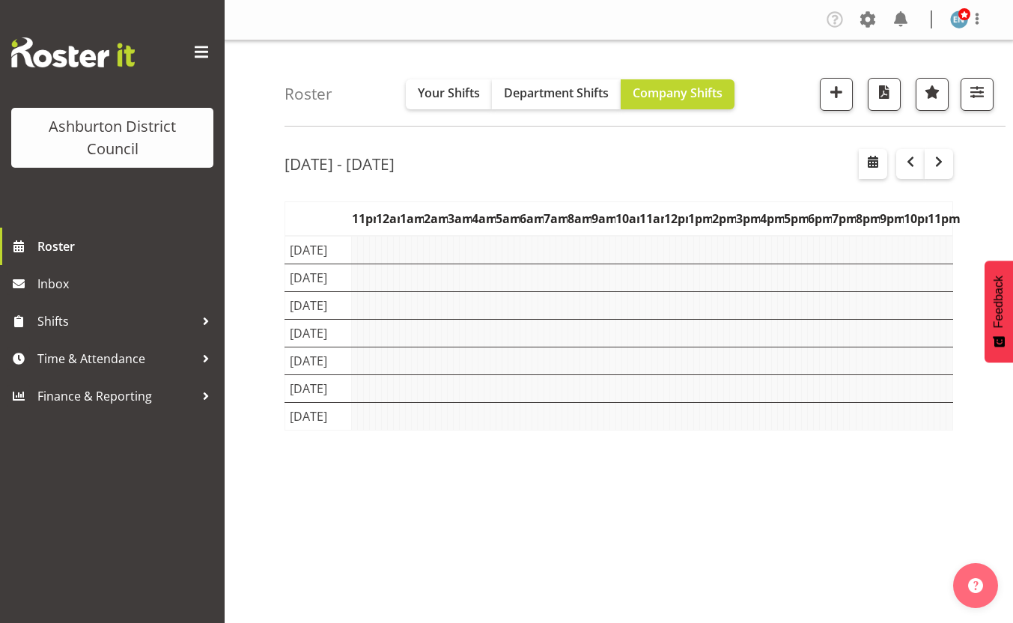
click at [258, 246] on div "Roster Your Shifts Department Shifts Company Shifts 1 Locations [GEOGRAPHIC_DAT…" at bounding box center [619, 388] width 789 height 696
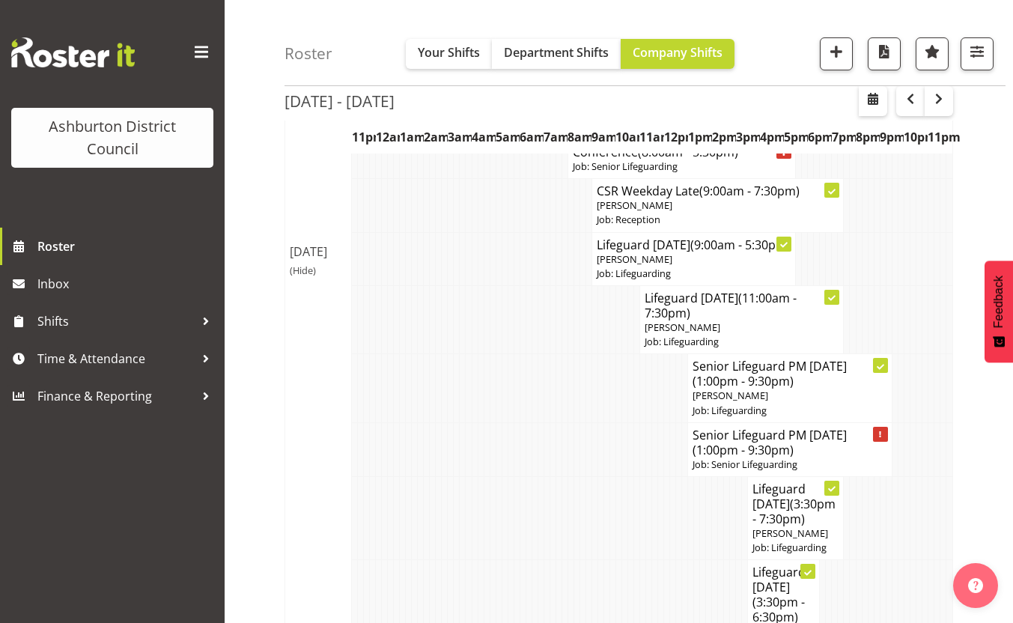
scroll to position [2247, 0]
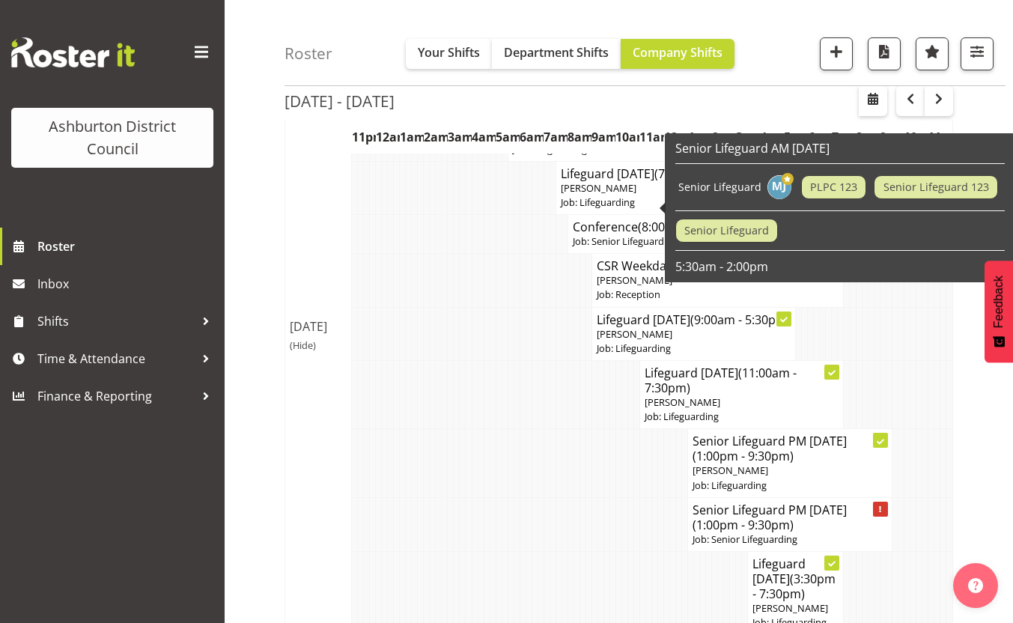
click at [643, 88] on p "[PERSON_NAME]" at bounding box center [610, 81] width 195 height 14
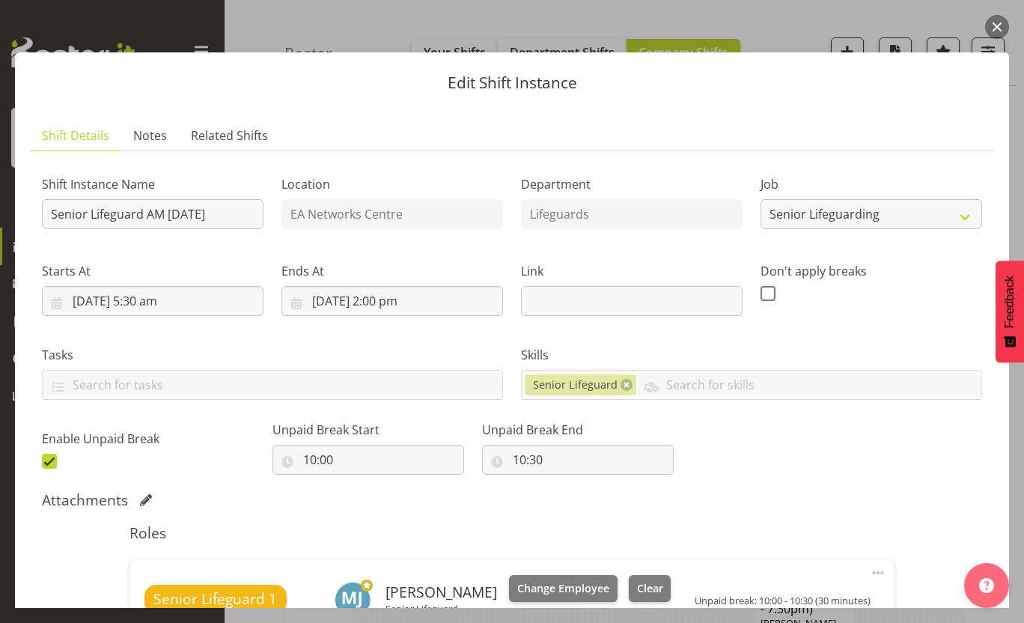
scroll to position [225, 0]
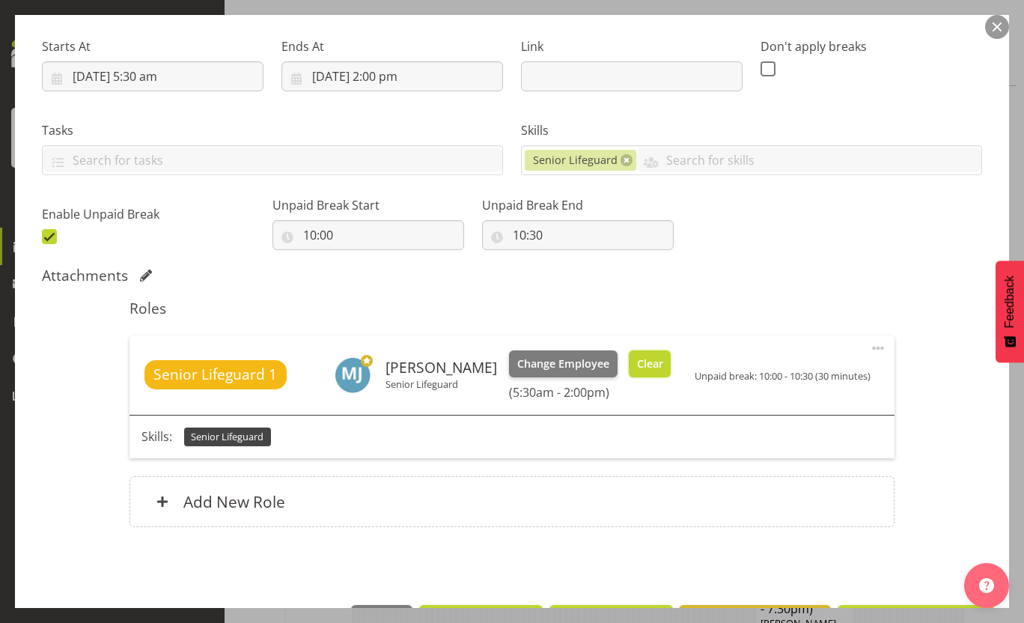
click at [646, 365] on span "Clear" at bounding box center [650, 364] width 26 height 16
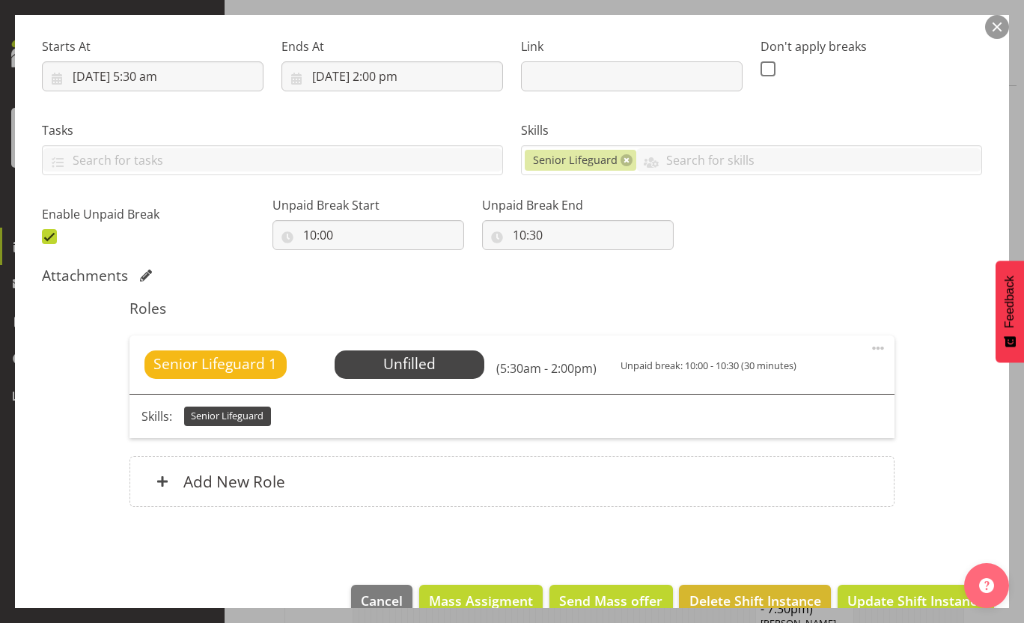
scroll to position [0, 0]
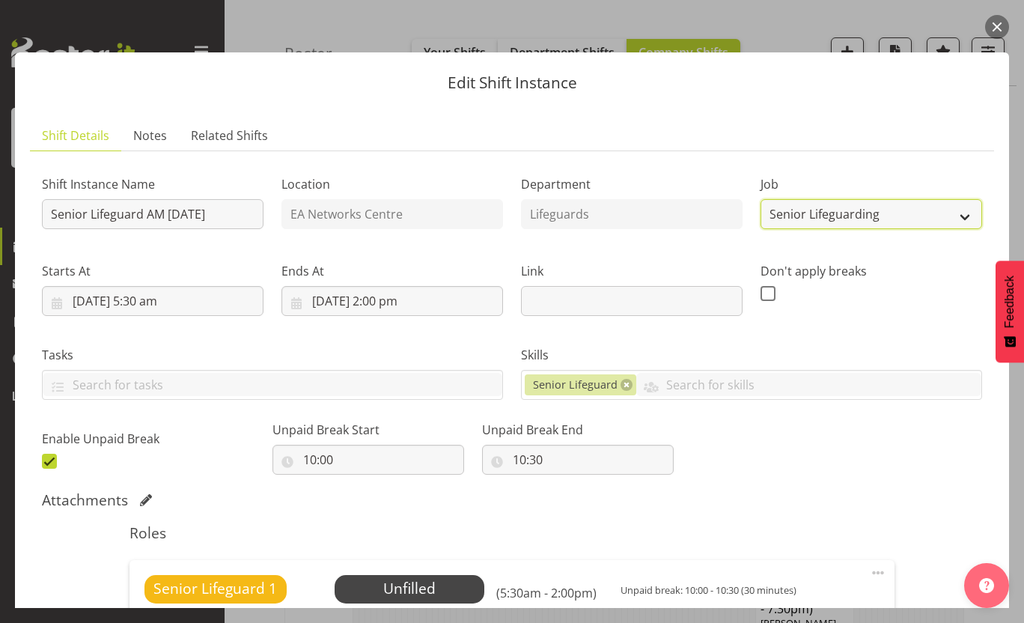
click at [908, 212] on select "Create new job Casual HDA - CSR HDA - EA Lifeguarding LTS- Alt Duties Ordinary …" at bounding box center [872, 214] width 222 height 30
select select "38"
click at [761, 199] on select "Create new job Casual HDA - CSR HDA - EA Lifeguarding LTS- Alt Duties Ordinary …" at bounding box center [872, 214] width 222 height 30
click at [803, 490] on div "Shift Instance Name Senior Lifeguard AM [DATE] Location EA Networks Centre Depa…" at bounding box center [512, 456] width 941 height 586
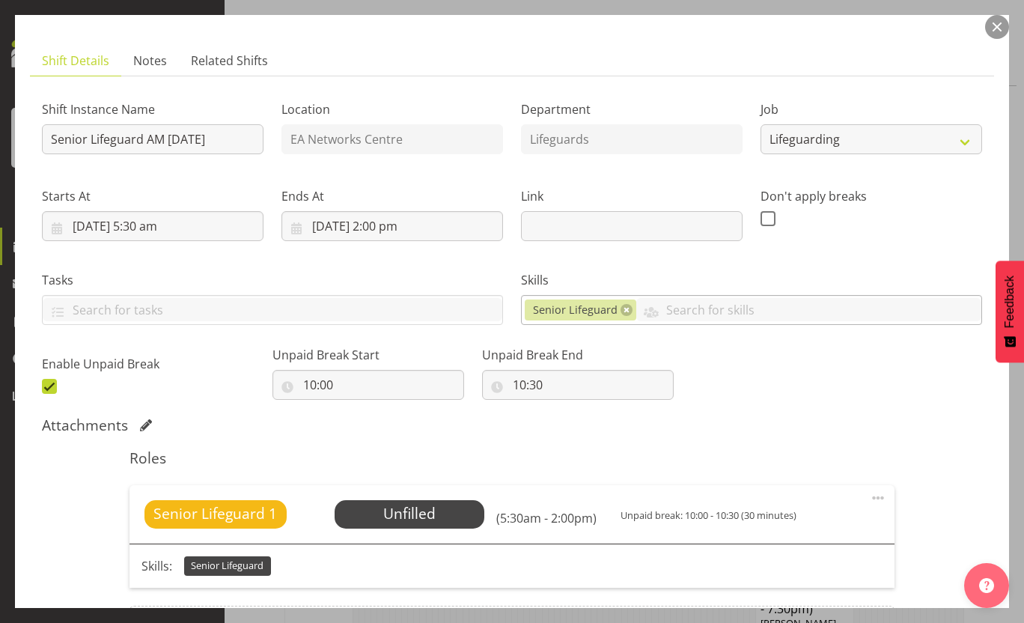
click at [626, 311] on span "Senior Lifeguard" at bounding box center [581, 310] width 112 height 21
click at [621, 311] on link at bounding box center [627, 310] width 12 height 12
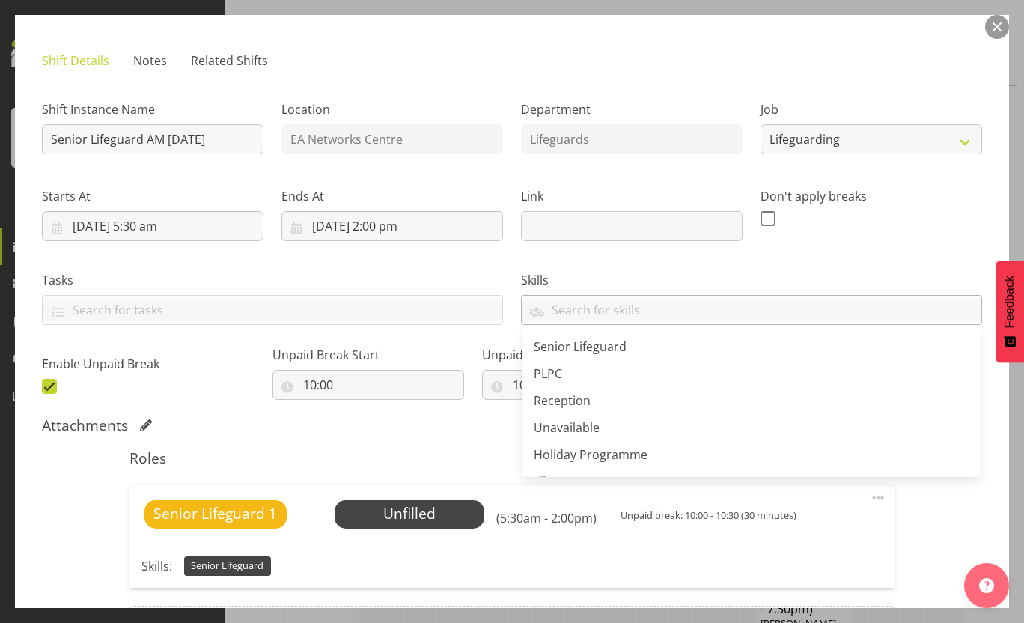
click at [869, 500] on span at bounding box center [878, 498] width 18 height 18
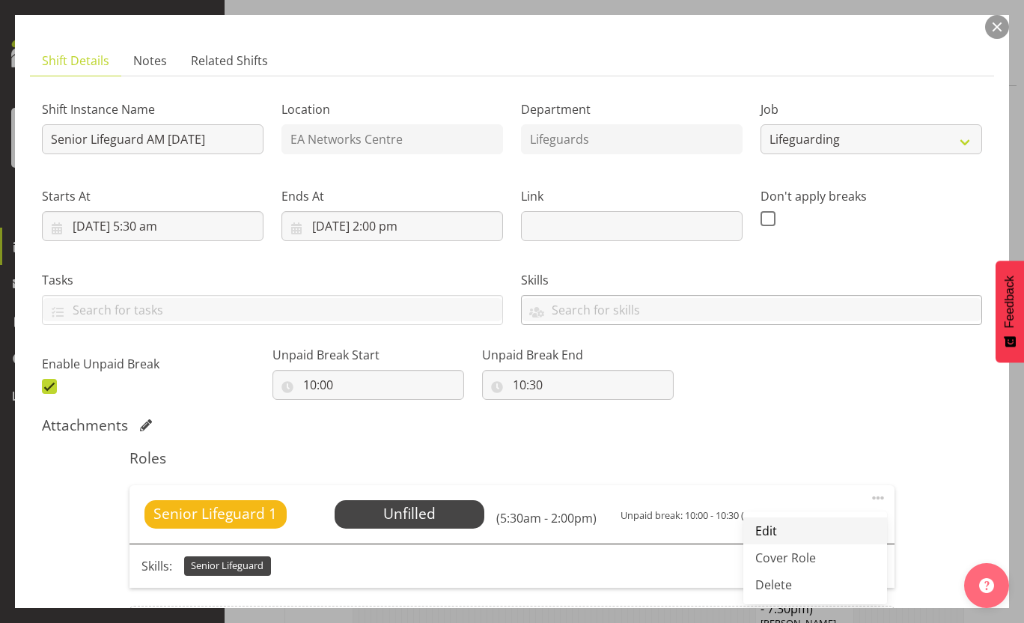
click at [828, 529] on link "Edit" at bounding box center [816, 530] width 144 height 27
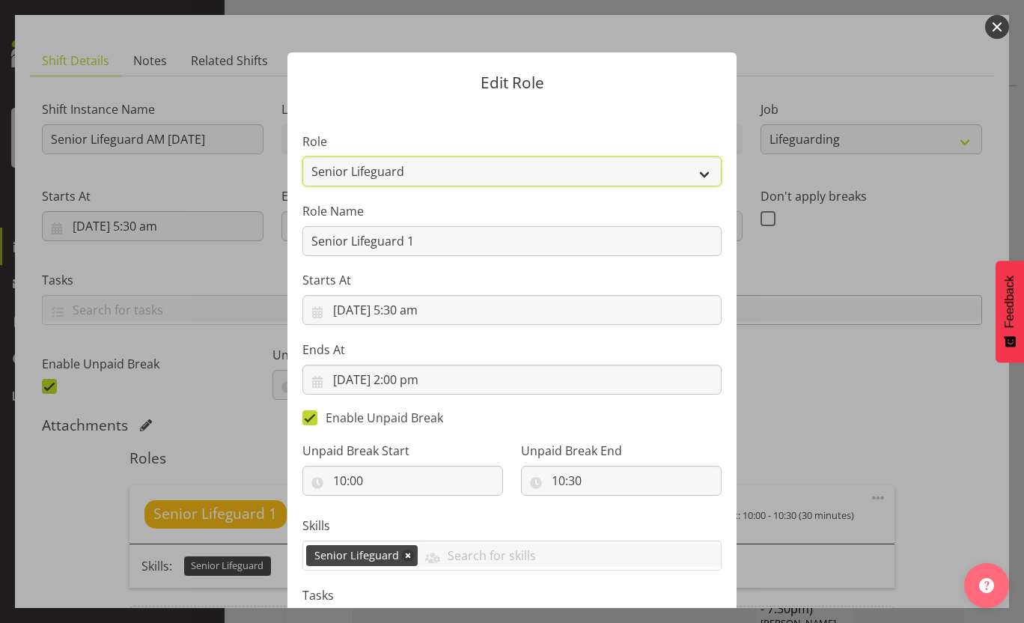
click at [476, 183] on select "AAGM Deputy Director AAGM Director Archivist Childrens Librarian Collections & …" at bounding box center [512, 172] width 419 height 30
select select "64"
click at [303, 157] on select "AAGM Deputy Director AAGM Director Archivist Childrens Librarian Collections & …" at bounding box center [512, 172] width 419 height 30
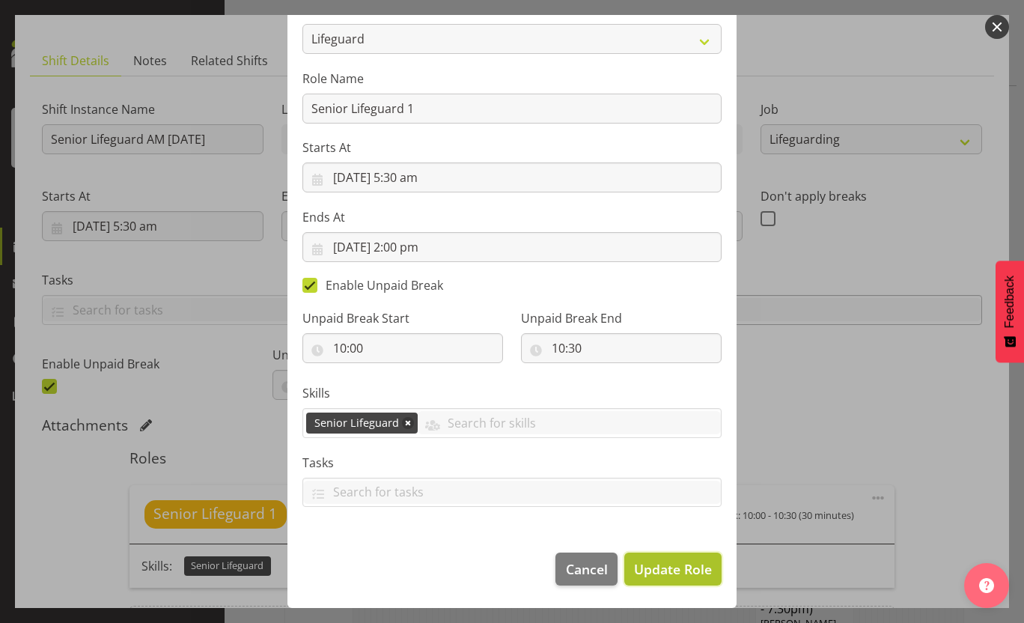
click at [685, 565] on span "Update Role" at bounding box center [673, 568] width 78 height 19
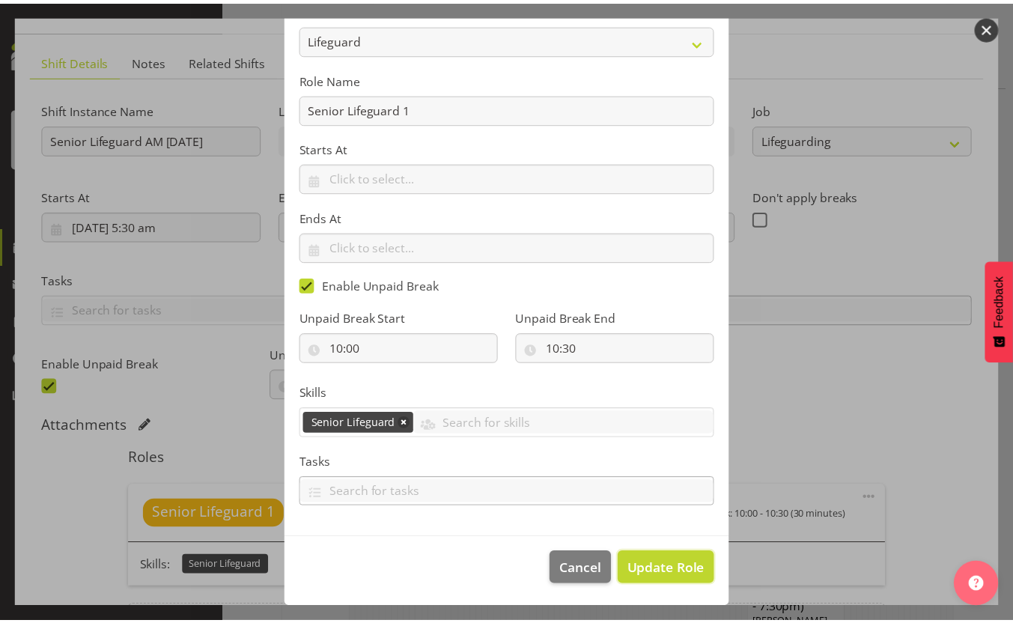
scroll to position [2247, 0]
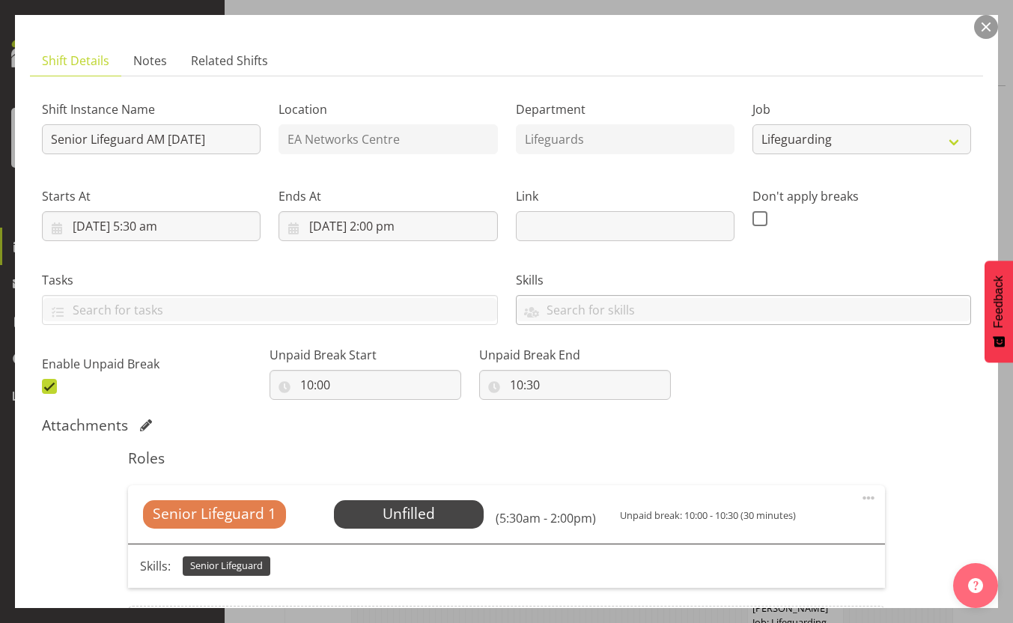
click at [860, 495] on span at bounding box center [869, 498] width 18 height 18
click at [790, 530] on link "Edit" at bounding box center [806, 530] width 144 height 27
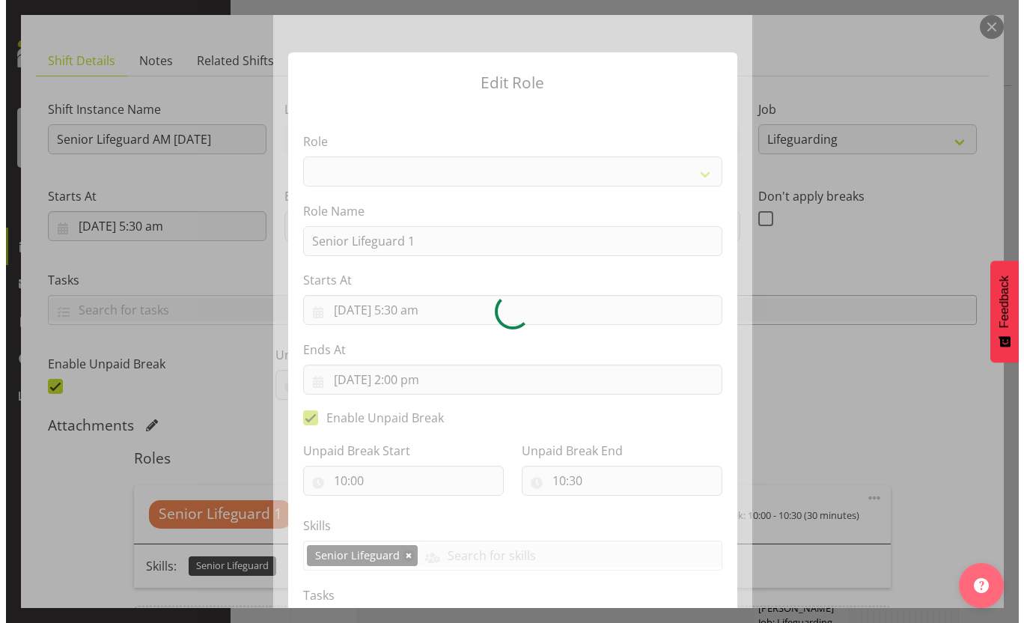
scroll to position [2232, 0]
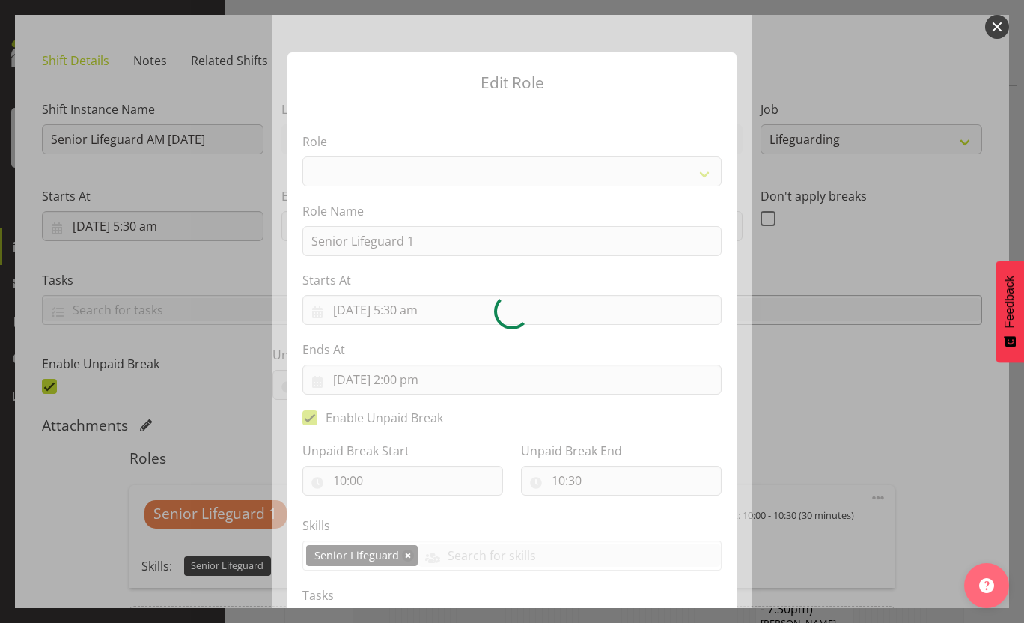
select select "64"
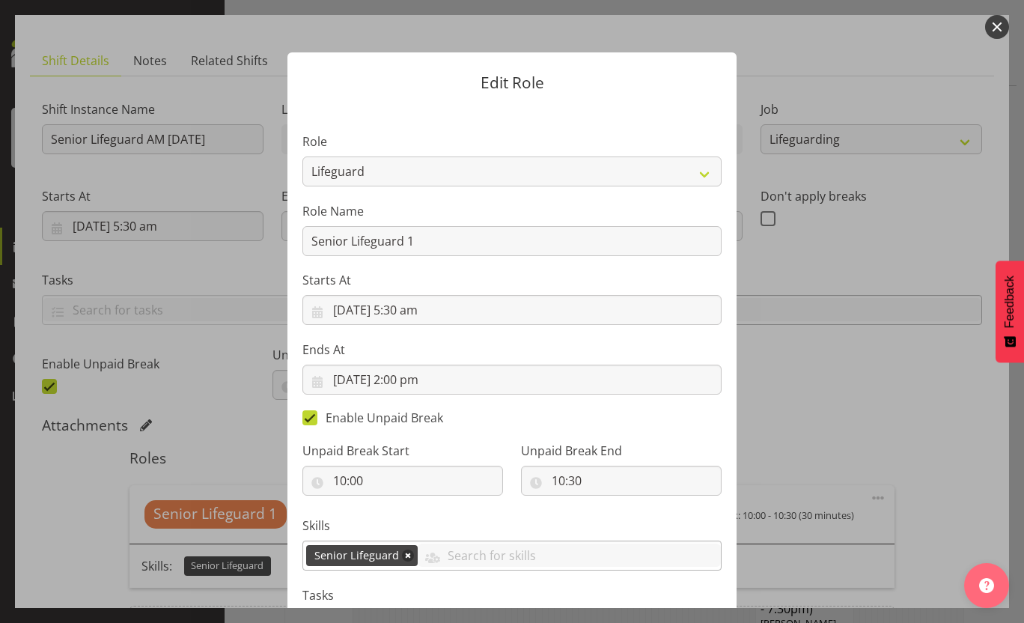
click at [402, 556] on link at bounding box center [408, 556] width 12 height 12
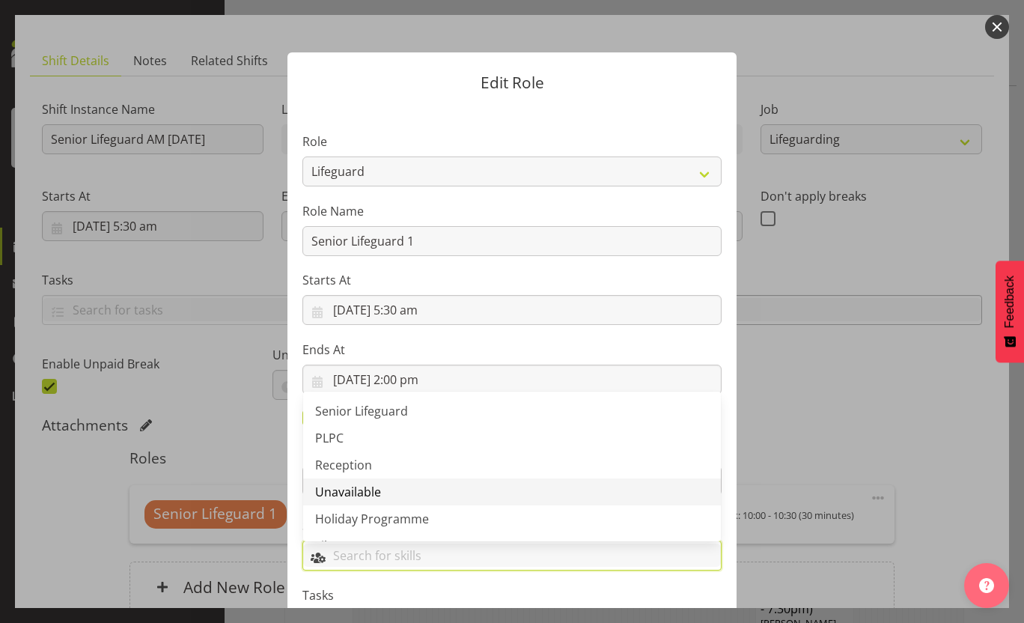
scroll to position [78, 0]
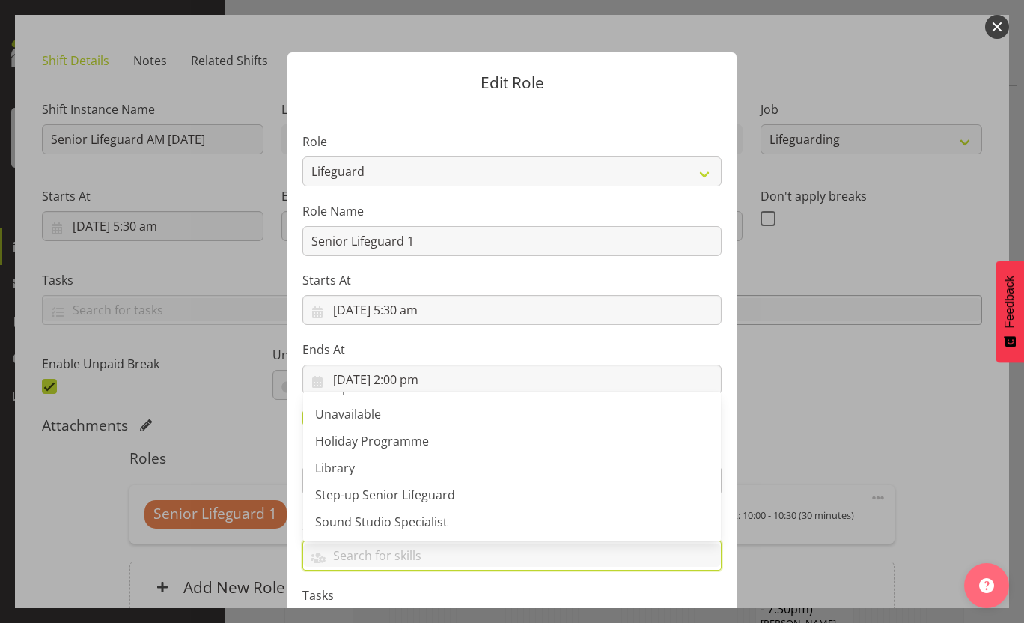
click at [634, 284] on label "Starts At" at bounding box center [512, 280] width 419 height 18
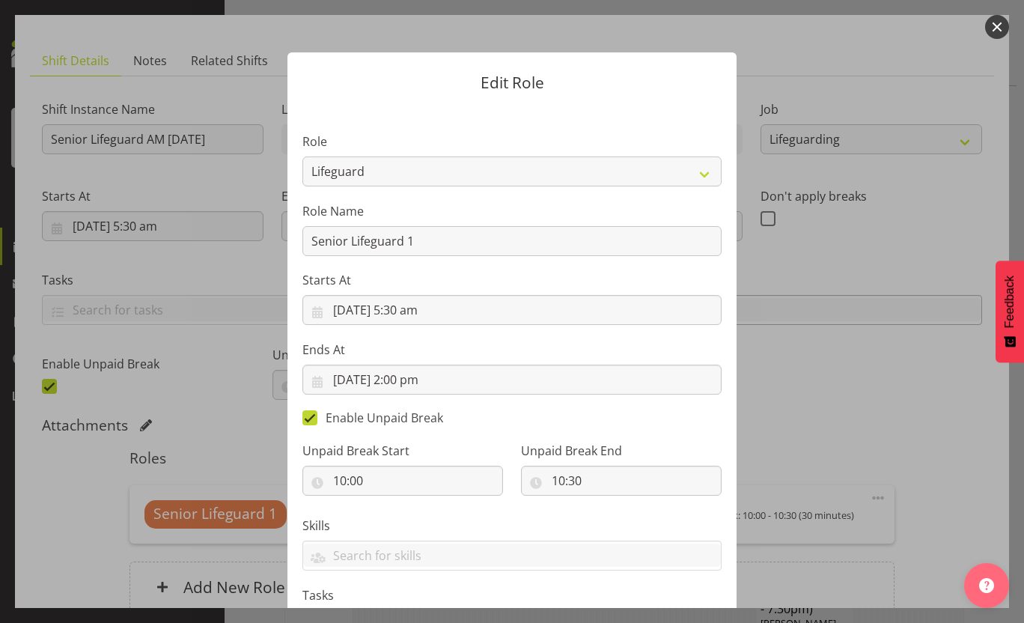
scroll to position [133, 0]
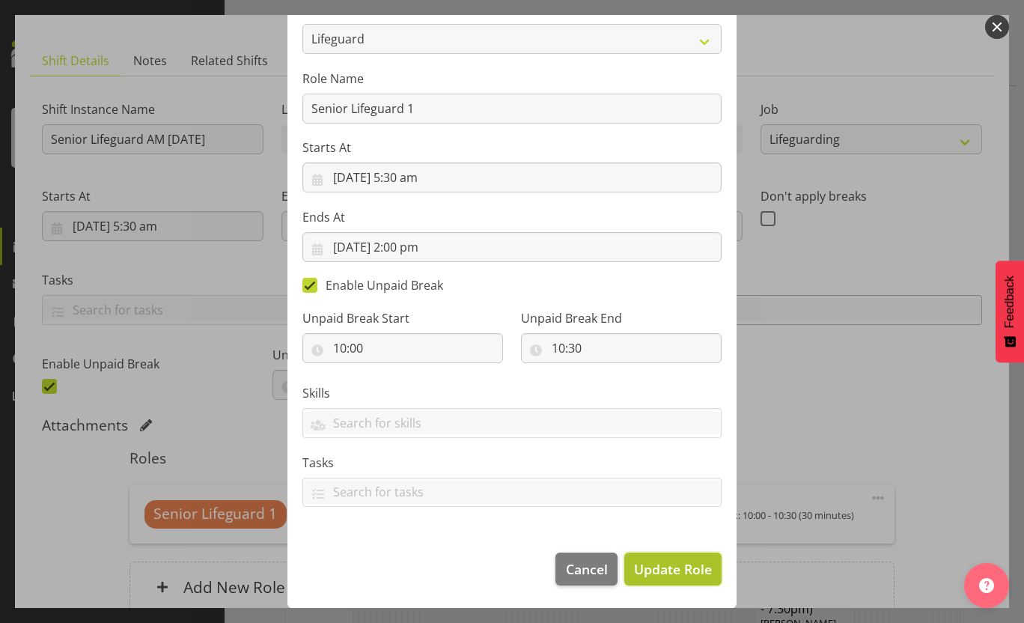
click at [678, 573] on span "Update Role" at bounding box center [673, 568] width 78 height 19
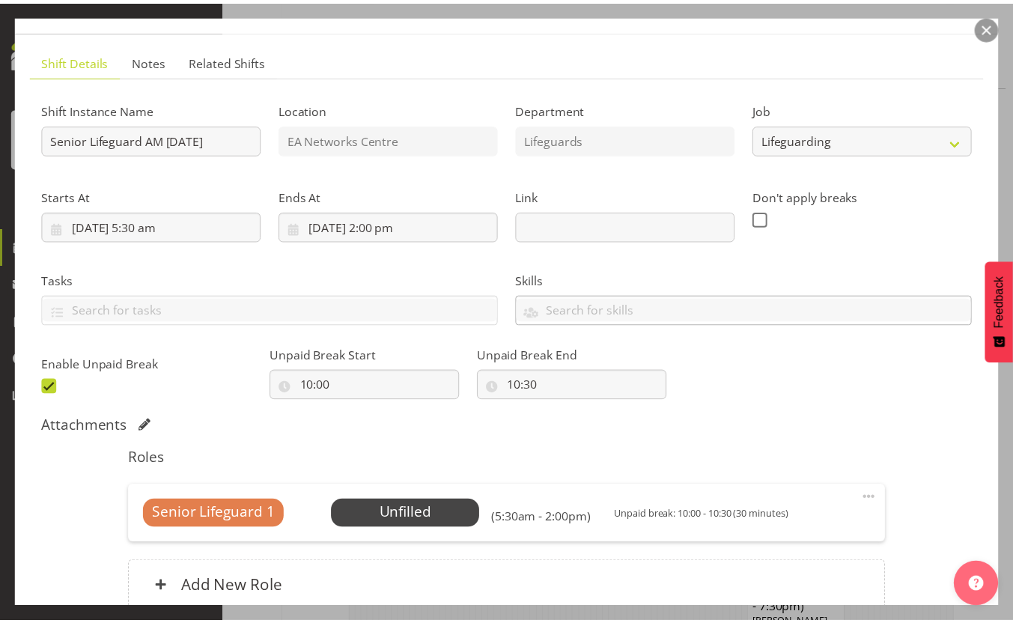
scroll to position [2247, 0]
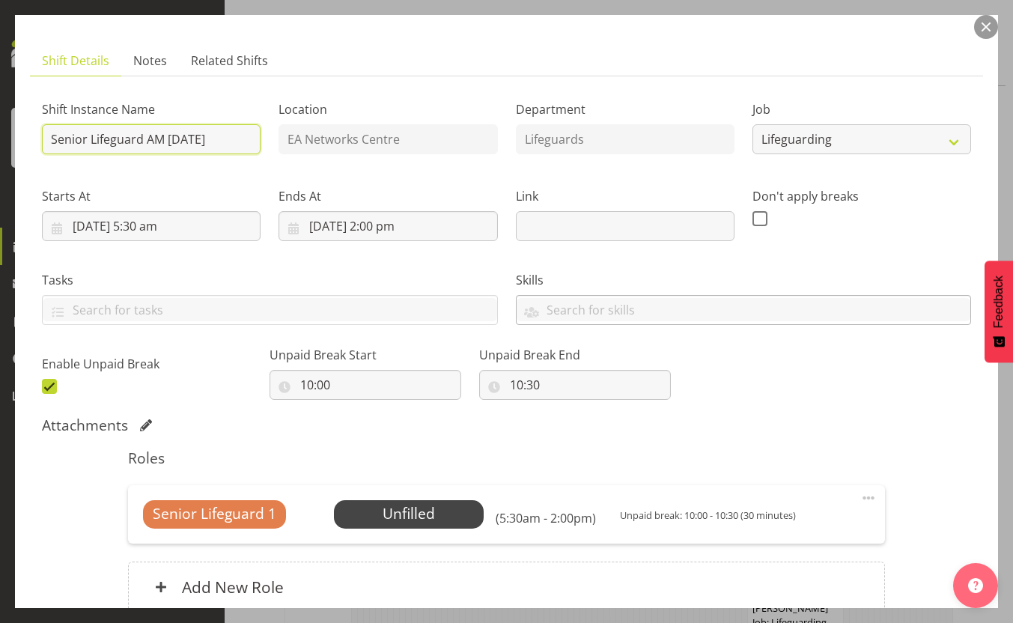
drag, startPoint x: 88, startPoint y: 142, endPoint x: 17, endPoint y: 145, distance: 71.2
click at [17, 145] on section "Shift Details Notes Related Shifts Shift Instance Name Senior Lifeguard AM [DAT…" at bounding box center [506, 353] width 983 height 645
type input "Lifeguard AM [DATE]"
click at [797, 368] on div "Shift Instance Name Lifeguard AM [DATE] Location EA Networks Centre Department …" at bounding box center [506, 243] width 947 height 328
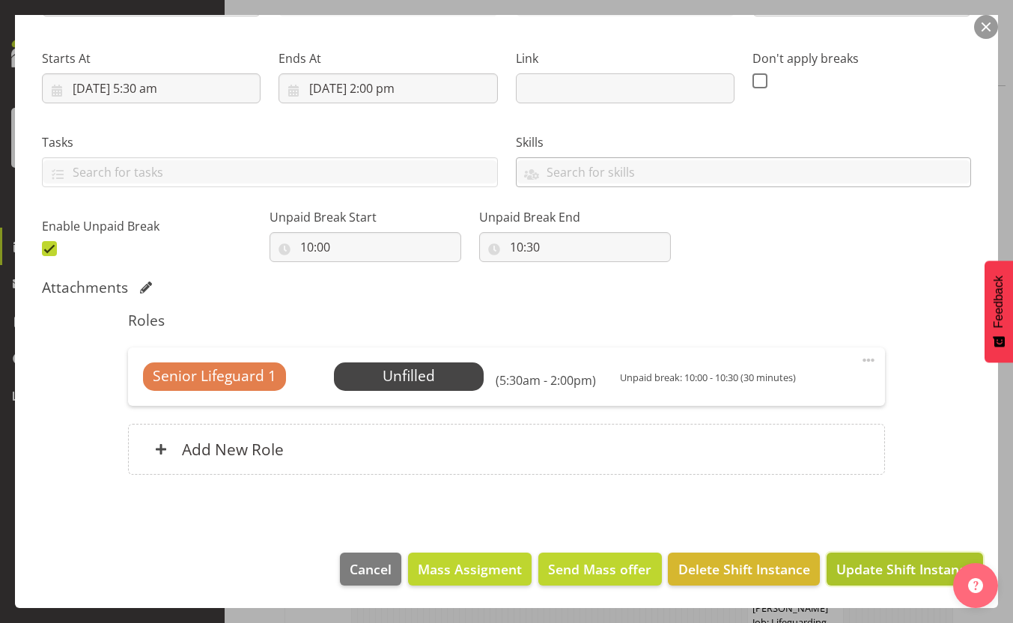
click at [890, 559] on span "Update Shift Instance" at bounding box center [904, 568] width 137 height 19
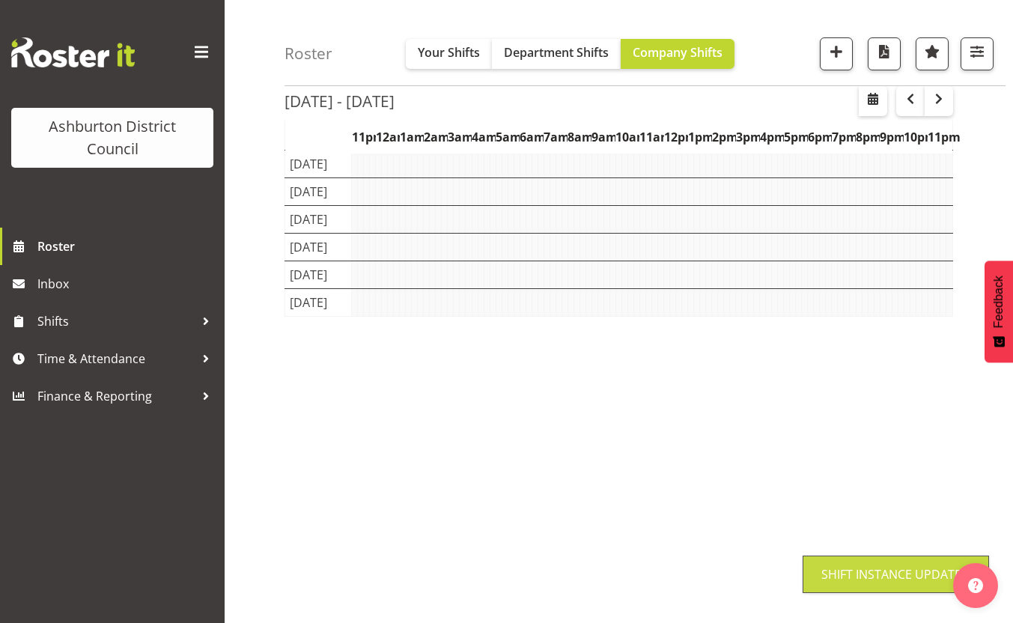
scroll to position [113, 0]
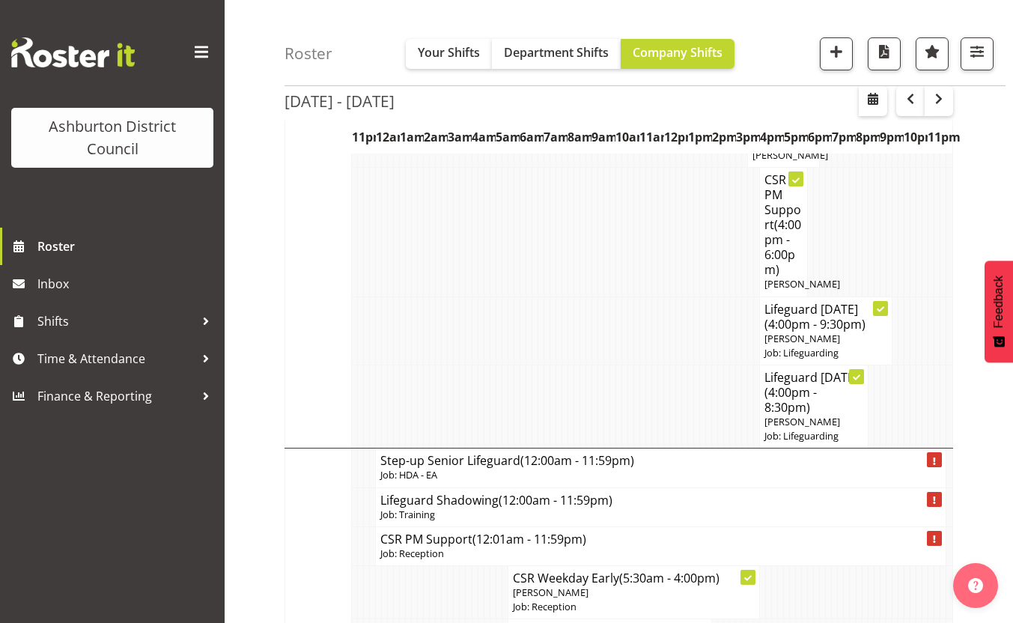
scroll to position [937, 0]
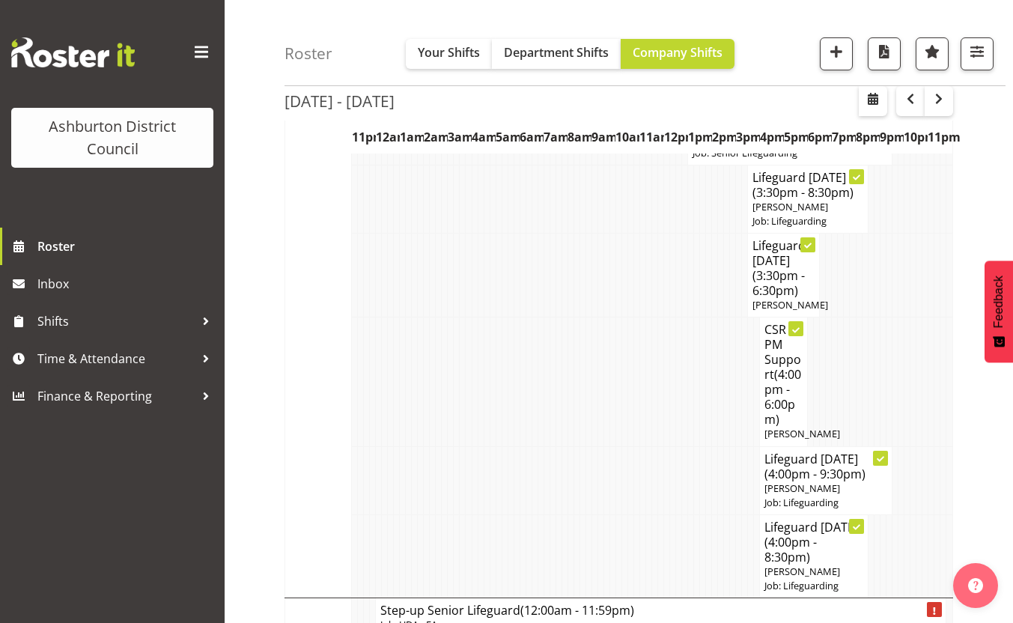
scroll to position [487, 0]
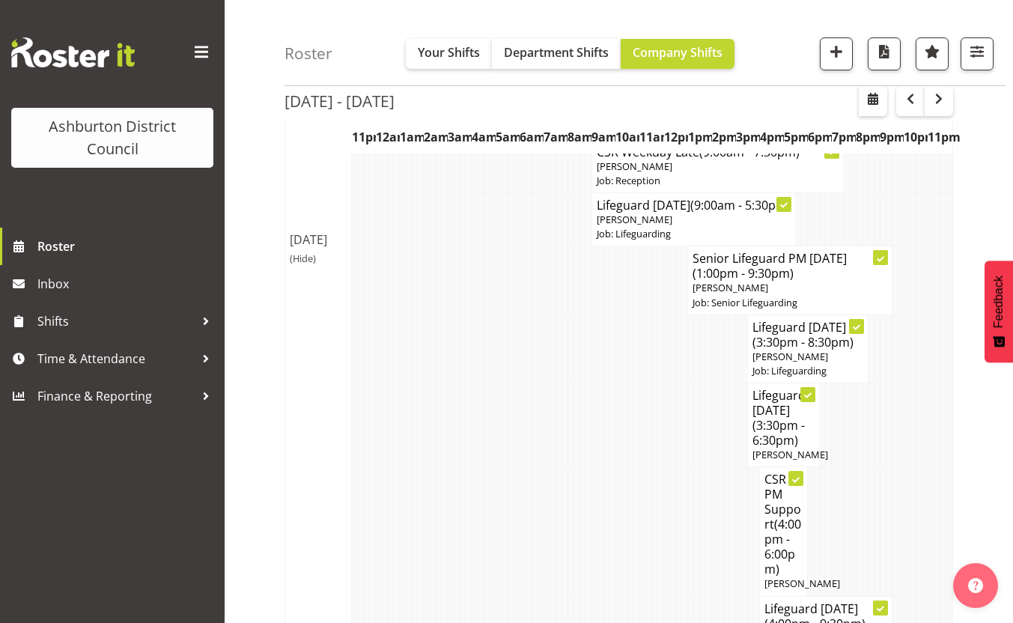
click at [308, 265] on span "(Hide)" at bounding box center [303, 258] width 26 height 13
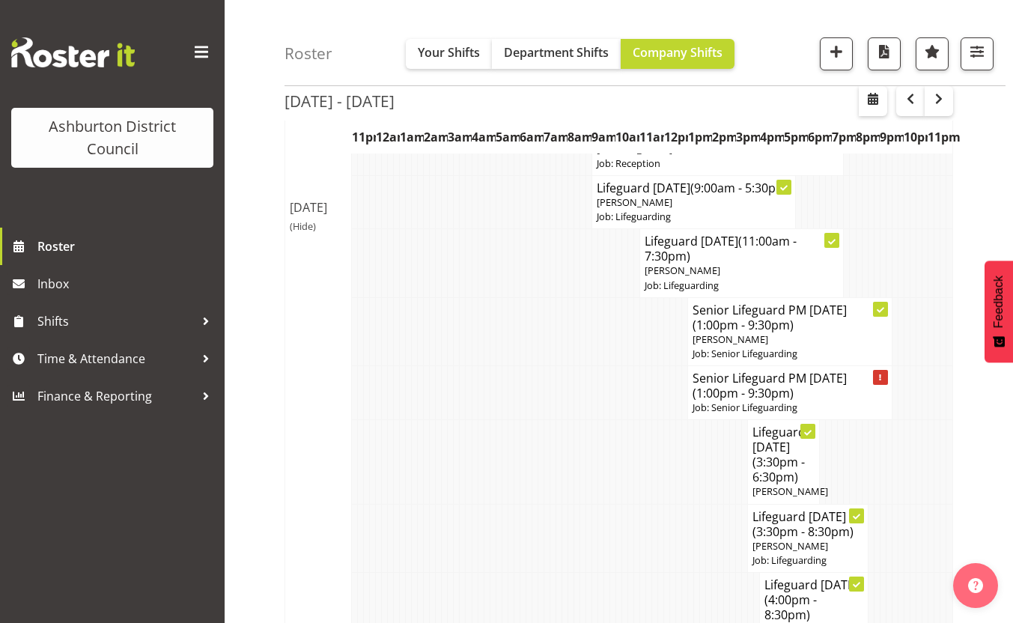
click at [305, 233] on span "(Hide)" at bounding box center [303, 225] width 26 height 13
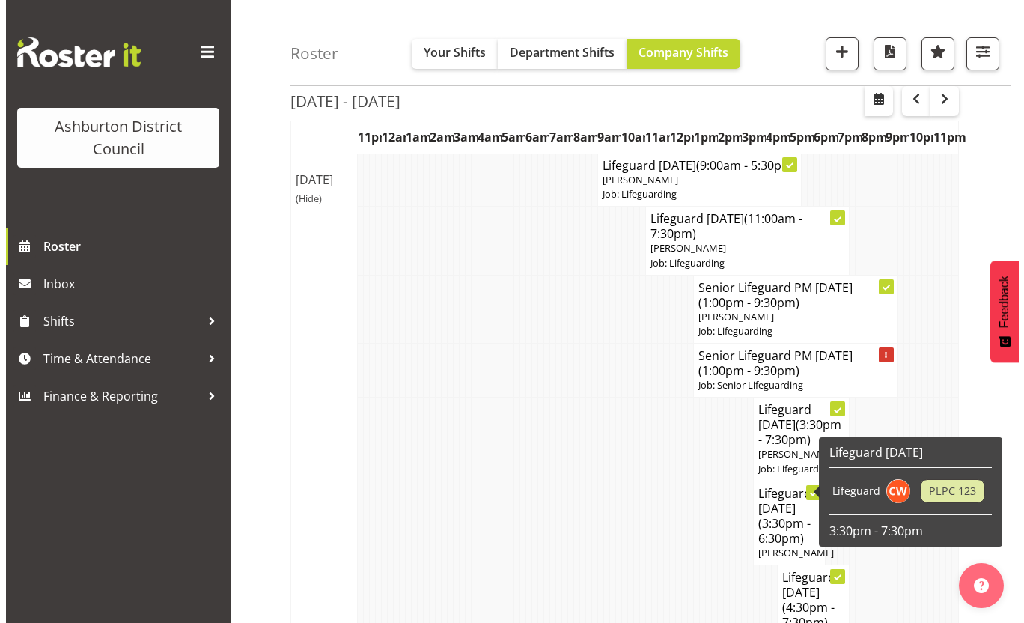
scroll to position [712, 0]
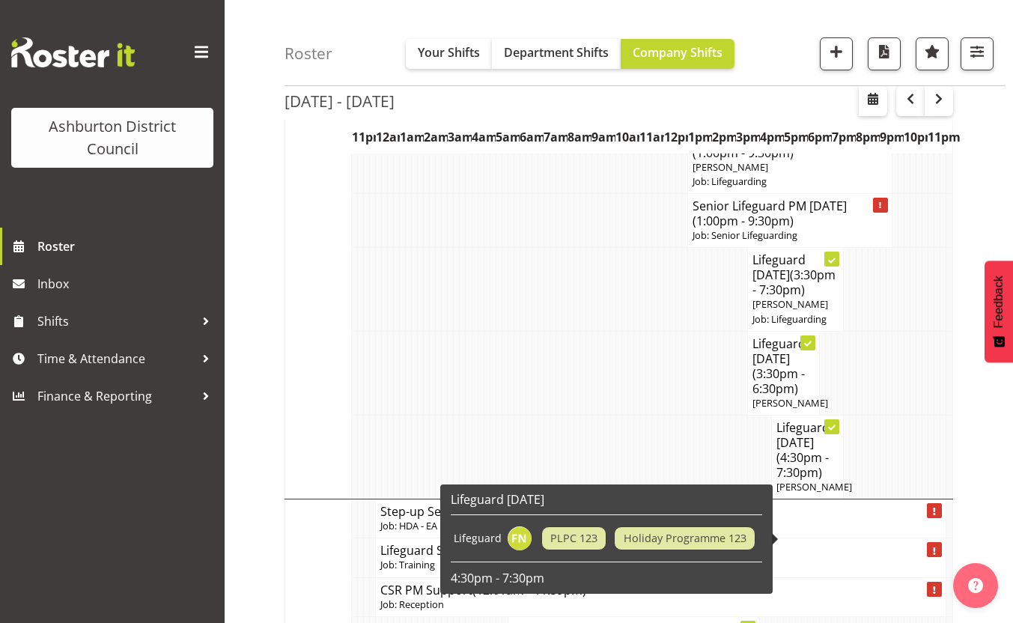
click at [818, 481] on span "(4:30pm - 7:30pm)" at bounding box center [803, 464] width 52 height 31
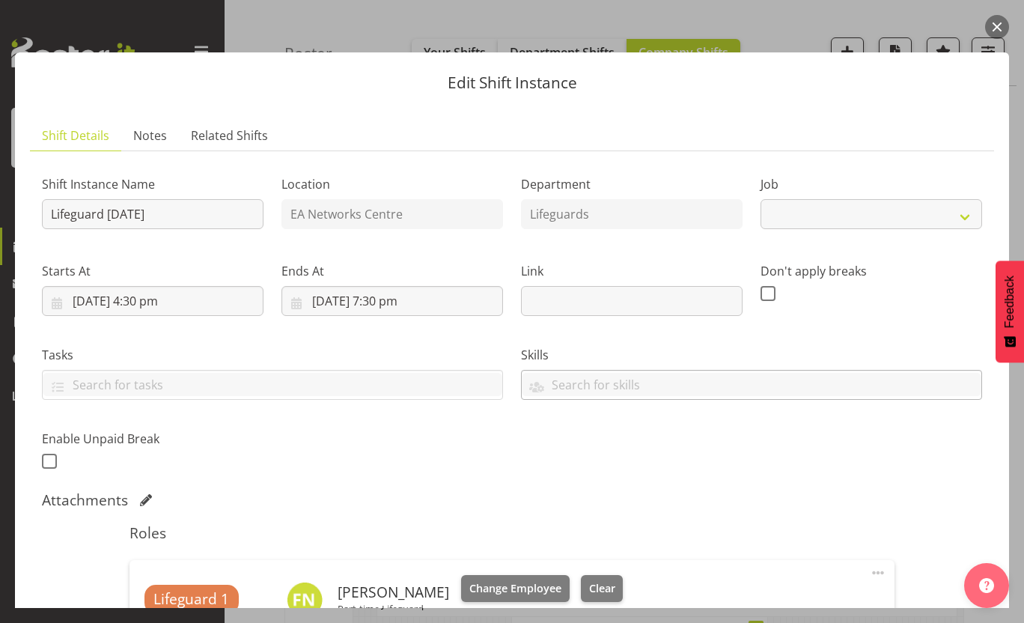
select select "38"
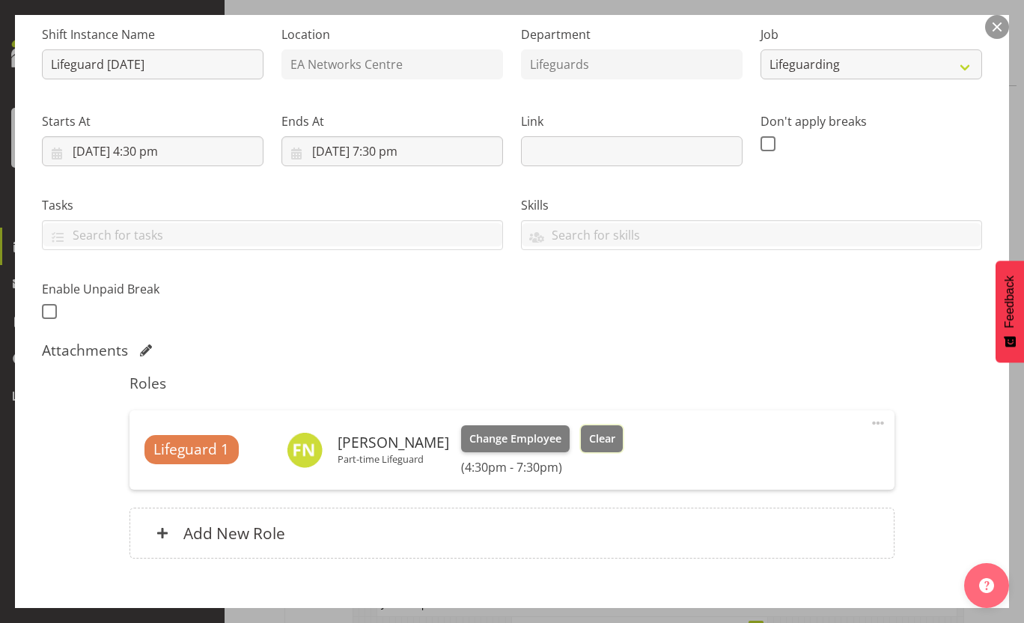
click at [592, 434] on span "Clear" at bounding box center [602, 439] width 26 height 16
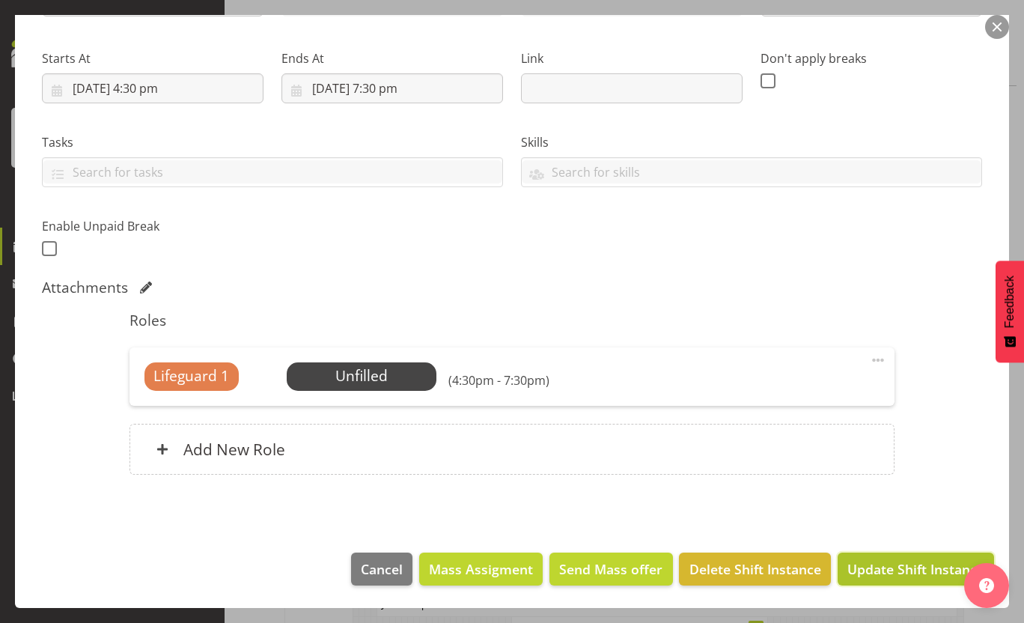
click at [906, 571] on span "Update Shift Instance" at bounding box center [916, 568] width 137 height 19
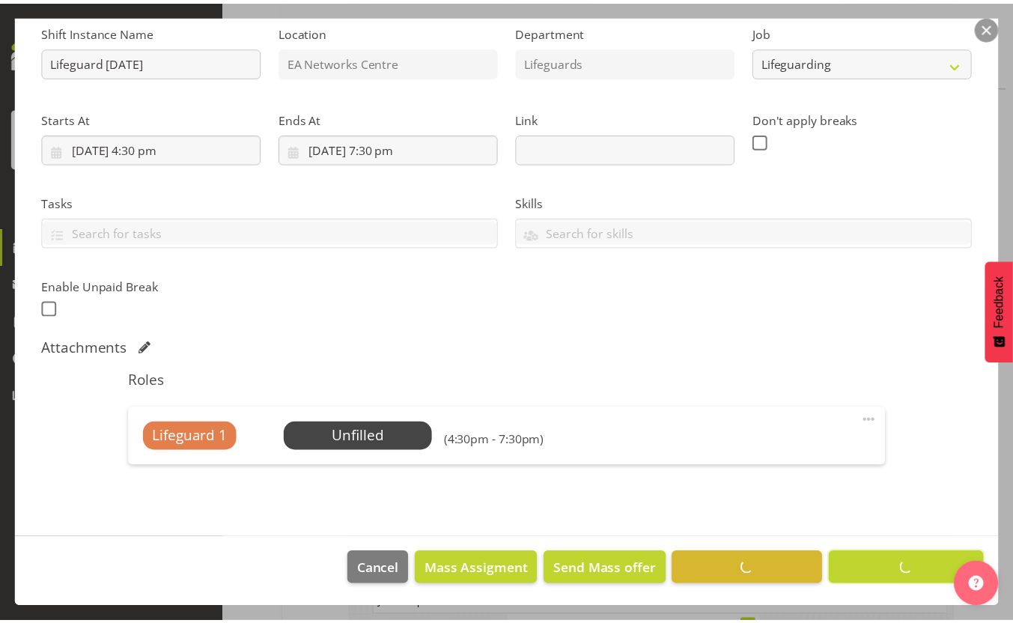
scroll to position [113, 0]
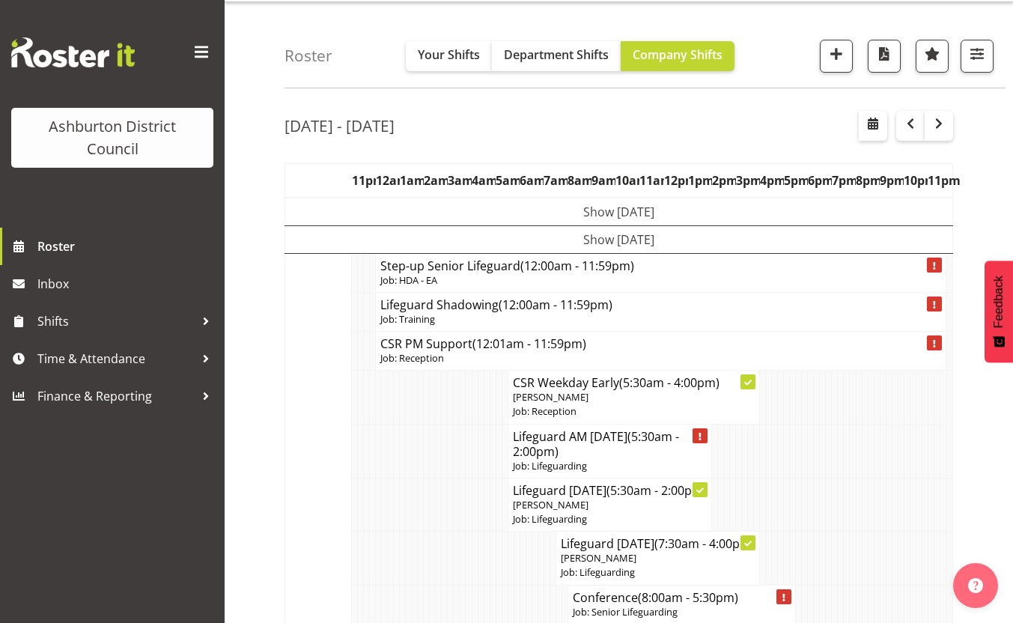
scroll to position [263, 0]
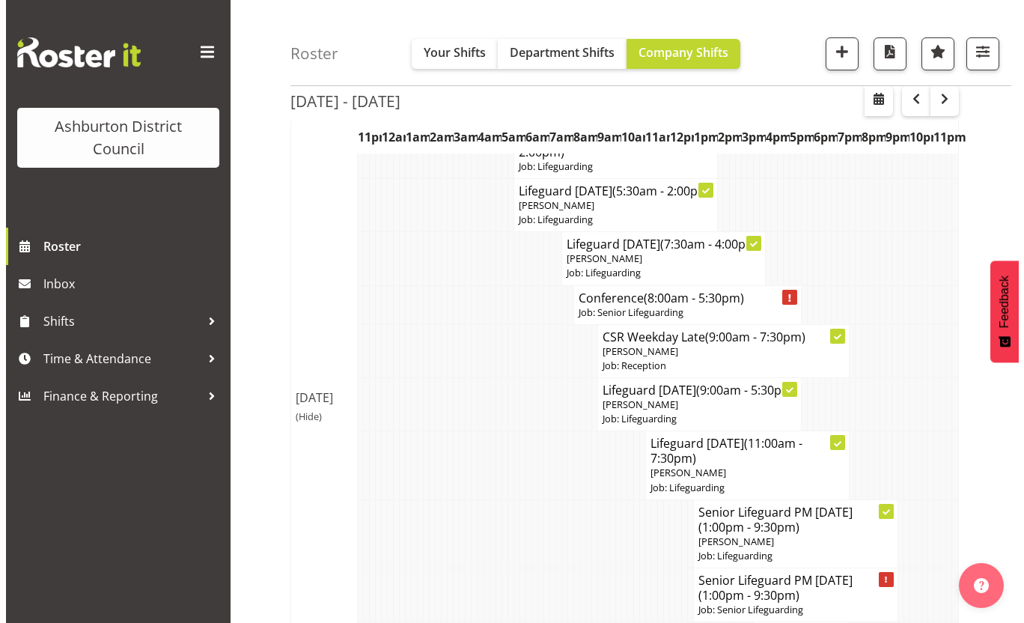
scroll to position [188, 0]
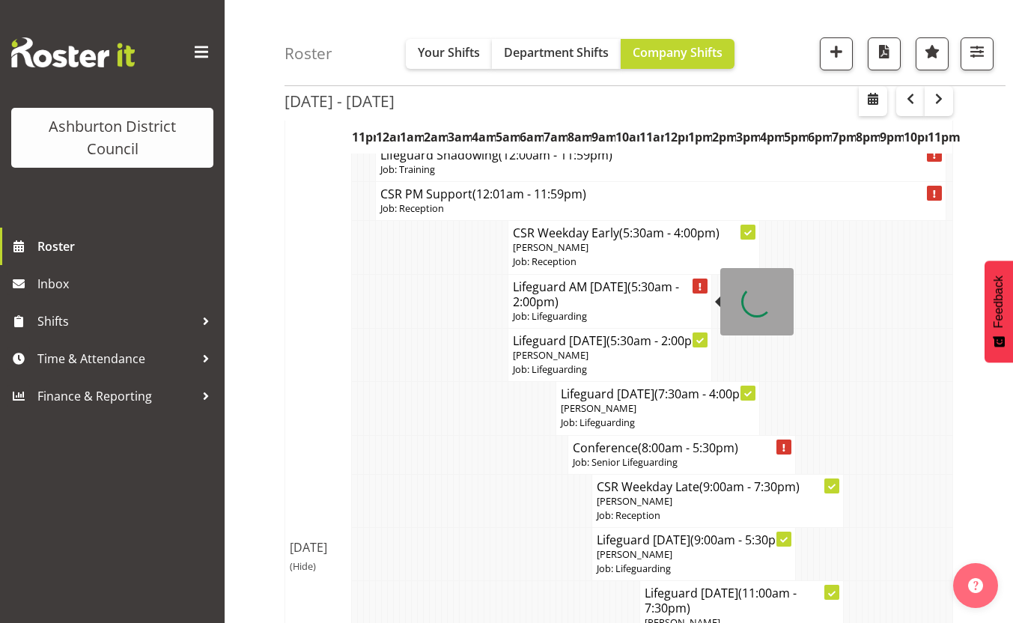
click at [575, 309] on p "Job: Lifeguarding" at bounding box center [610, 316] width 195 height 14
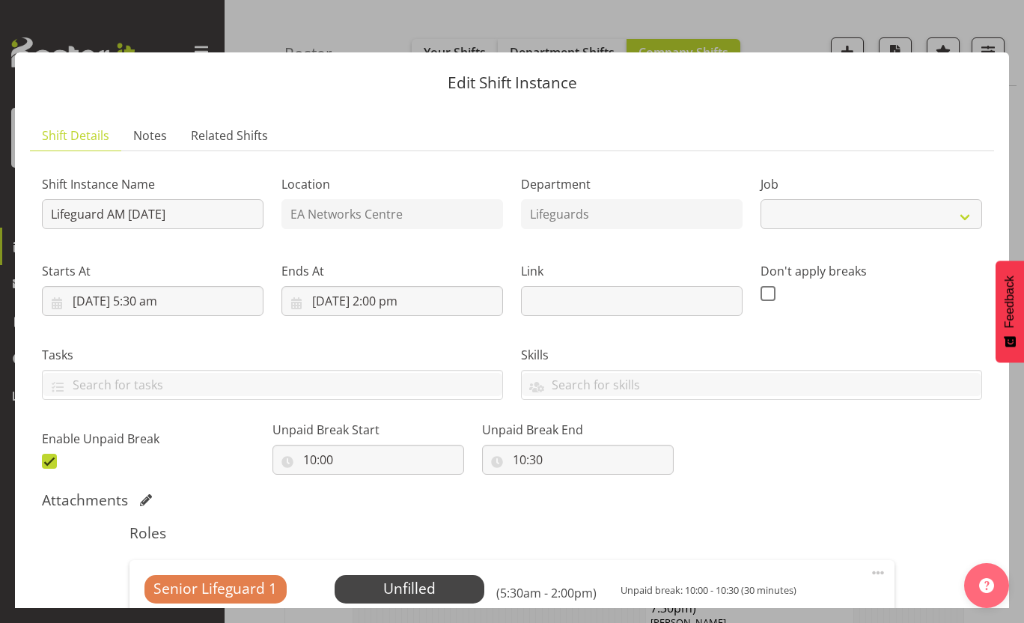
select select "38"
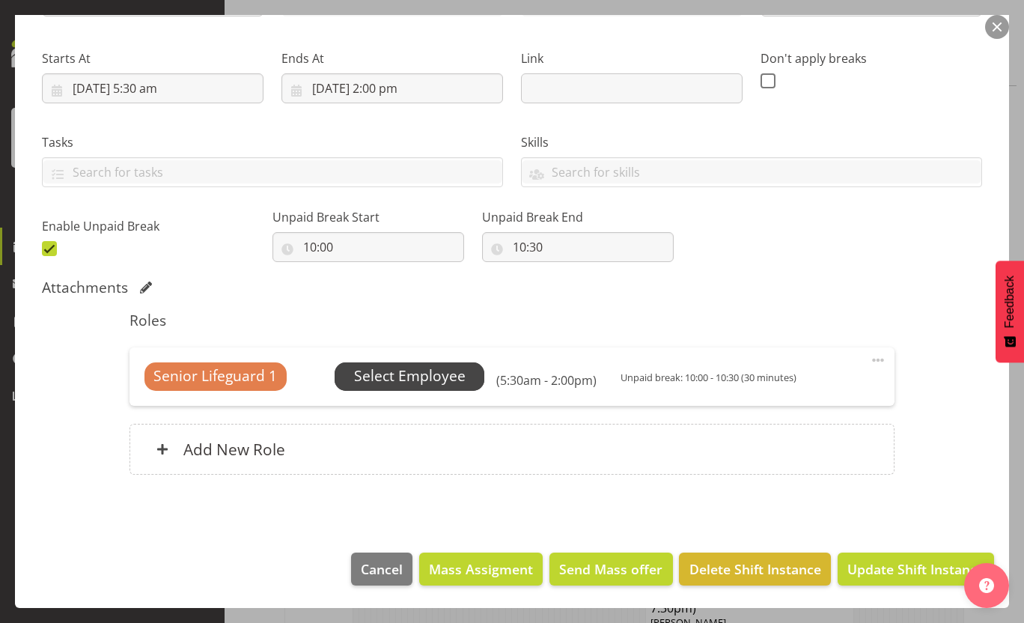
click at [407, 374] on span "Select Employee" at bounding box center [410, 376] width 112 height 22
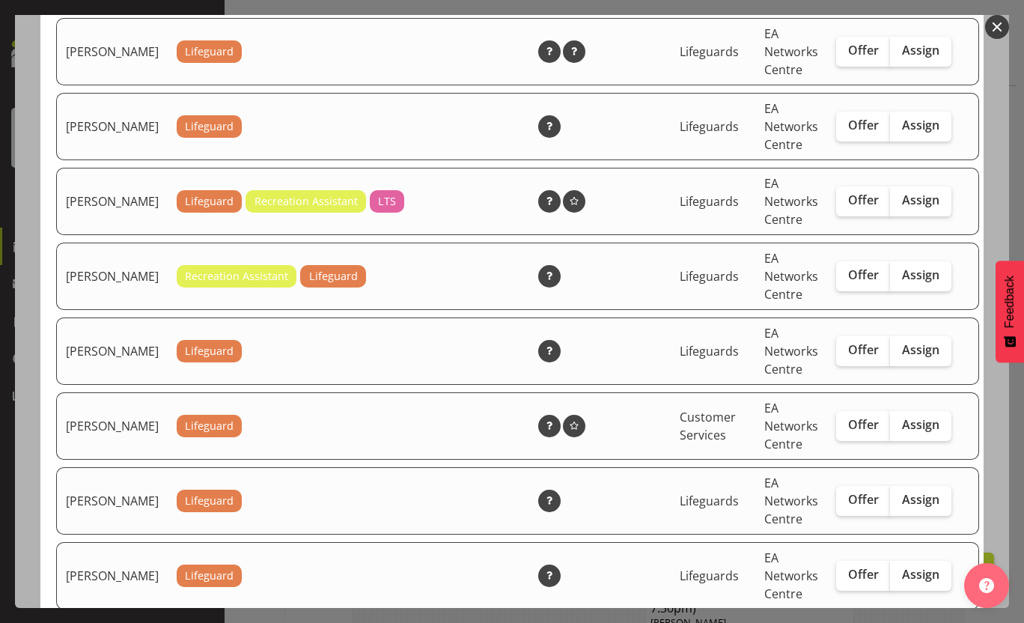
scroll to position [599, 0]
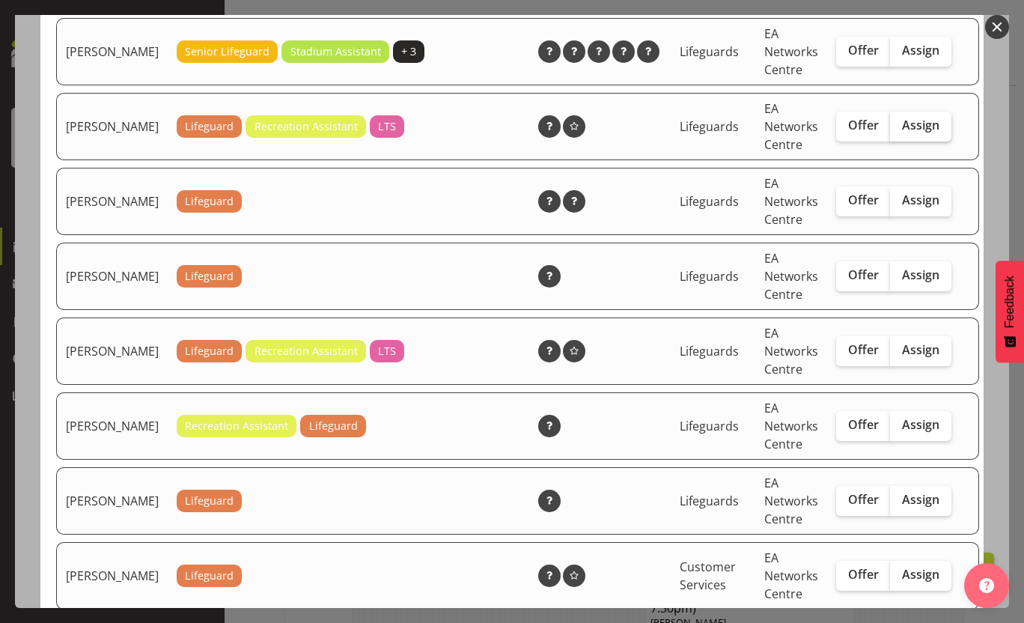
click at [902, 133] on span "Assign" at bounding box center [920, 125] width 37 height 15
click at [899, 130] on input "Assign" at bounding box center [895, 126] width 10 height 10
checkbox input "true"
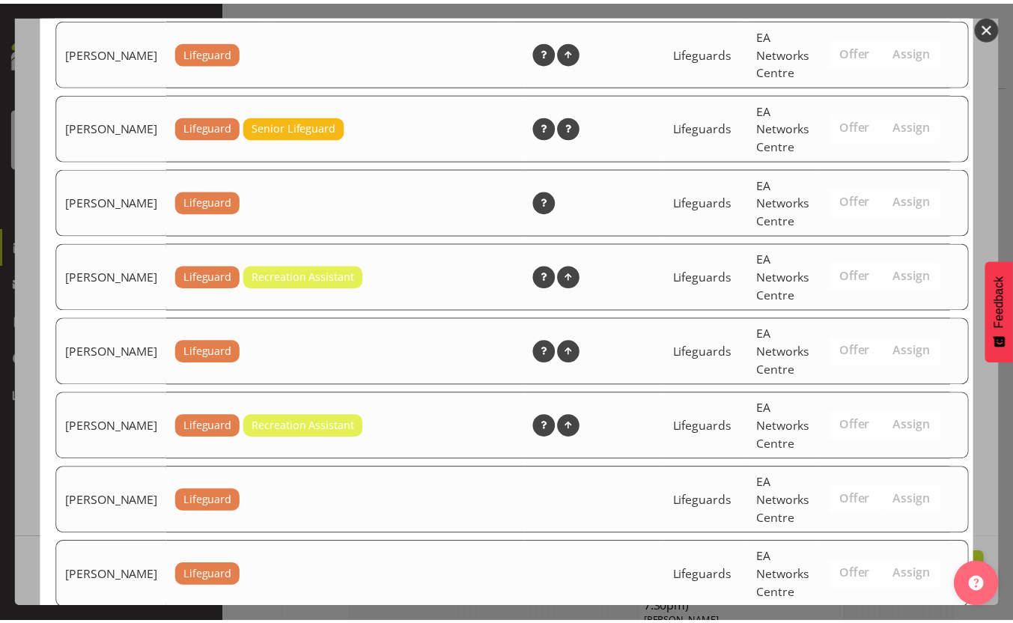
scroll to position [2433, 0]
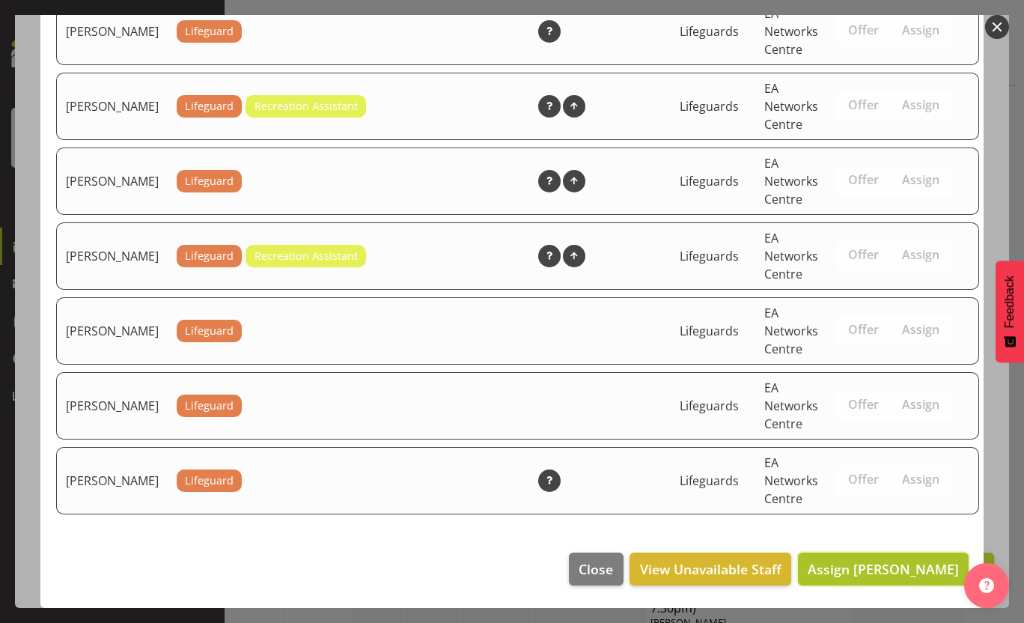
click at [893, 563] on span "Assign [PERSON_NAME]" at bounding box center [883, 569] width 151 height 18
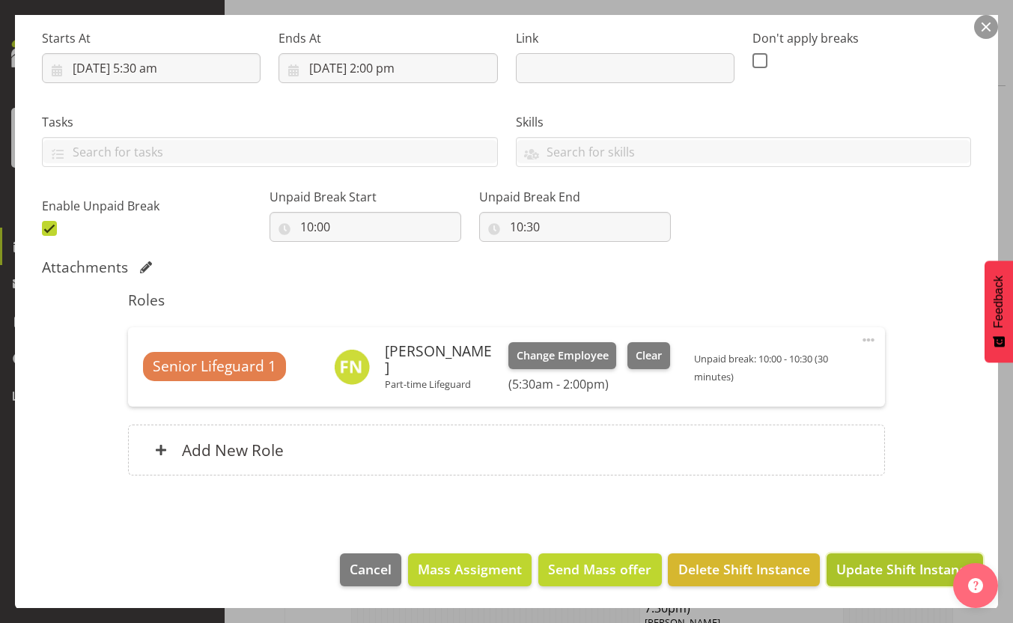
click at [893, 565] on span "Update Shift Instance" at bounding box center [904, 568] width 137 height 19
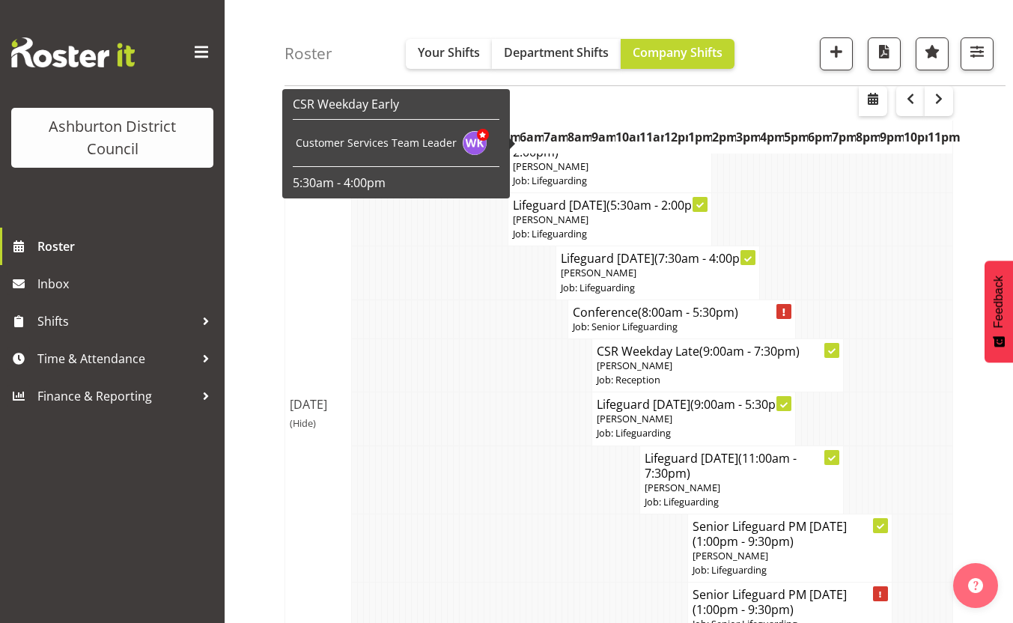
scroll to position [487, 0]
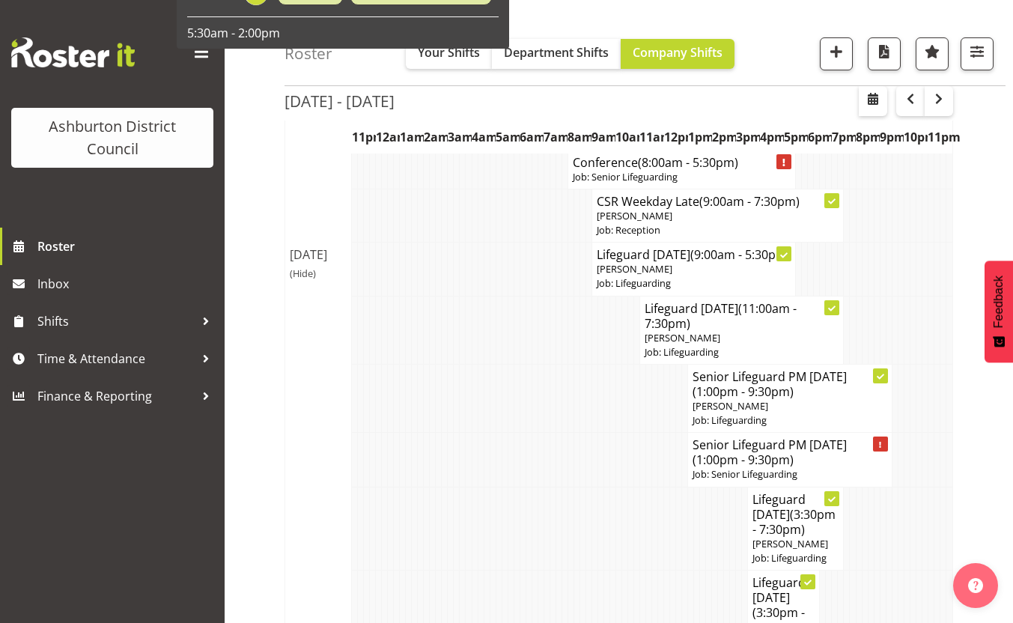
click at [300, 280] on span "(Hide)" at bounding box center [303, 273] width 26 height 13
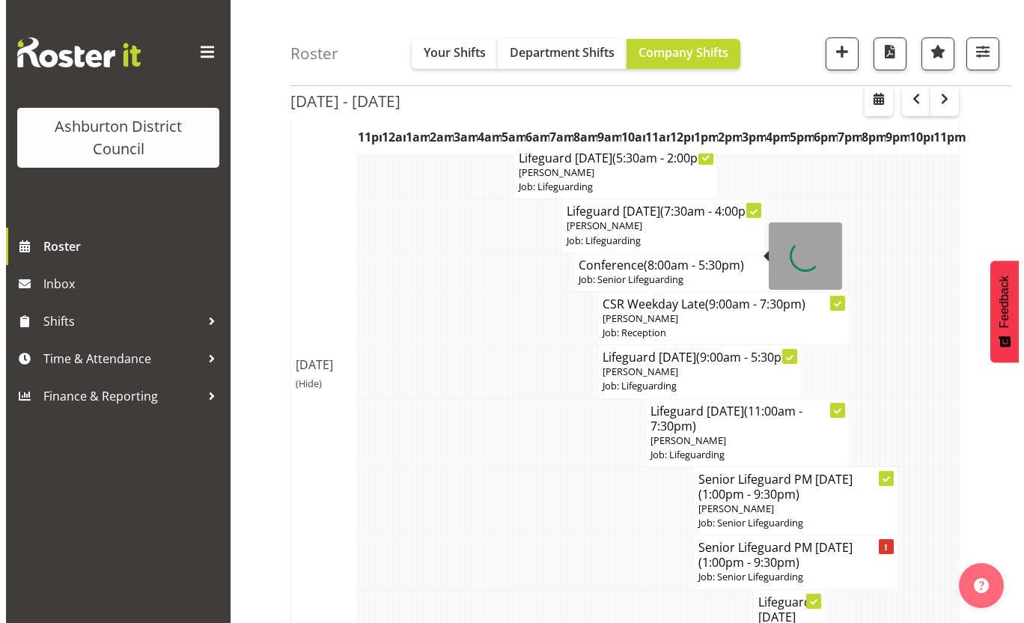
scroll to position [188, 0]
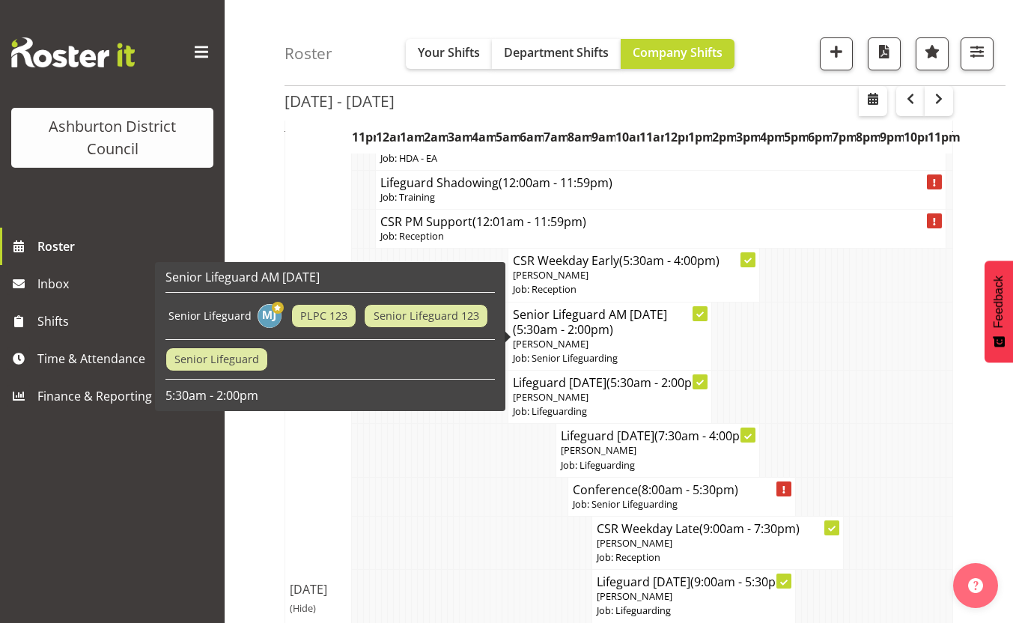
click at [594, 339] on p "[PERSON_NAME]" at bounding box center [610, 344] width 195 height 14
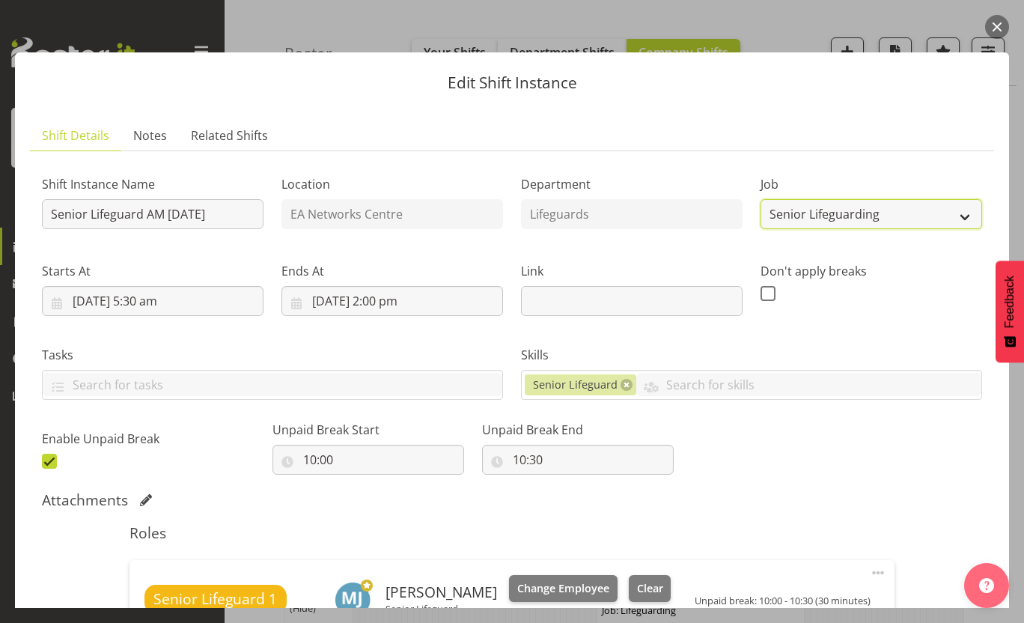
drag, startPoint x: 822, startPoint y: 207, endPoint x: 823, endPoint y: 219, distance: 12.8
click at [822, 207] on select "Create new job Casual HDA - CSR HDA - EA Lifeguarding LTS- Alt Duties Ordinary …" at bounding box center [872, 214] width 222 height 30
select select "38"
click at [761, 199] on select "Create new job Casual HDA - CSR HDA - EA Lifeguarding LTS- Alt Duties Ordinary …" at bounding box center [872, 214] width 222 height 30
click at [623, 388] on link at bounding box center [627, 385] width 12 height 12
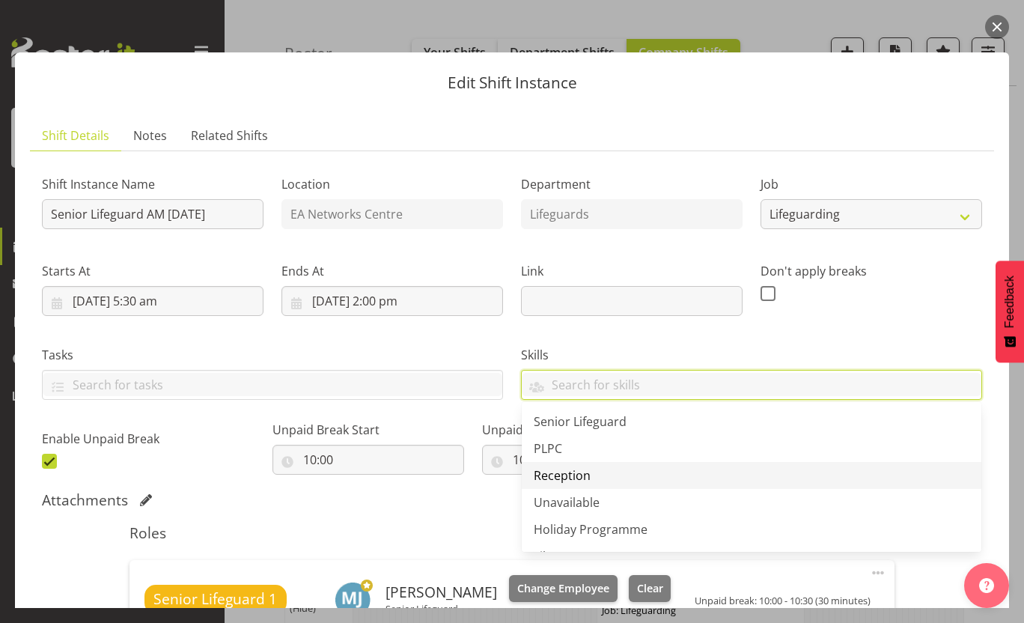
click at [815, 467] on link "Reception" at bounding box center [752, 475] width 460 height 27
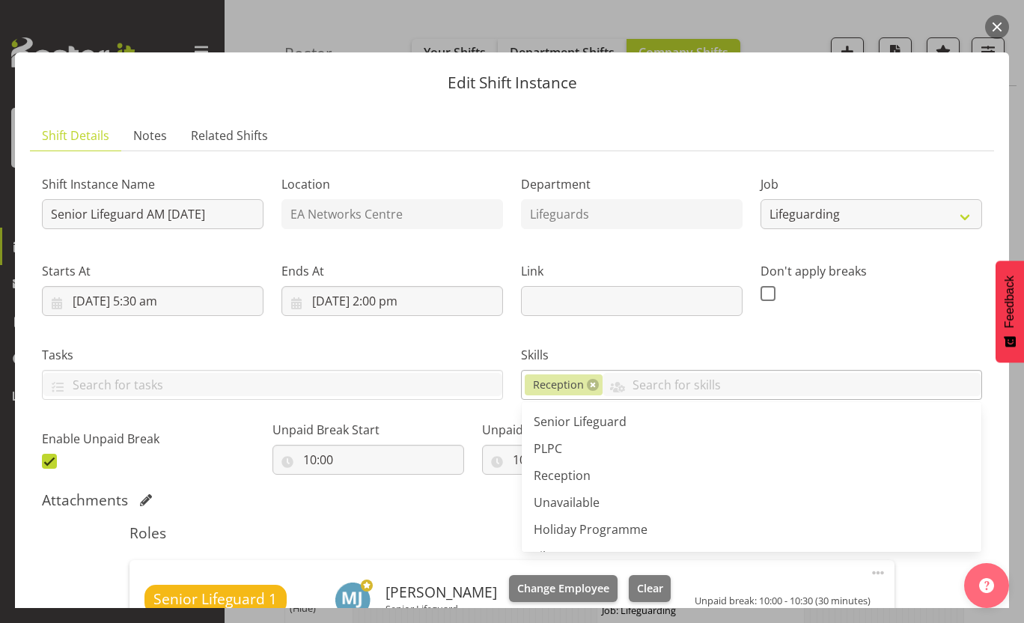
click at [588, 386] on link at bounding box center [593, 385] width 12 height 12
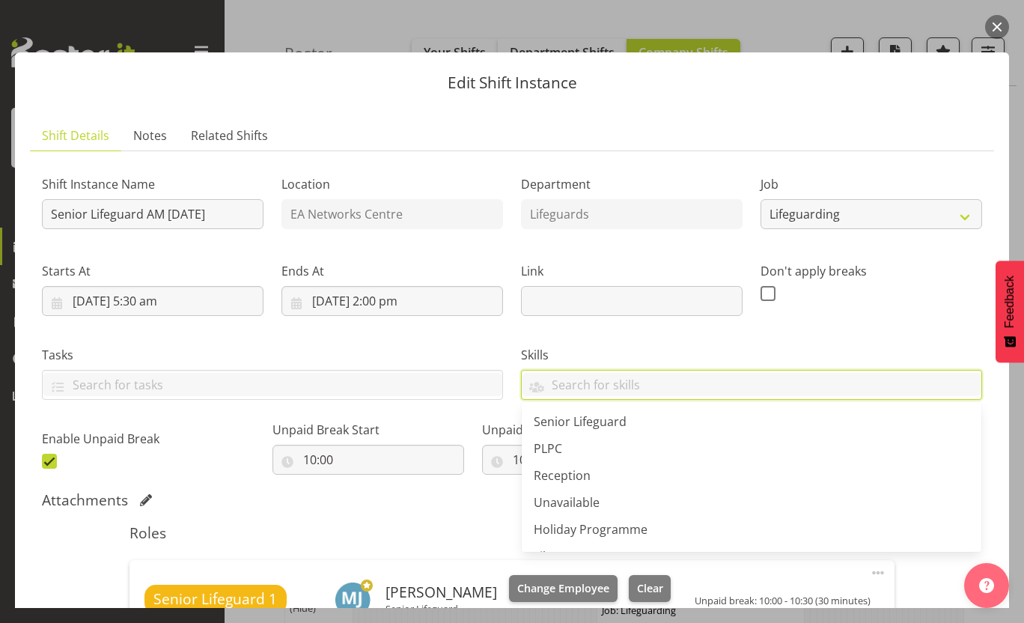
click at [833, 349] on label "Skills" at bounding box center [751, 355] width 461 height 18
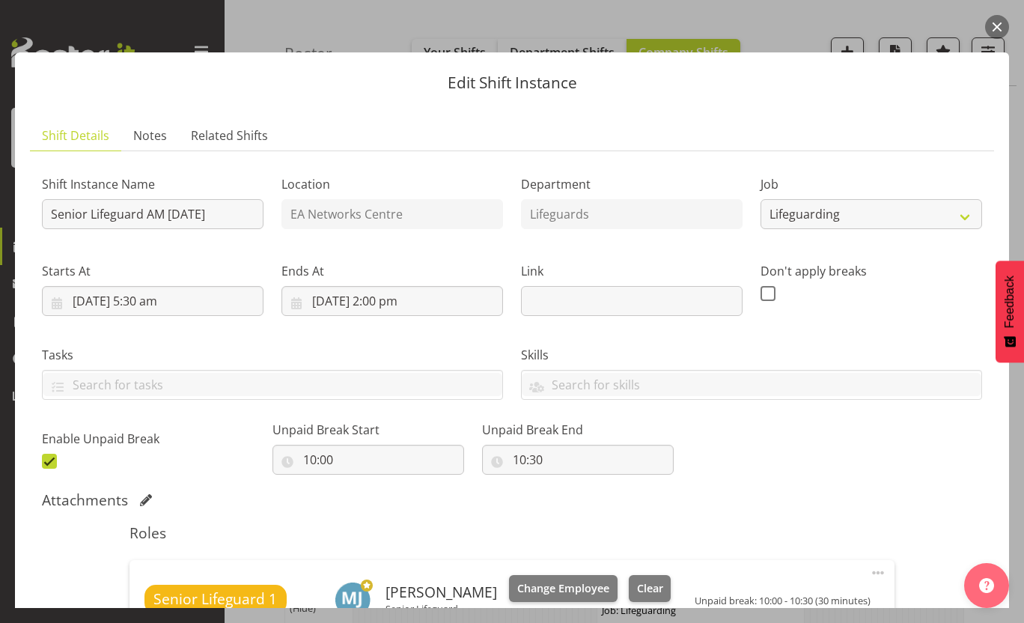
scroll to position [225, 0]
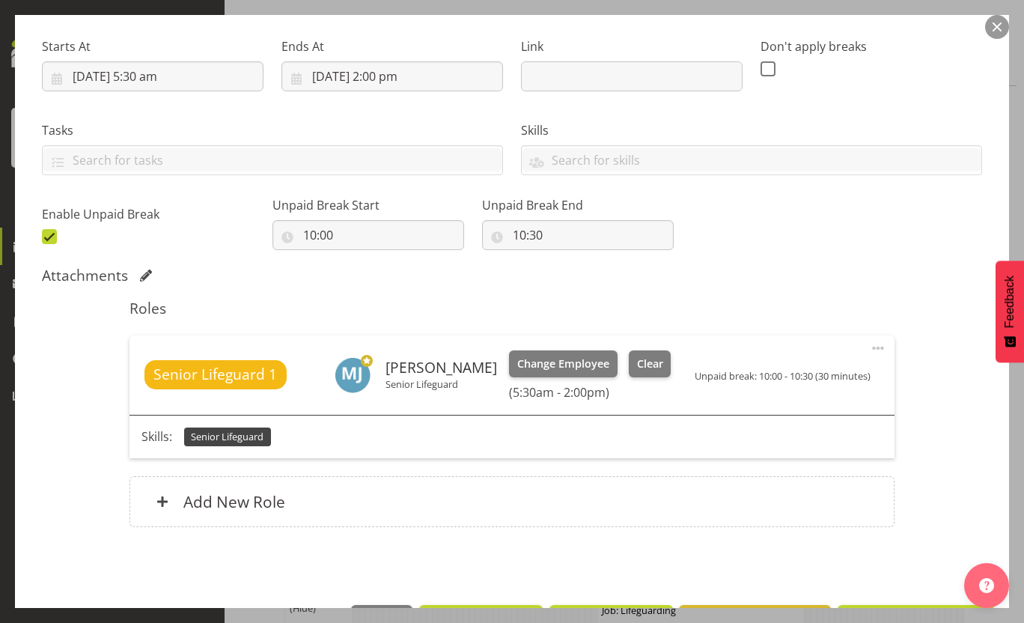
click at [869, 349] on span at bounding box center [878, 348] width 18 height 18
click at [866, 380] on link "Edit" at bounding box center [816, 381] width 144 height 27
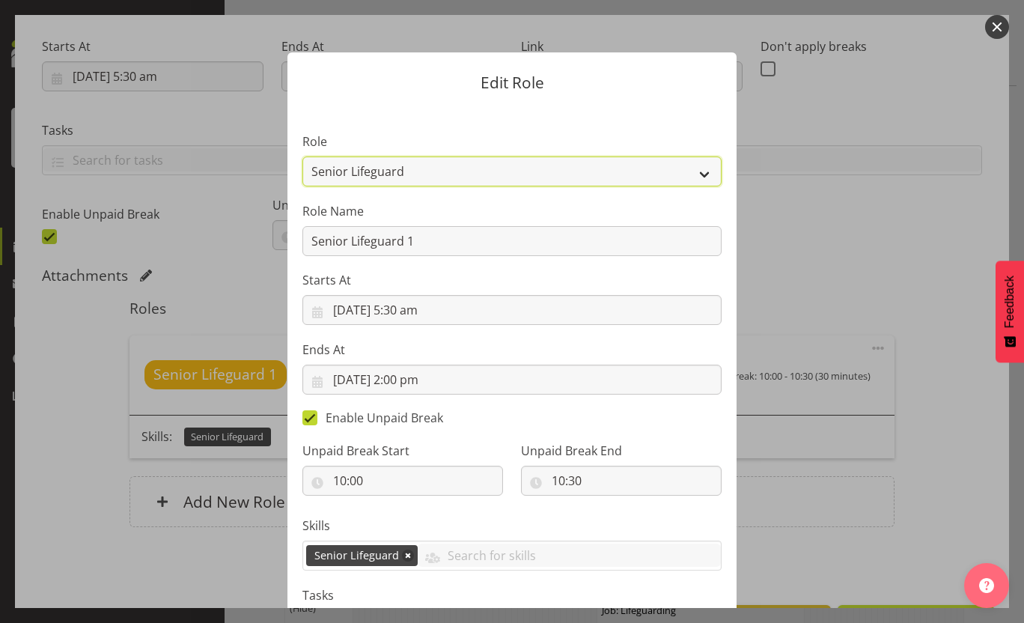
click at [475, 168] on select "AAGM Deputy Director AAGM Director Archivist Childrens Librarian Collections & …" at bounding box center [512, 172] width 419 height 30
select select "64"
click at [303, 157] on select "AAGM Deputy Director AAGM Director Archivist Childrens Librarian Collections & …" at bounding box center [512, 172] width 419 height 30
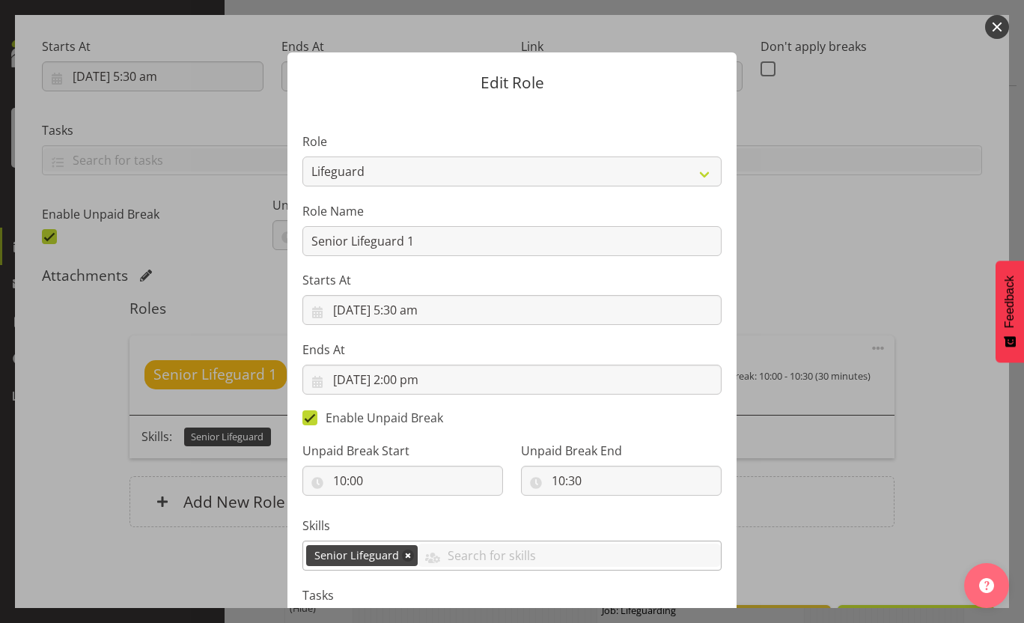
click at [402, 555] on link at bounding box center [408, 556] width 12 height 12
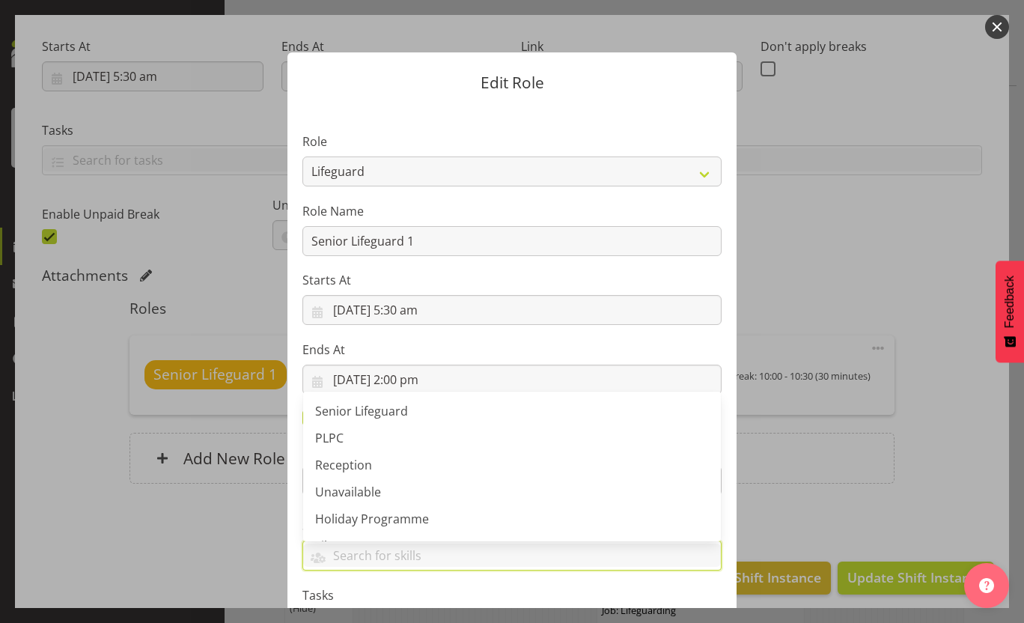
click at [656, 276] on label "Starts At" at bounding box center [512, 280] width 419 height 18
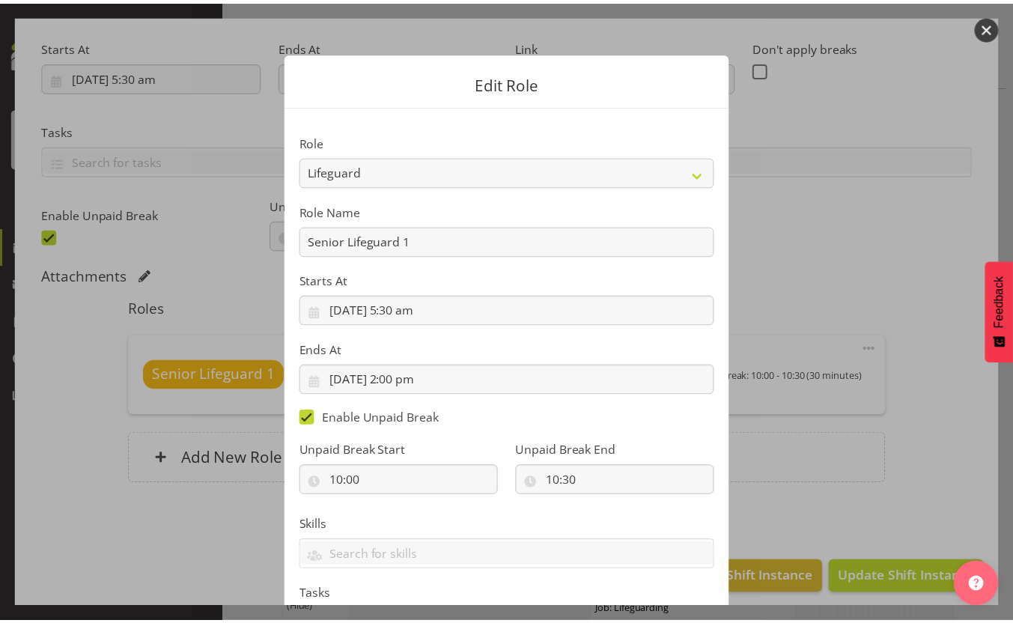
scroll to position [133, 0]
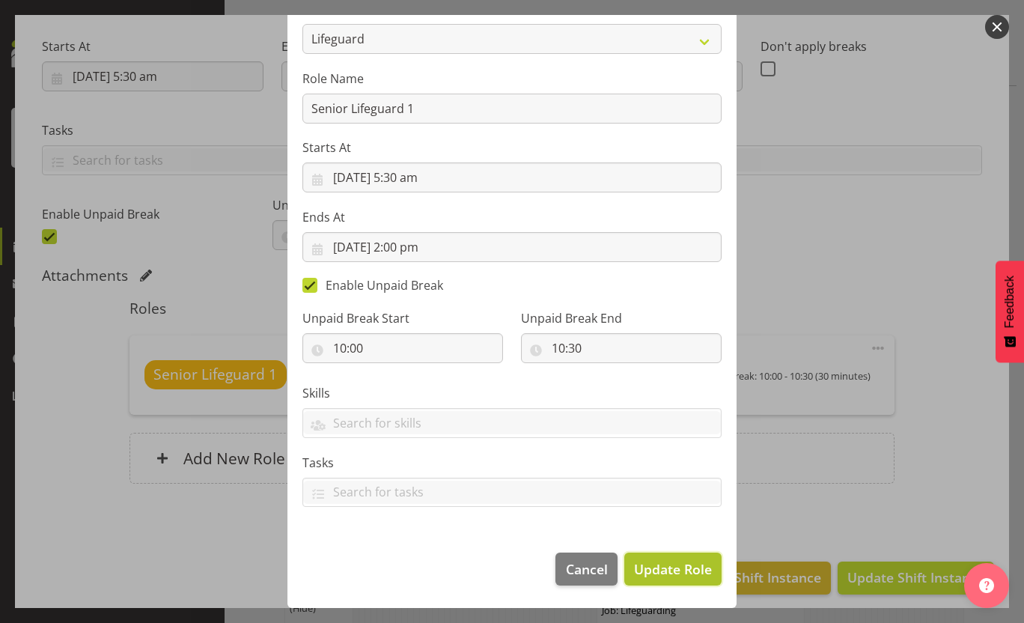
click at [673, 576] on span "Update Role" at bounding box center [673, 568] width 78 height 19
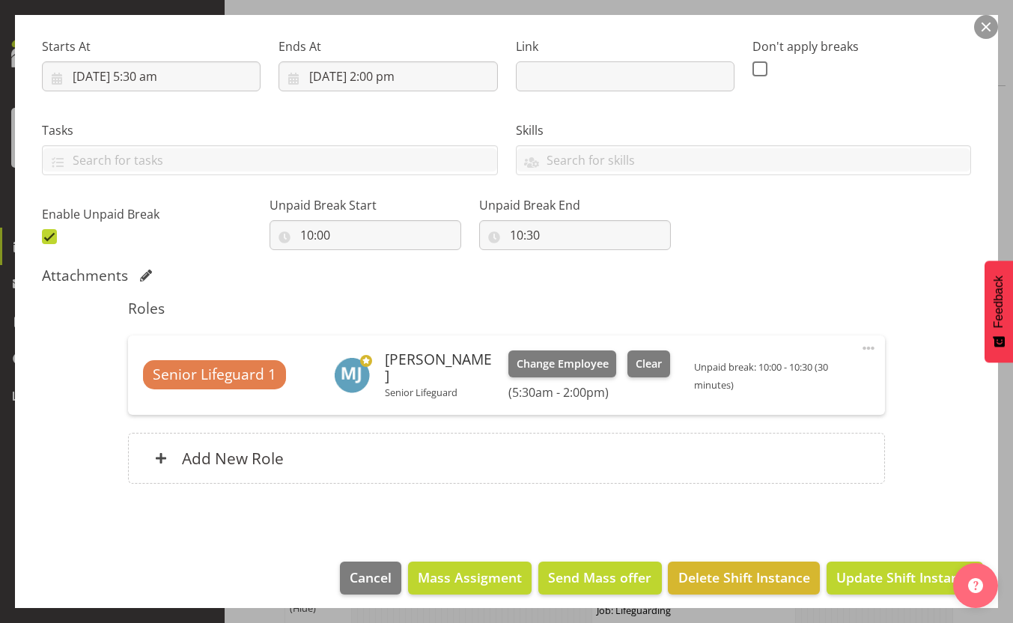
scroll to position [0, 0]
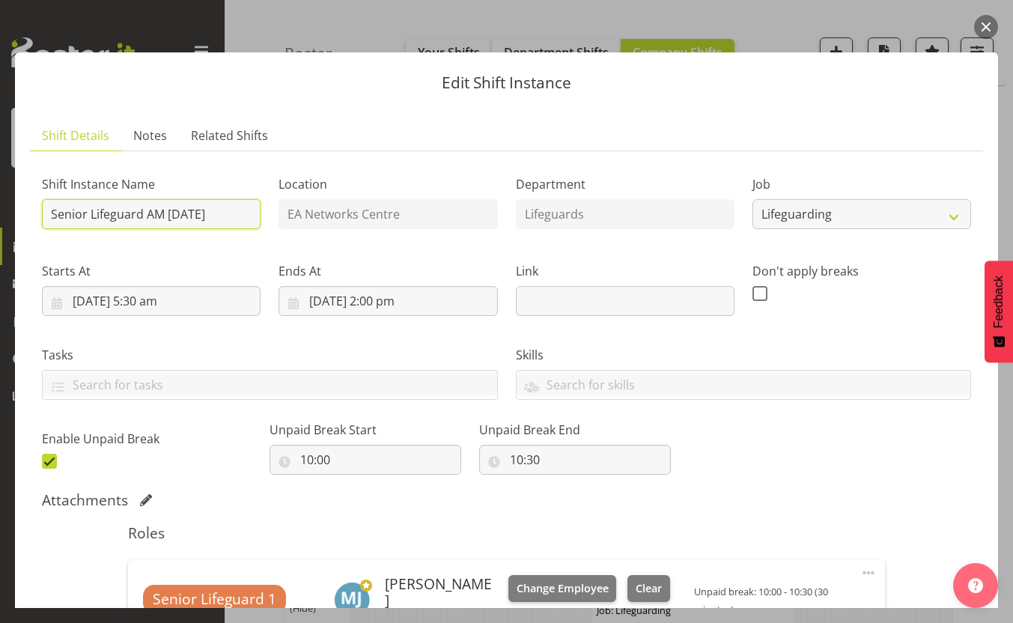
drag, startPoint x: 87, startPoint y: 213, endPoint x: 9, endPoint y: 217, distance: 78.0
click at [9, 217] on div "Edit Shift Instance Shift Details Notes Related Shifts Shift Instance Name Seni…" at bounding box center [506, 311] width 1013 height 593
type input "Lifeguard AM [DATE]"
click at [827, 461] on div "Shift Instance Name Lifeguard AM [DATE] Location EA Networks Centre Department …" at bounding box center [506, 318] width 947 height 328
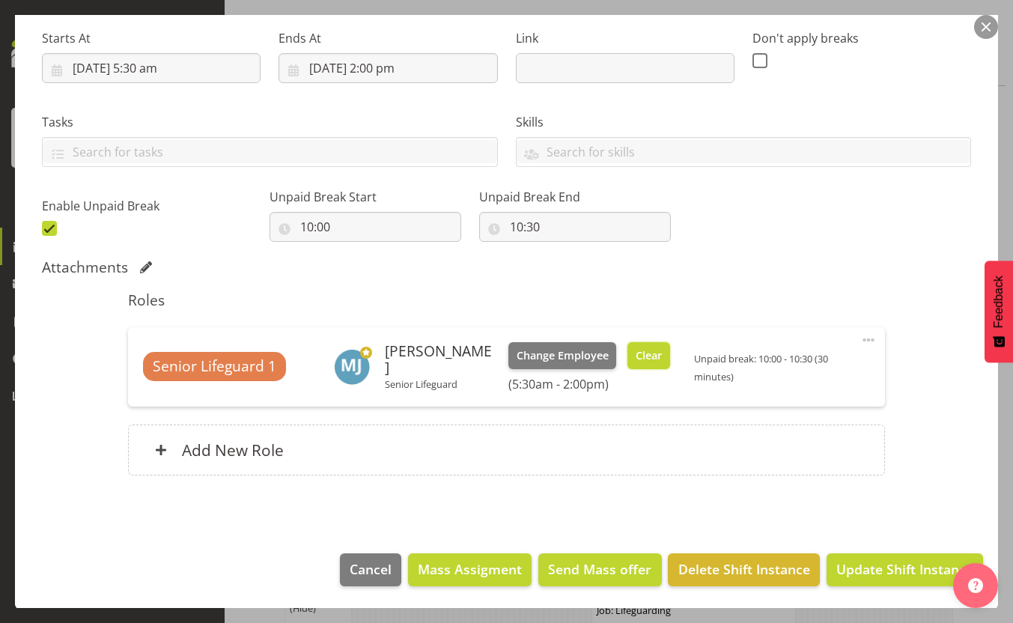
click at [636, 353] on span "Clear" at bounding box center [649, 355] width 26 height 16
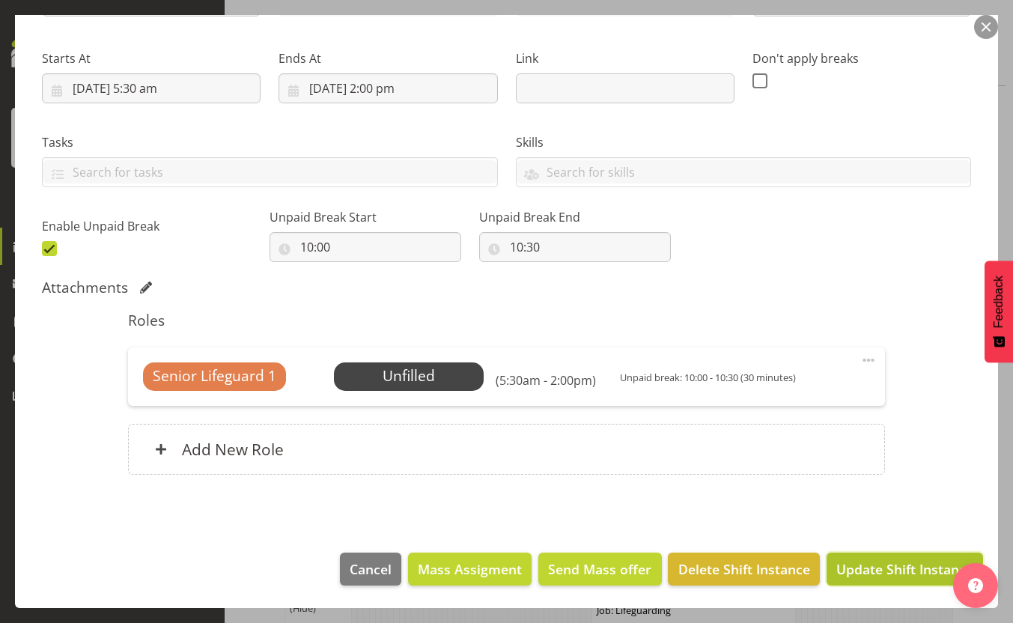
click at [883, 562] on span "Update Shift Instance" at bounding box center [904, 568] width 137 height 19
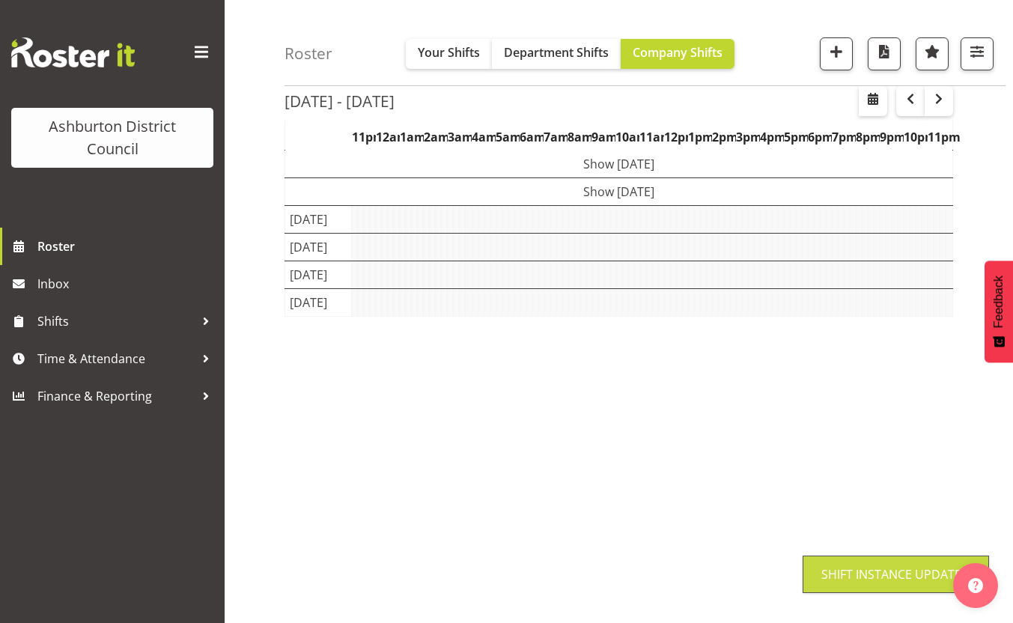
scroll to position [113, 0]
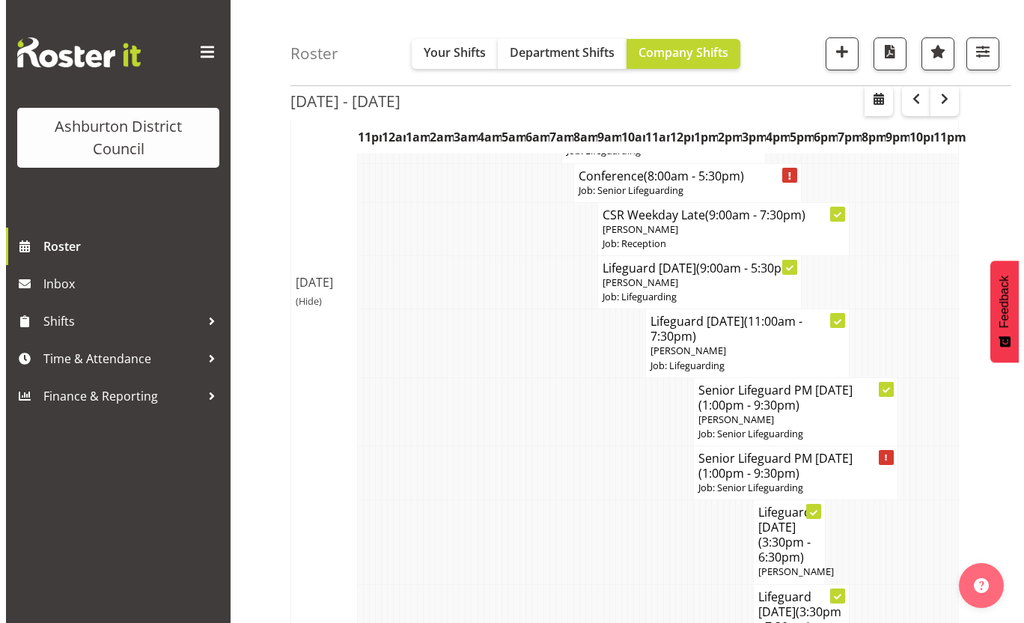
scroll to position [413, 0]
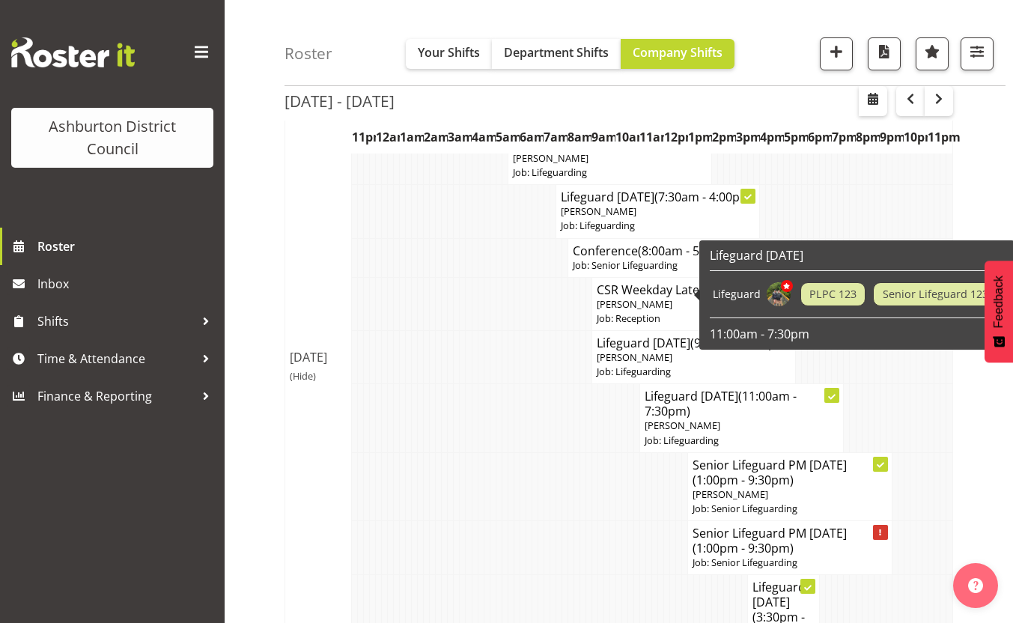
click at [647, 273] on p "Job: Senior Lifeguarding" at bounding box center [682, 265] width 219 height 14
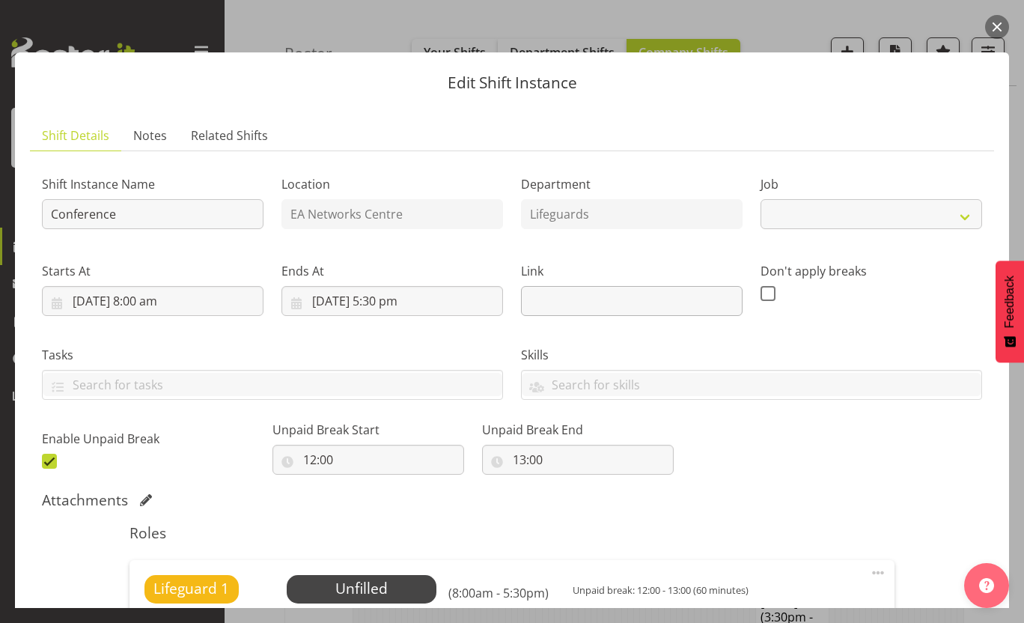
select select "2648"
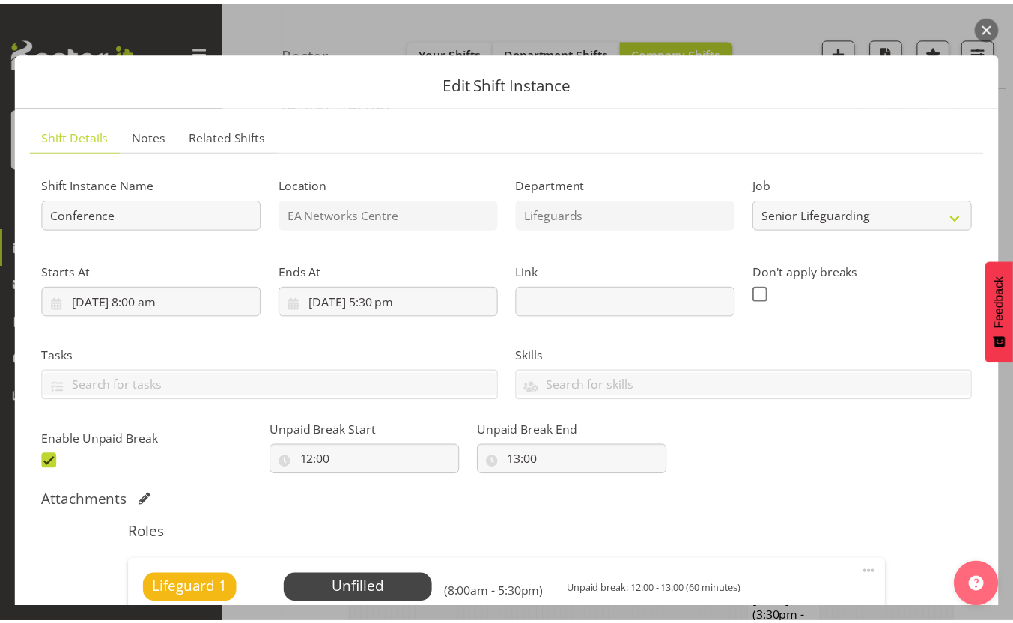
scroll to position [213, 0]
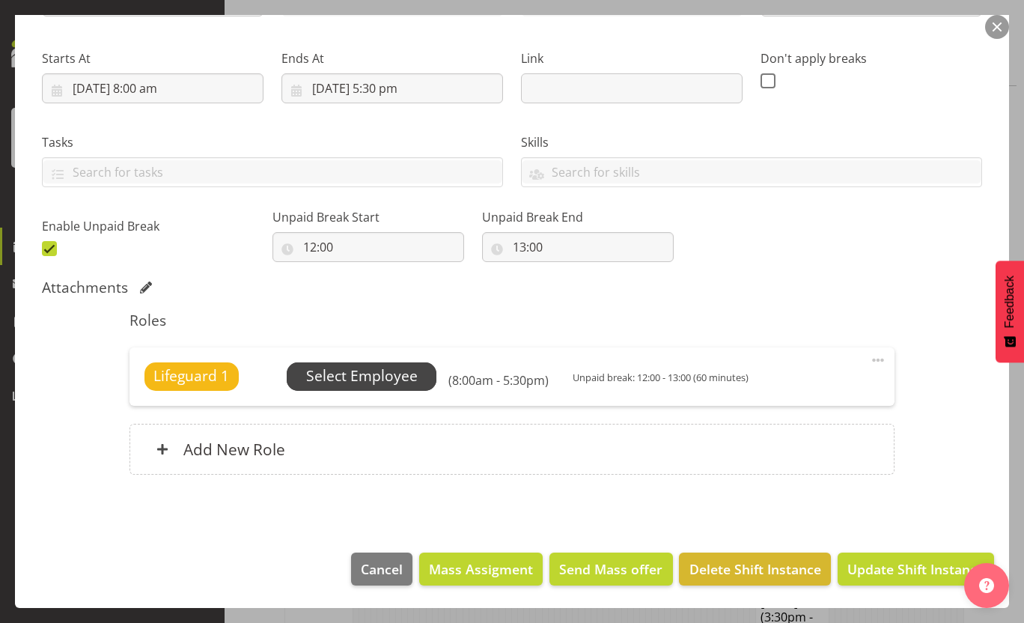
click at [369, 378] on span "Select Employee" at bounding box center [362, 376] width 112 height 22
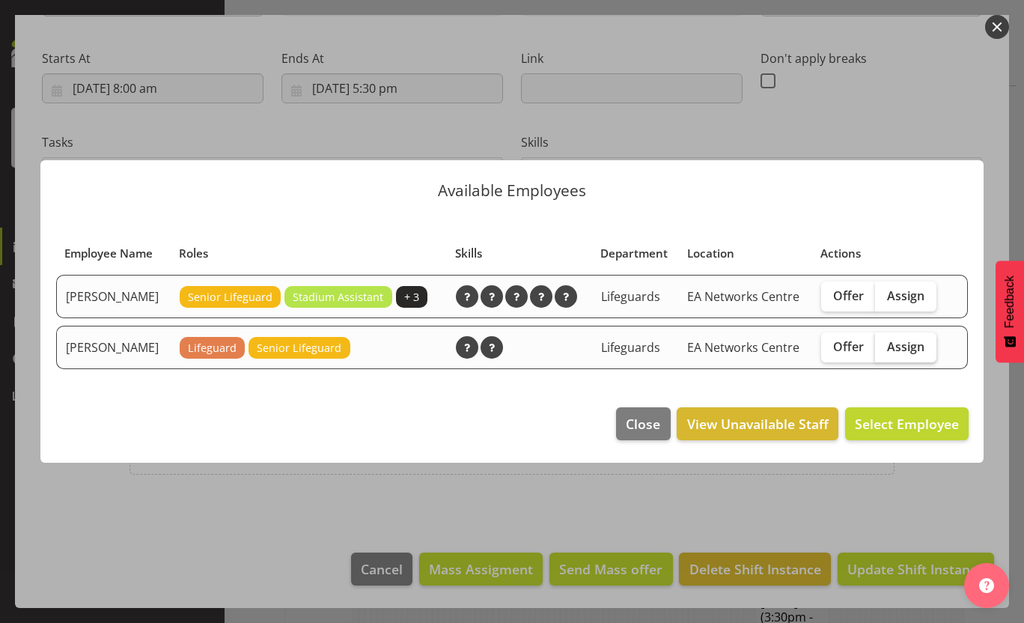
click at [898, 355] on label "Assign" at bounding box center [905, 347] width 61 height 30
click at [885, 351] on input "Assign" at bounding box center [880, 346] width 10 height 10
checkbox input "true"
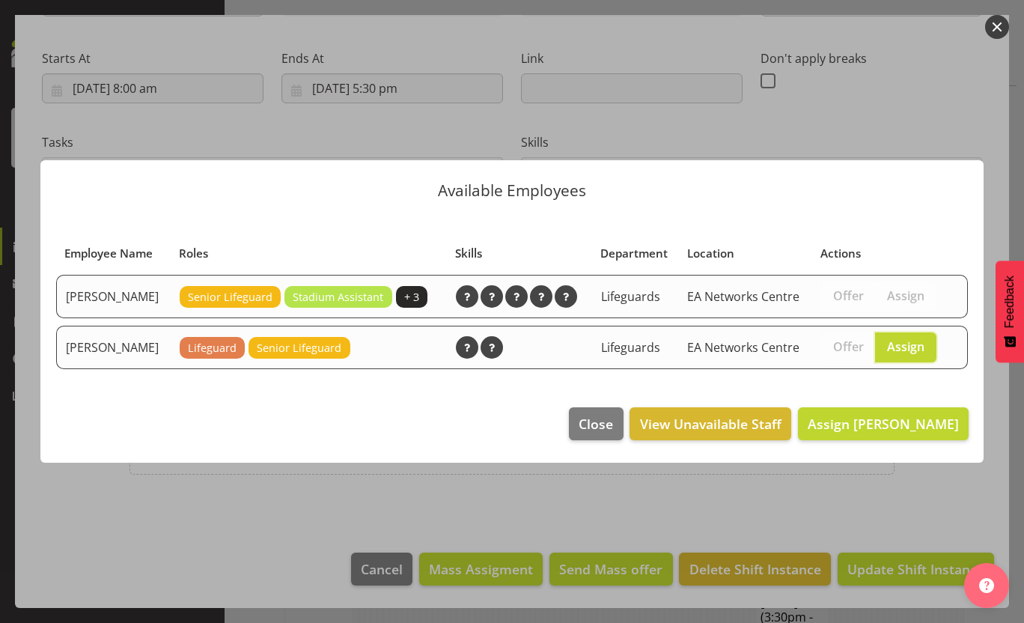
click at [907, 445] on footer "Close View Unavailable Staff Assign [PERSON_NAME]" at bounding box center [512, 427] width 944 height 70
click at [902, 428] on span "Assign [PERSON_NAME]" at bounding box center [883, 424] width 151 height 18
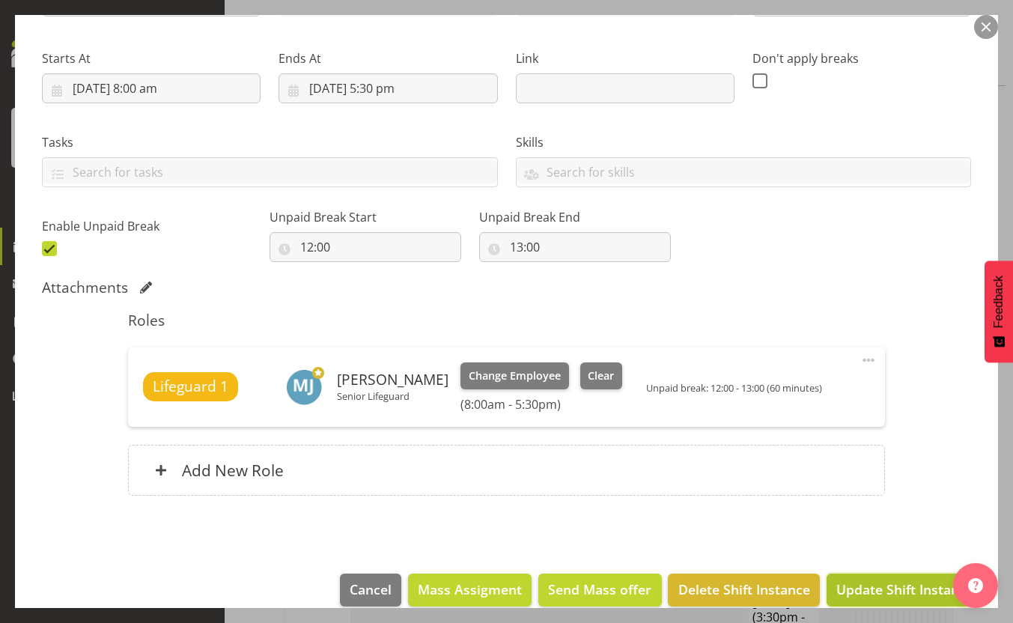
click at [921, 583] on span "Update Shift Instance" at bounding box center [904, 589] width 137 height 19
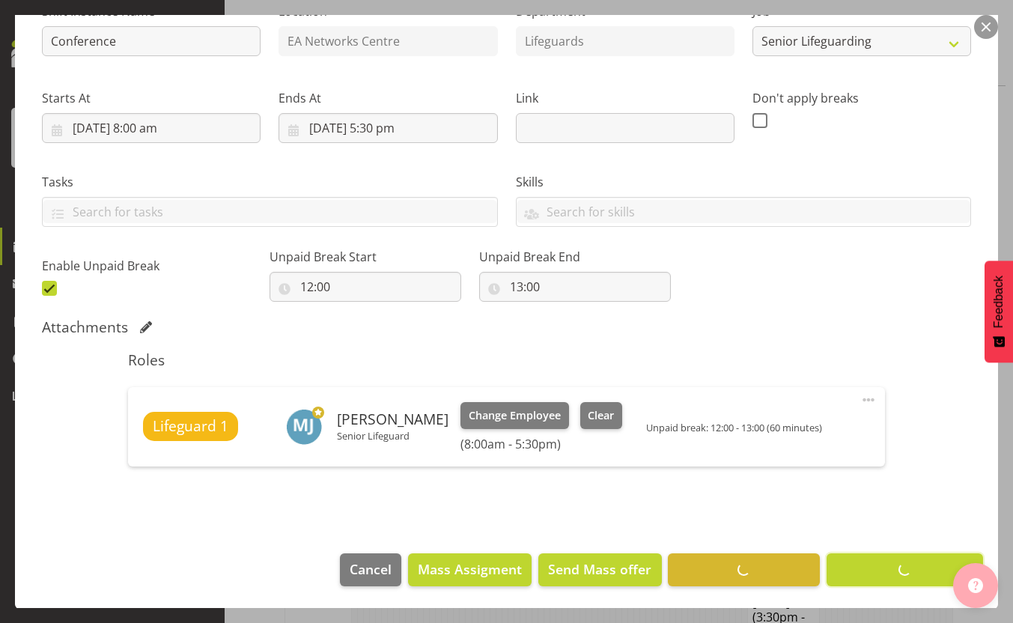
scroll to position [113, 0]
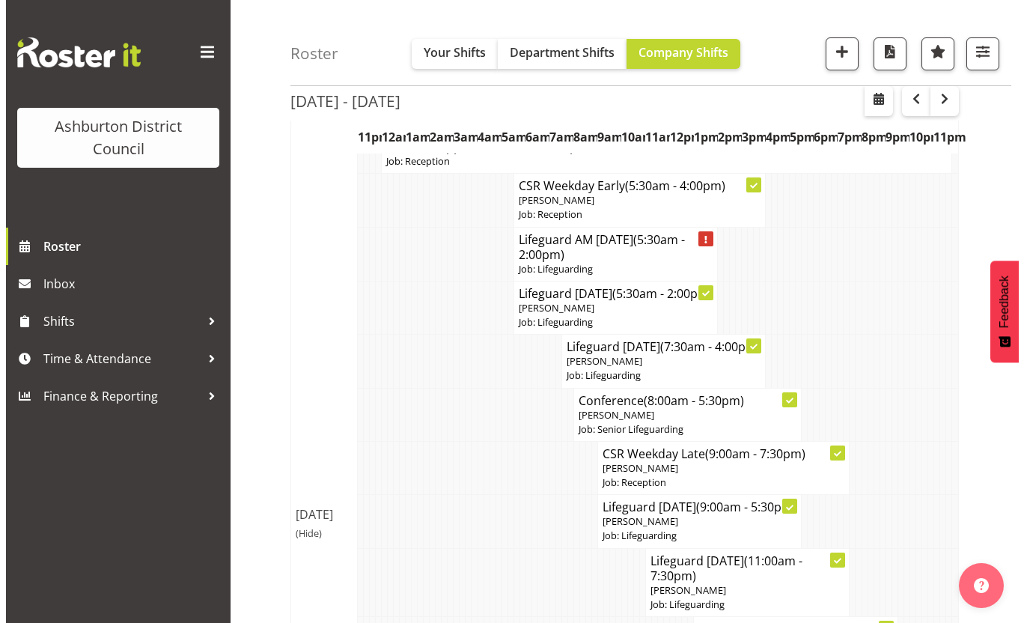
scroll to position [338, 0]
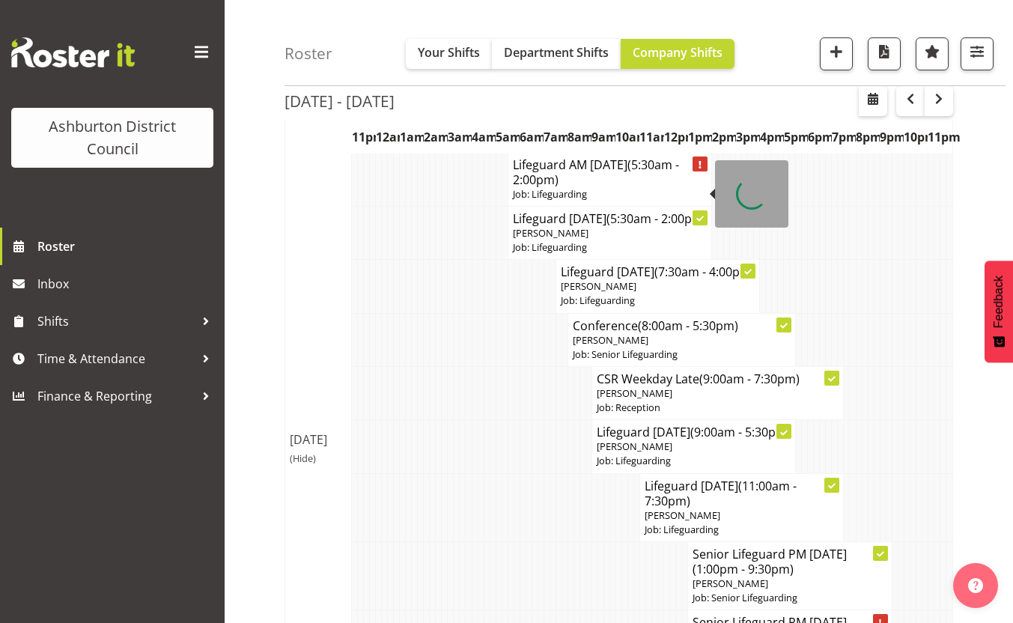
click at [588, 182] on h4 "Lifeguard AM [DATE] (5:30am - 2:00pm)" at bounding box center [610, 172] width 195 height 30
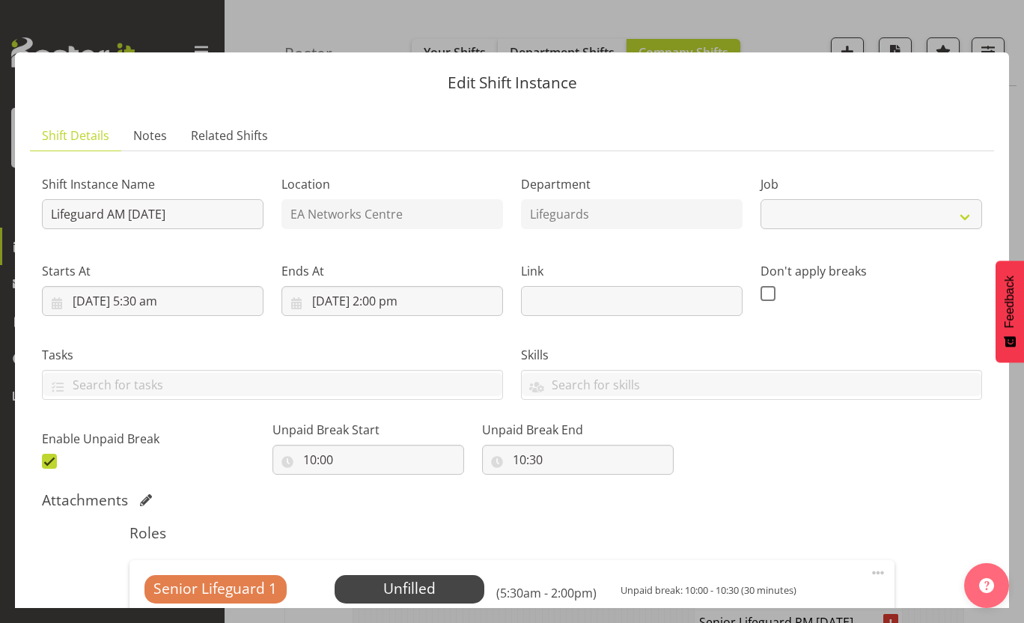
select select "38"
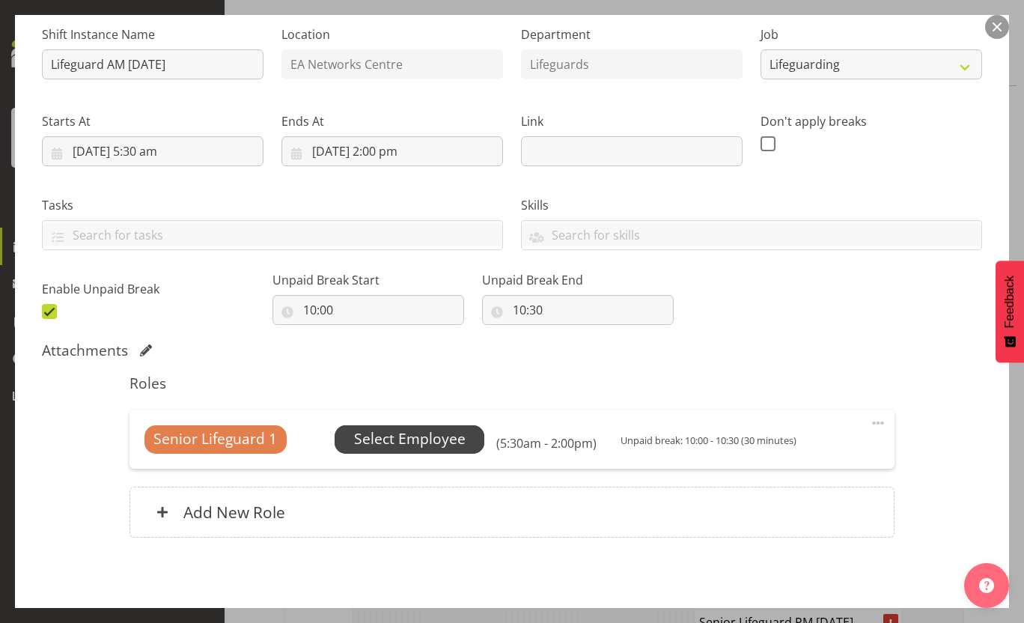
click at [423, 439] on span "Select Employee" at bounding box center [410, 439] width 112 height 22
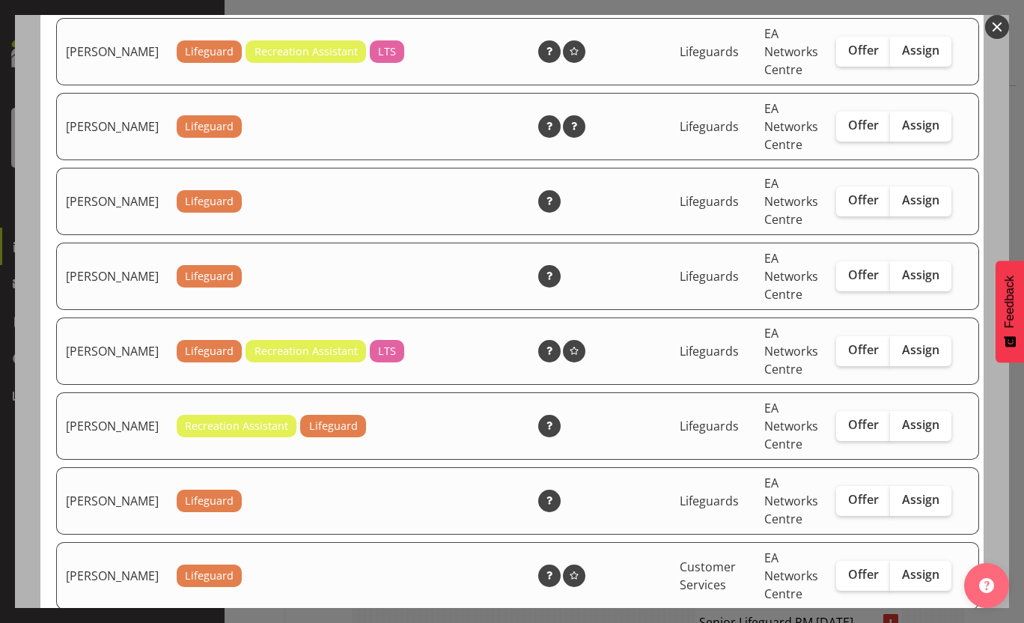
scroll to position [374, 0]
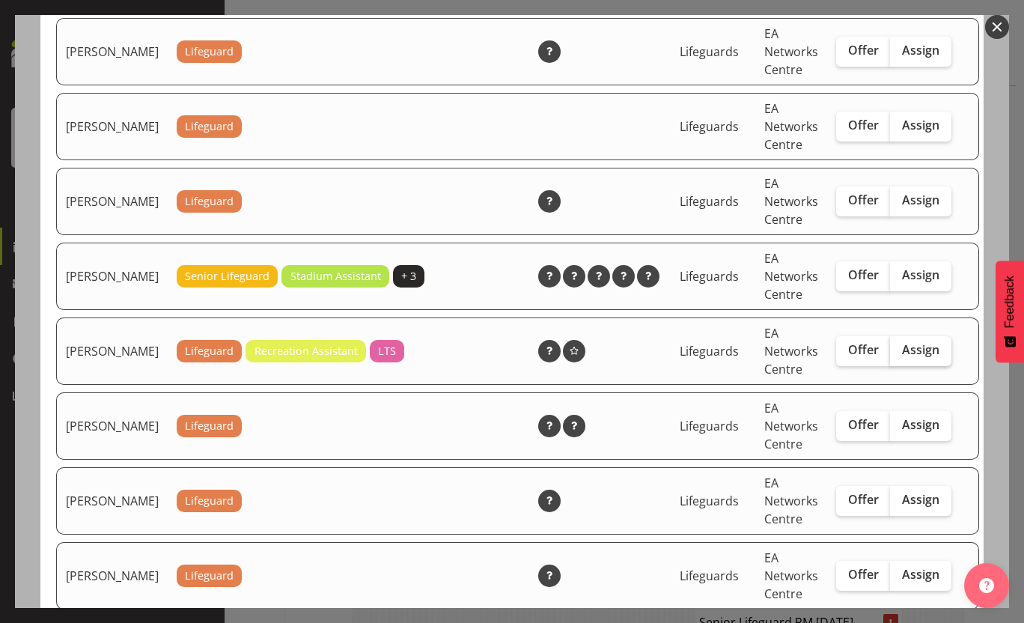
click at [902, 357] on span "Assign" at bounding box center [920, 349] width 37 height 15
click at [890, 355] on input "Assign" at bounding box center [895, 350] width 10 height 10
checkbox input "true"
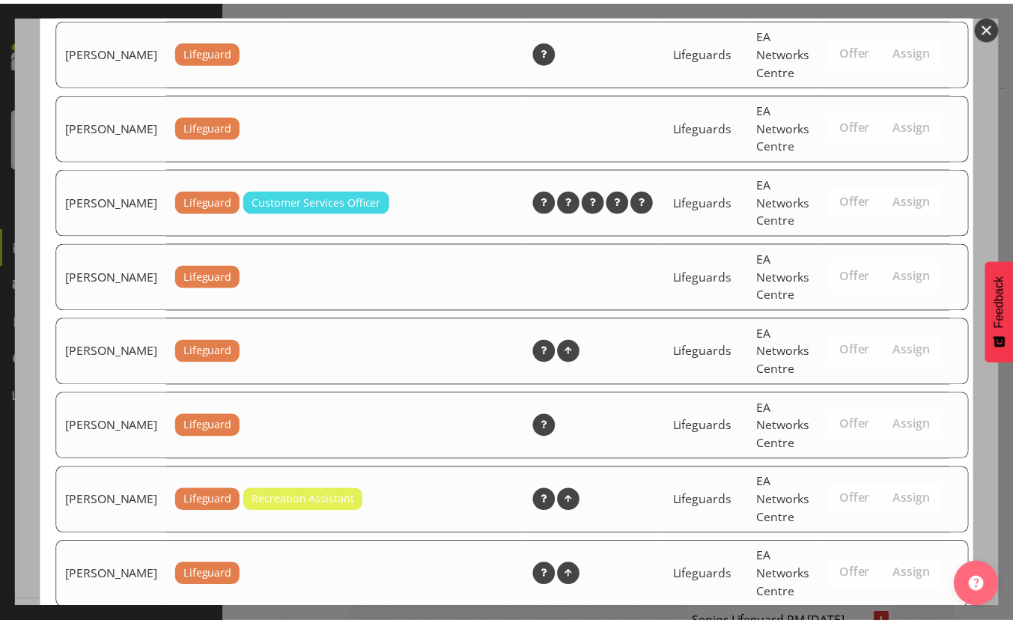
scroll to position [2358, 0]
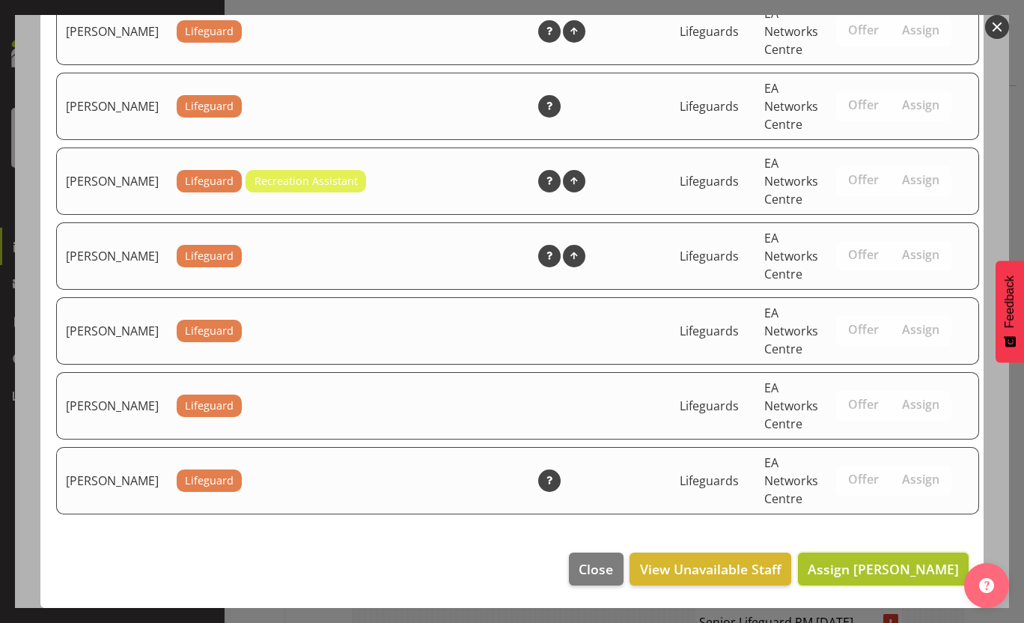
click at [919, 557] on button "Assign [PERSON_NAME]" at bounding box center [883, 569] width 171 height 33
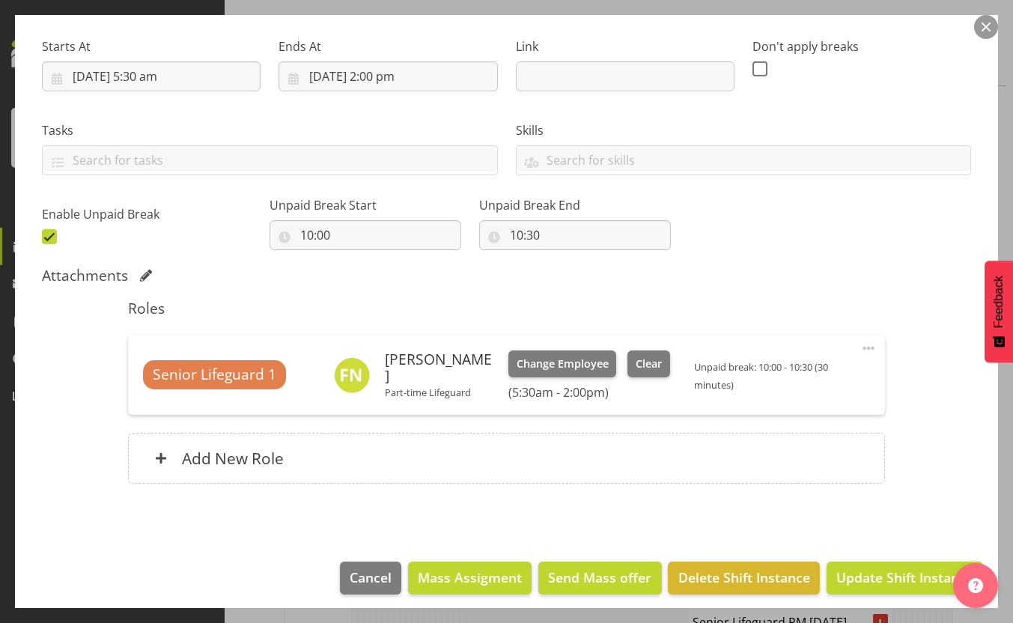
click at [945, 413] on div "Shift Instance Name Lifeguard AM [DATE] Location EA Networks Centre Department …" at bounding box center [506, 220] width 929 height 563
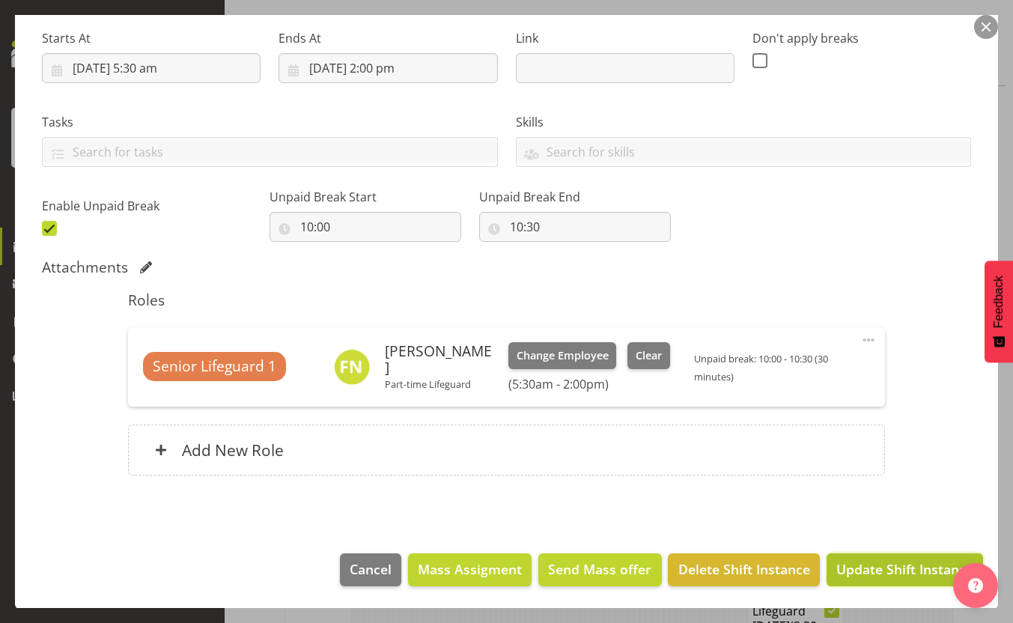
click at [902, 572] on span "Update Shift Instance" at bounding box center [904, 568] width 137 height 19
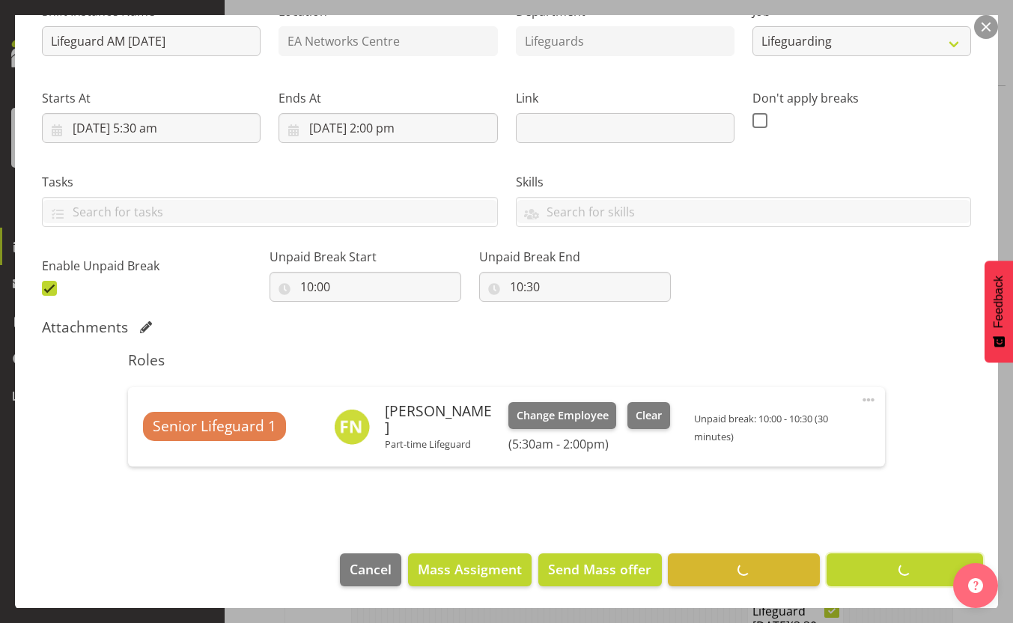
scroll to position [113, 0]
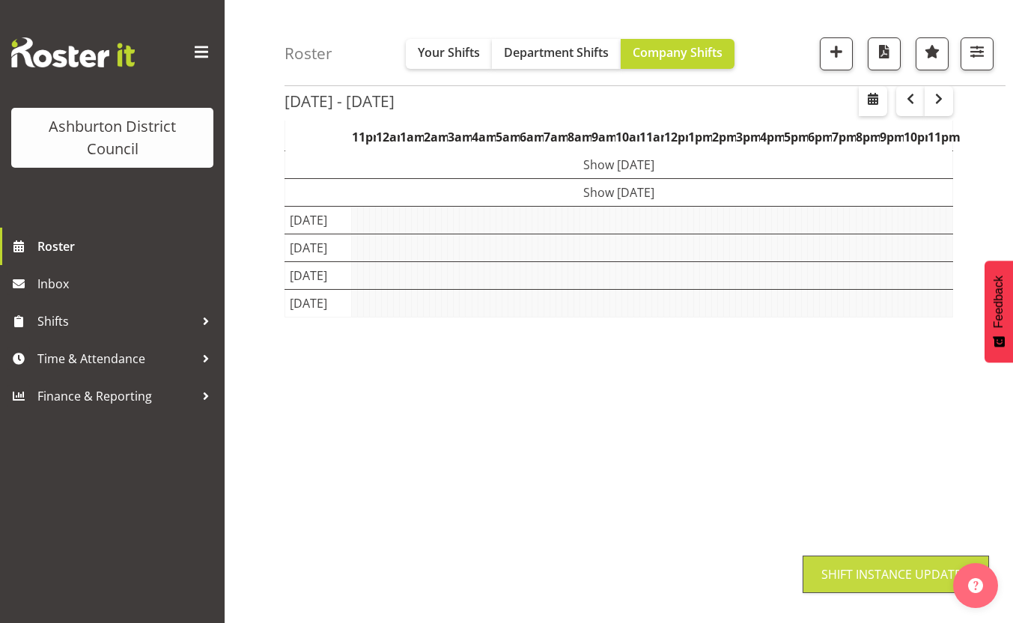
click at [273, 317] on div "Roster Your Shifts Department Shifts Company Shifts 1 Locations [GEOGRAPHIC_DAT…" at bounding box center [619, 275] width 789 height 696
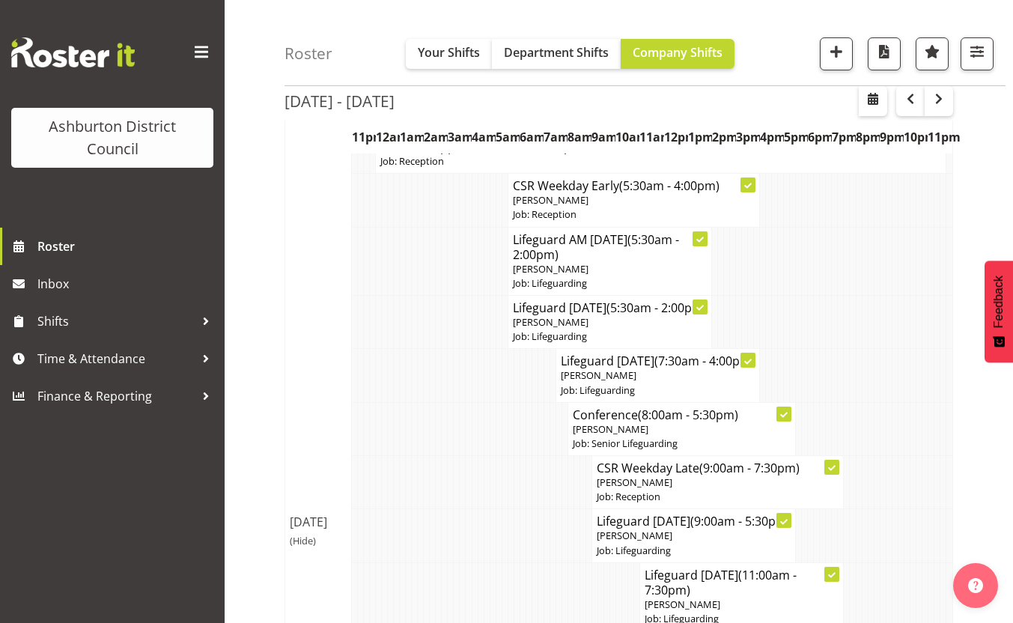
scroll to position [413, 0]
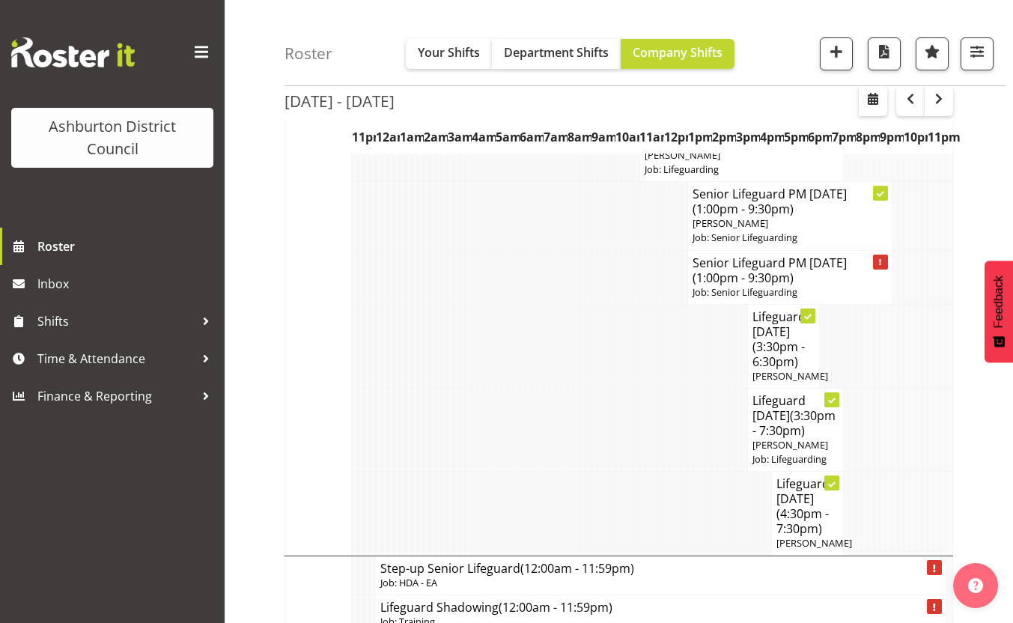
scroll to position [937, 0]
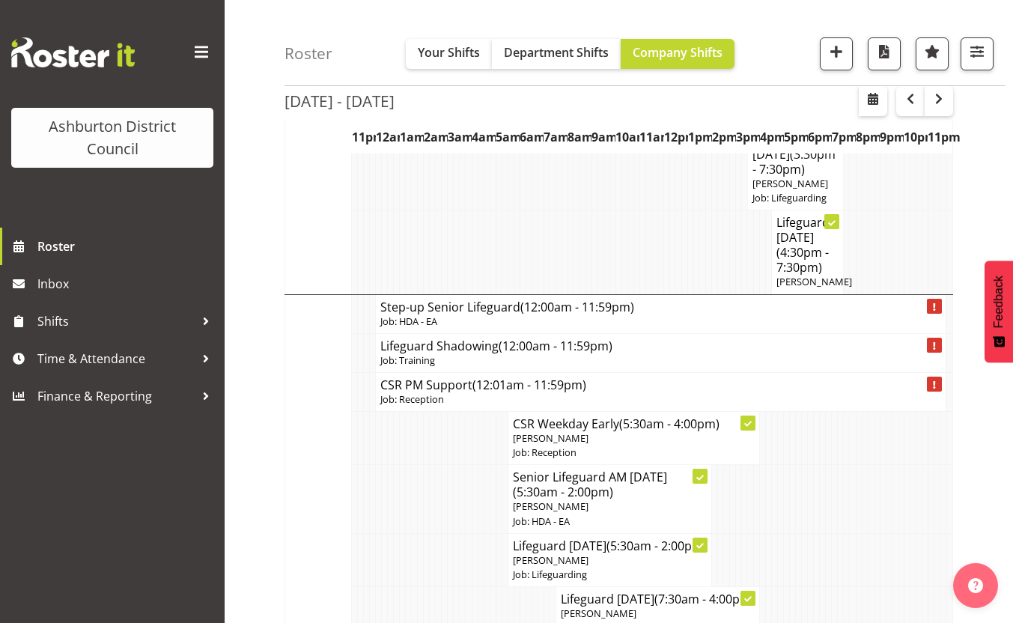
scroll to position [1048, 0]
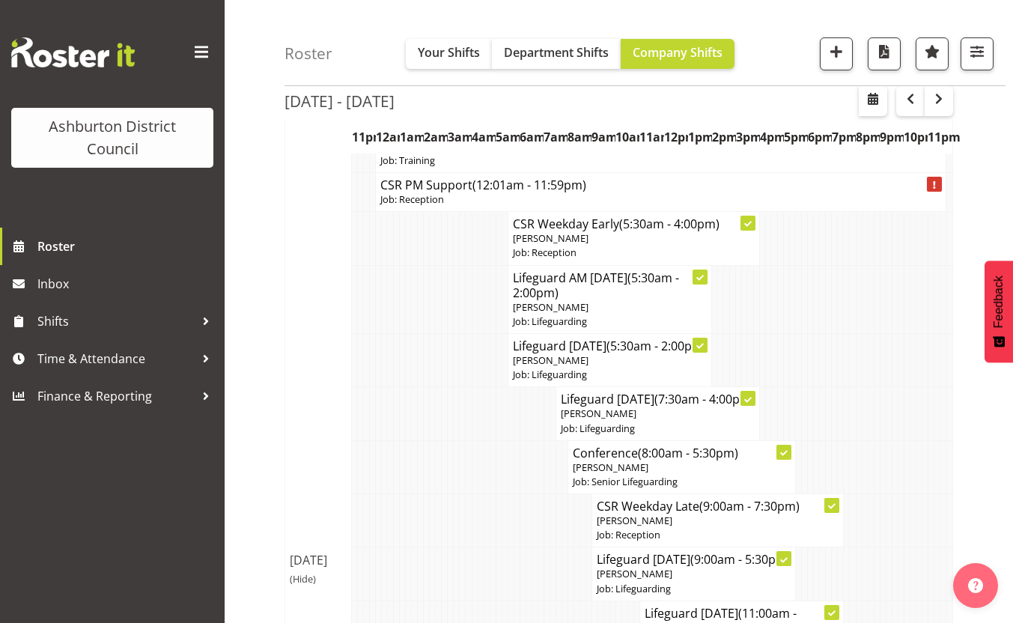
scroll to position [150, 0]
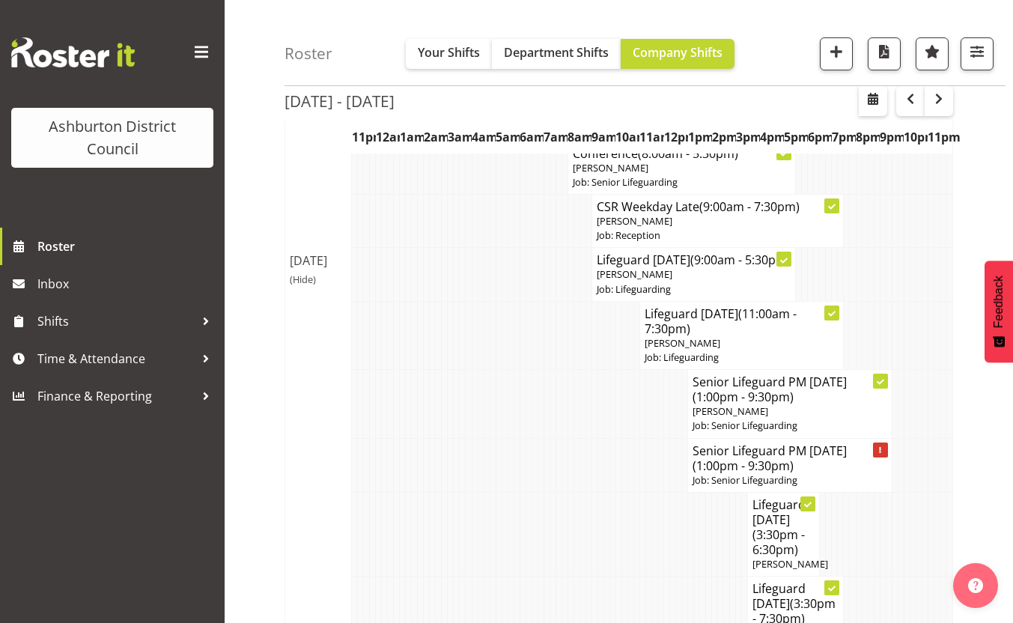
scroll to position [599, 0]
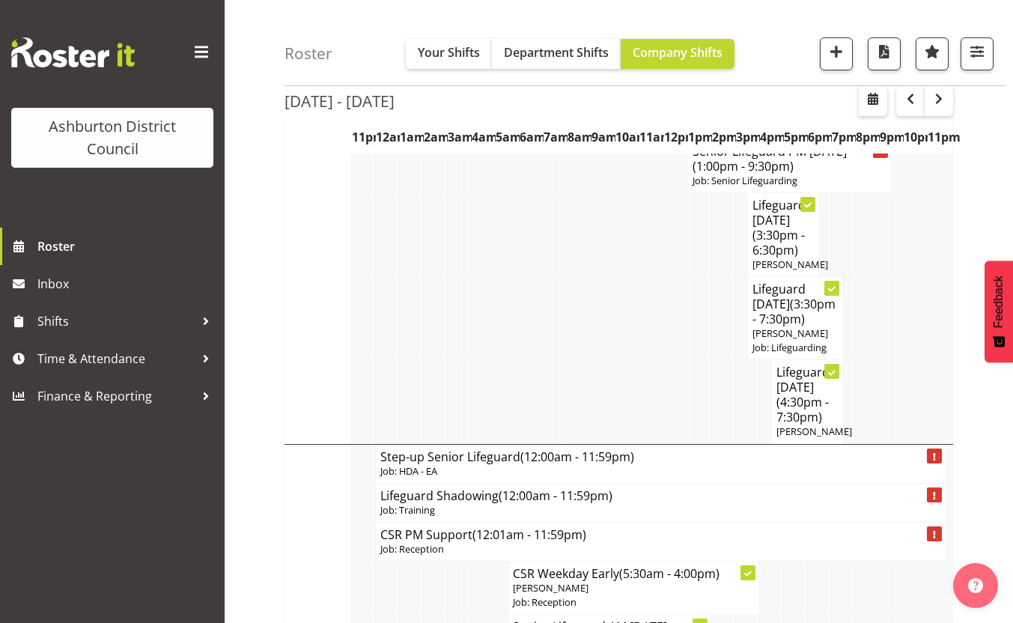
scroll to position [524, 0]
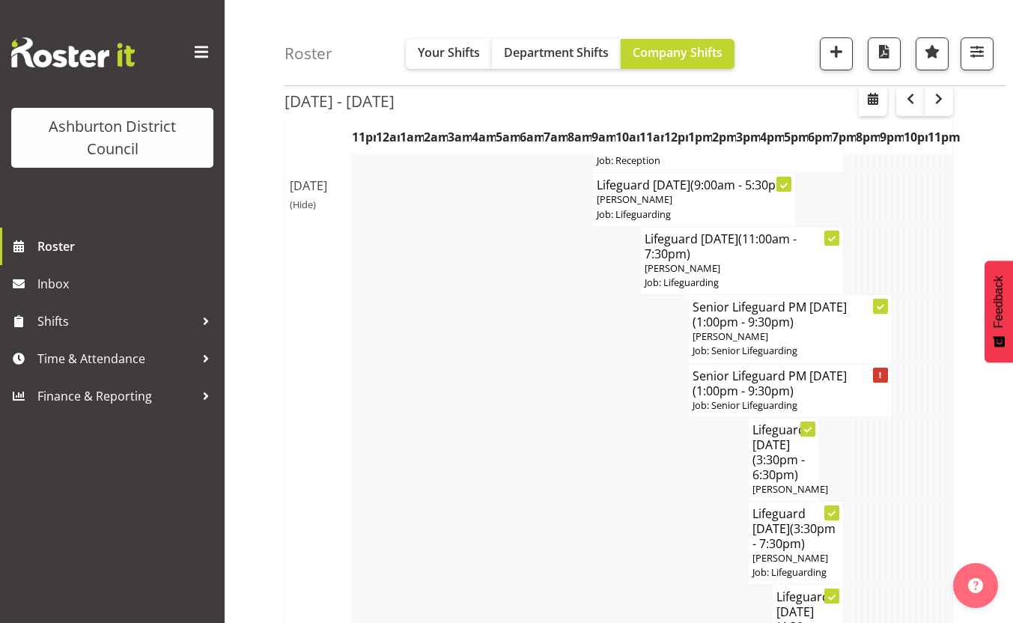
scroll to position [225, 0]
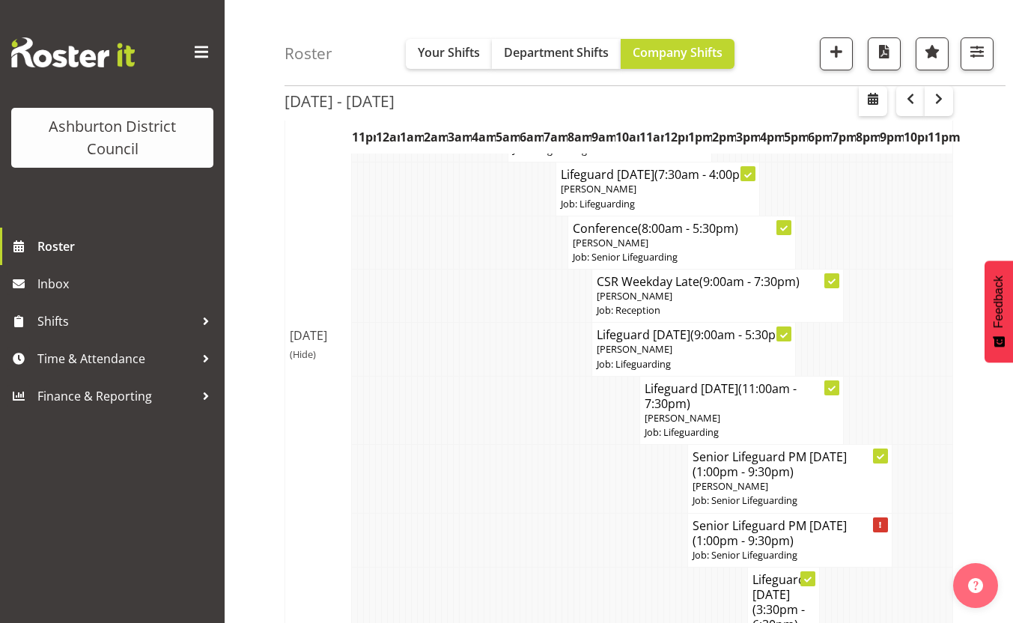
scroll to position [599, 0]
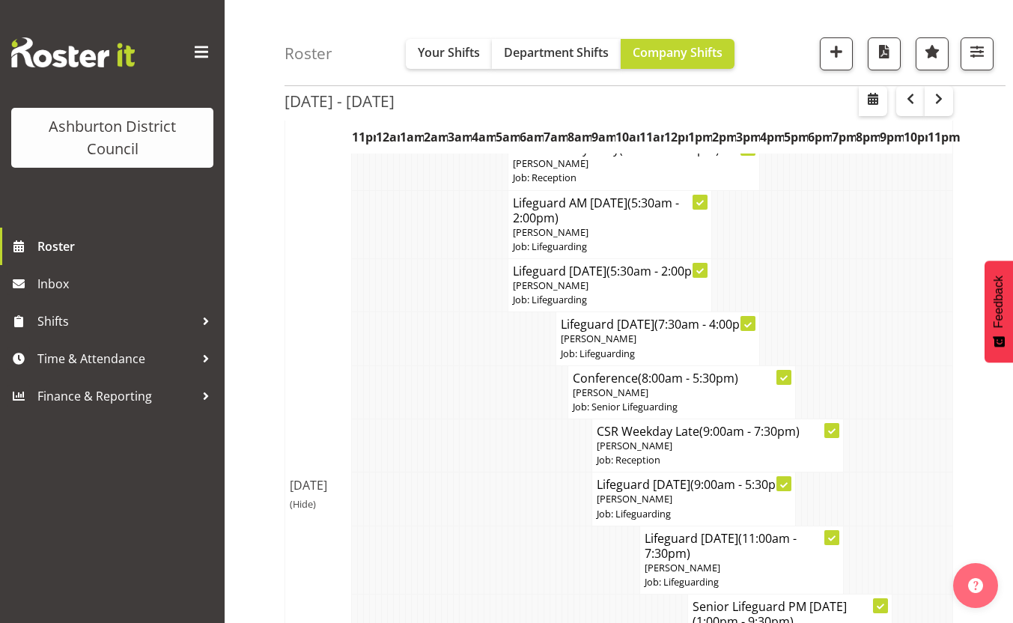
scroll to position [150, 0]
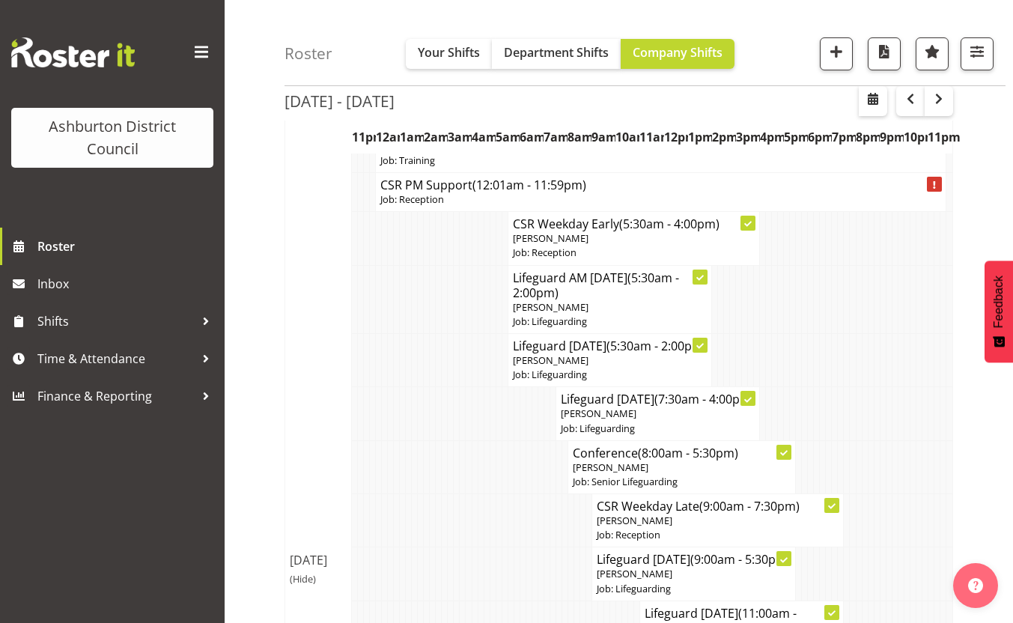
scroll to position [300, 0]
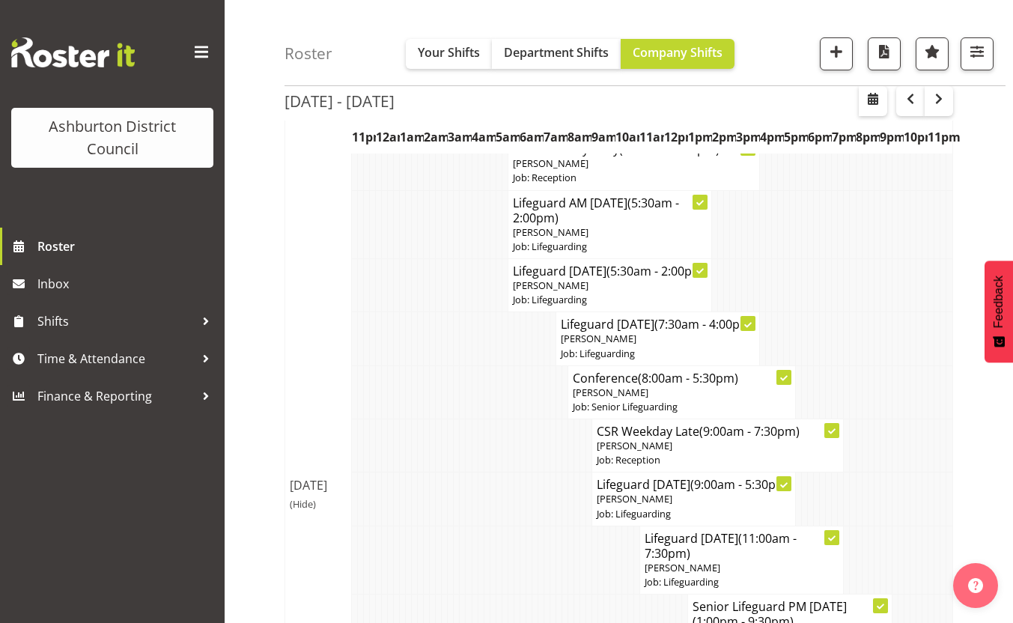
scroll to position [449, 0]
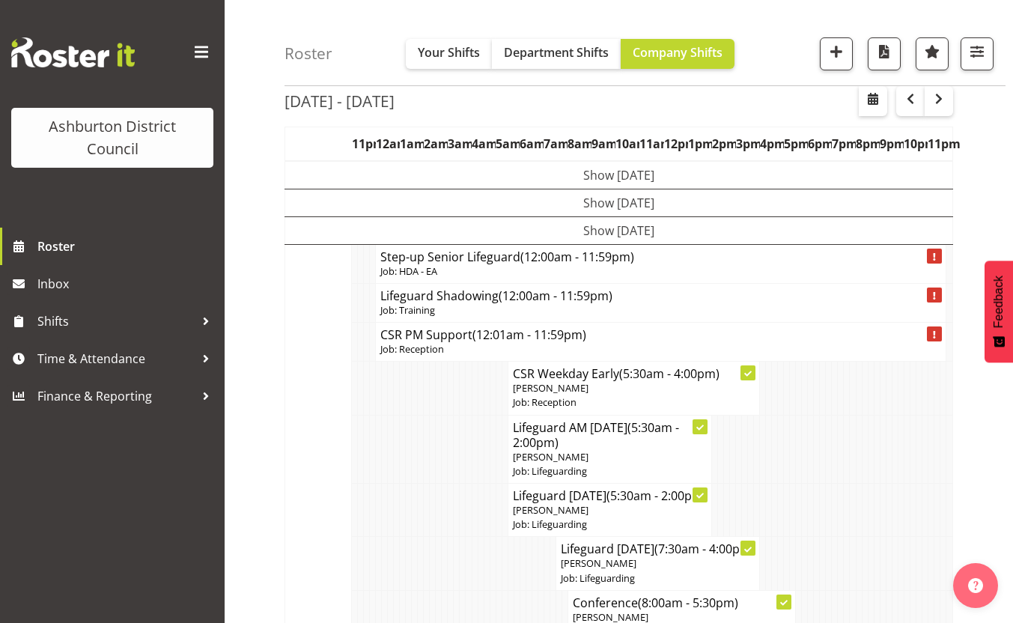
scroll to position [225, 0]
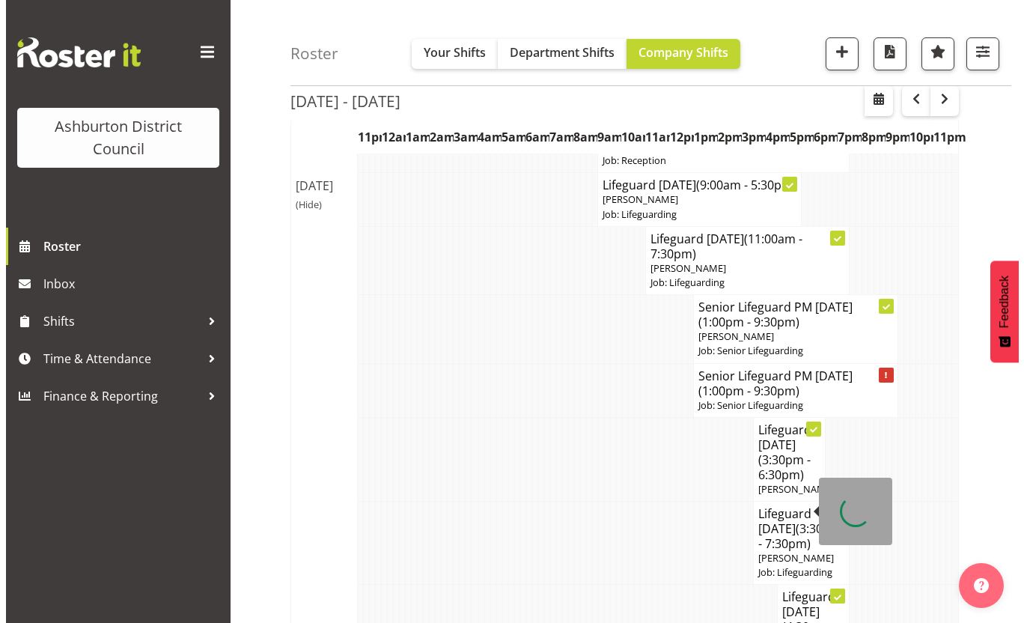
scroll to position [749, 0]
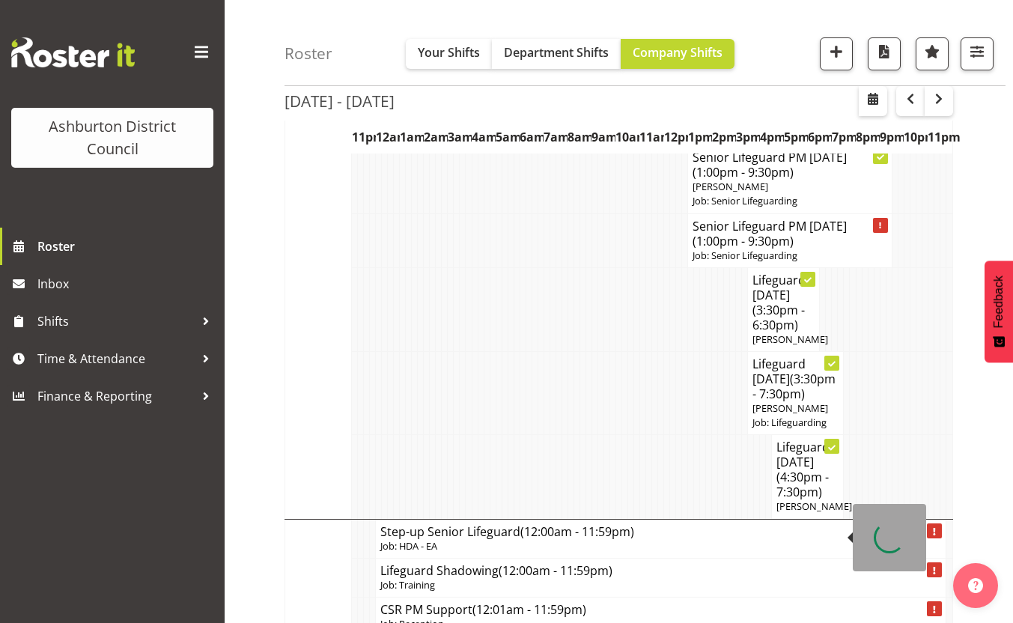
click at [804, 500] on span "(4:30pm - 7:30pm)" at bounding box center [803, 484] width 52 height 31
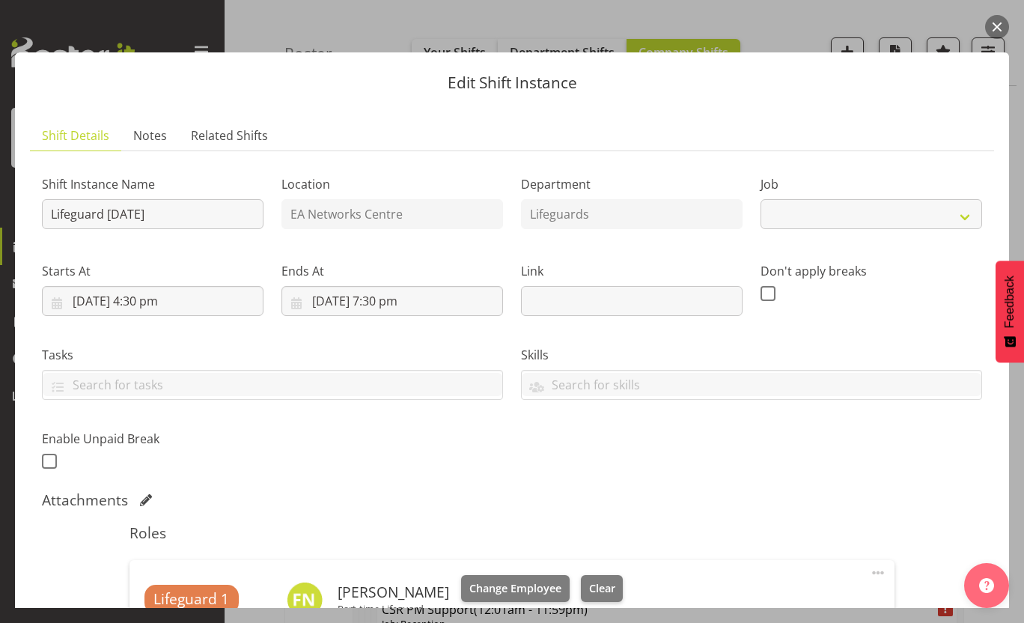
select select "38"
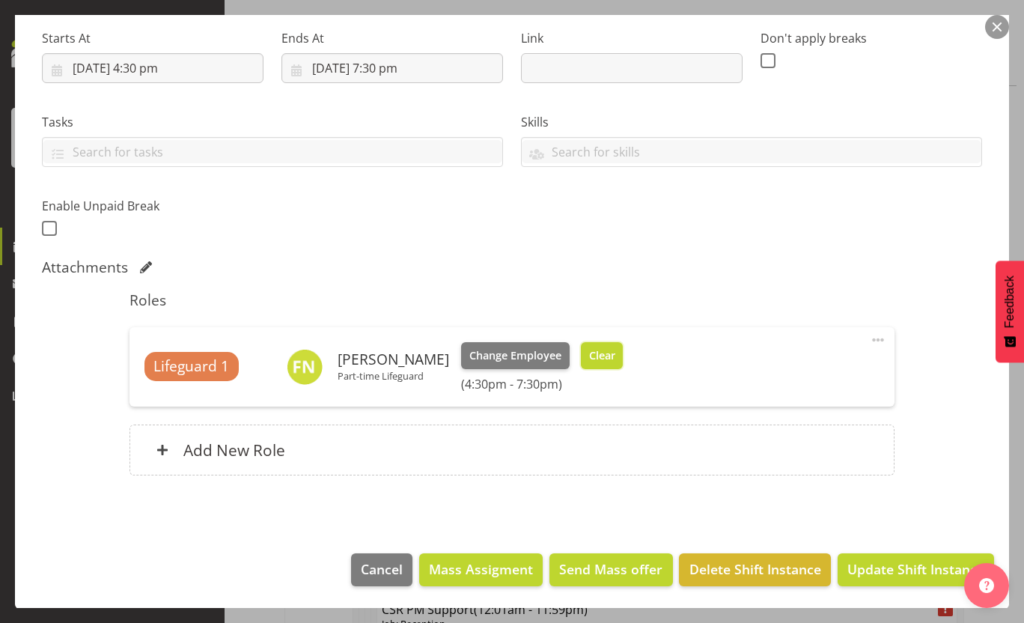
click at [589, 355] on span "Clear" at bounding box center [602, 355] width 26 height 16
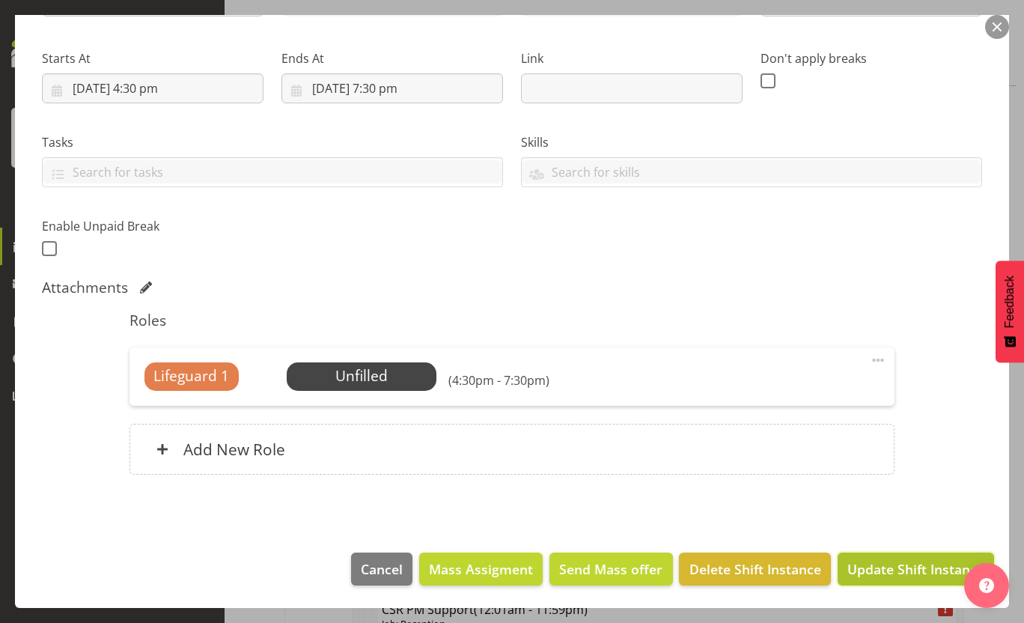
click at [875, 568] on span "Update Shift Instance" at bounding box center [916, 568] width 137 height 19
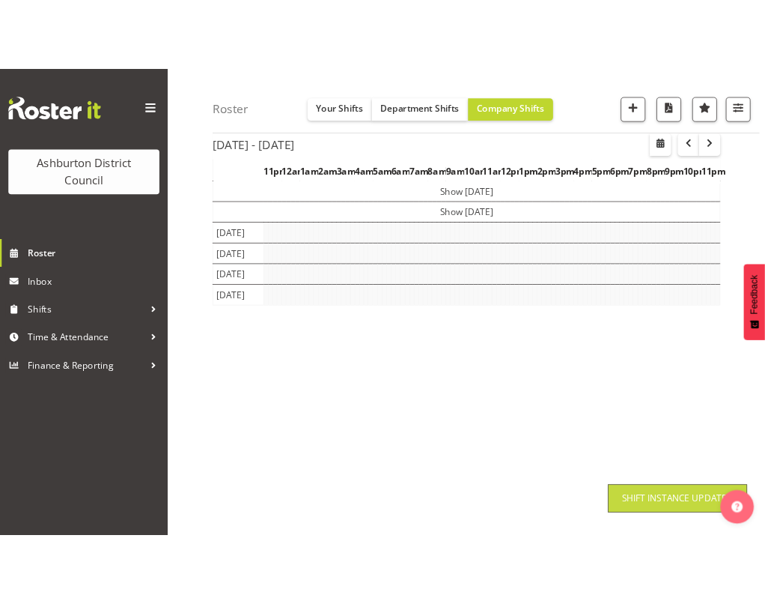
scroll to position [113, 0]
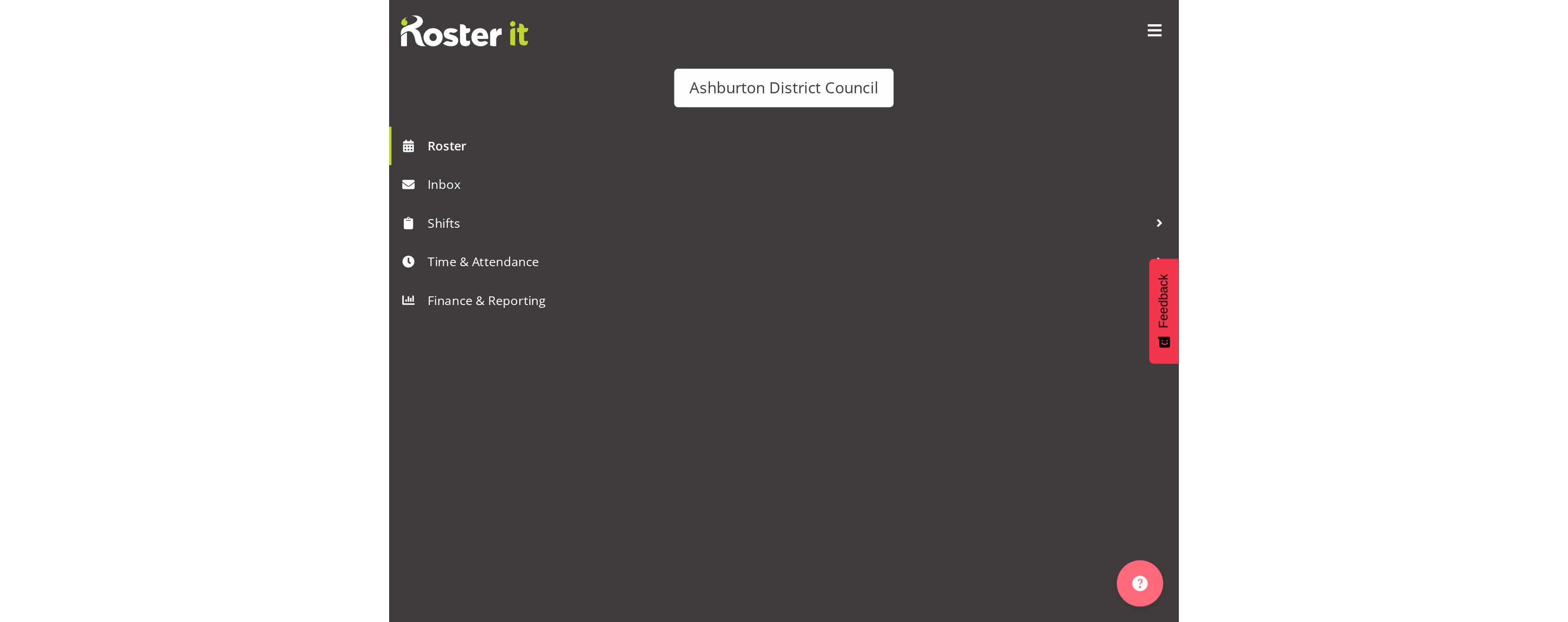
scroll to position [70, 0]
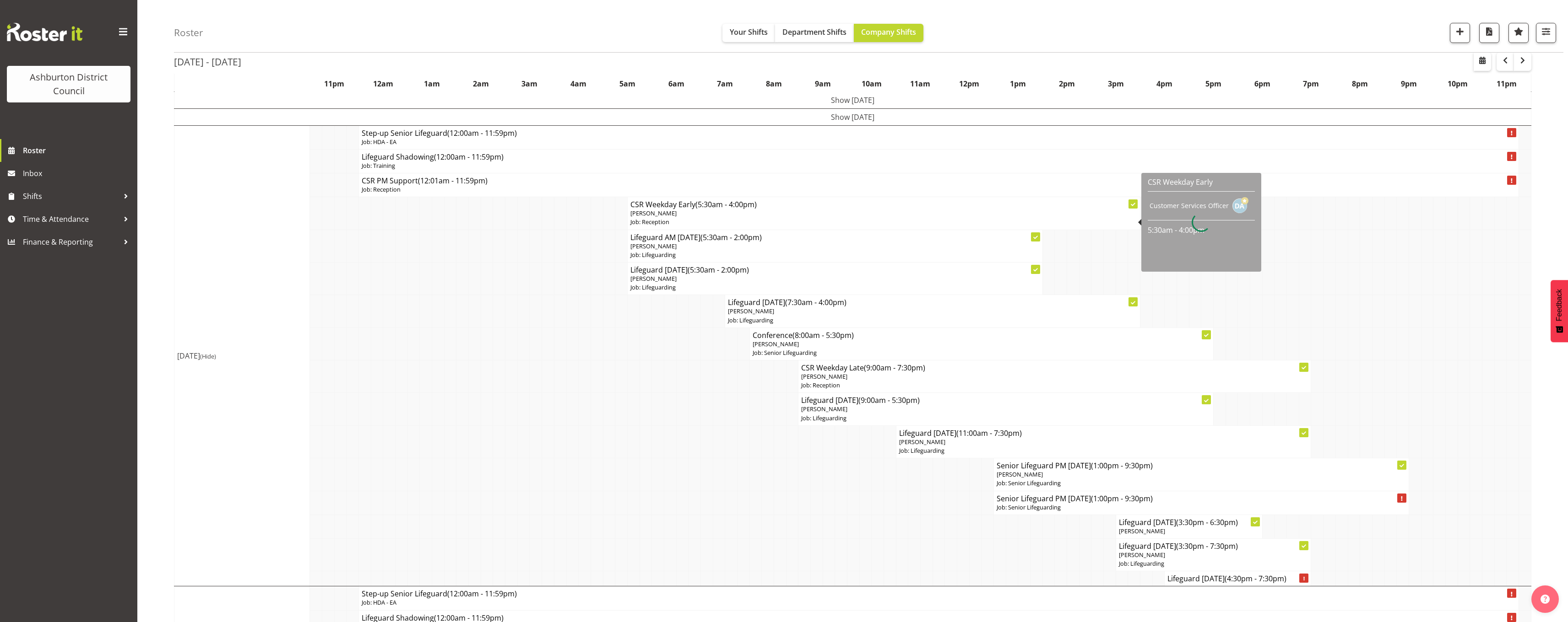
scroll to position [0, 0]
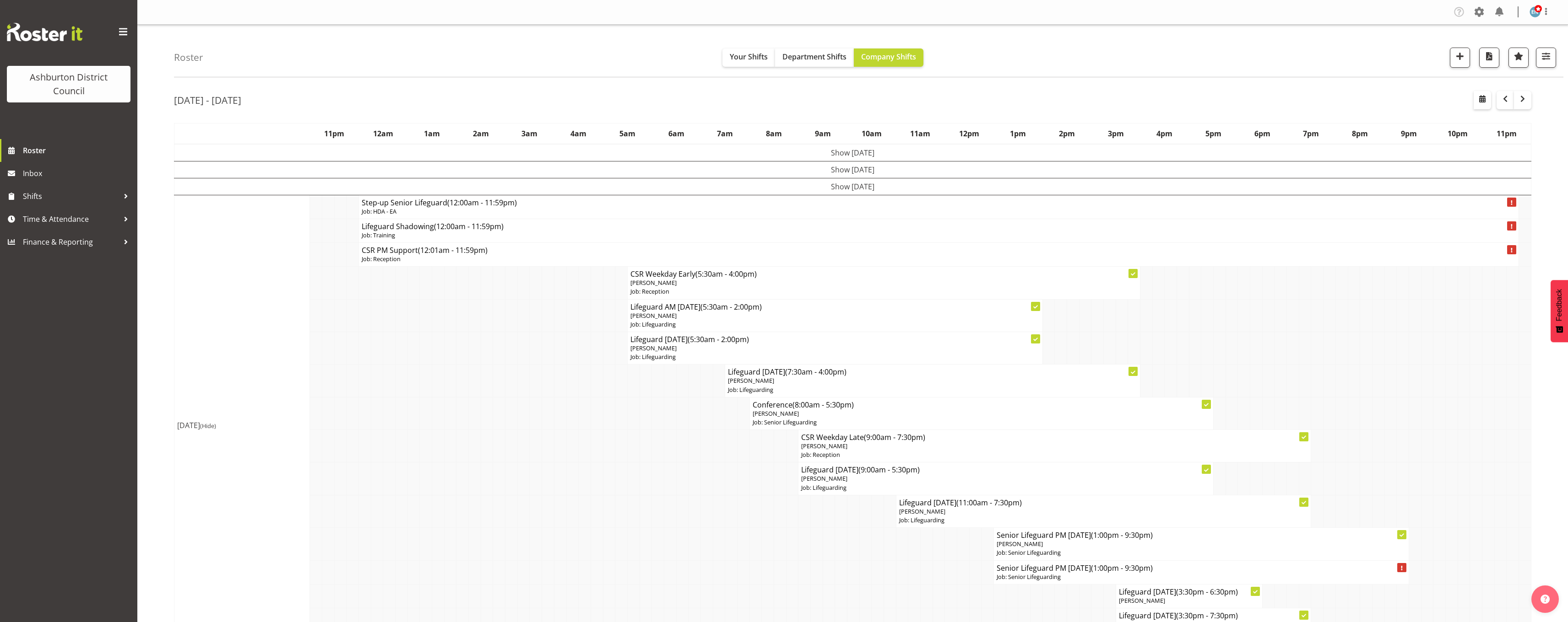
click at [619, 171] on td "Show [DATE]" at bounding box center [853, 170] width 1357 height 17
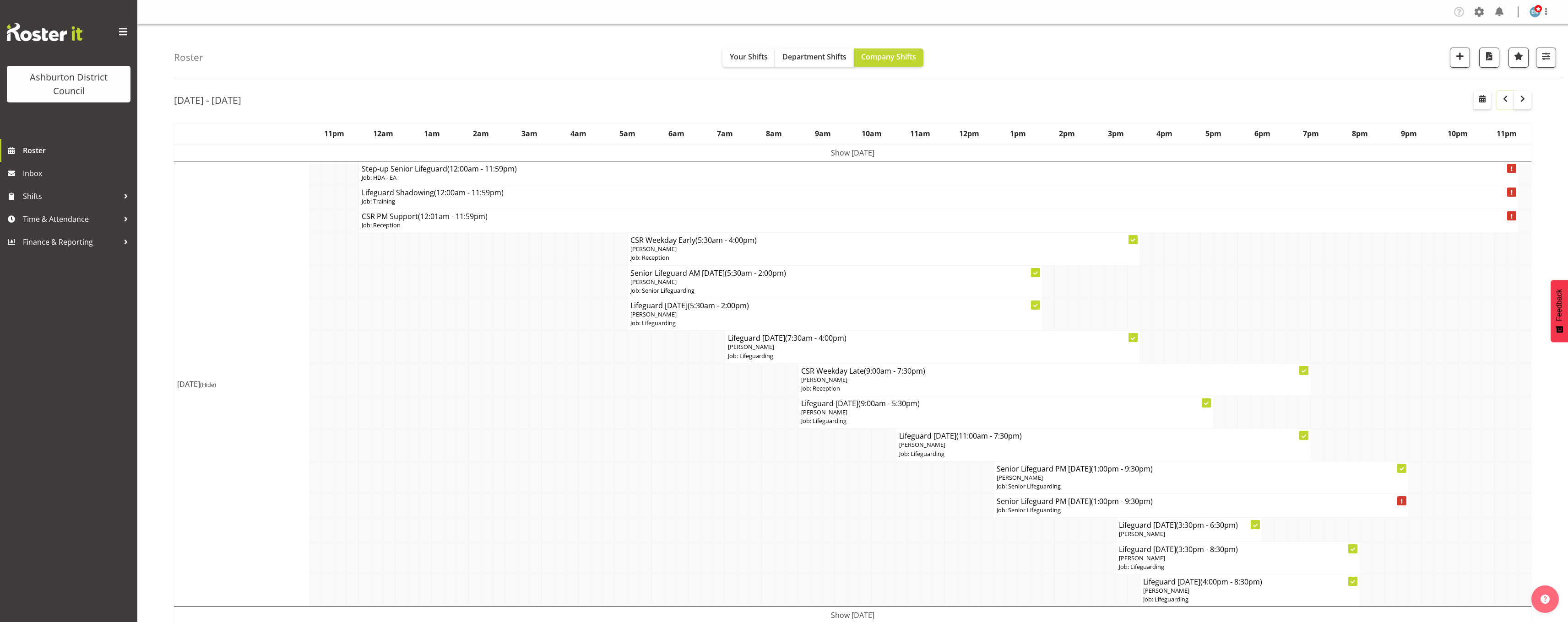
click at [619, 101] on span "button" at bounding box center [1505, 99] width 11 height 11
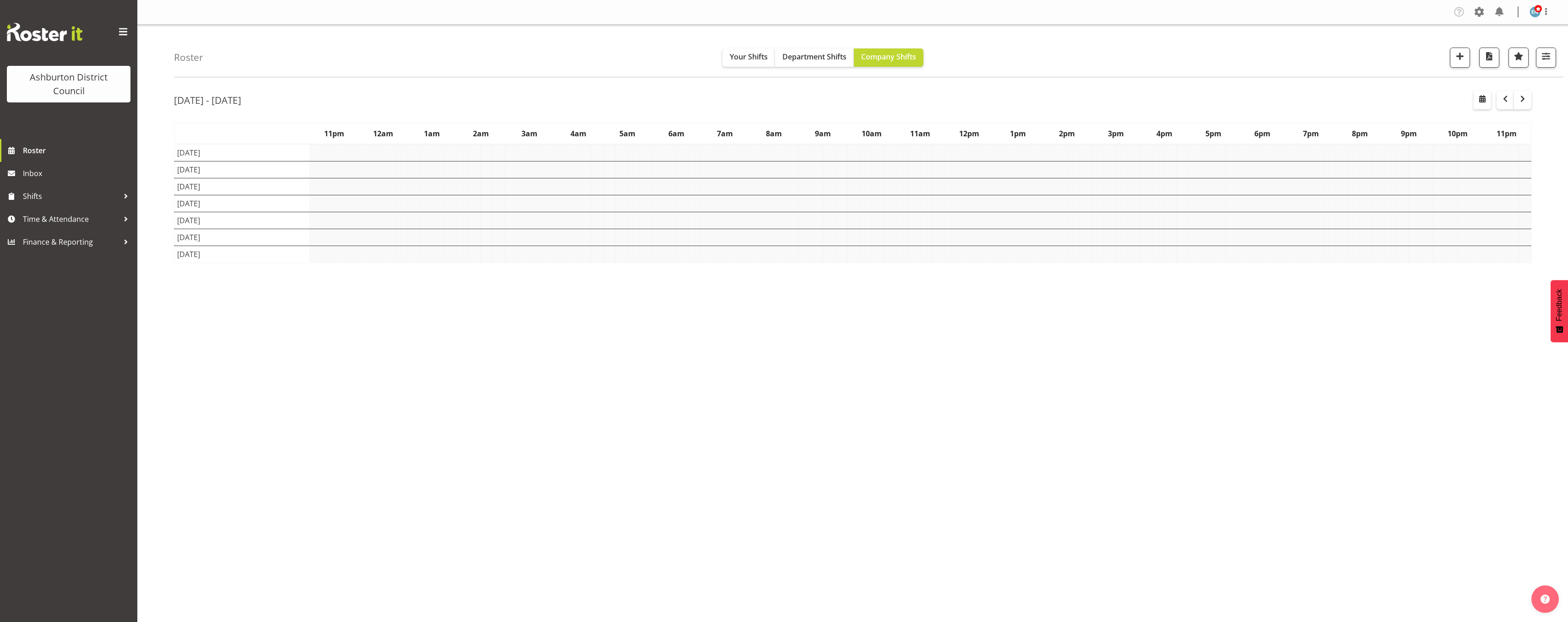
click at [161, 196] on div "Roster Your Shifts Department Shifts Company Shifts 1 Locations [GEOGRAPHIC_DAT…" at bounding box center [853, 237] width 1430 height 425
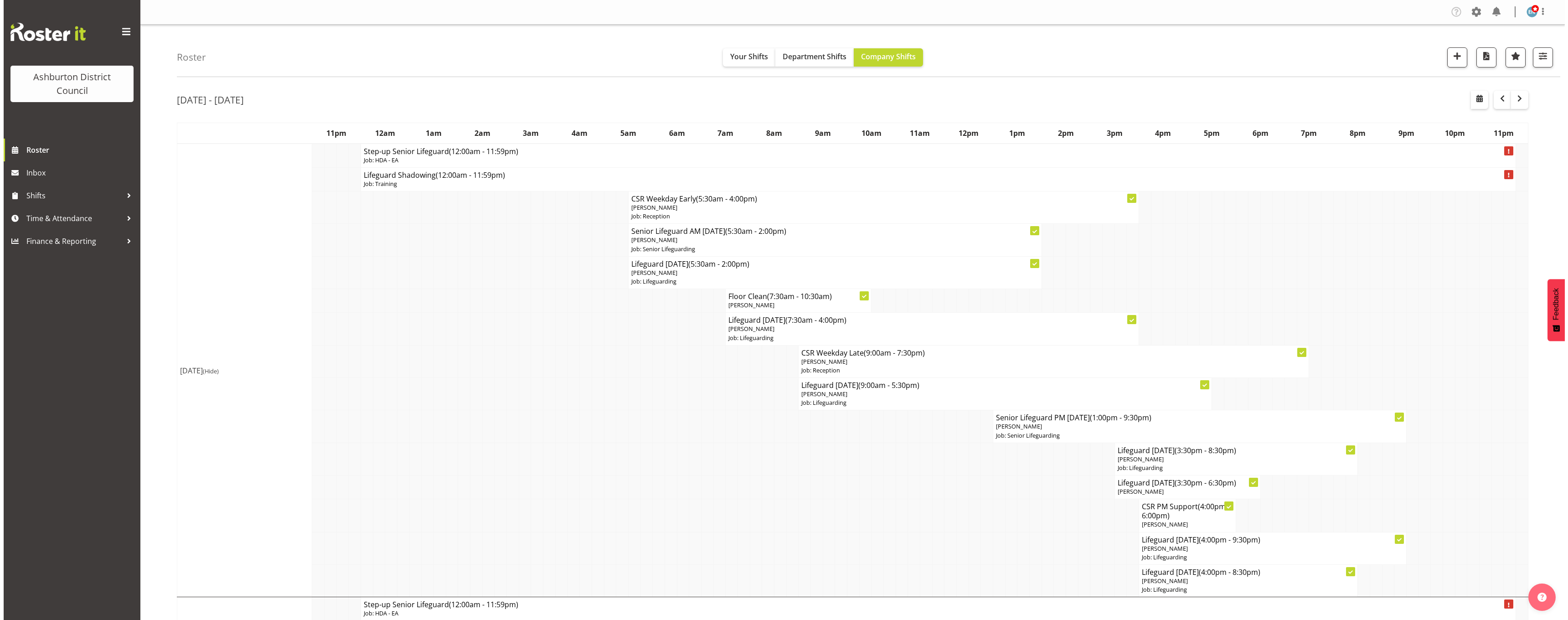
scroll to position [46, 0]
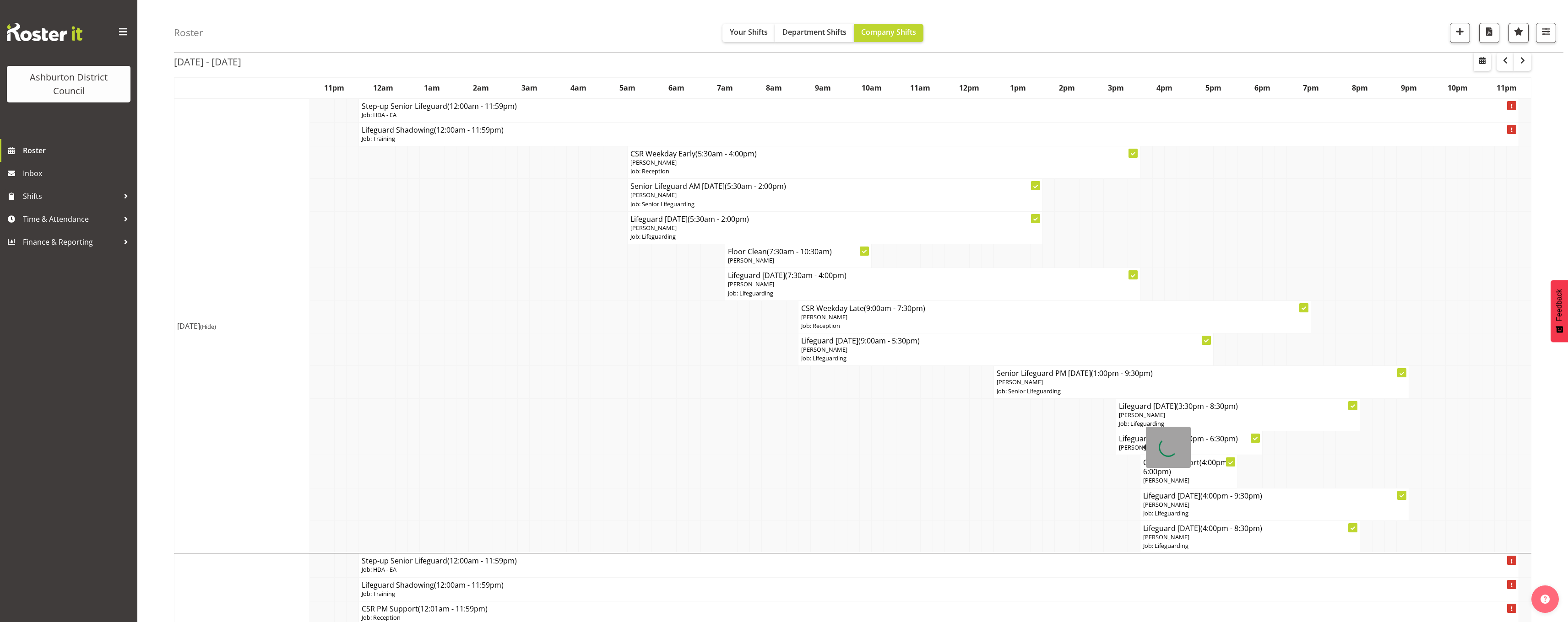
click at [619, 380] on span "[PERSON_NAME]" at bounding box center [1142, 447] width 46 height 8
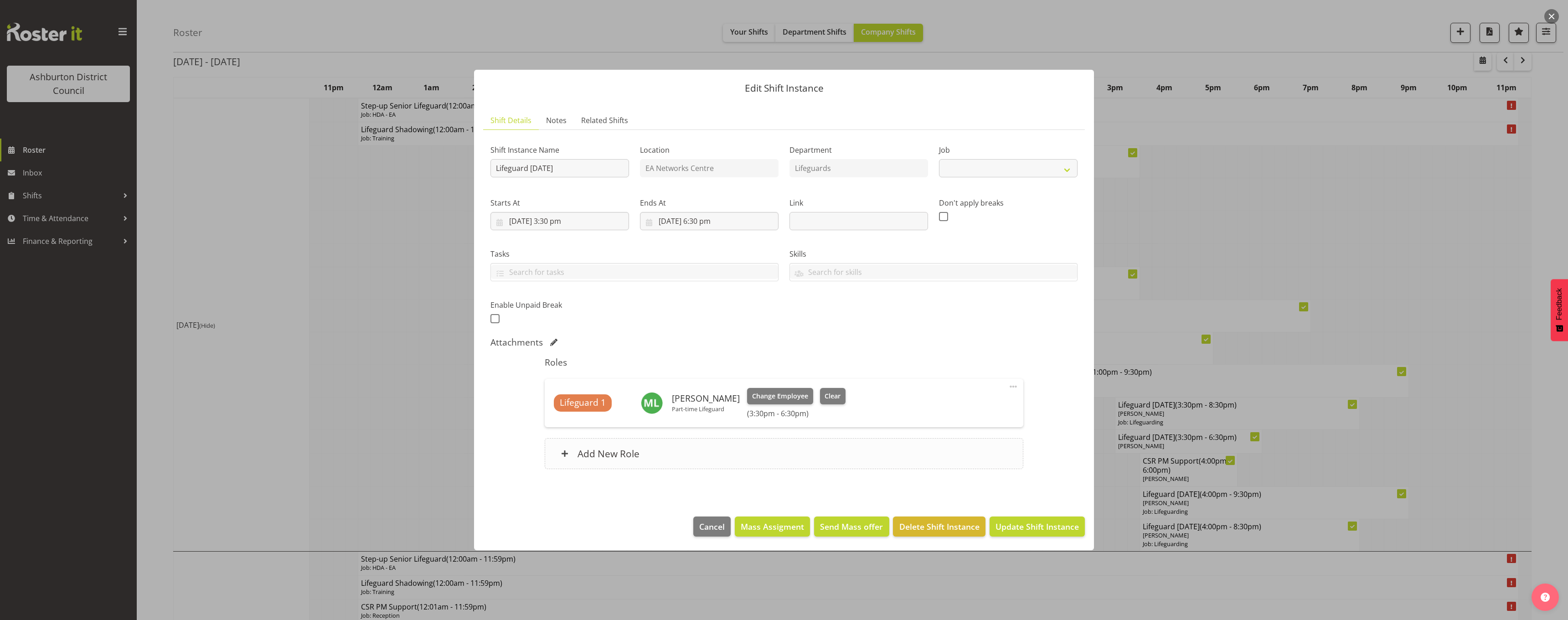
select select "38"
click at [616, 379] on span "Change Employee" at bounding box center [780, 396] width 56 height 10
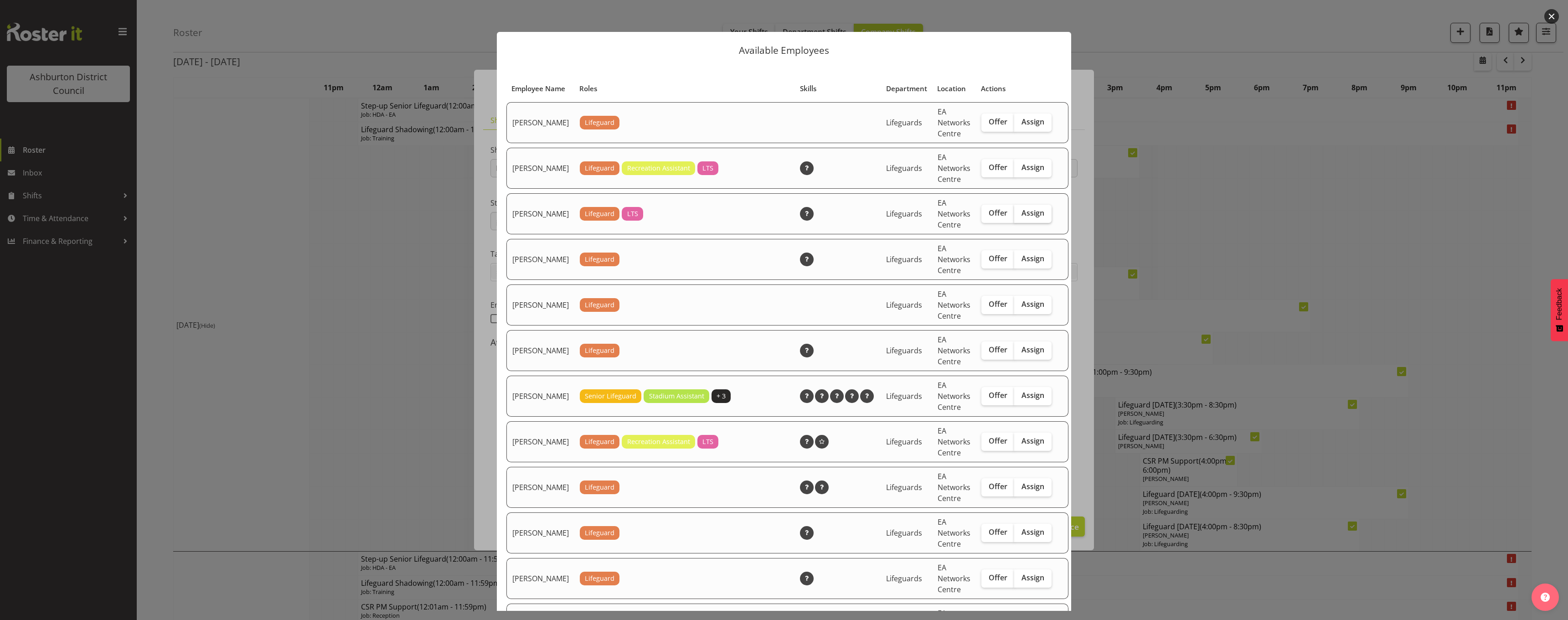
click at [616, 217] on span "Assign" at bounding box center [1032, 213] width 23 height 9
click at [616, 216] on input "Assign" at bounding box center [1017, 213] width 6 height 6
checkbox input "true"
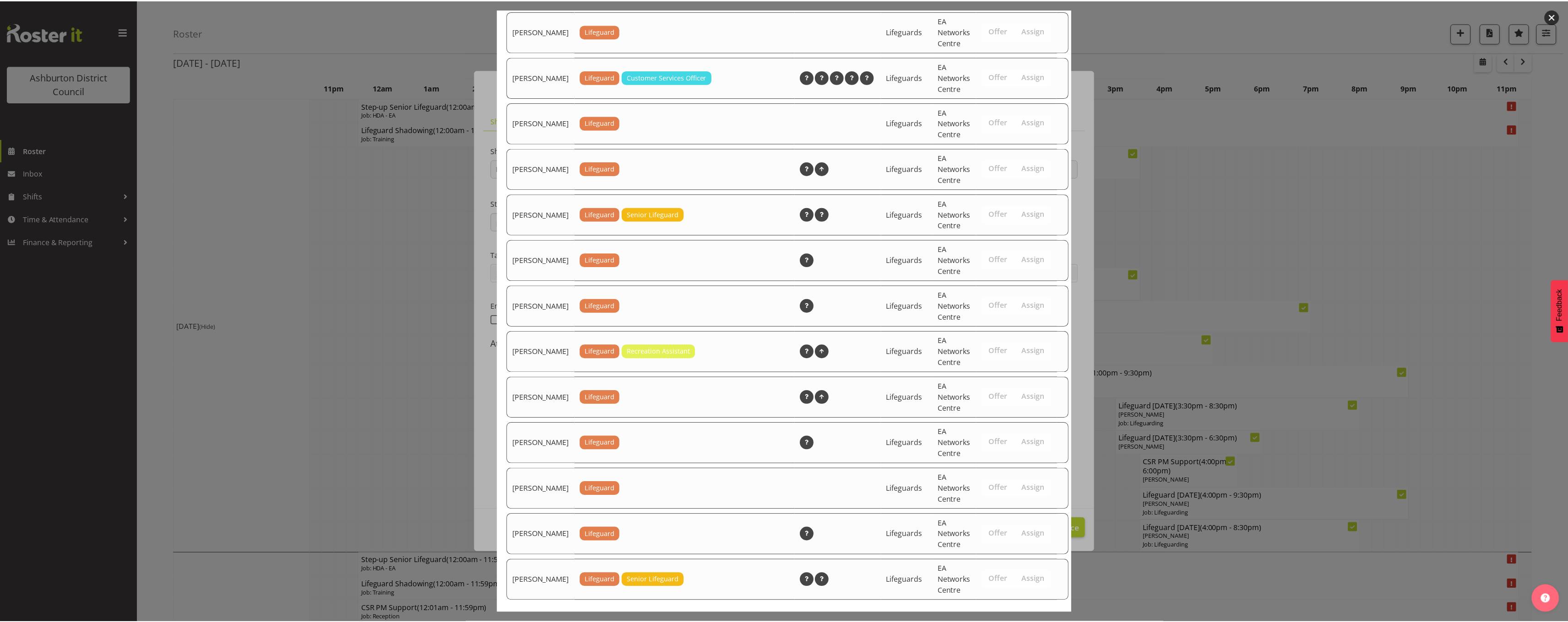
scroll to position [1154, 0]
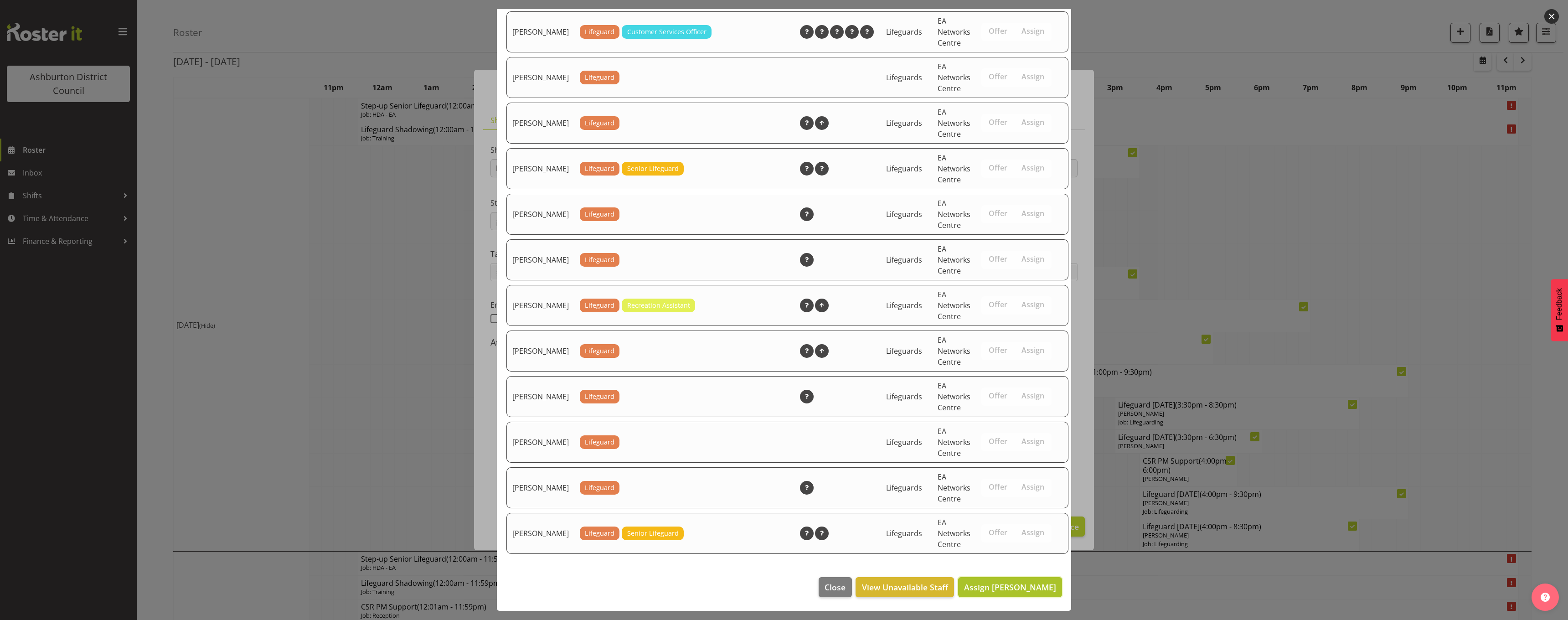
click at [616, 379] on span "Assign [PERSON_NAME]" at bounding box center [1010, 588] width 92 height 11
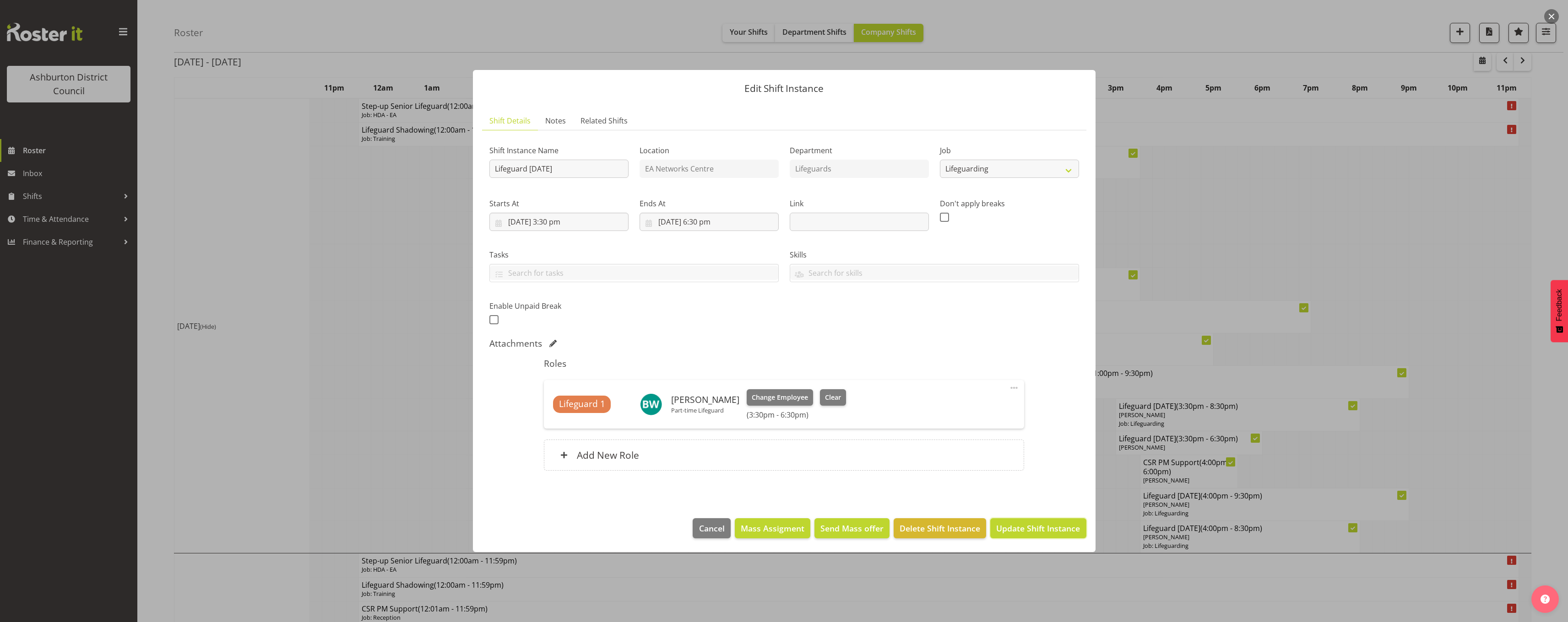
click at [619, 380] on span "Update Shift Instance" at bounding box center [1037, 528] width 84 height 12
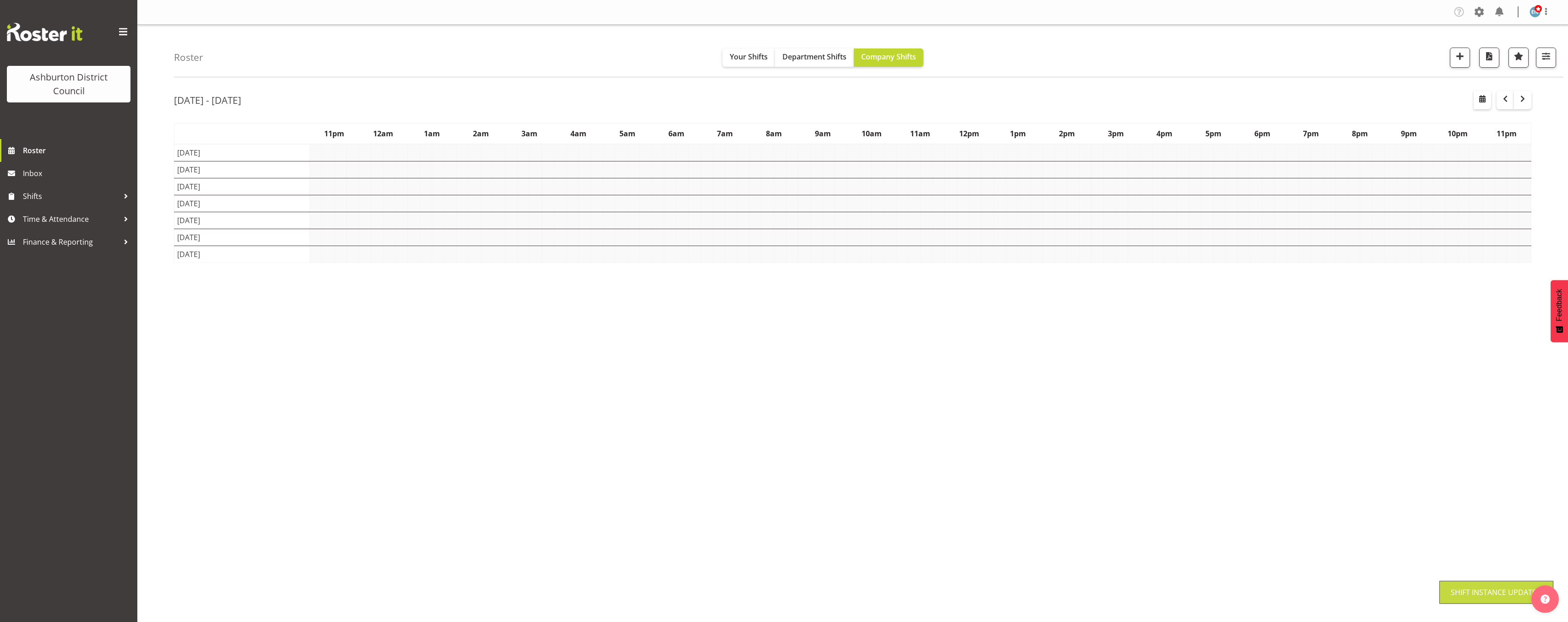
scroll to position [0, 0]
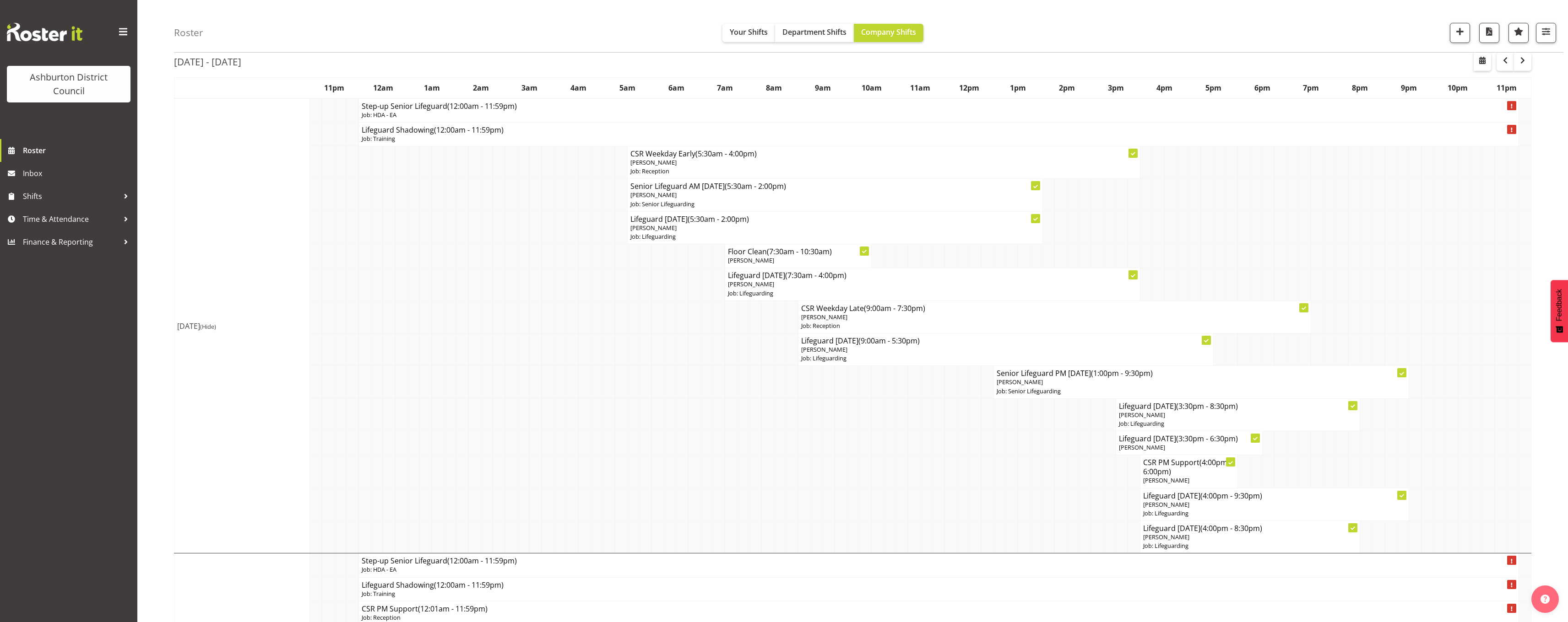
click at [216, 327] on span "(Hide)" at bounding box center [208, 326] width 16 height 8
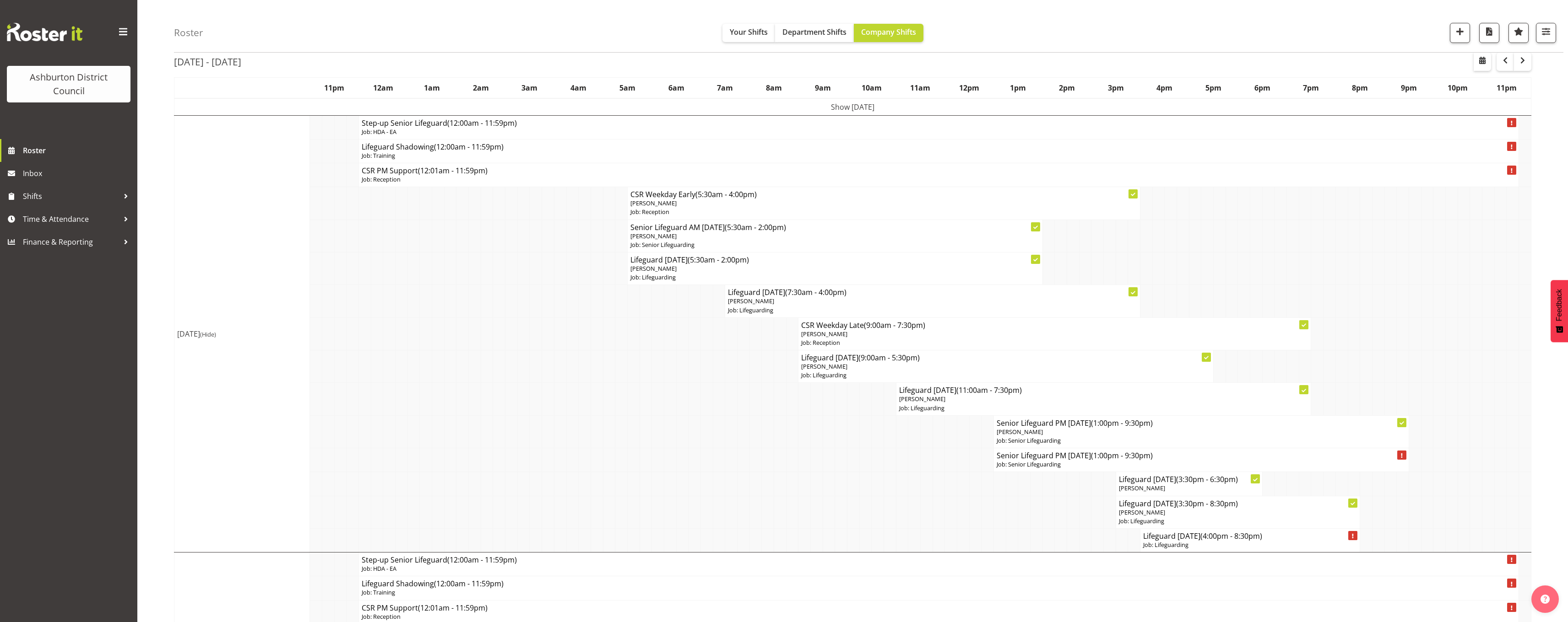
scroll to position [0, 0]
